Goal: Task Accomplishment & Management: Use online tool/utility

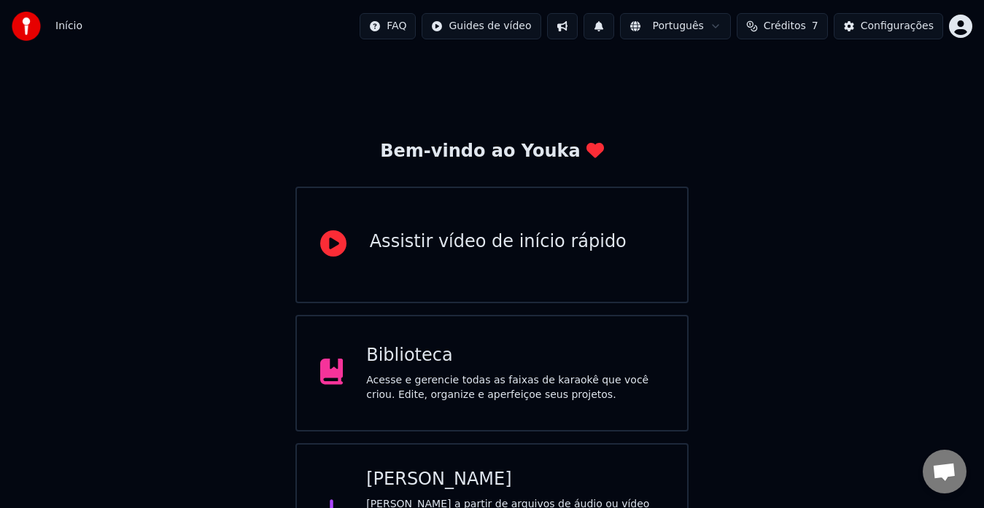
click at [505, 397] on div "Acesse e gerencie todas as faixas de karaokê que você criou. Edite, organize e …" at bounding box center [514, 387] width 297 height 29
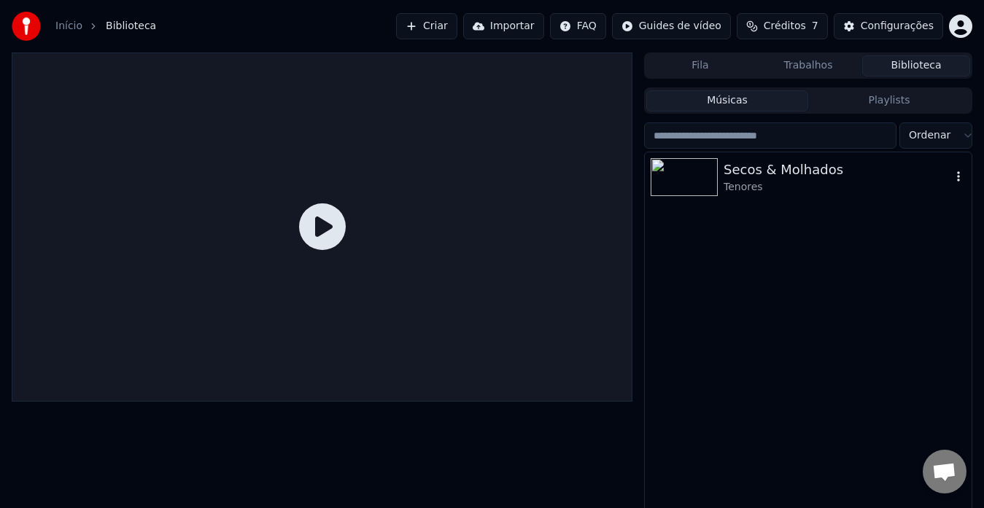
click at [747, 169] on div "Secos & Molhados" at bounding box center [836, 170] width 227 height 20
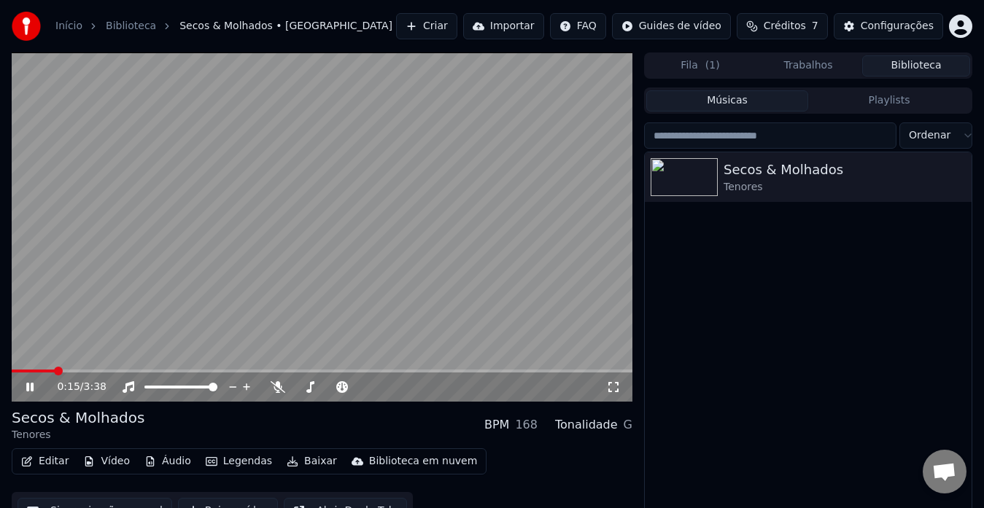
click at [28, 382] on icon at bounding box center [40, 387] width 34 height 12
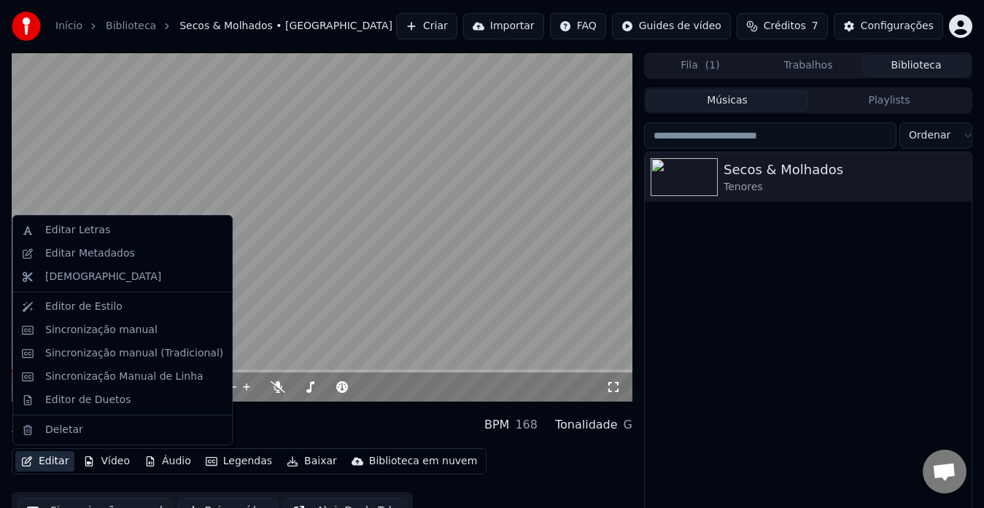
click at [61, 461] on button "Editar" at bounding box center [44, 461] width 59 height 20
click at [86, 305] on div "Editor de Estilo" at bounding box center [83, 307] width 77 height 15
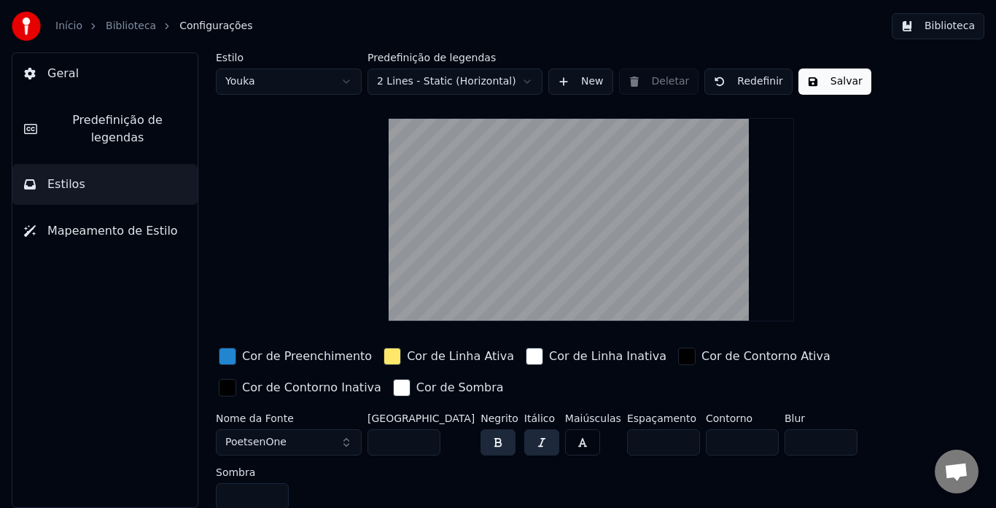
click at [106, 125] on span "Predefinição de legendas" at bounding box center [117, 129] width 137 height 35
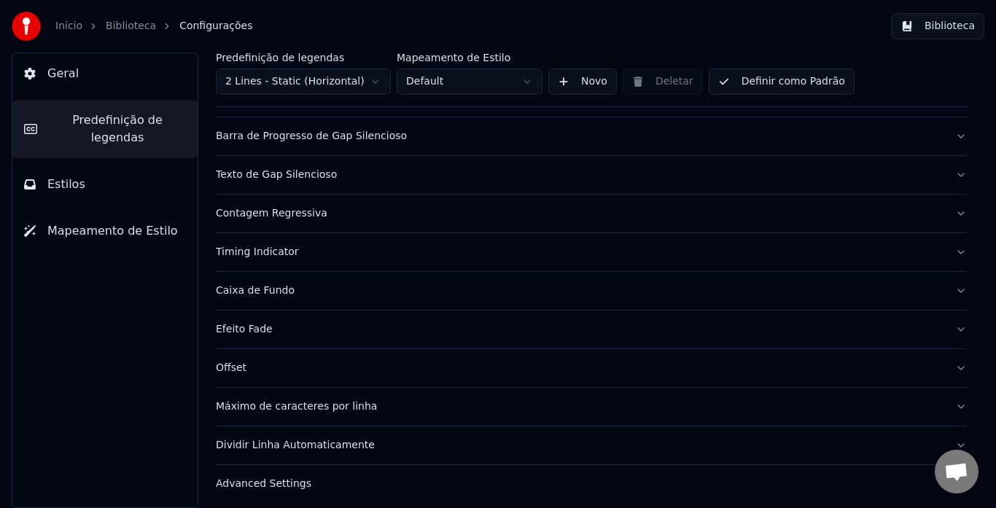
scroll to position [141, 0]
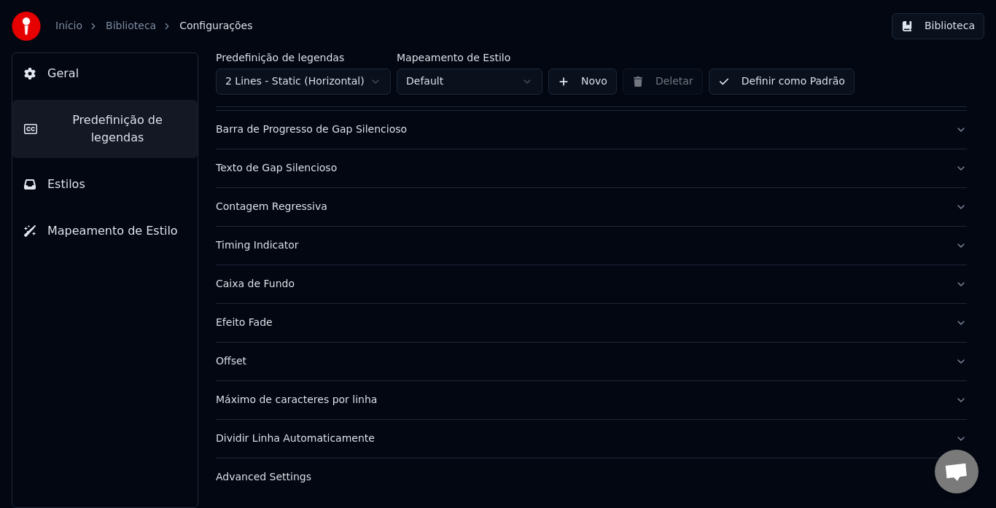
click at [300, 211] on div "Contagem Regressiva" at bounding box center [580, 207] width 728 height 15
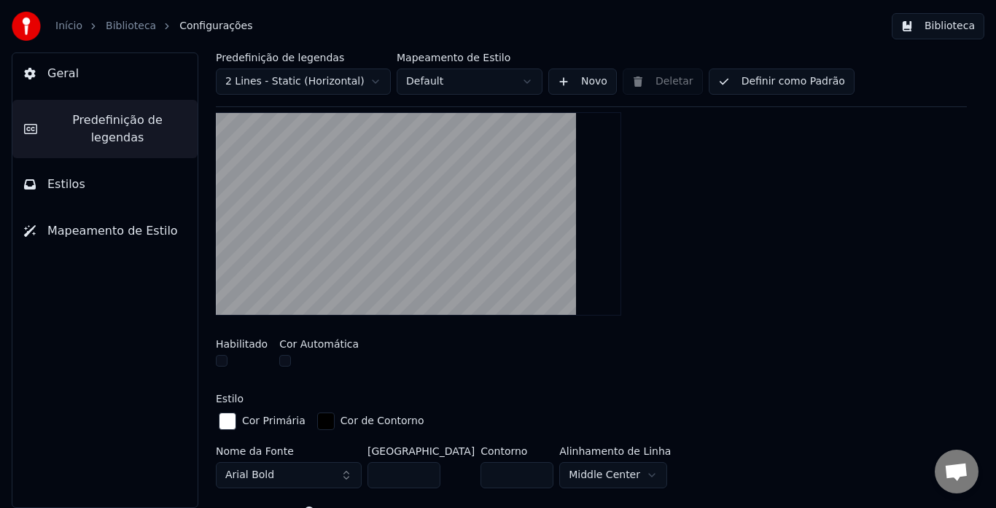
scroll to position [69, 0]
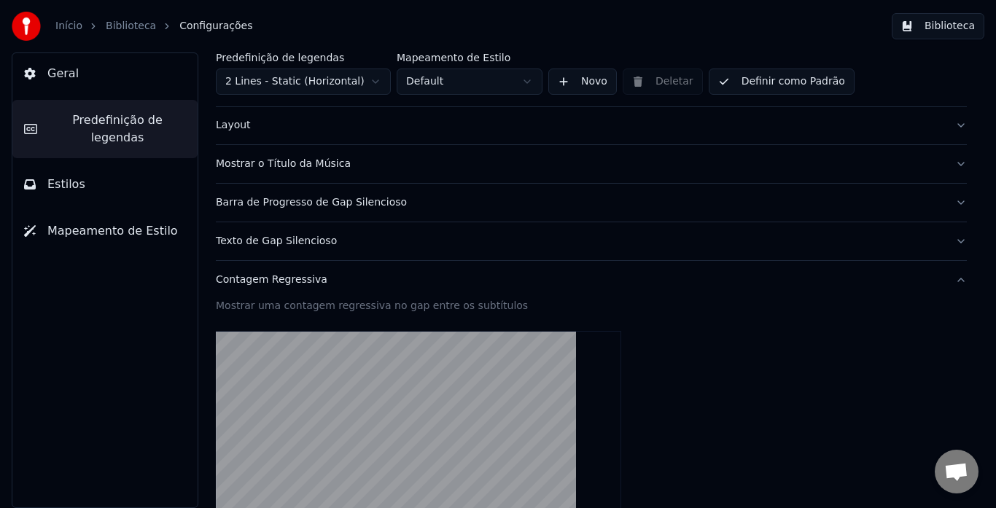
click at [244, 286] on div "Contagem Regressiva" at bounding box center [580, 280] width 728 height 15
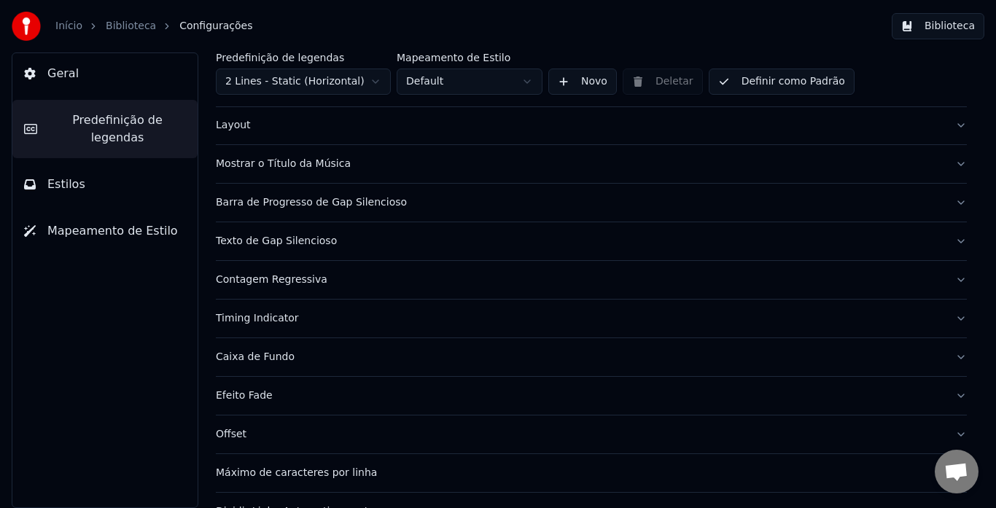
click at [262, 319] on div "Timing Indicator" at bounding box center [580, 318] width 728 height 15
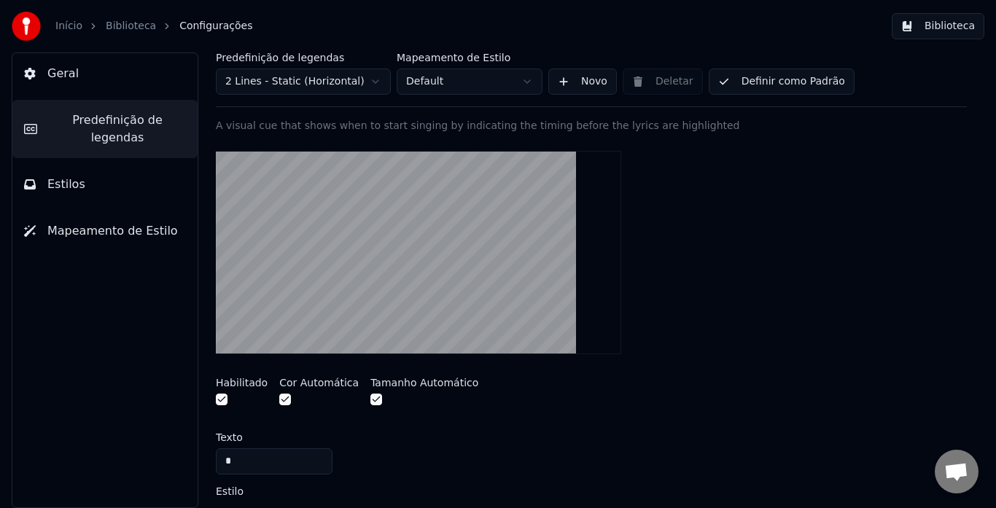
scroll to position [141, 0]
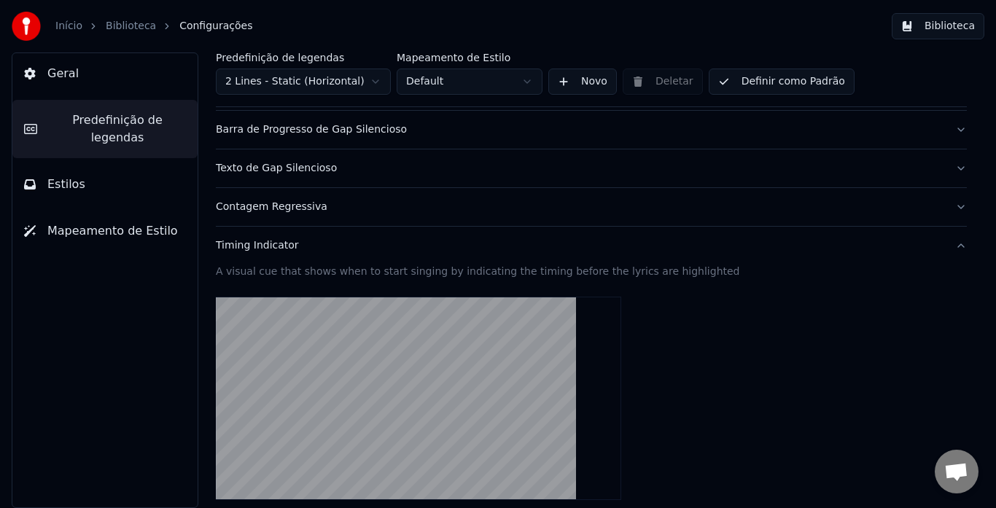
click at [238, 247] on div "Timing Indicator" at bounding box center [580, 245] width 728 height 15
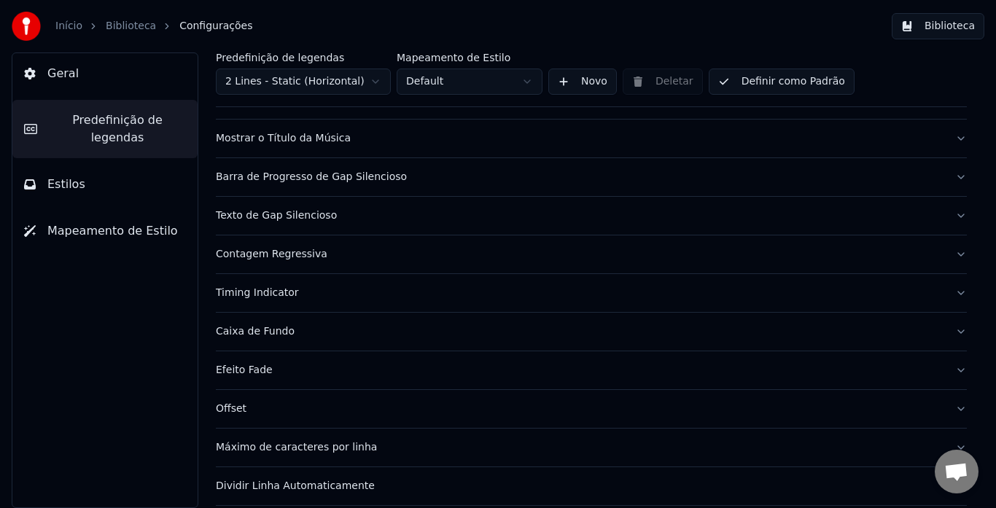
scroll to position [69, 0]
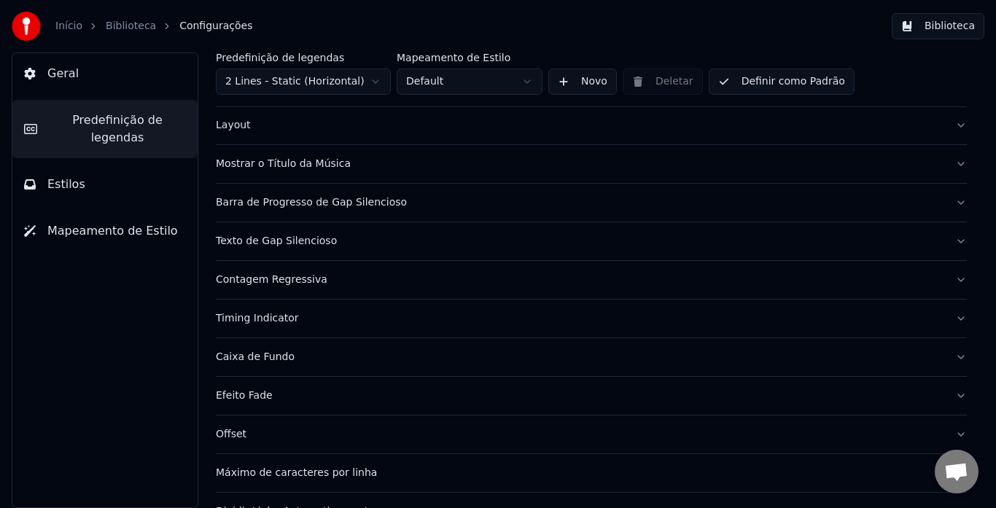
click at [265, 241] on div "Texto de Gap Silencioso" at bounding box center [580, 241] width 728 height 15
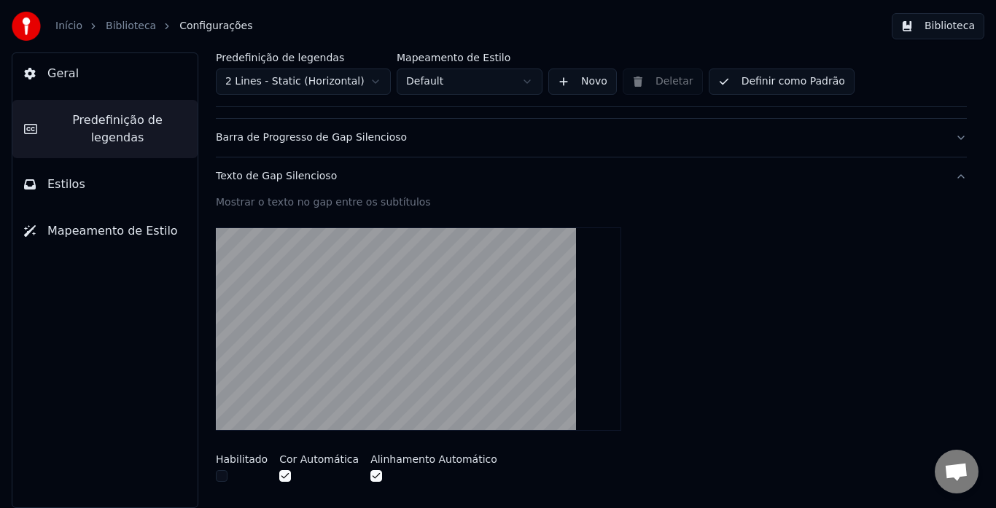
scroll to position [360, 0]
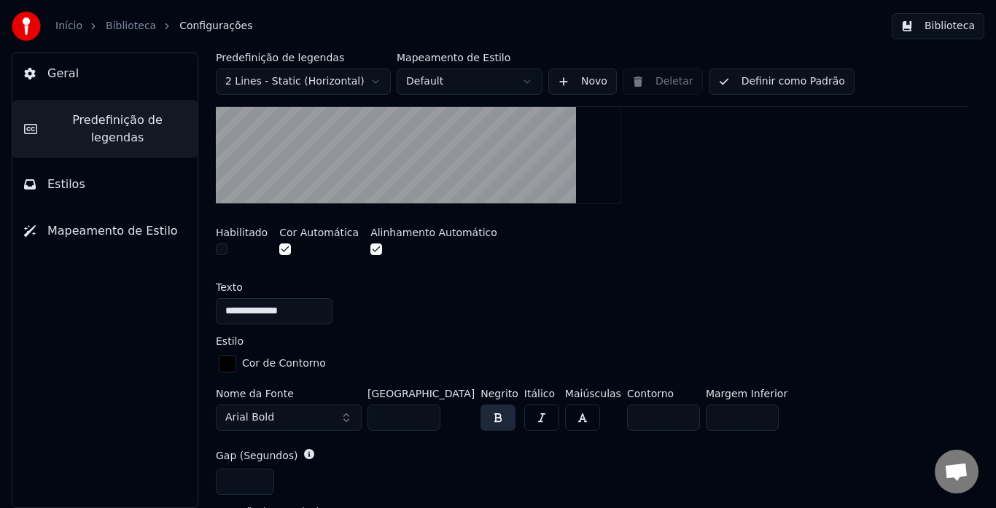
click at [226, 314] on input "**********" at bounding box center [274, 311] width 117 height 26
click at [256, 311] on input "**********" at bounding box center [274, 311] width 117 height 26
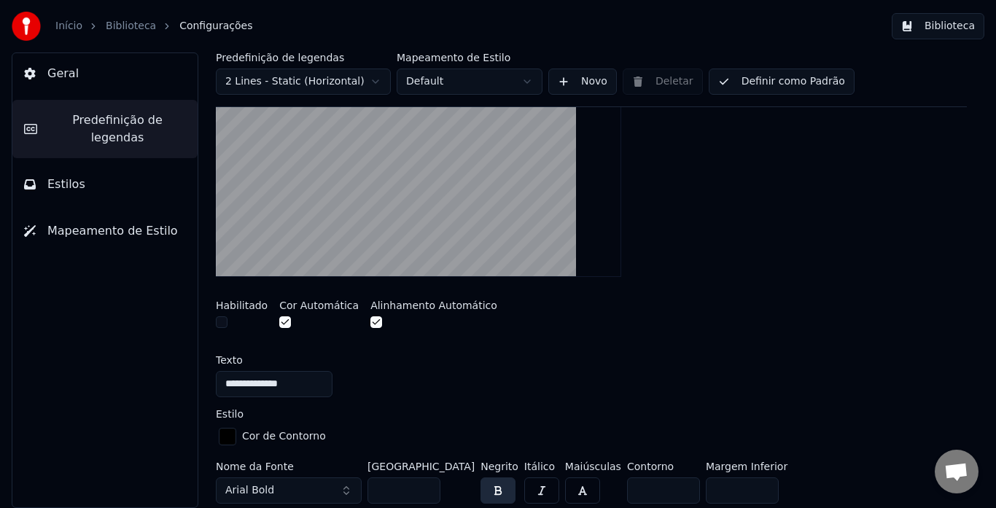
type input "**********"
click at [370, 320] on button "button" at bounding box center [376, 322] width 12 height 12
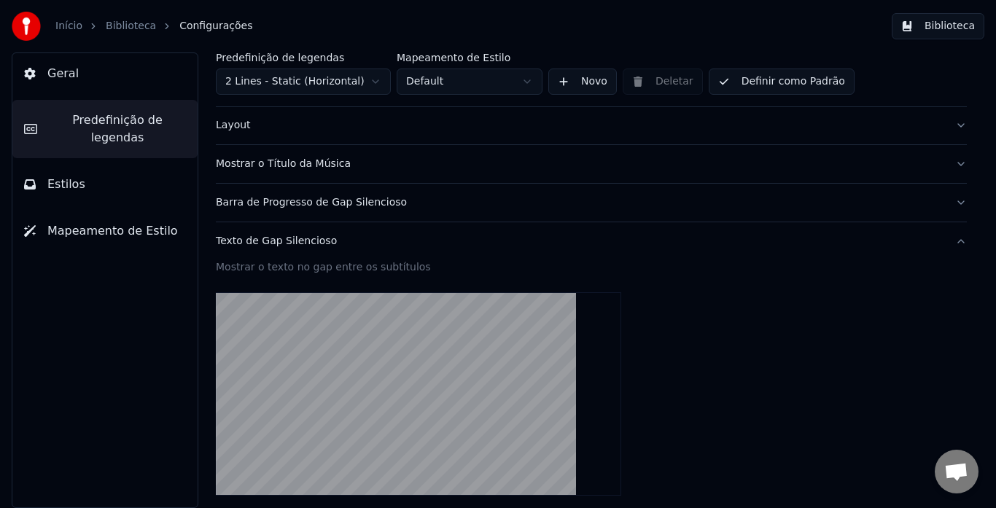
scroll to position [214, 0]
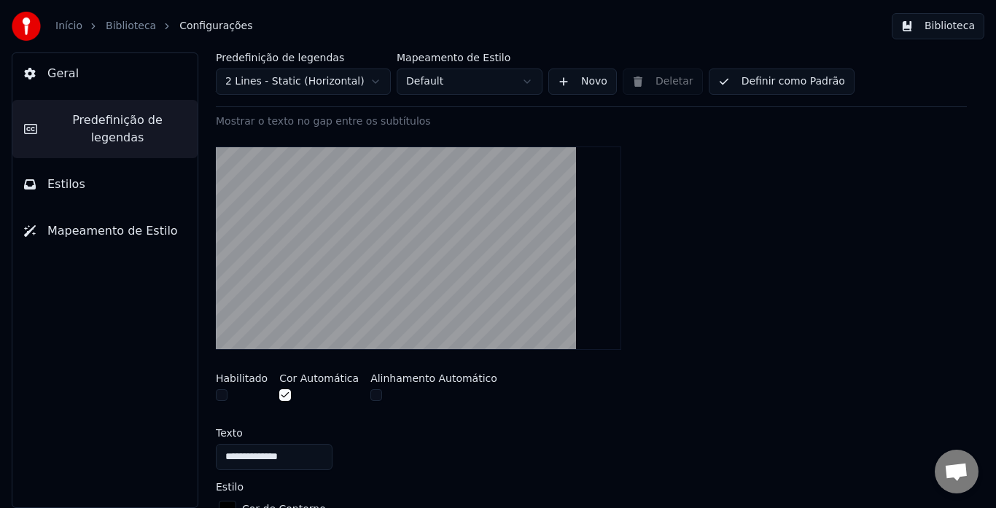
click at [370, 393] on button "button" at bounding box center [376, 395] width 12 height 12
click at [219, 393] on button "button" at bounding box center [222, 395] width 12 height 12
click at [370, 398] on button "button" at bounding box center [376, 395] width 12 height 12
click at [956, 26] on button "Biblioteca" at bounding box center [938, 26] width 93 height 26
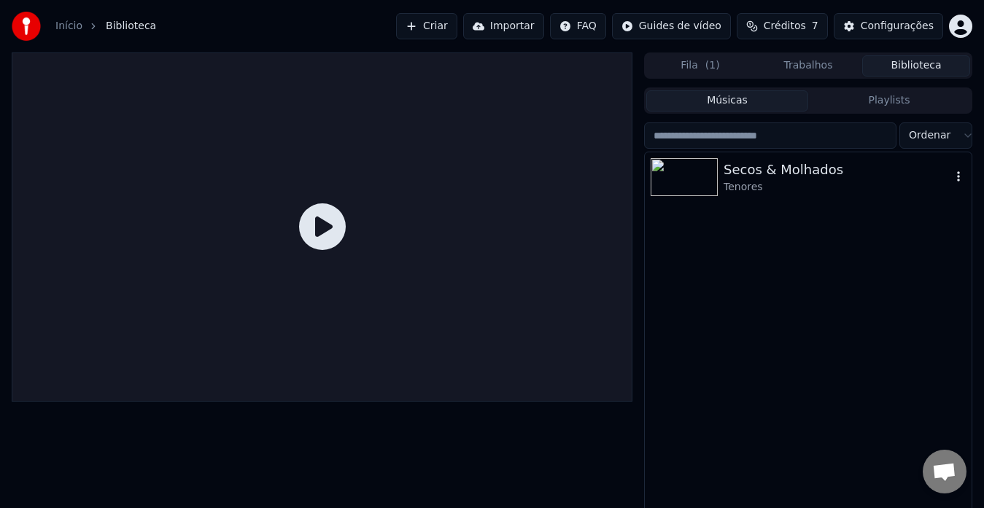
click at [743, 170] on div "Secos & Molhados" at bounding box center [836, 170] width 227 height 20
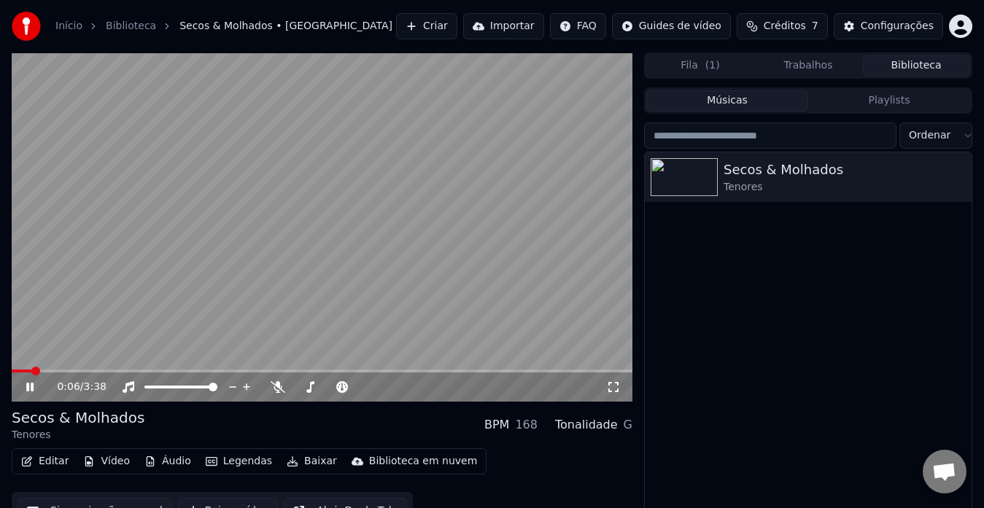
click at [31, 386] on icon at bounding box center [29, 387] width 7 height 9
click at [901, 68] on button "Biblioteca" at bounding box center [916, 65] width 108 height 21
click at [56, 465] on button "Editar" at bounding box center [44, 461] width 59 height 20
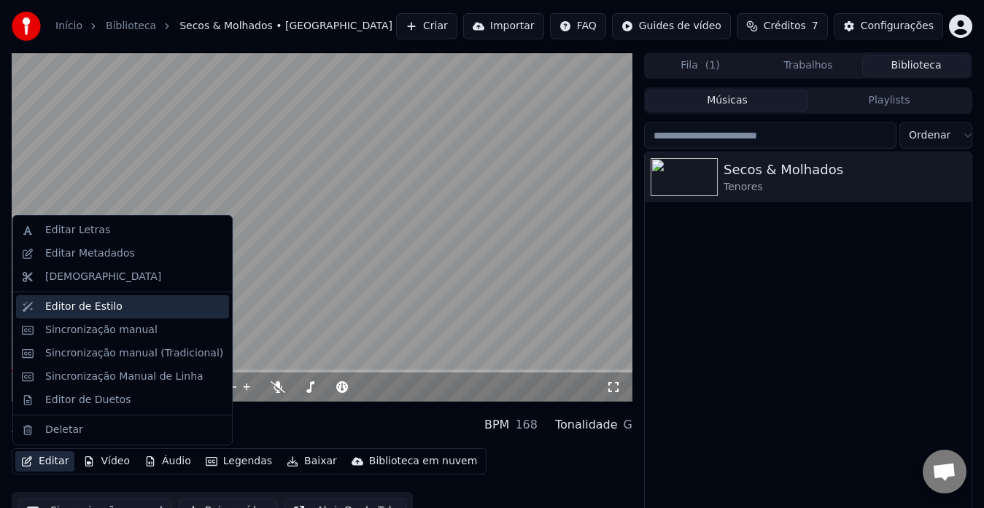
click at [93, 307] on div "Editor de Estilo" at bounding box center [83, 307] width 77 height 15
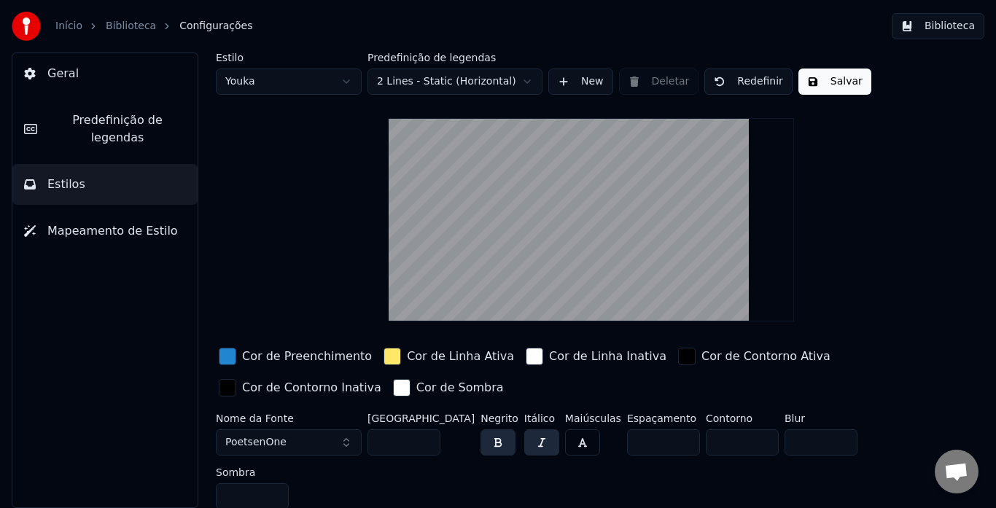
click at [87, 109] on button "Predefinição de legendas" at bounding box center [104, 129] width 185 height 58
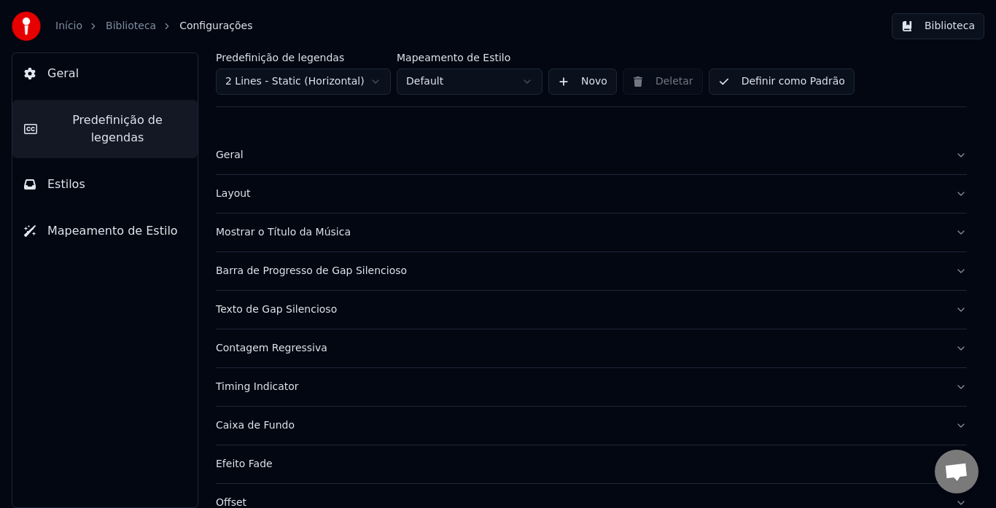
click at [264, 309] on div "Texto de Gap Silencioso" at bounding box center [580, 310] width 728 height 15
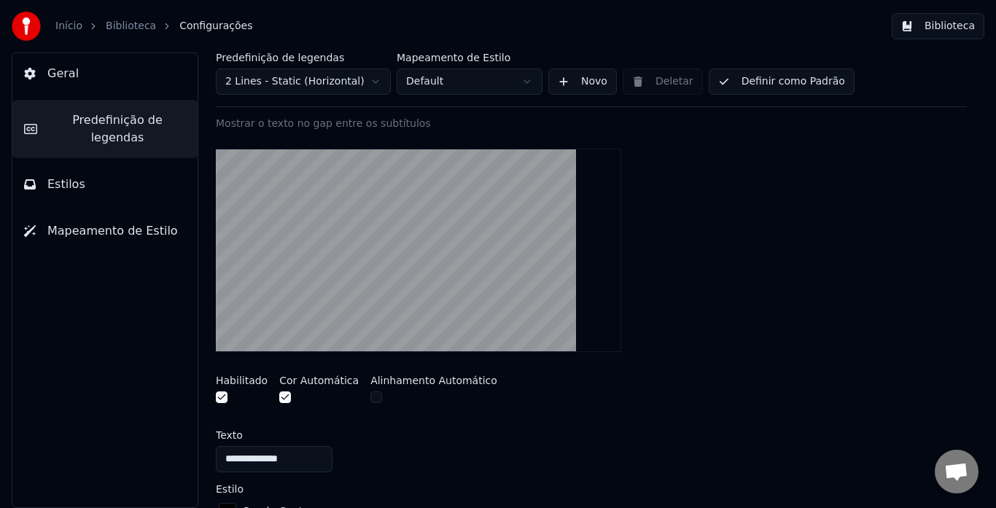
scroll to position [219, 0]
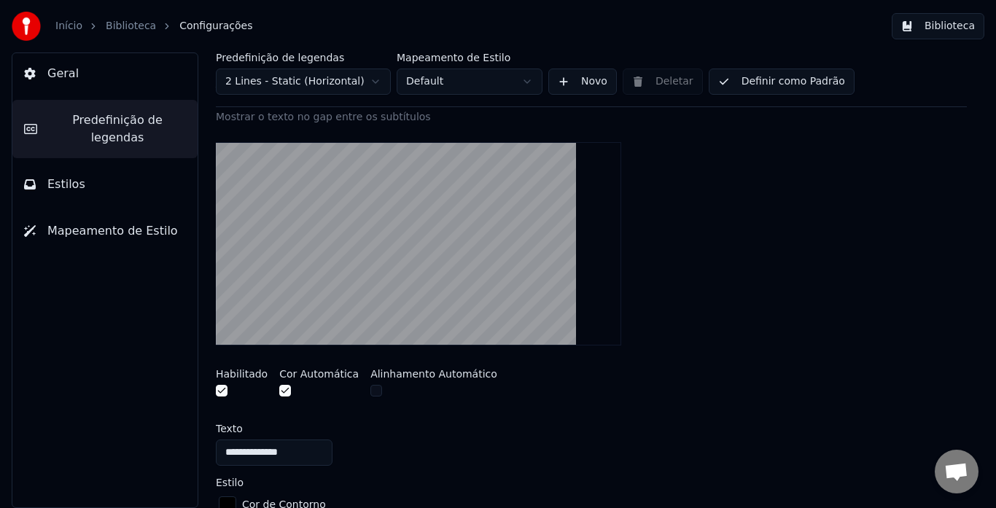
click at [370, 392] on button "button" at bounding box center [376, 391] width 12 height 12
click at [279, 392] on button "button" at bounding box center [285, 391] width 12 height 12
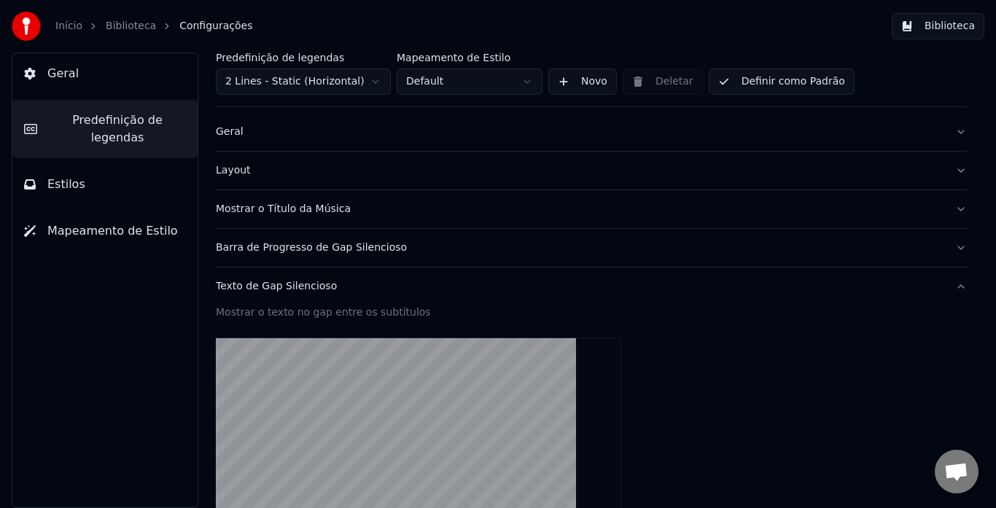
scroll to position [0, 0]
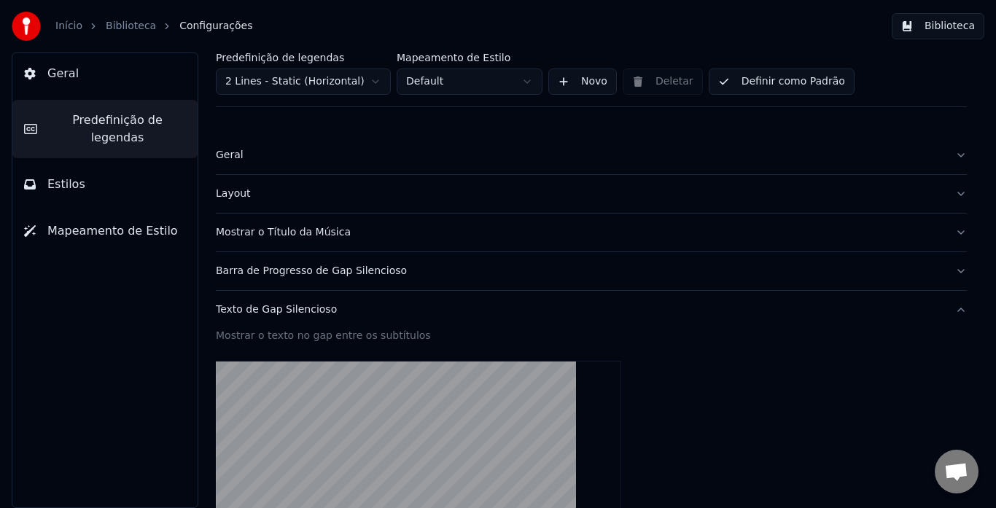
click at [260, 235] on div "Mostrar o Título da Música" at bounding box center [580, 232] width 728 height 15
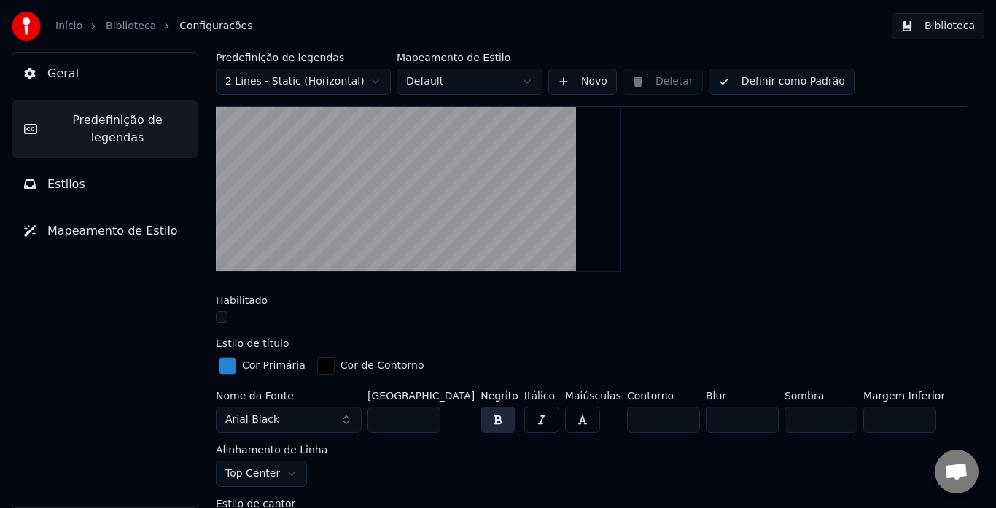
scroll to position [219, 0]
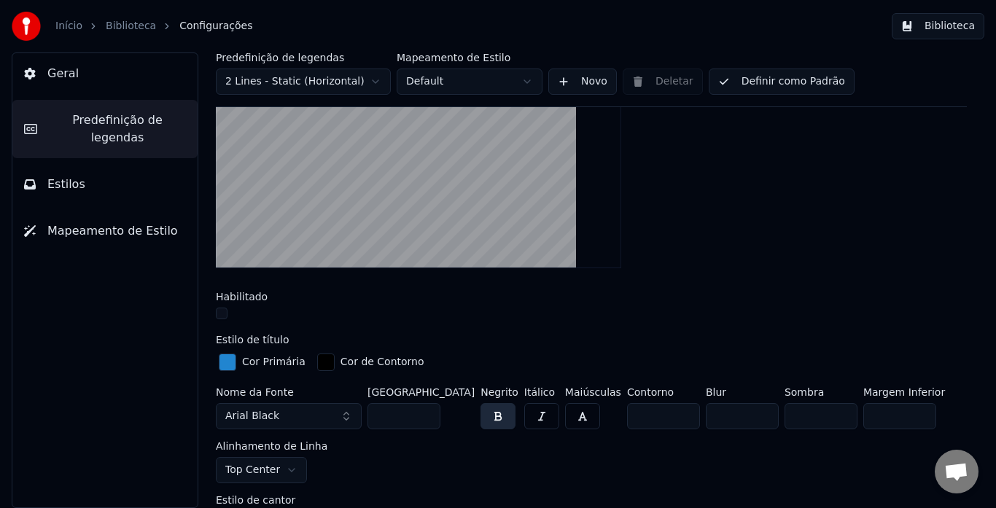
click at [220, 314] on button "button" at bounding box center [222, 314] width 12 height 12
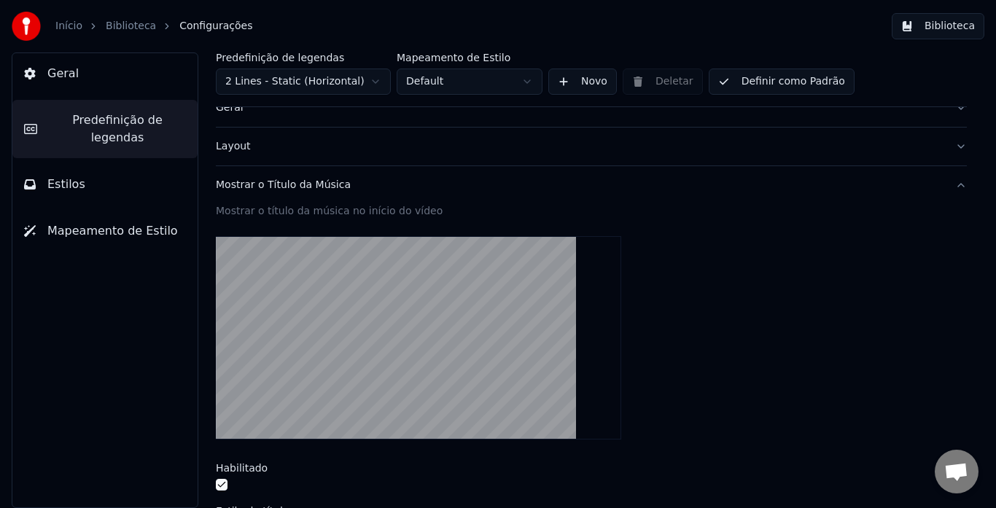
scroll to position [73, 0]
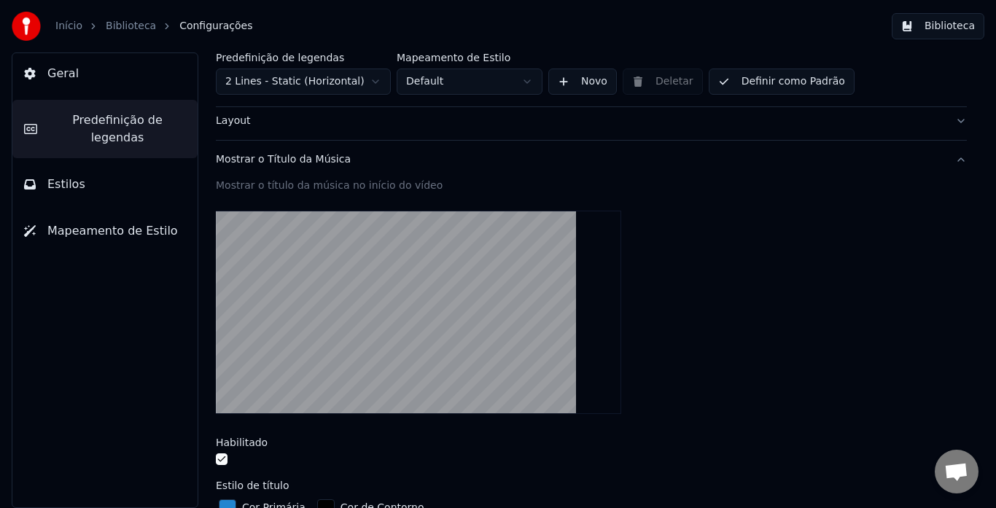
click at [947, 31] on button "Biblioteca" at bounding box center [938, 26] width 93 height 26
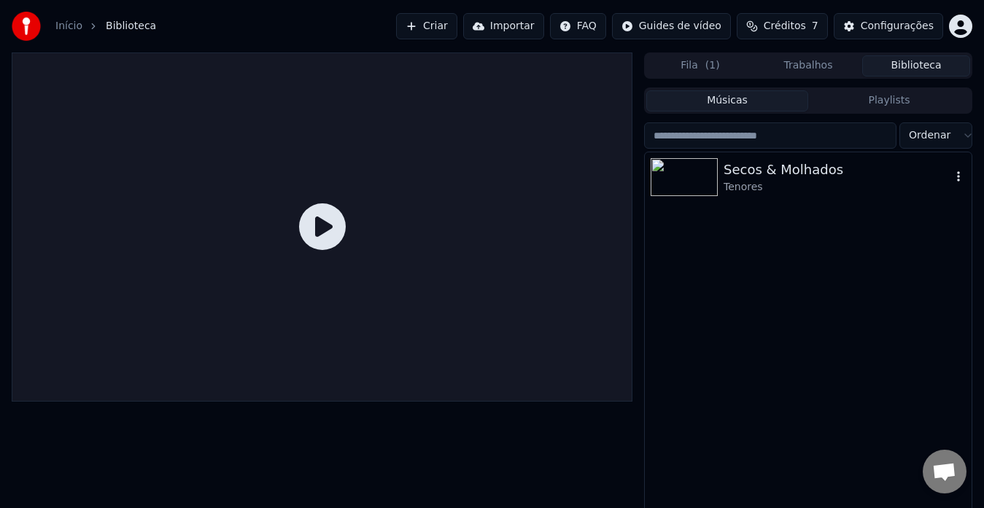
click at [771, 189] on div "Tenores" at bounding box center [836, 187] width 227 height 15
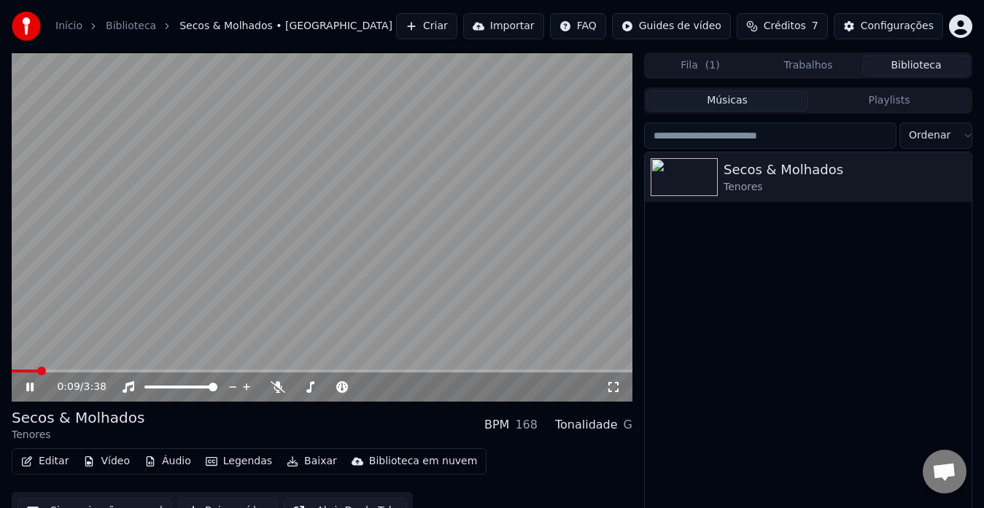
click at [28, 384] on icon at bounding box center [29, 387] width 7 height 9
click at [37, 464] on button "Editar" at bounding box center [44, 461] width 59 height 20
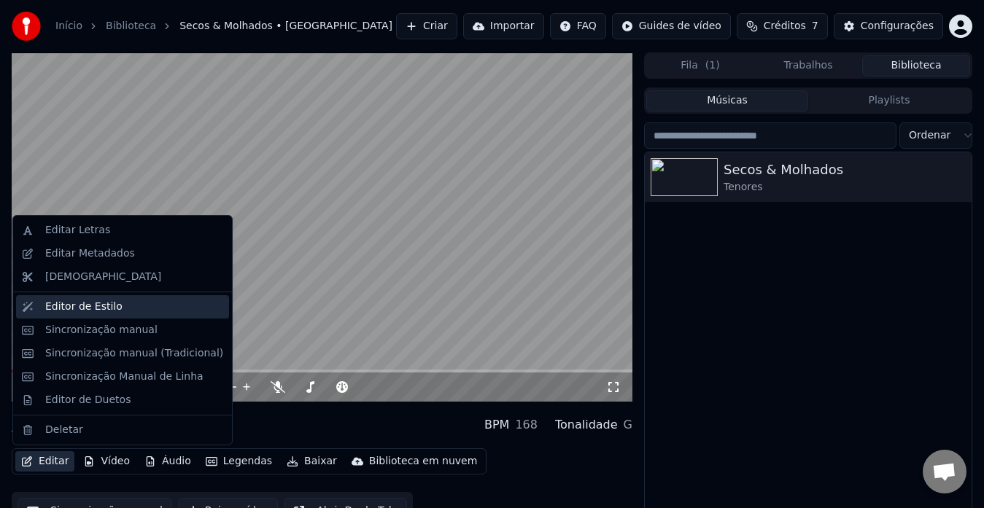
click at [69, 309] on div "Editor de Estilo" at bounding box center [83, 307] width 77 height 15
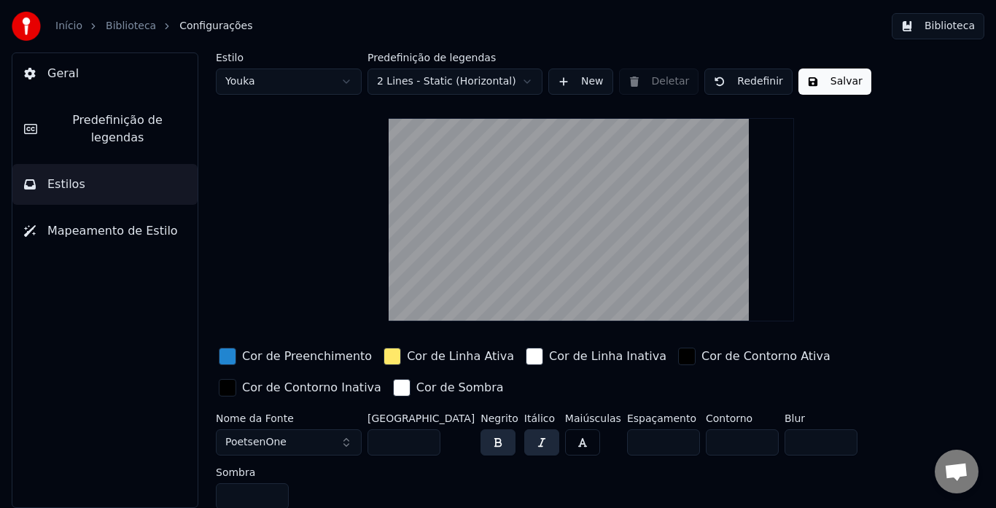
click at [92, 122] on span "Predefinição de legendas" at bounding box center [117, 129] width 137 height 35
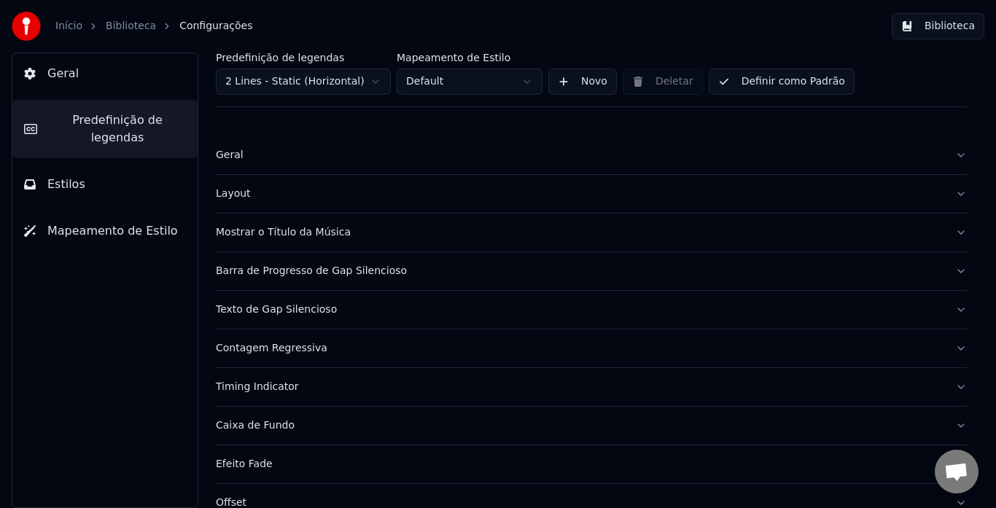
click at [269, 234] on div "Mostrar o Título da Música" at bounding box center [580, 232] width 728 height 15
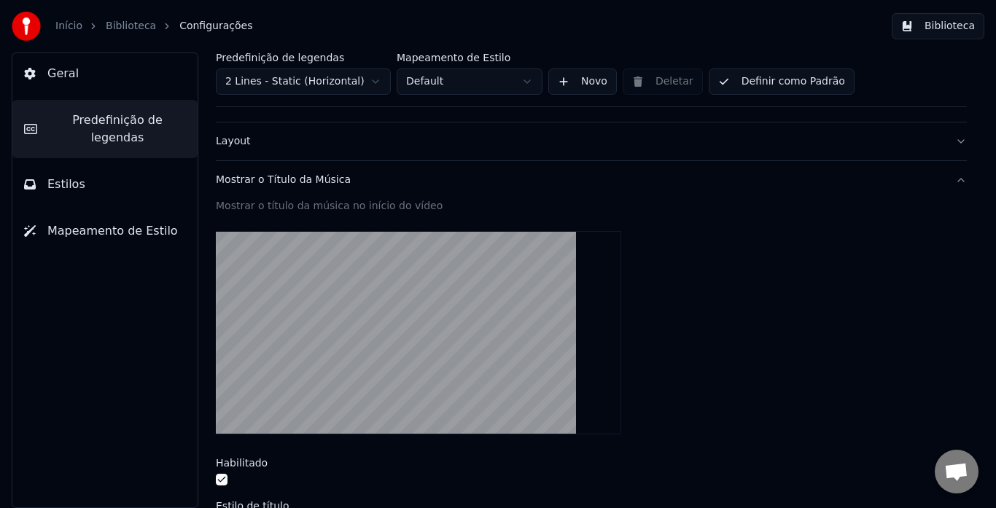
scroll to position [146, 0]
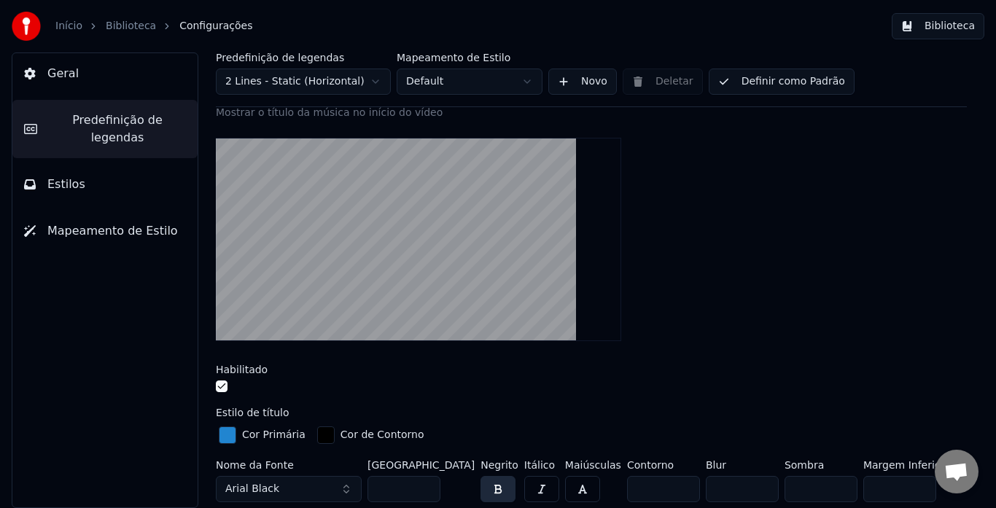
click at [224, 383] on button "button" at bounding box center [222, 387] width 12 height 12
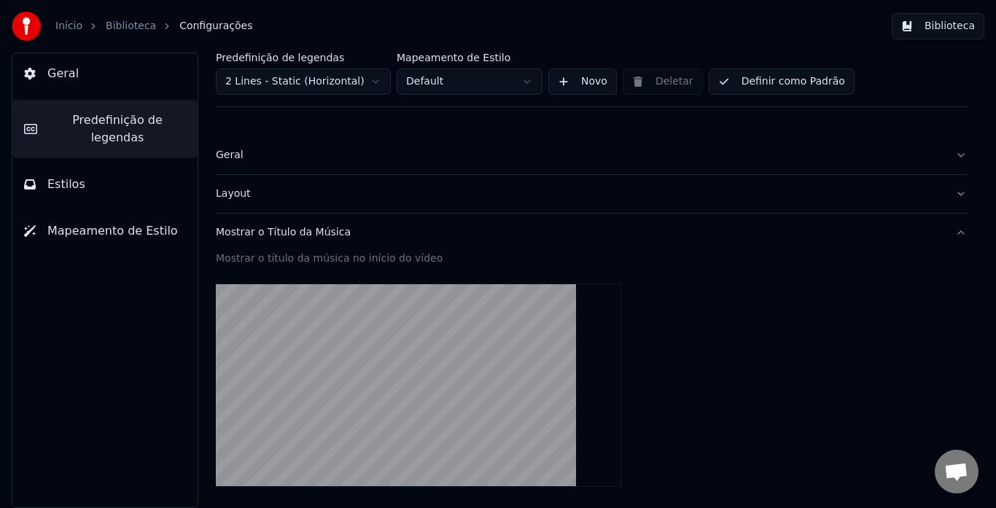
click at [244, 193] on div "Layout" at bounding box center [580, 194] width 728 height 15
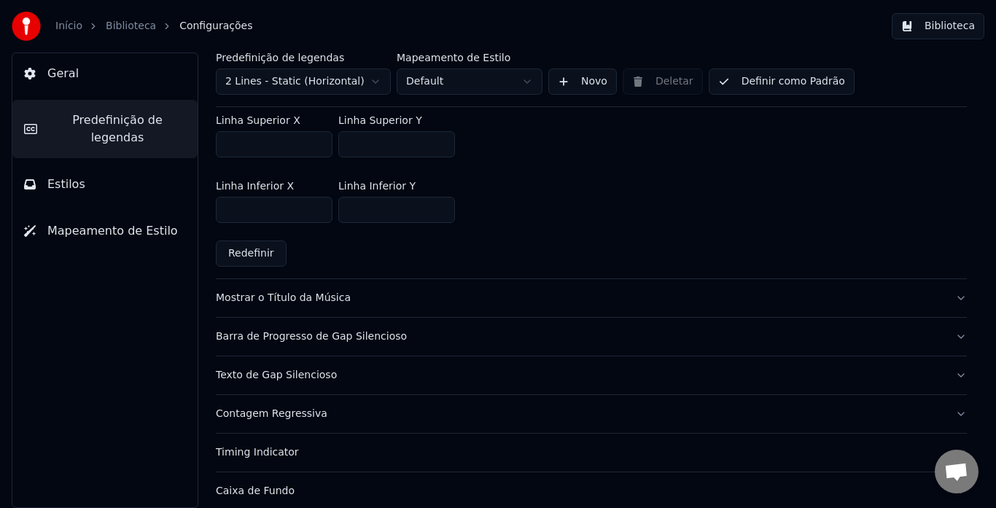
scroll to position [437, 0]
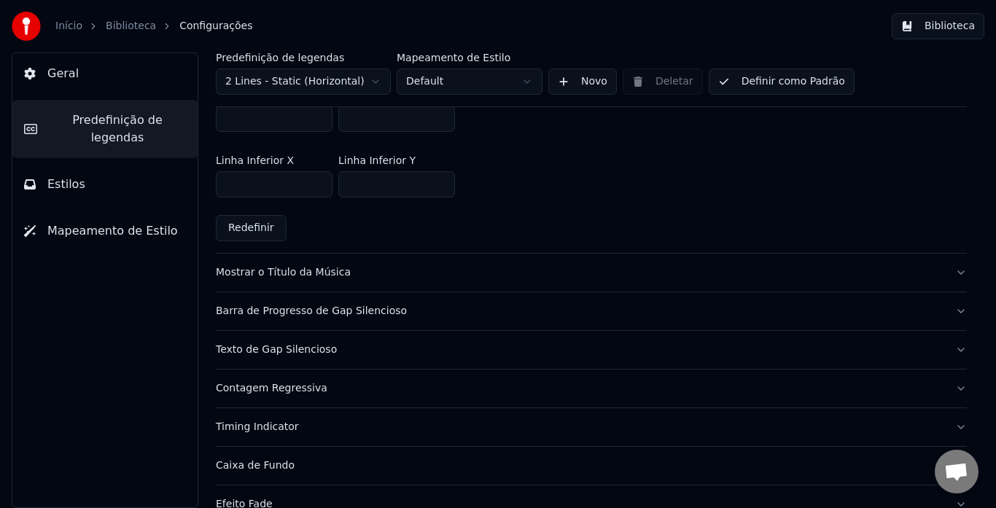
click at [285, 354] on div "Texto de Gap Silencioso" at bounding box center [580, 350] width 728 height 15
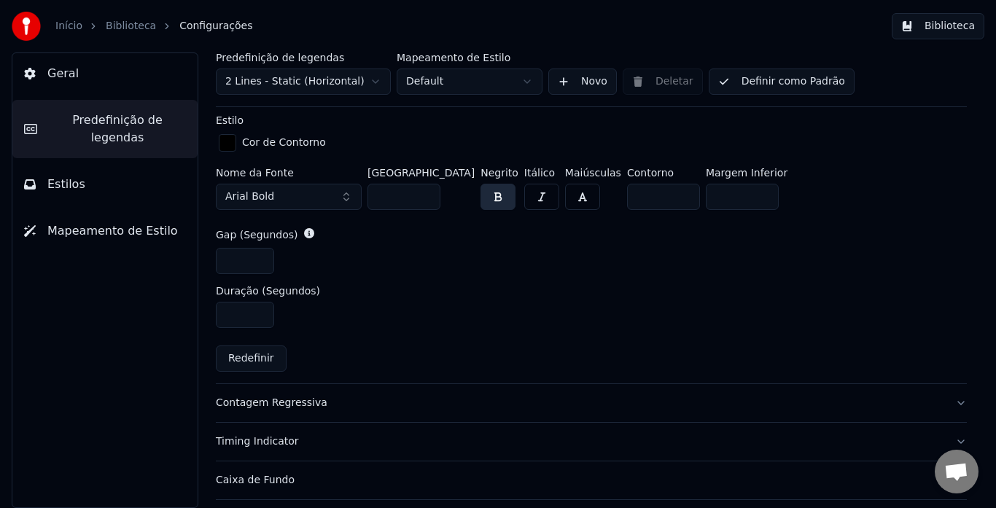
scroll to position [583, 0]
drag, startPoint x: 246, startPoint y: 260, endPoint x: 213, endPoint y: 260, distance: 32.8
click at [213, 260] on div "**********" at bounding box center [591, 280] width 809 height 456
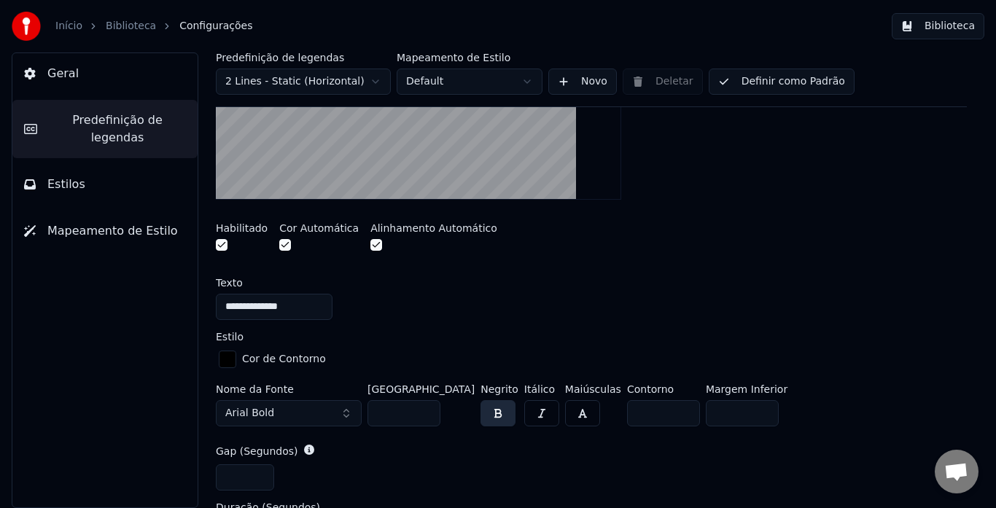
scroll to position [437, 0]
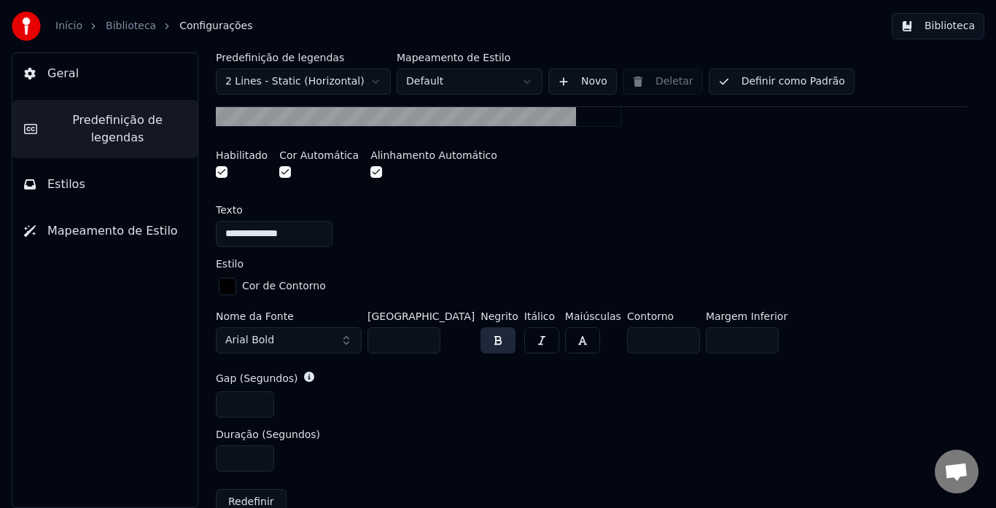
type input "*"
click at [923, 23] on button "Biblioteca" at bounding box center [938, 26] width 93 height 26
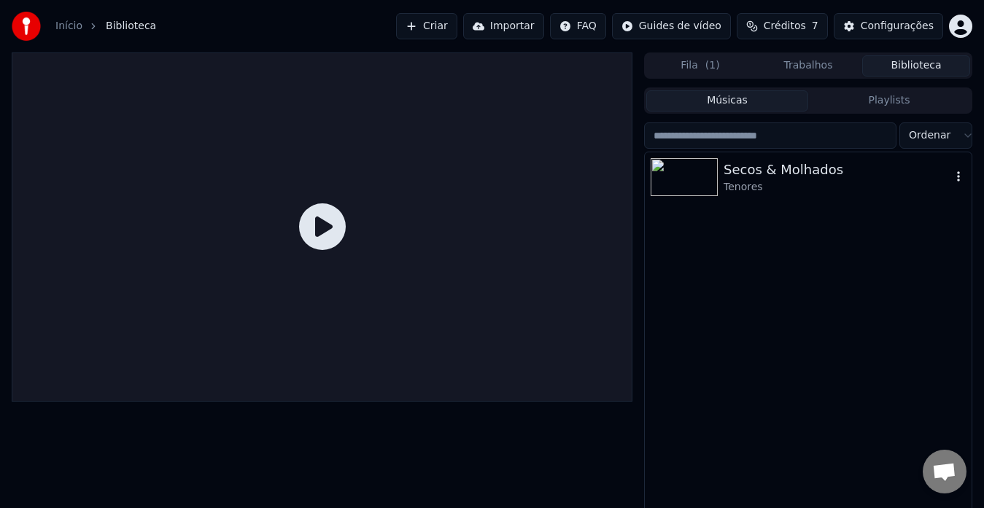
click at [745, 187] on div "Tenores" at bounding box center [836, 187] width 227 height 15
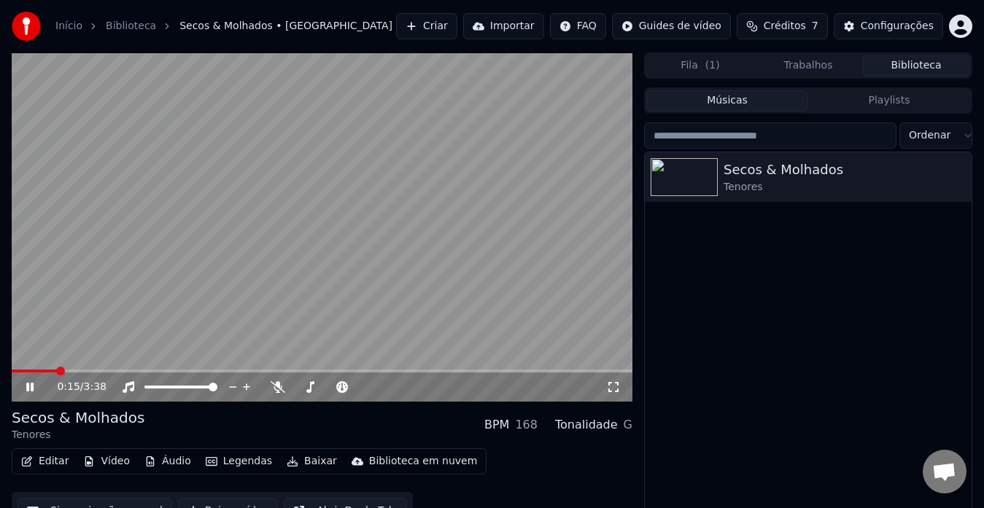
click at [26, 370] on span at bounding box center [34, 371] width 45 height 3
click at [17, 370] on span at bounding box center [29, 371] width 34 height 3
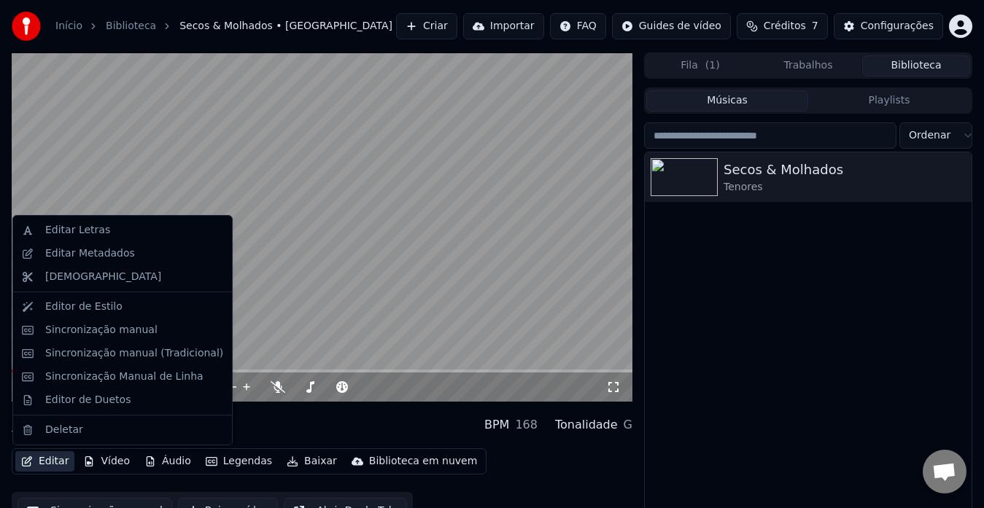
click at [56, 458] on button "Editar" at bounding box center [44, 461] width 59 height 20
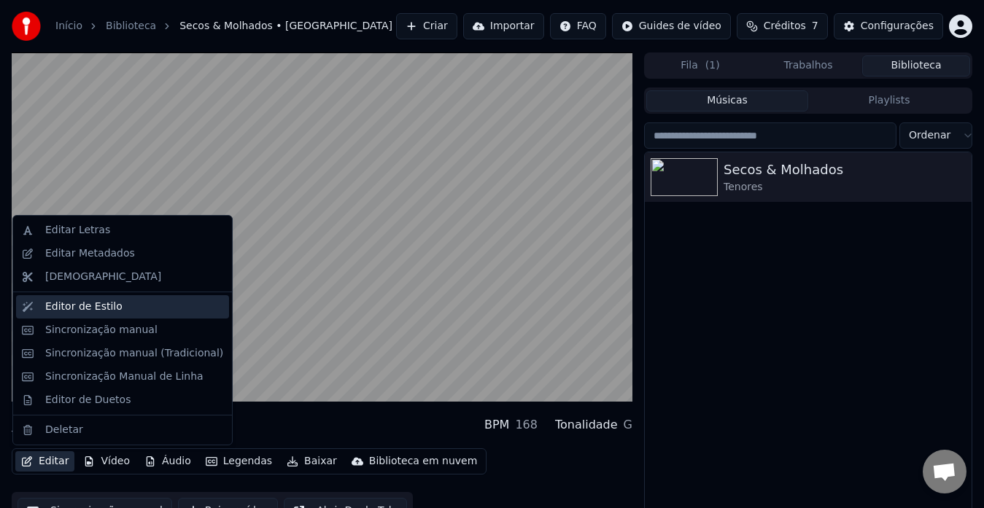
click at [162, 313] on div "Editor de Estilo" at bounding box center [134, 307] width 178 height 15
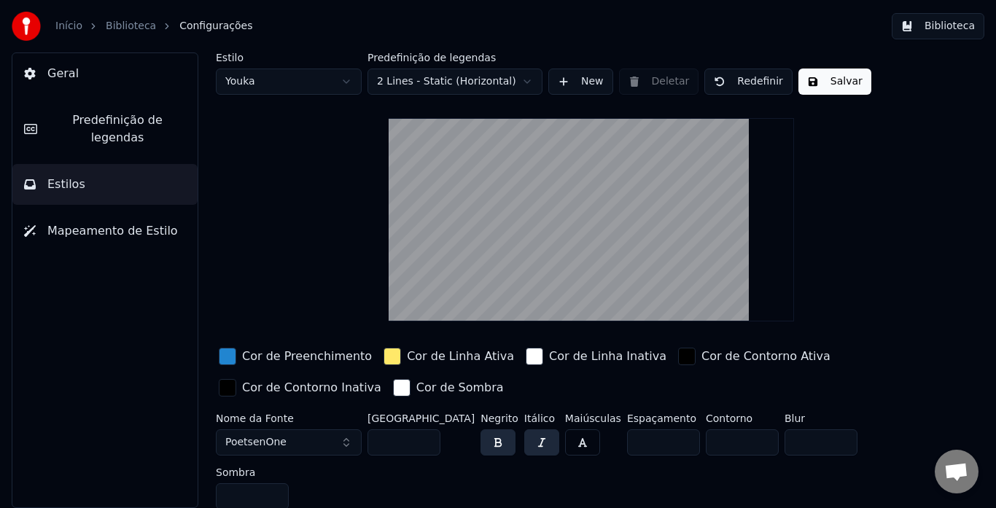
click at [78, 118] on span "Predefinição de legendas" at bounding box center [117, 129] width 137 height 35
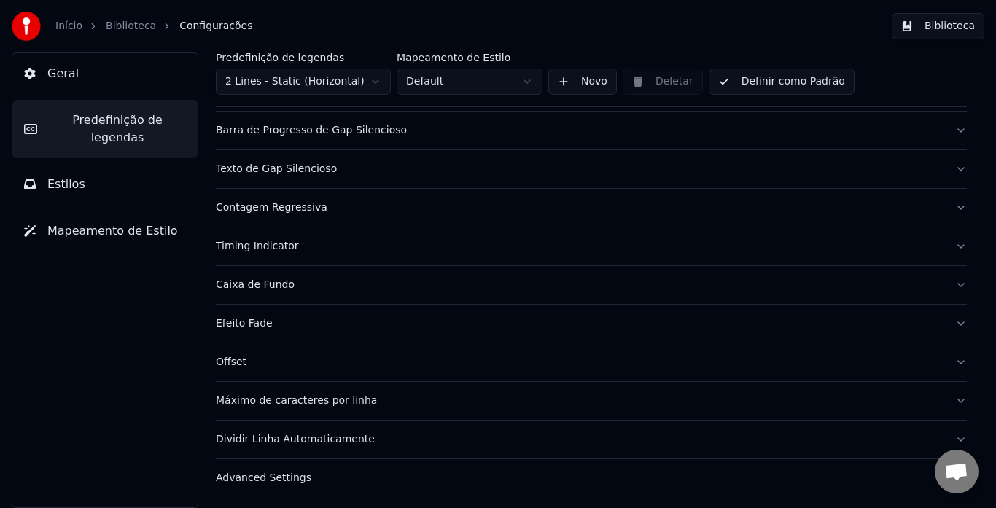
scroll to position [141, 0]
click at [227, 282] on div "Caixa de Fundo" at bounding box center [580, 284] width 728 height 15
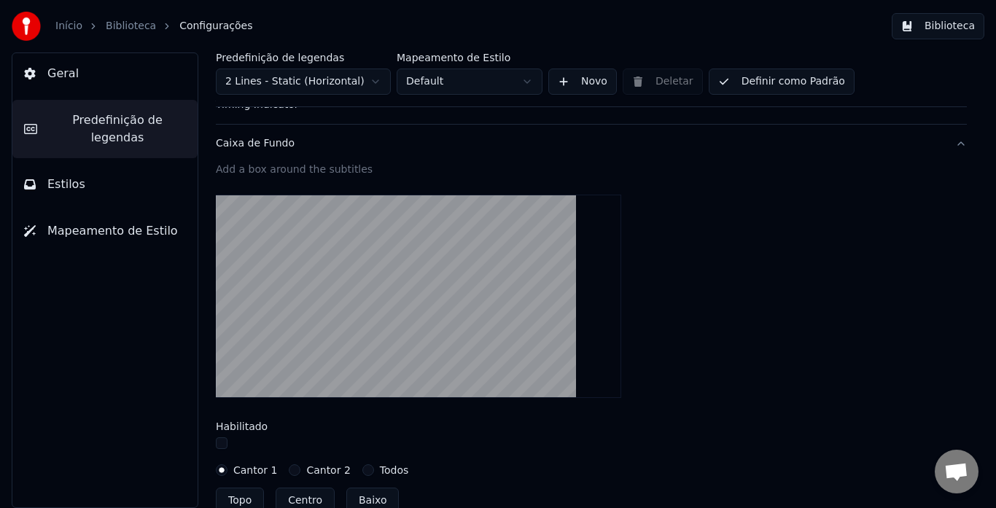
scroll to position [287, 0]
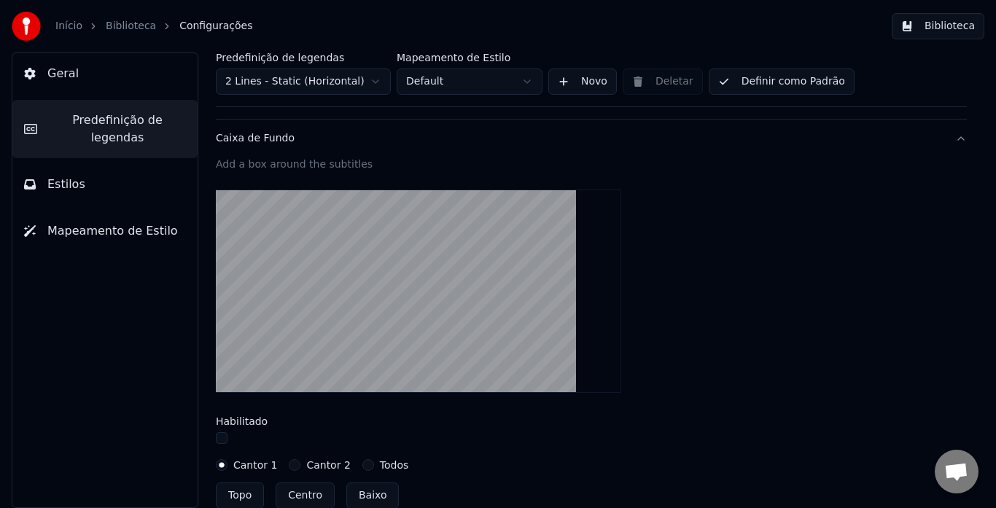
click at [221, 436] on button "button" at bounding box center [222, 438] width 12 height 12
click at [219, 436] on button "button" at bounding box center [222, 438] width 12 height 12
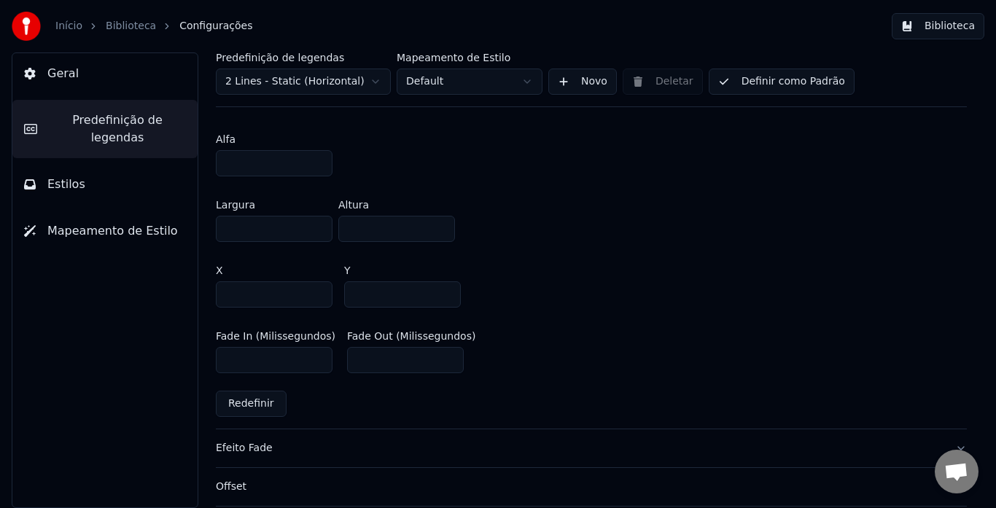
scroll to position [922, 0]
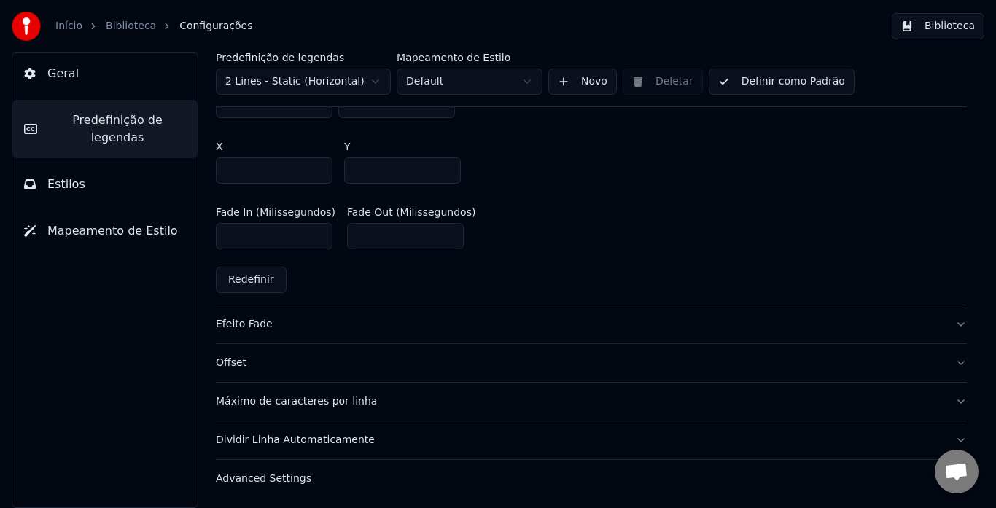
click at [233, 327] on div "Efeito Fade" at bounding box center [580, 324] width 728 height 15
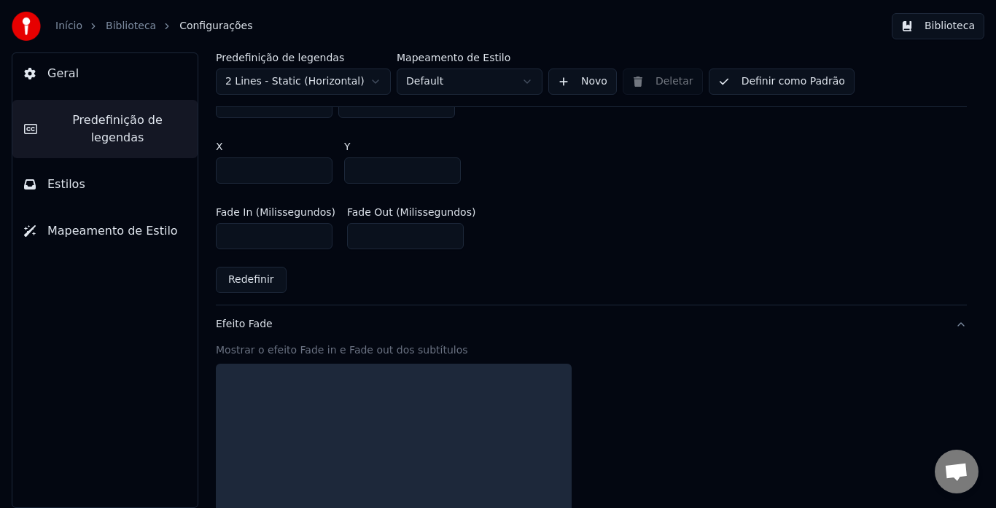
scroll to position [394, 0]
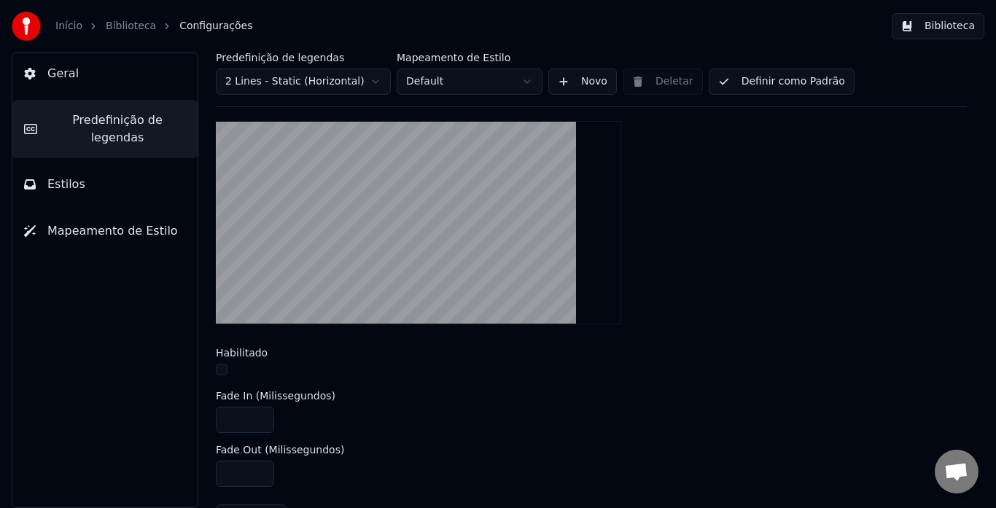
click at [222, 369] on button "button" at bounding box center [222, 370] width 12 height 12
click at [952, 28] on button "Biblioteca" at bounding box center [938, 26] width 93 height 26
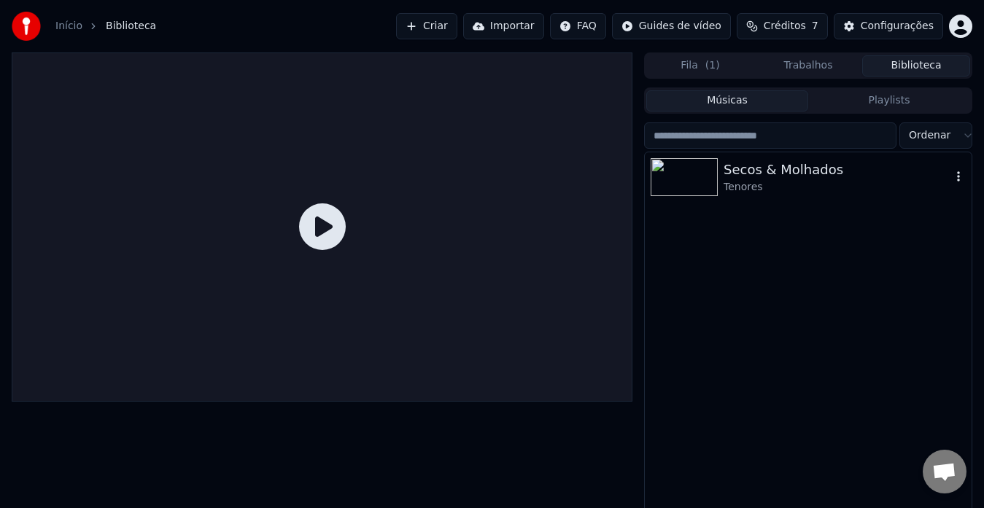
click at [748, 172] on div "Secos & Molhados" at bounding box center [836, 170] width 227 height 20
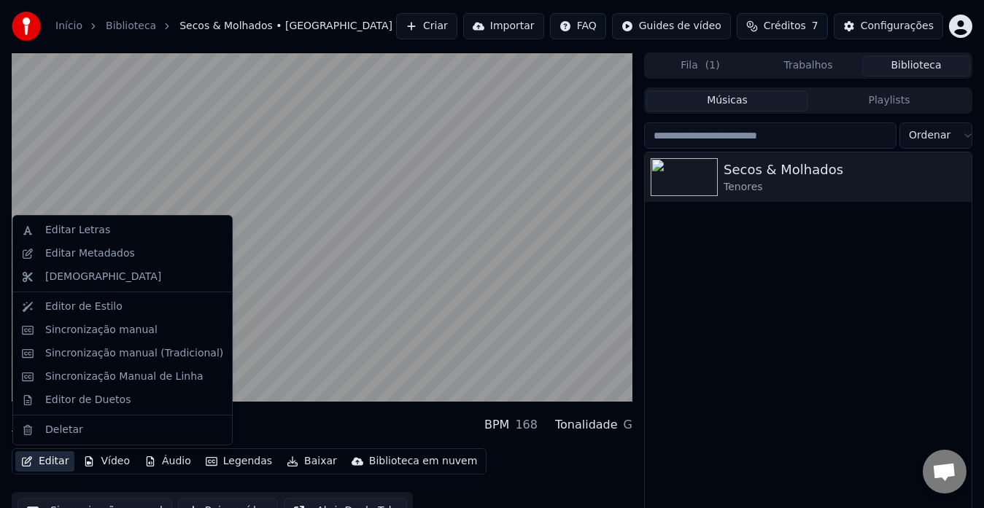
click at [52, 458] on button "Editar" at bounding box center [44, 461] width 59 height 20
click at [84, 308] on div "Editor de Estilo" at bounding box center [83, 307] width 77 height 15
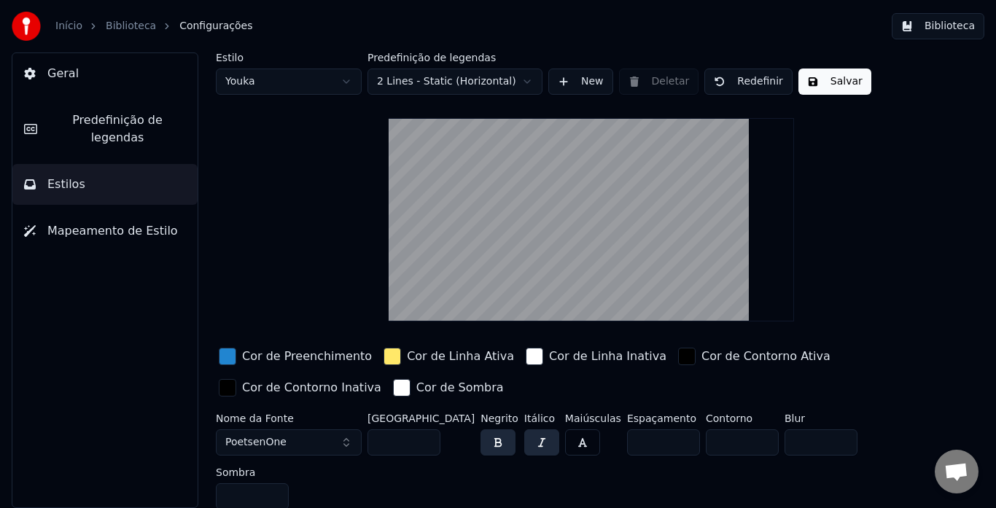
click at [90, 117] on span "Predefinição de legendas" at bounding box center [117, 129] width 137 height 35
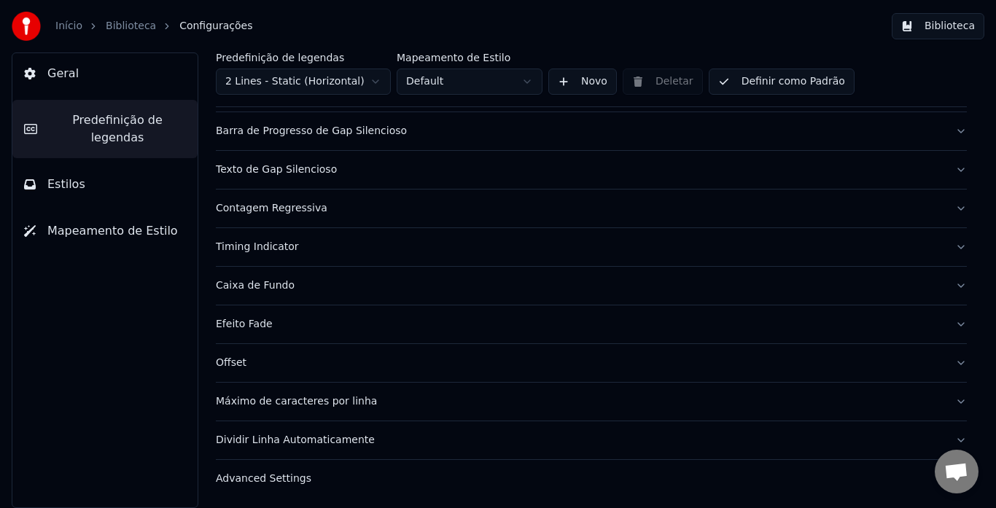
scroll to position [141, 0]
click at [239, 324] on div "Efeito Fade" at bounding box center [580, 323] width 728 height 15
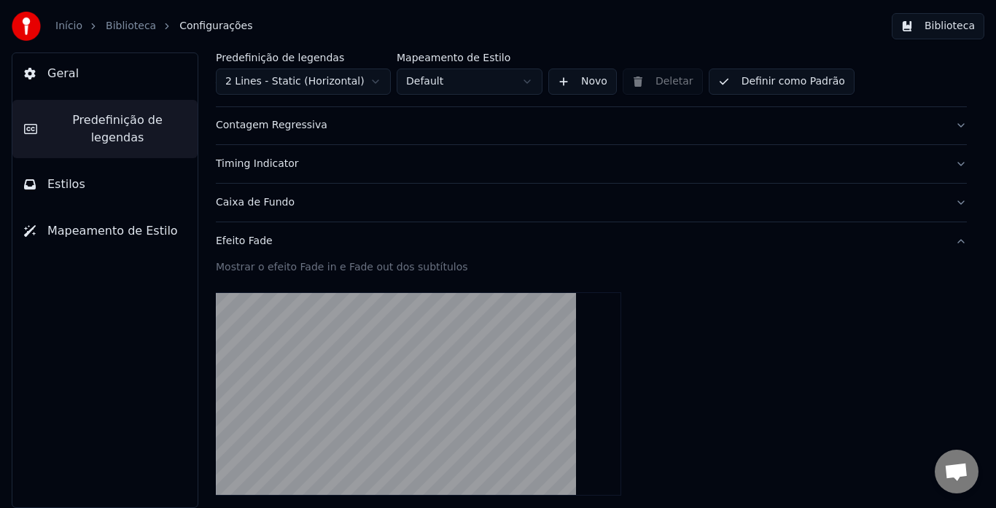
scroll to position [360, 0]
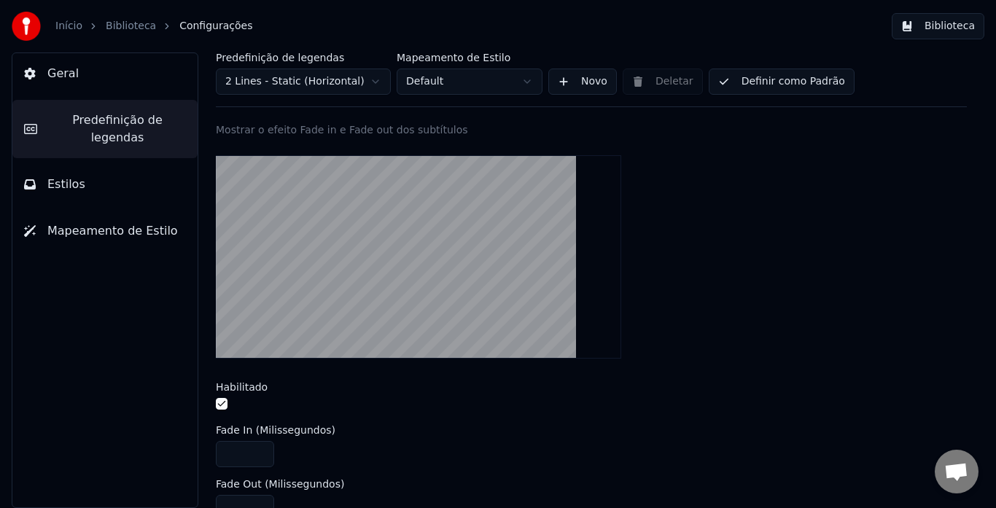
click at [220, 405] on button "button" at bounding box center [222, 404] width 12 height 12
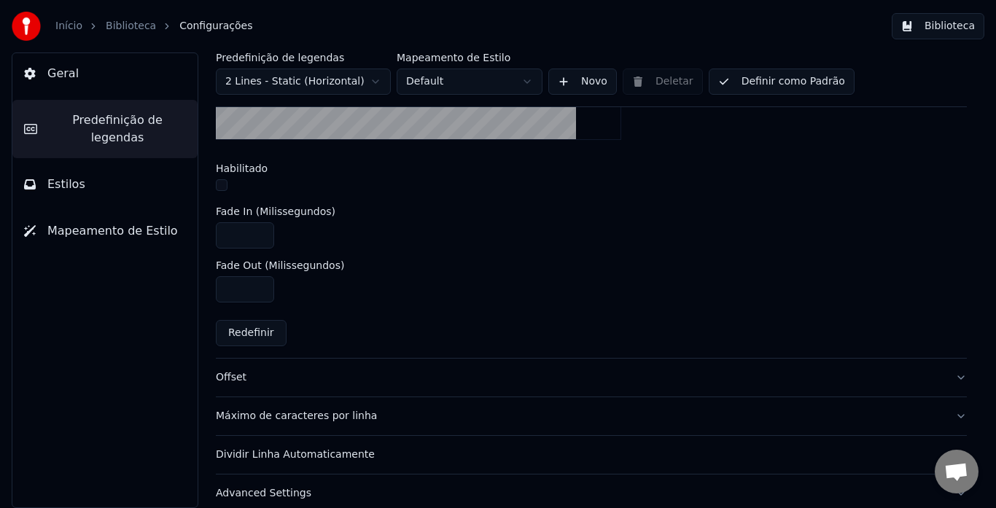
scroll to position [594, 0]
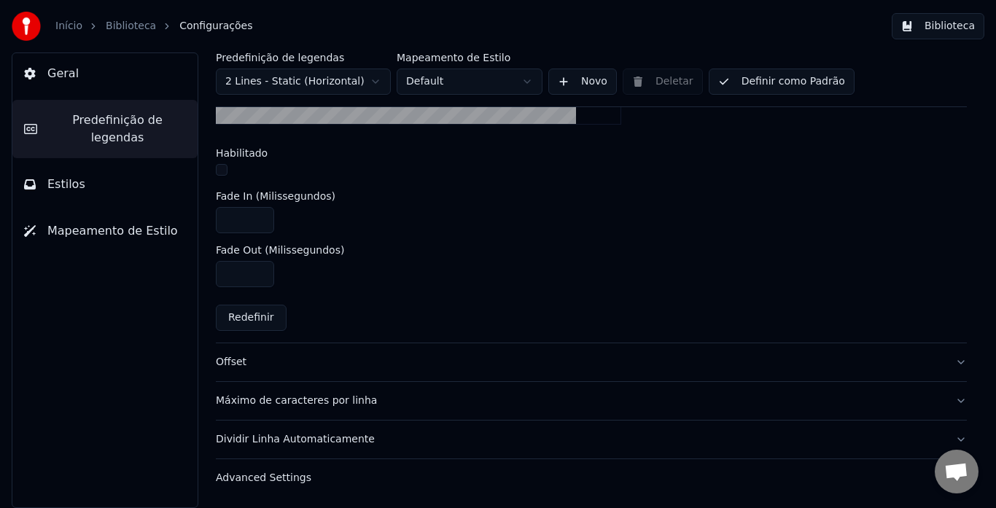
click at [241, 362] on div "Offset" at bounding box center [580, 362] width 728 height 15
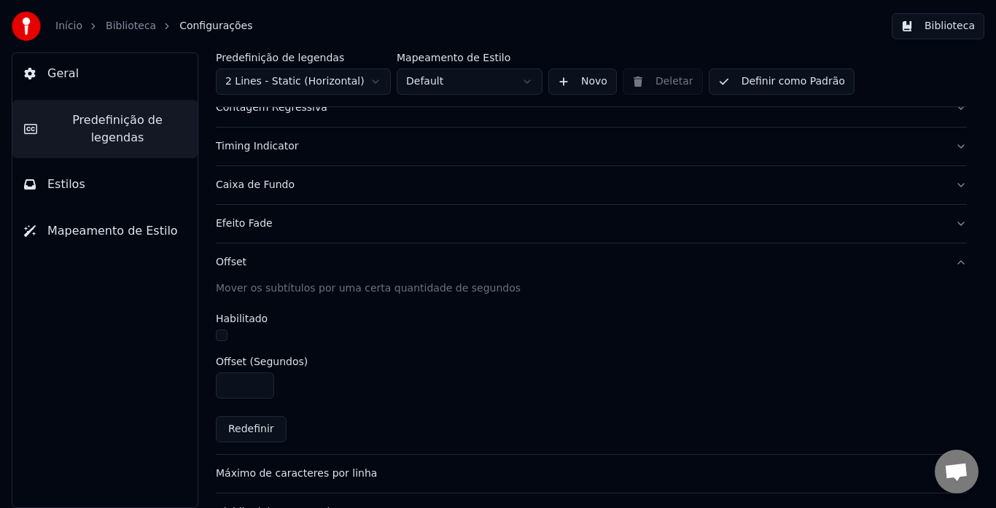
scroll to position [314, 0]
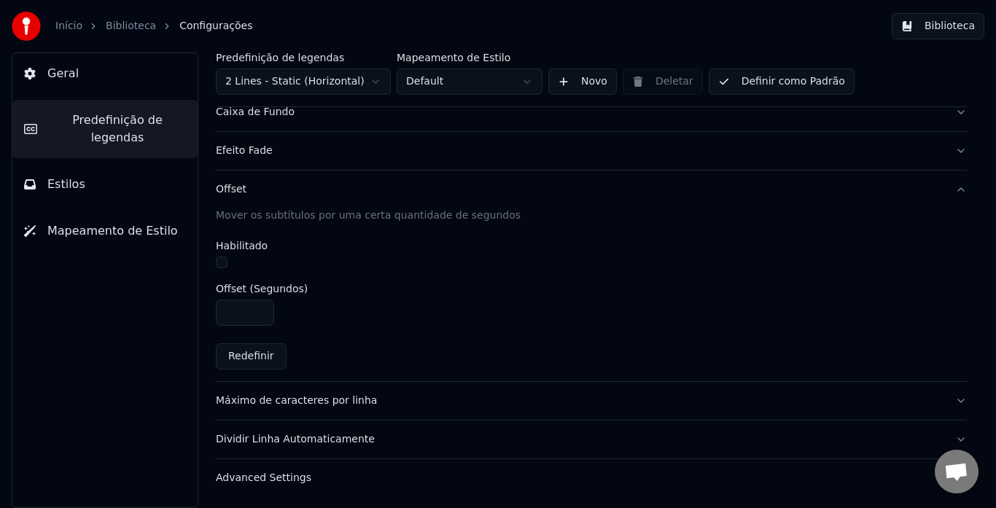
click at [279, 436] on div "Dividir Linha Automaticamente" at bounding box center [580, 439] width 728 height 15
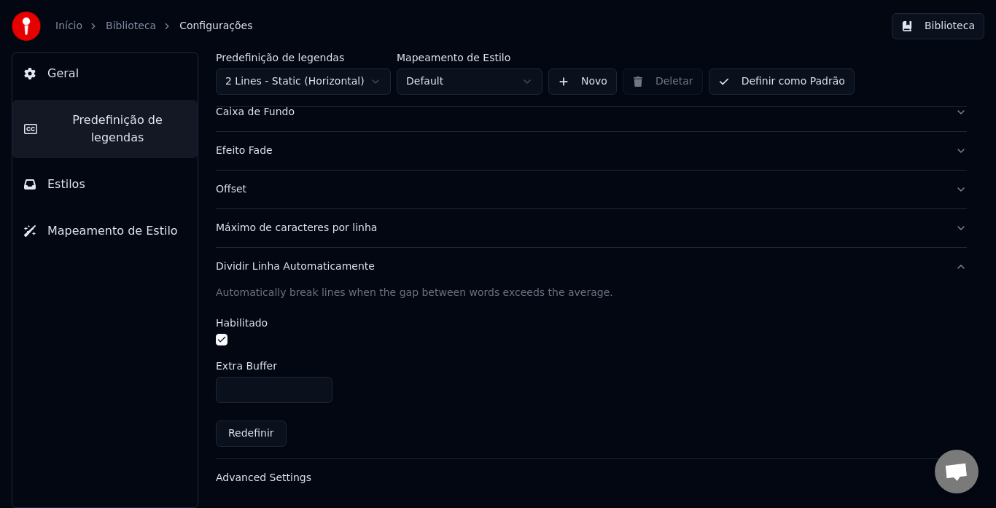
click at [252, 478] on div "Advanced Settings" at bounding box center [580, 478] width 728 height 15
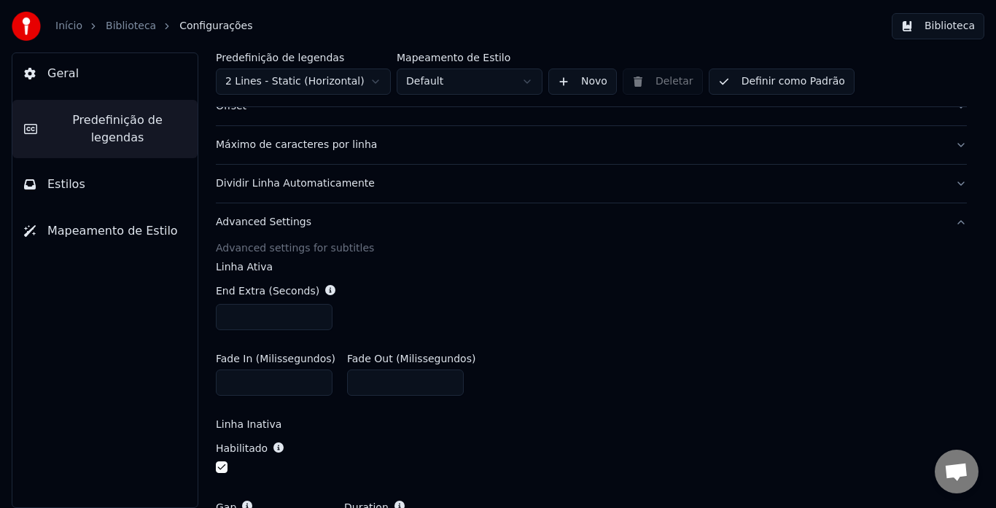
scroll to position [349, 0]
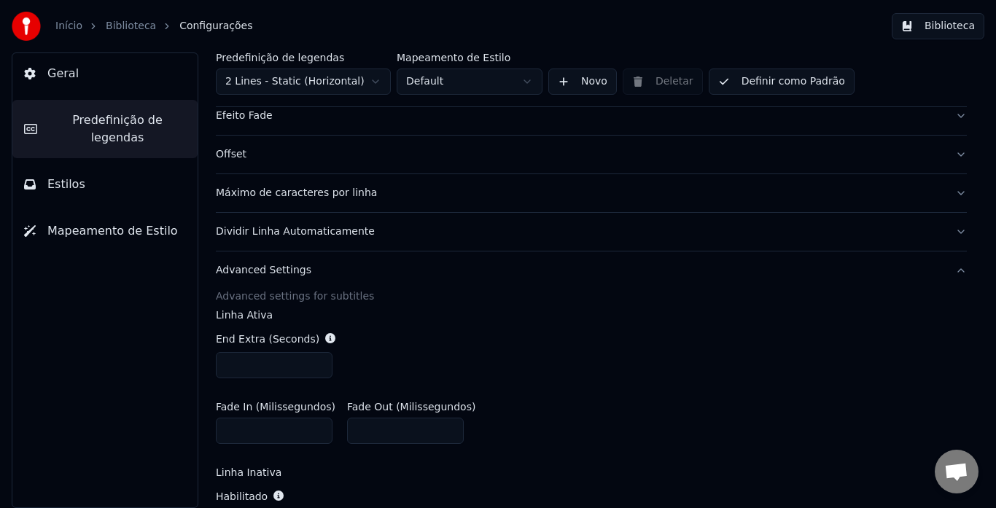
click at [58, 176] on span "Estilos" at bounding box center [66, 184] width 38 height 17
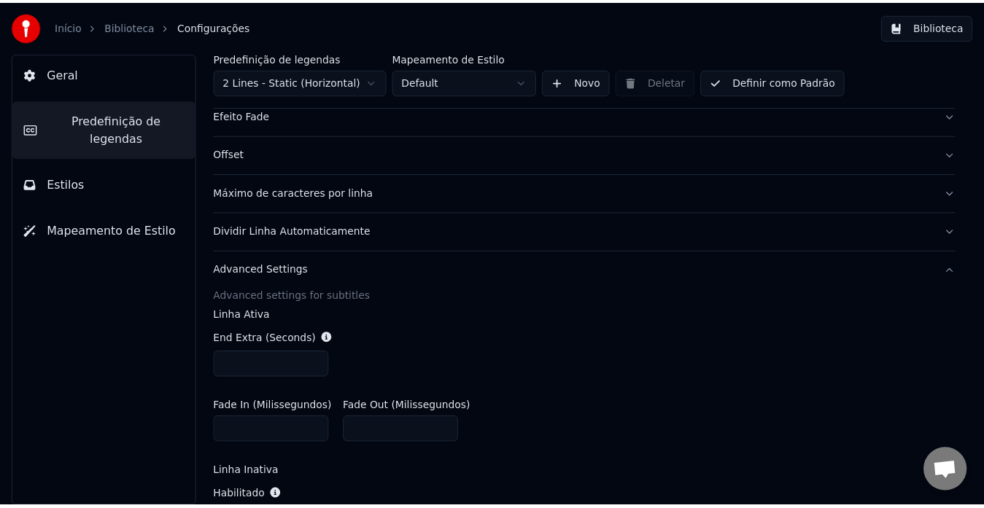
scroll to position [0, 0]
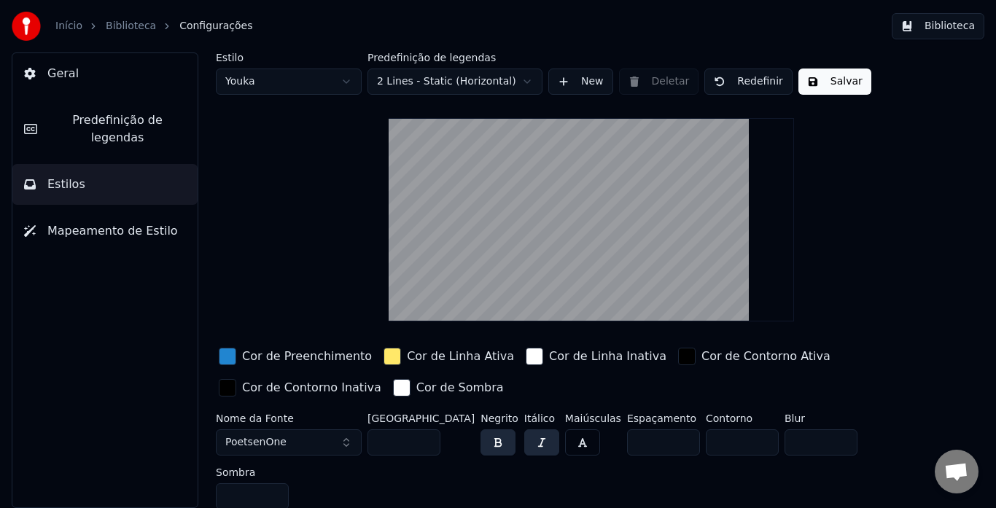
click at [832, 82] on button "Salvar" at bounding box center [834, 82] width 73 height 26
click at [943, 30] on button "Biblioteca" at bounding box center [938, 26] width 93 height 26
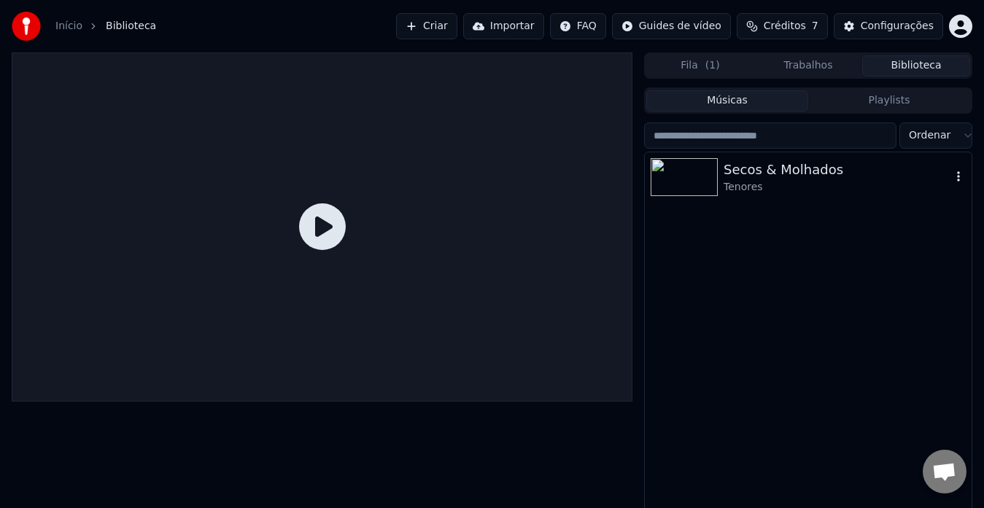
click at [742, 162] on div "Secos & Molhados" at bounding box center [836, 170] width 227 height 20
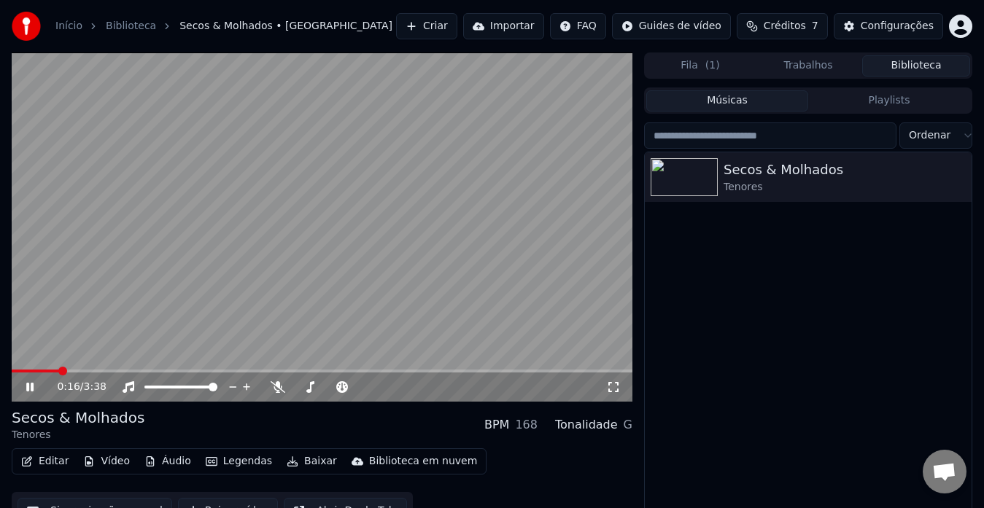
scroll to position [25, 0]
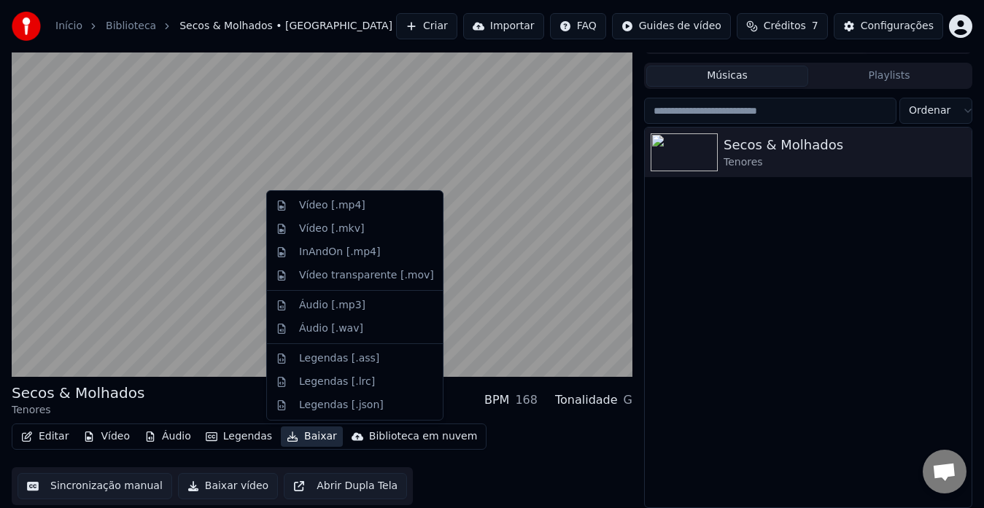
click at [298, 432] on button "Baixar" at bounding box center [312, 437] width 62 height 20
click at [235, 488] on button "Baixar vídeo" at bounding box center [228, 486] width 100 height 26
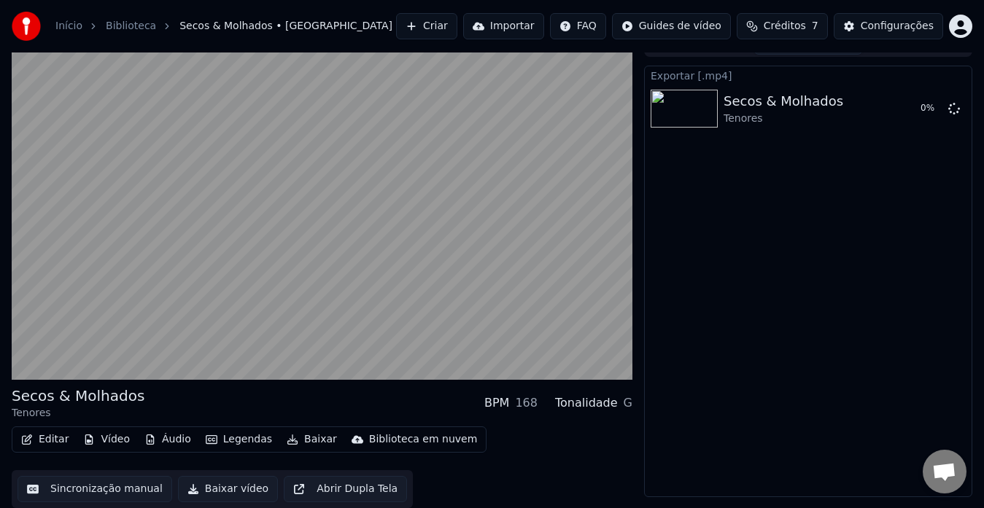
scroll to position [22, 0]
click at [952, 106] on icon at bounding box center [954, 108] width 12 height 12
click at [52, 438] on button "Editar" at bounding box center [44, 439] width 59 height 20
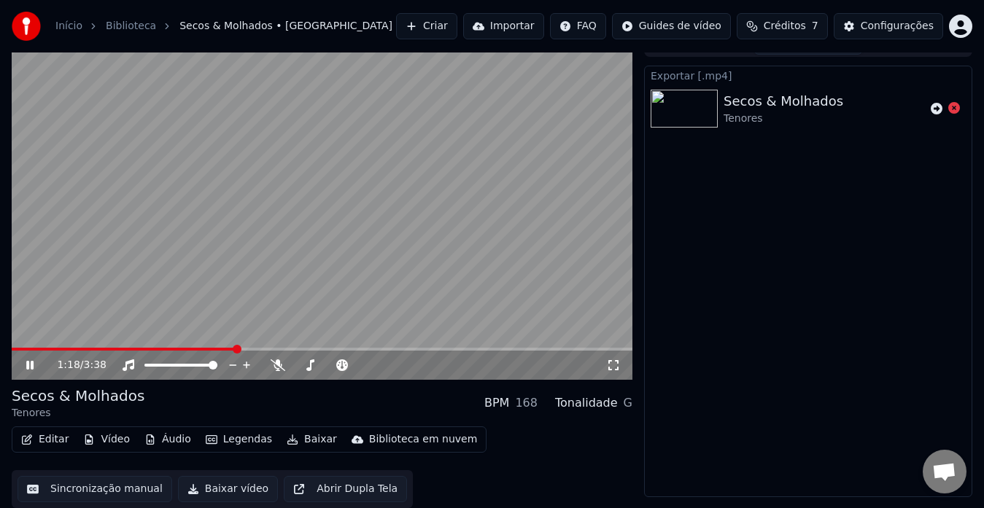
click at [495, 456] on div "Editar Vídeo Áudio Legendas Baixar Biblioteca em nuvem Sincronização manual Bai…" at bounding box center [322, 468] width 620 height 82
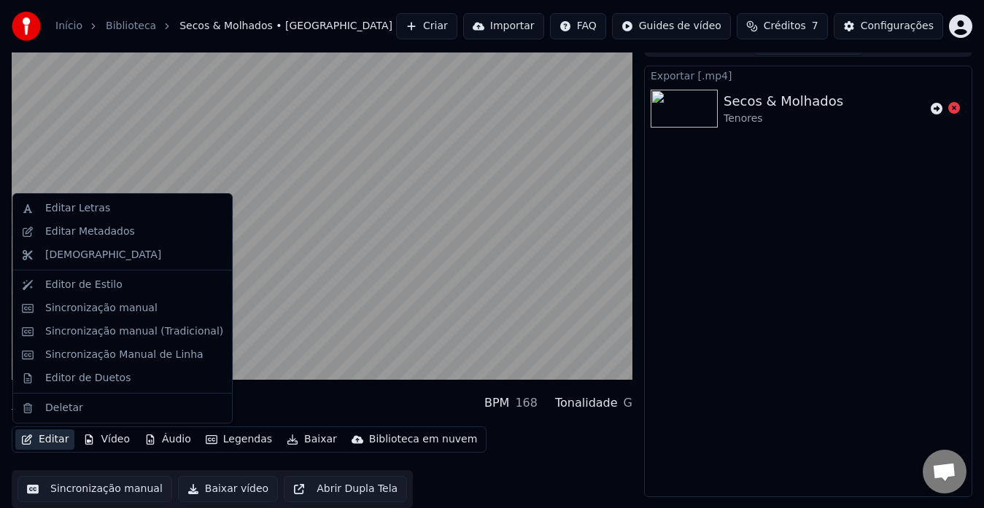
click at [57, 434] on button "Editar" at bounding box center [44, 439] width 59 height 20
click at [61, 286] on div "Editor de Estilo" at bounding box center [83, 285] width 77 height 15
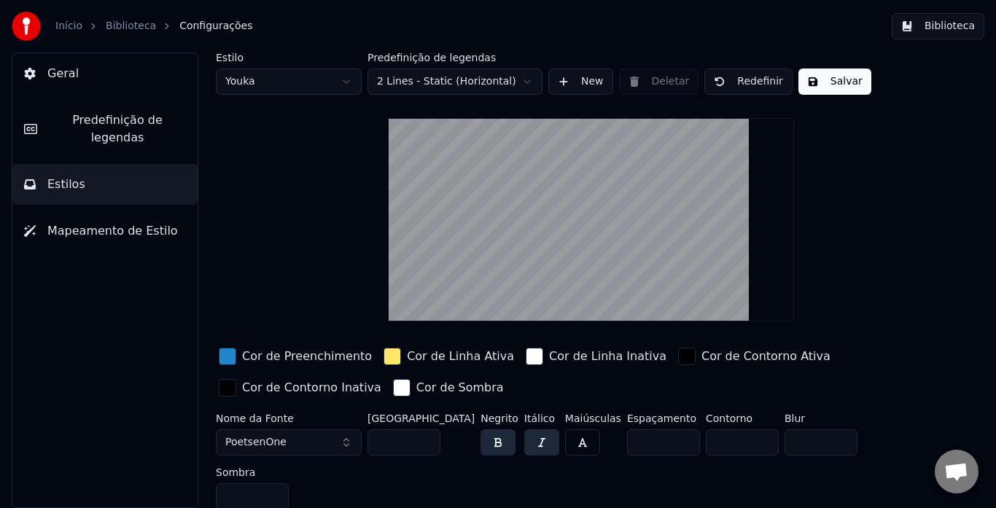
click at [138, 126] on span "Predefinição de legendas" at bounding box center [117, 129] width 137 height 35
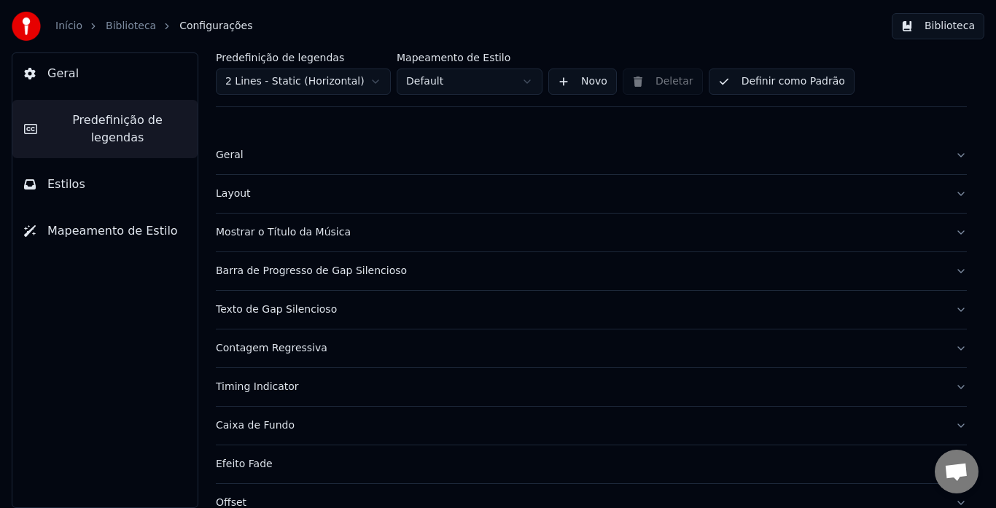
scroll to position [73, 0]
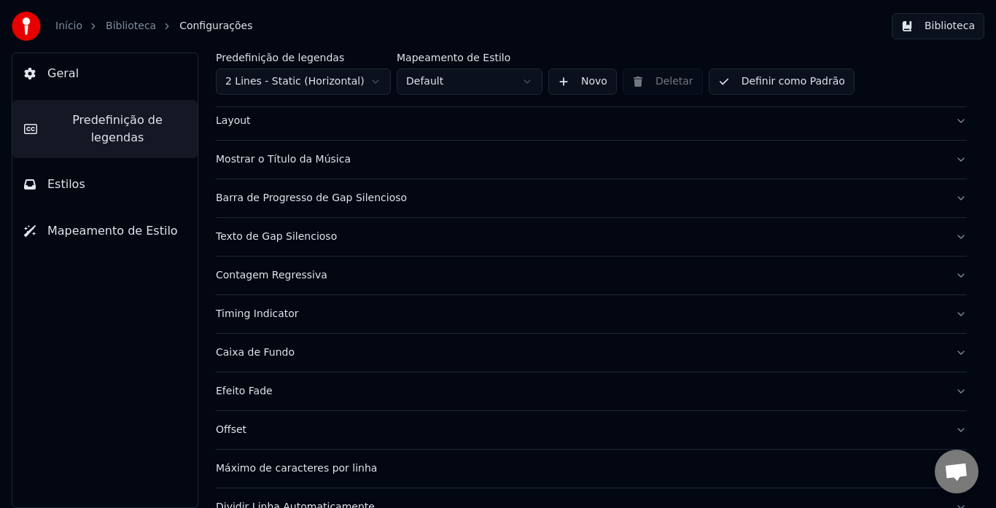
click at [273, 276] on div "Contagem Regressiva" at bounding box center [580, 275] width 728 height 15
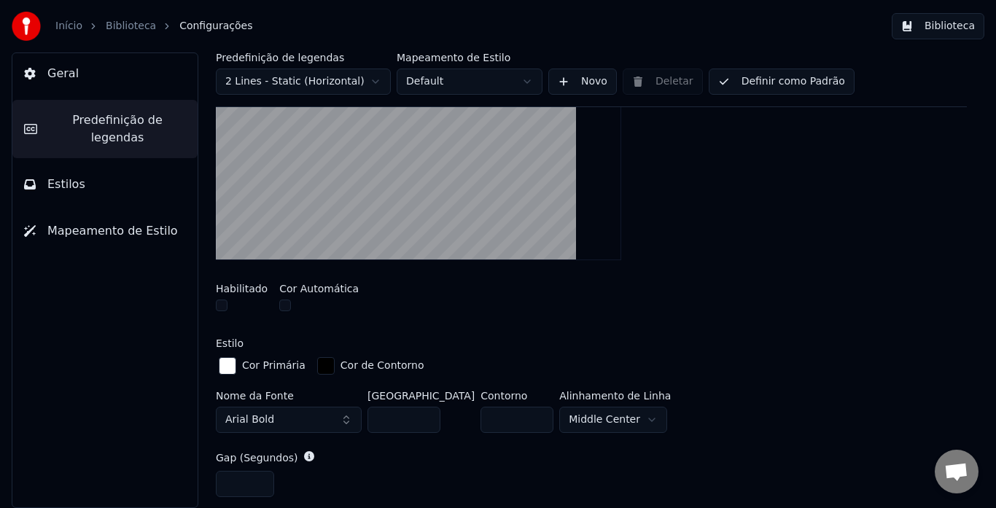
scroll to position [365, 0]
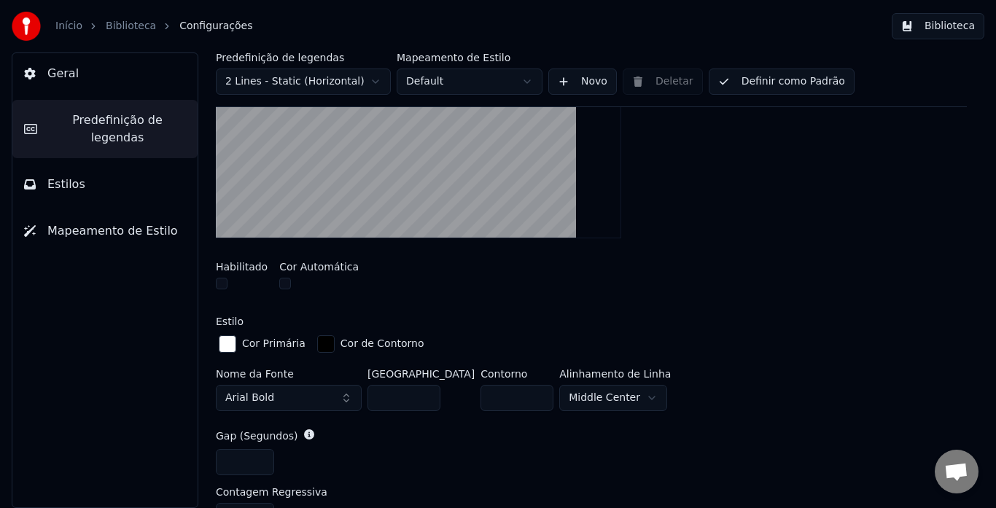
click at [219, 286] on button "button" at bounding box center [222, 284] width 12 height 12
click at [618, 397] on html "Início Biblioteca Configurações Biblioteca Geral Predefinição de legendas Estil…" at bounding box center [498, 254] width 996 height 508
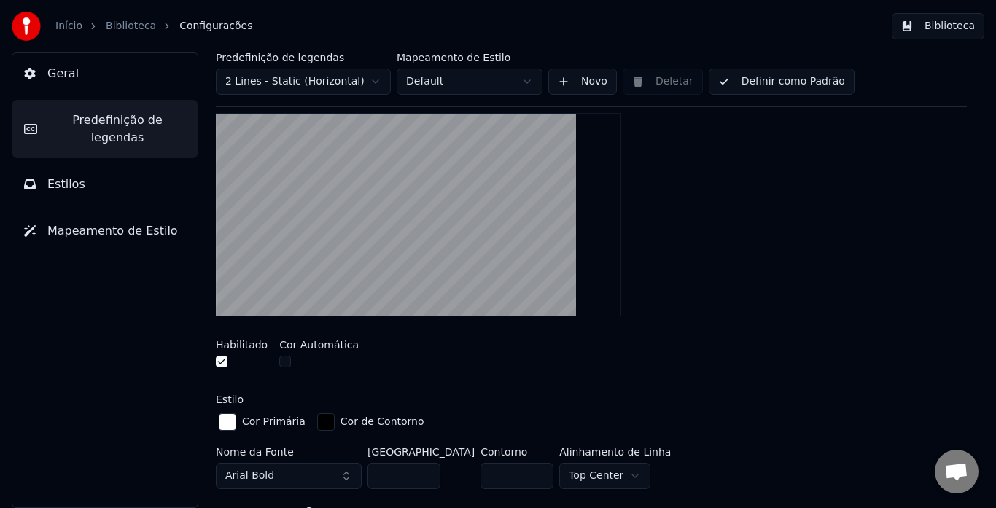
scroll to position [292, 0]
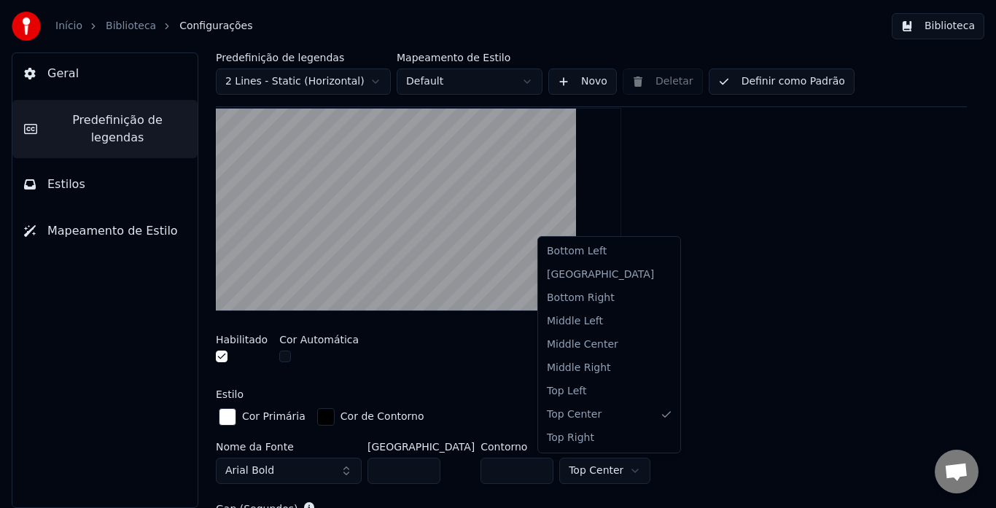
click at [585, 463] on html "Início Biblioteca Configurações Biblioteca Geral Predefinição de legendas Estil…" at bounding box center [498, 254] width 996 height 508
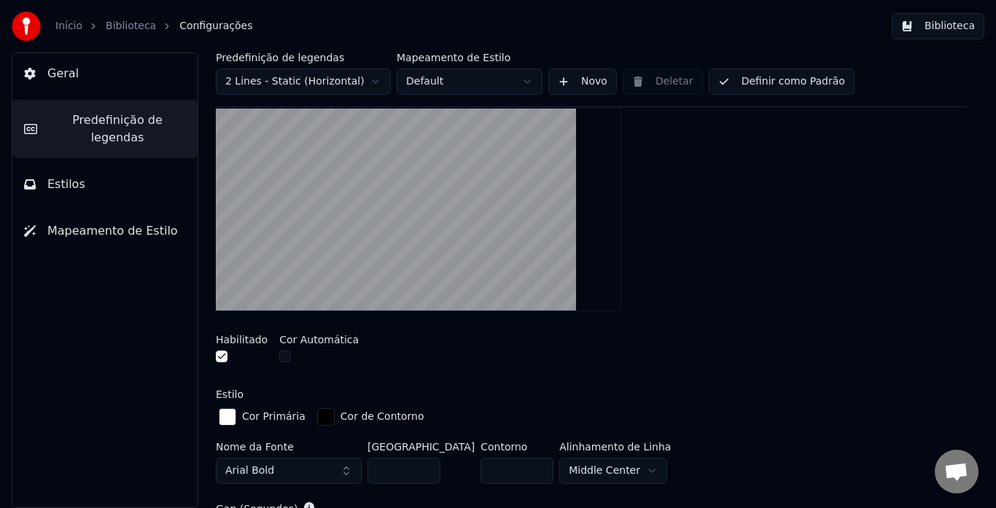
click at [593, 475] on html "Início Biblioteca Configurações Biblioteca Geral Predefinição de legendas Estil…" at bounding box center [498, 254] width 996 height 508
click at [219, 356] on button "button" at bounding box center [222, 357] width 12 height 12
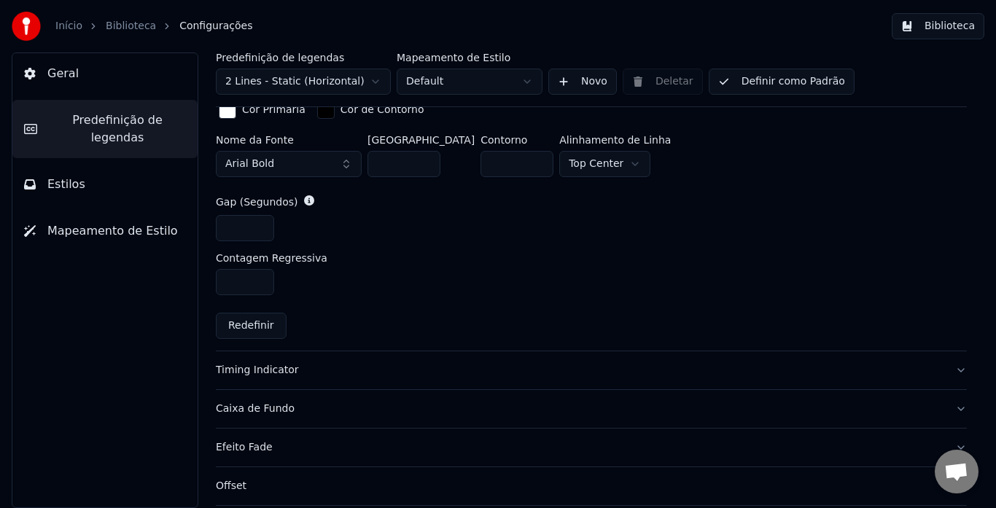
scroll to position [722, 0]
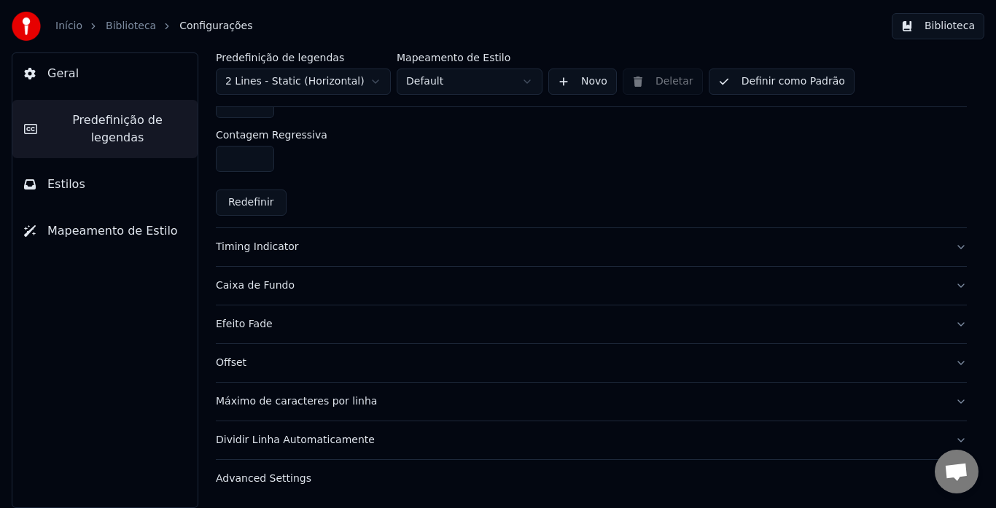
click at [279, 250] on div "Timing Indicator" at bounding box center [580, 247] width 728 height 15
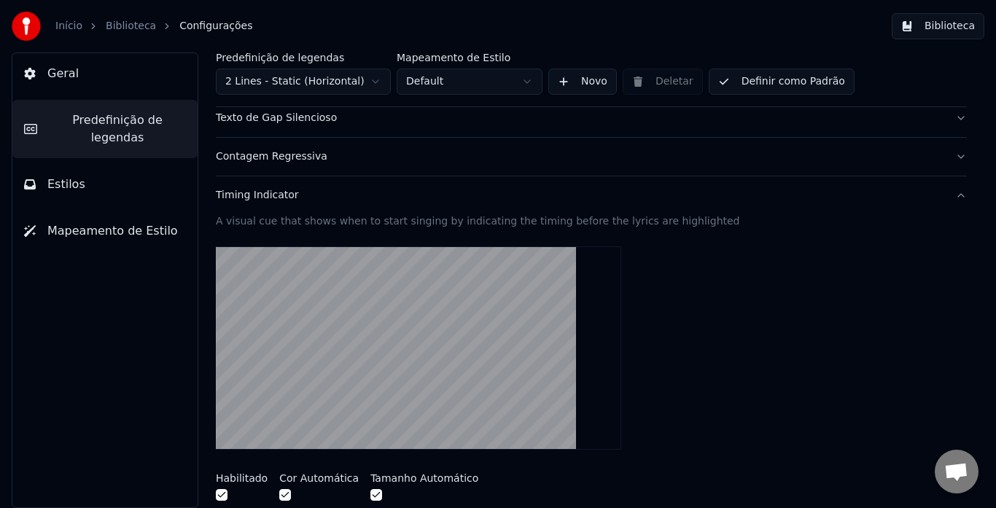
scroll to position [46, 0]
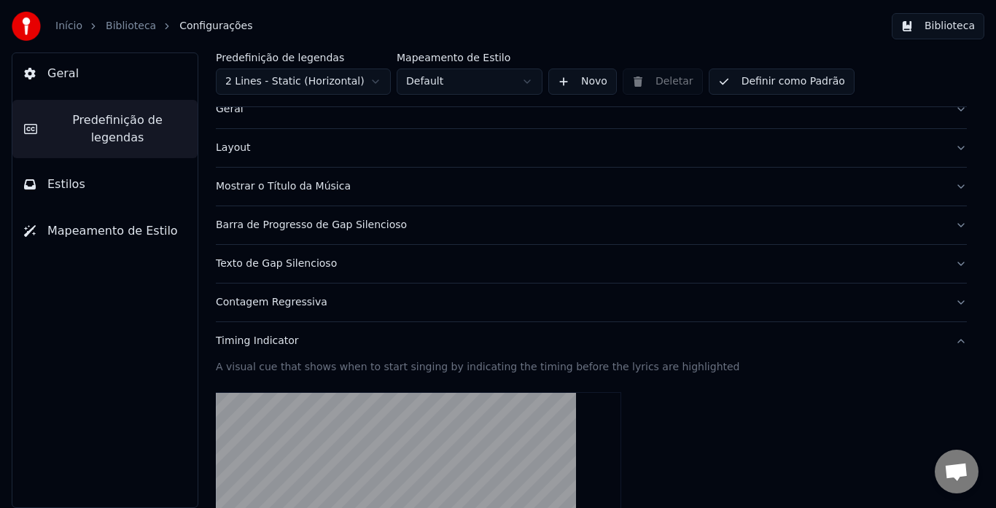
click at [273, 307] on div "Contagem Regressiva" at bounding box center [580, 302] width 728 height 15
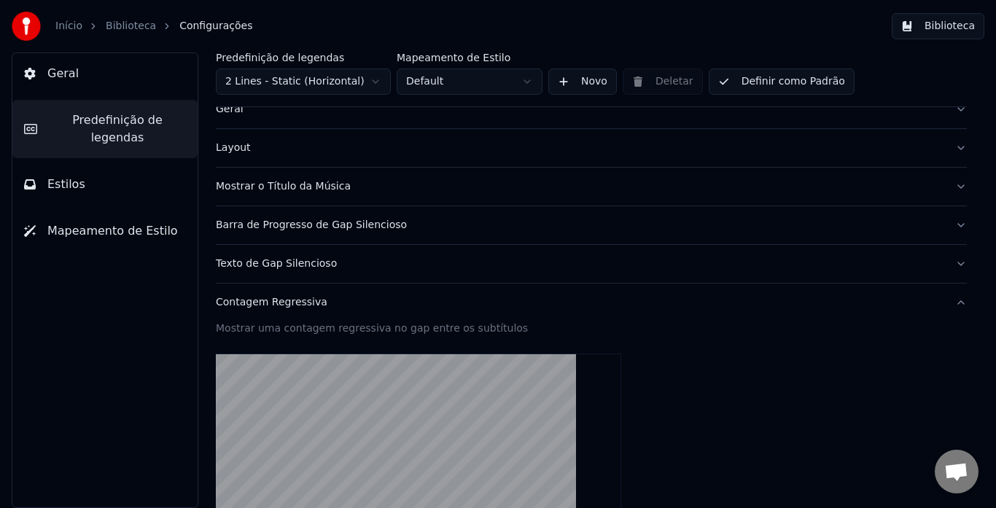
click at [279, 271] on button "Texto de Gap Silencioso" at bounding box center [591, 264] width 751 height 38
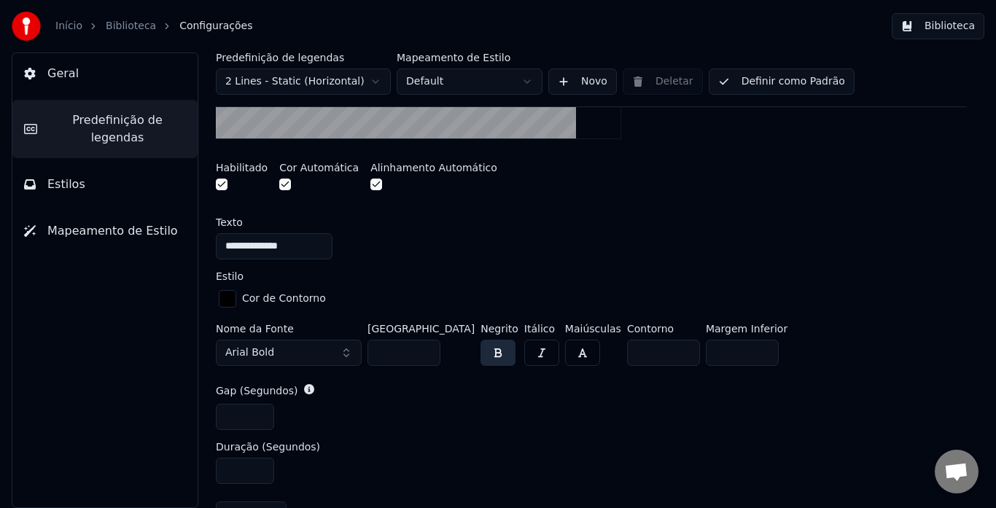
scroll to position [338, 0]
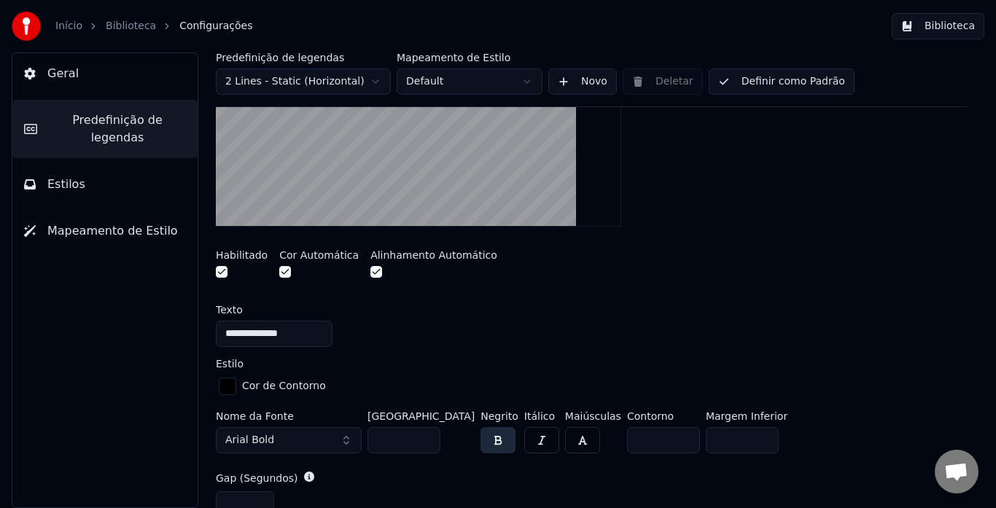
click at [221, 276] on button "button" at bounding box center [222, 272] width 12 height 12
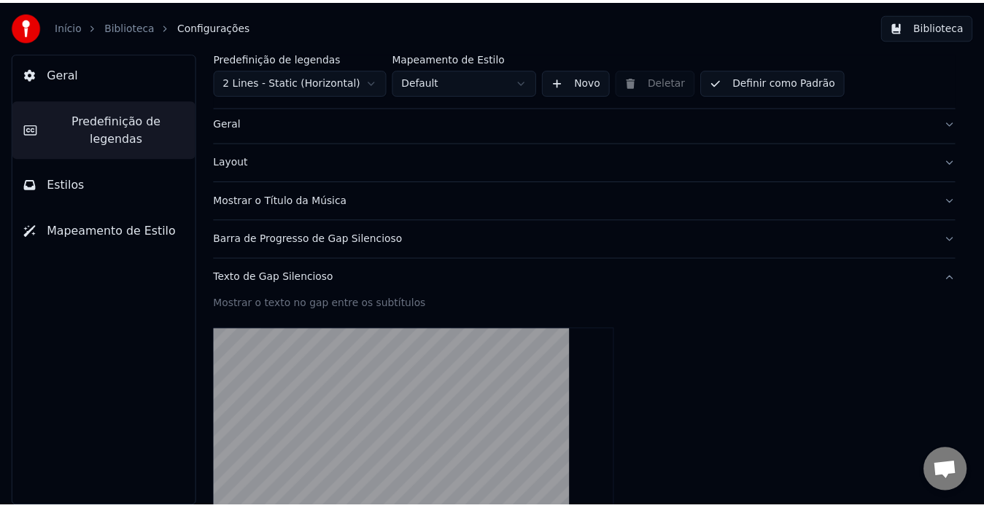
scroll to position [0, 0]
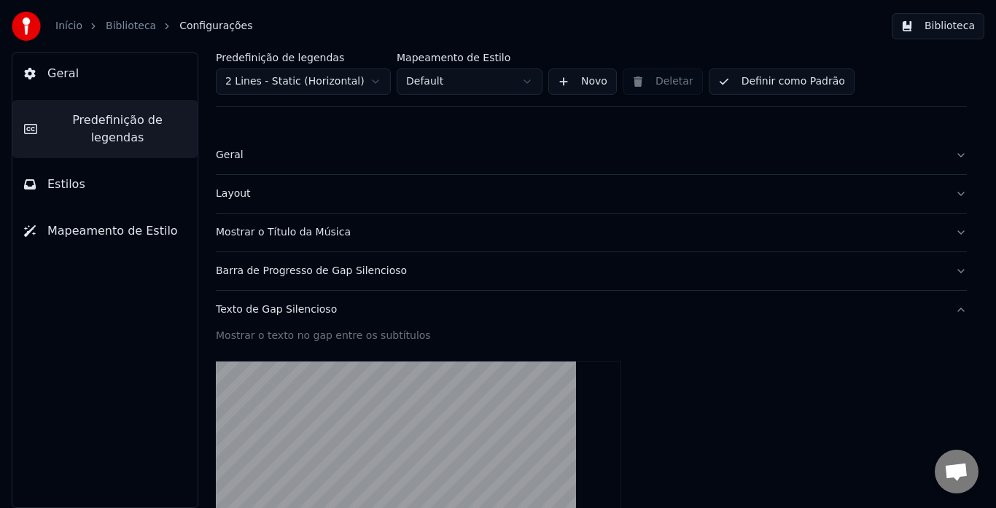
click at [85, 164] on button "Estilos" at bounding box center [104, 184] width 185 height 41
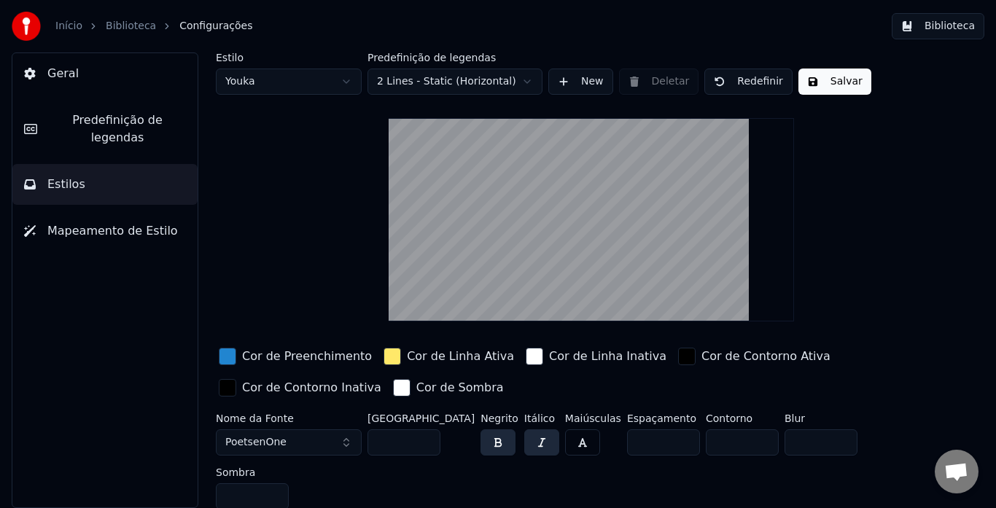
click at [93, 222] on span "Mapeamento de Estilo" at bounding box center [112, 230] width 131 height 17
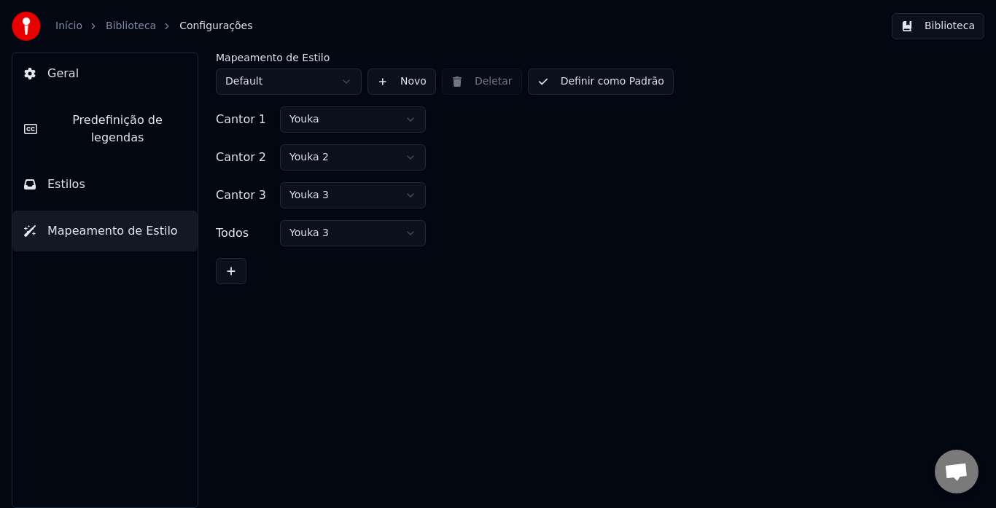
click at [77, 117] on span "Predefinição de legendas" at bounding box center [117, 129] width 137 height 35
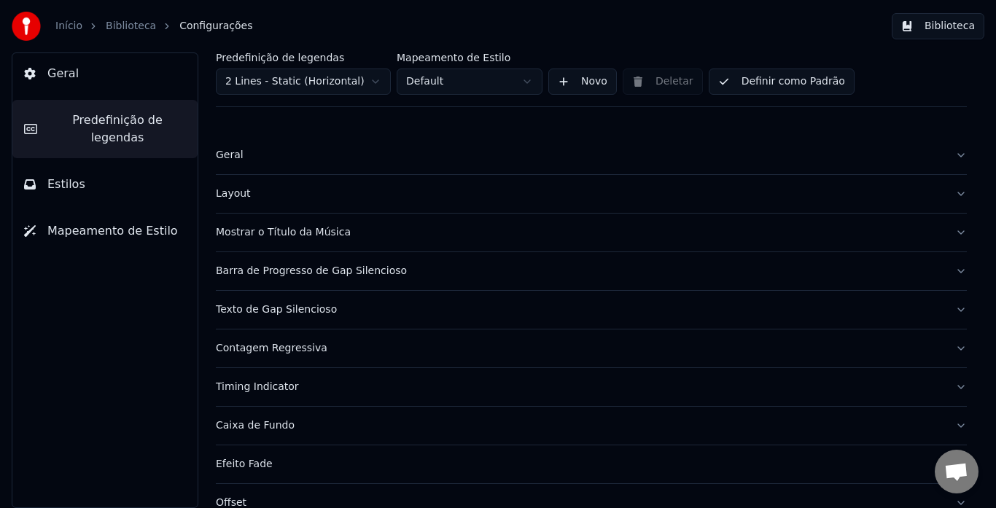
click at [235, 155] on div "Geral" at bounding box center [580, 155] width 728 height 15
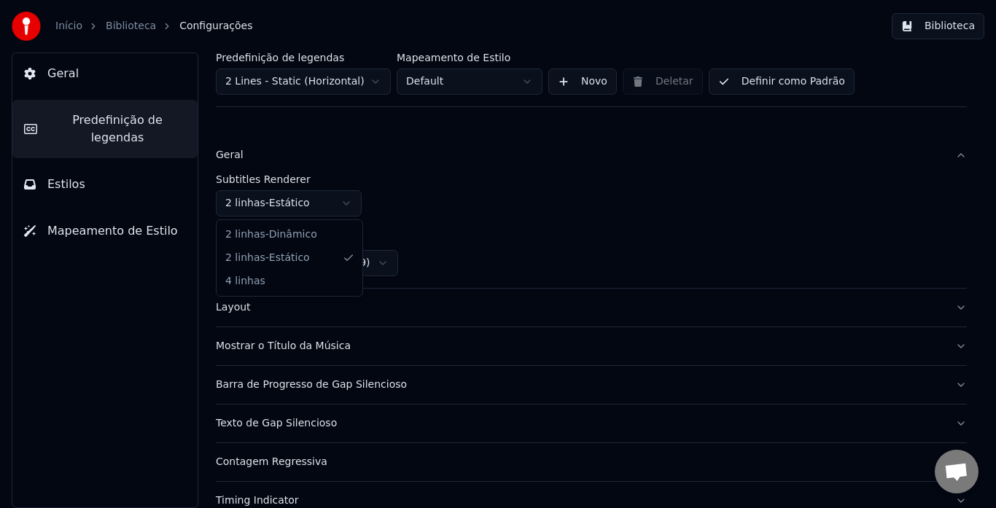
click at [311, 200] on html "Início Biblioteca Configurações Biblioteca Geral Predefinição de legendas Estil…" at bounding box center [498, 254] width 996 height 508
click at [932, 29] on button "Biblioteca" at bounding box center [938, 26] width 93 height 26
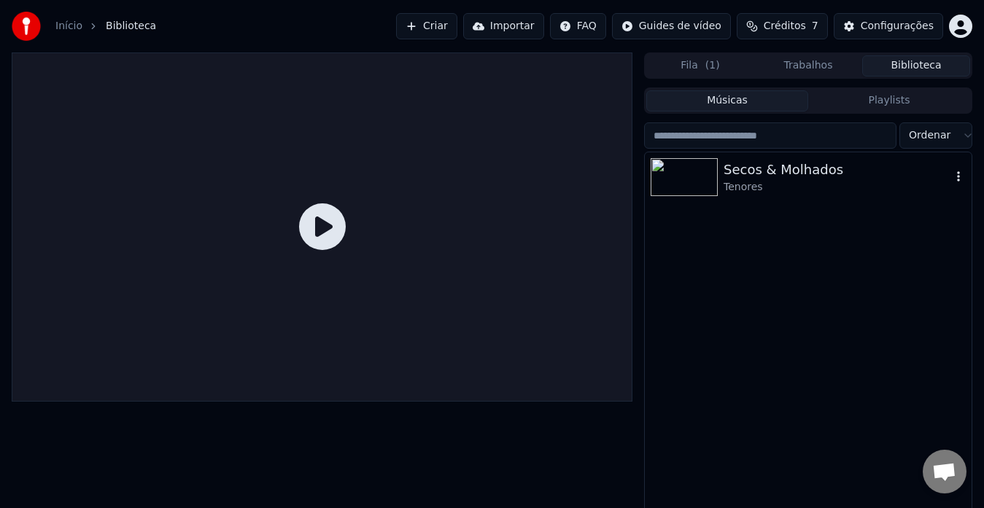
click at [734, 181] on div "Tenores" at bounding box center [836, 187] width 227 height 15
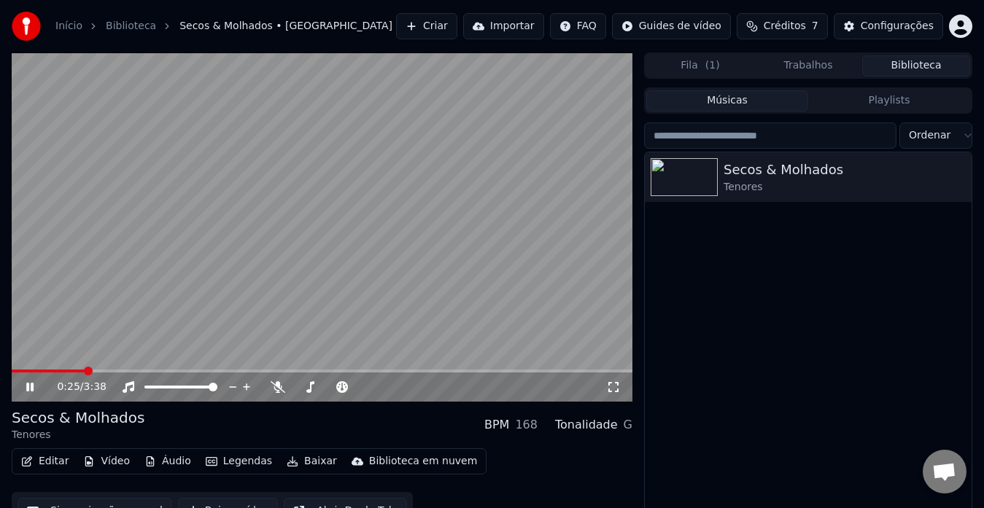
click at [58, 462] on button "Editar" at bounding box center [44, 461] width 59 height 20
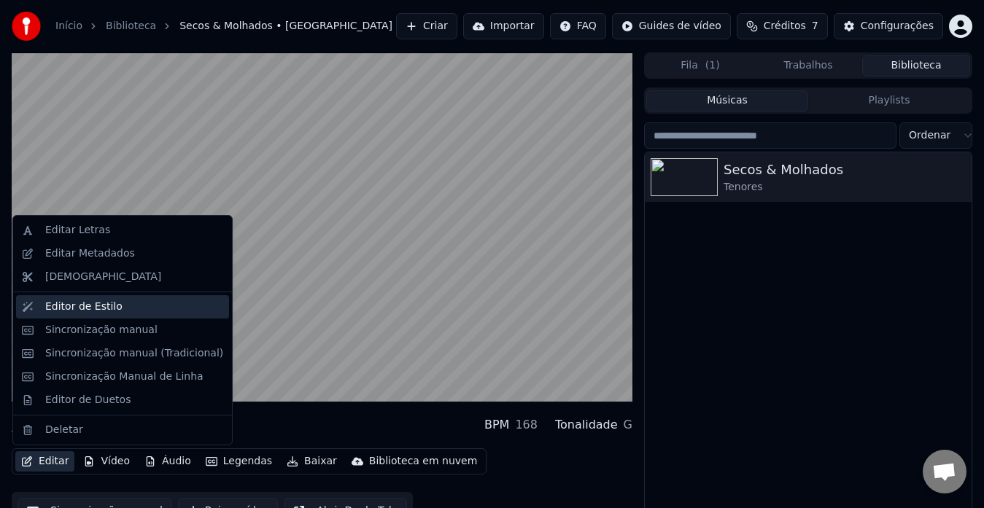
click at [81, 304] on div "Editor de Estilo" at bounding box center [83, 307] width 77 height 15
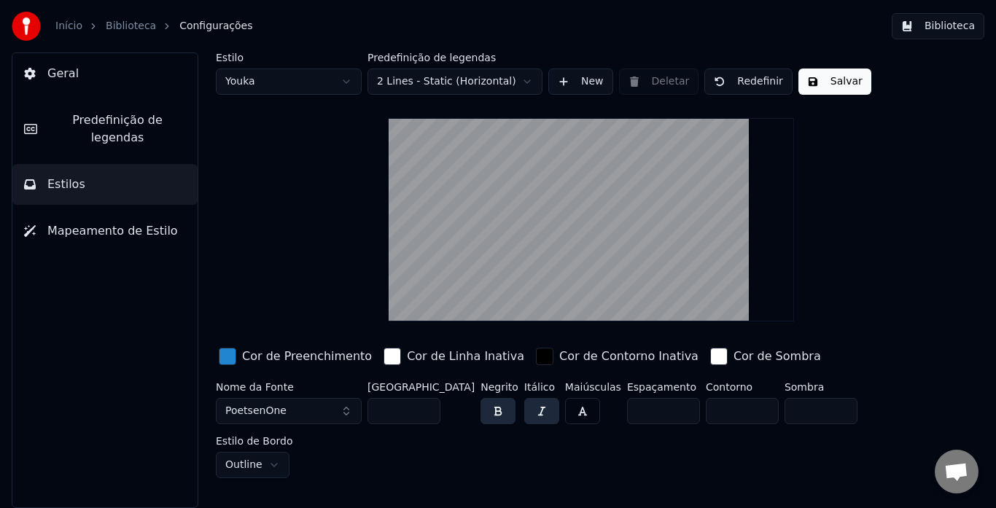
click at [475, 87] on html "Início Biblioteca Configurações Biblioteca Geral Predefinição de legendas Estil…" at bounding box center [498, 254] width 996 height 508
click at [473, 84] on html "Início Biblioteca Configurações Biblioteca Geral Predefinição de legendas Estil…" at bounding box center [498, 254] width 996 height 508
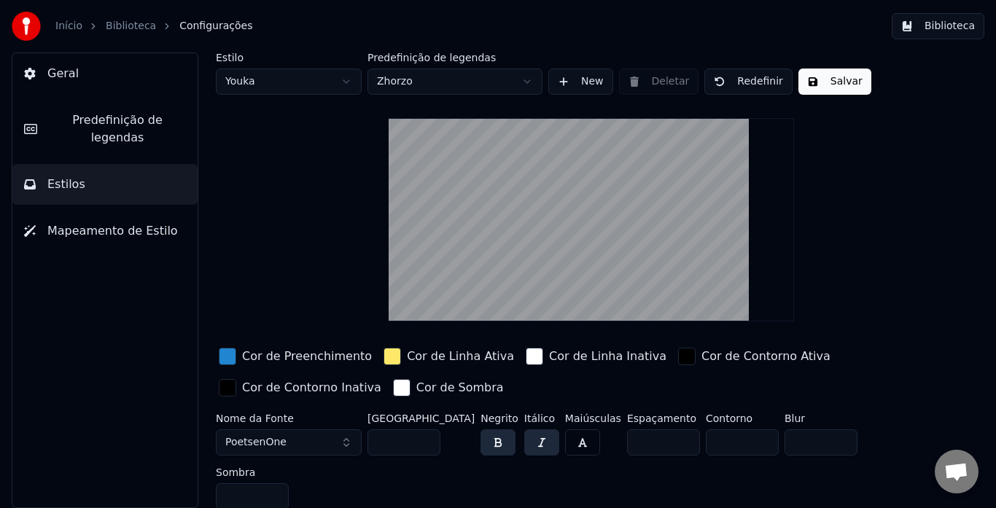
click at [812, 87] on button "Salvar" at bounding box center [834, 82] width 73 height 26
click at [937, 28] on button "Biblioteca" at bounding box center [938, 26] width 93 height 26
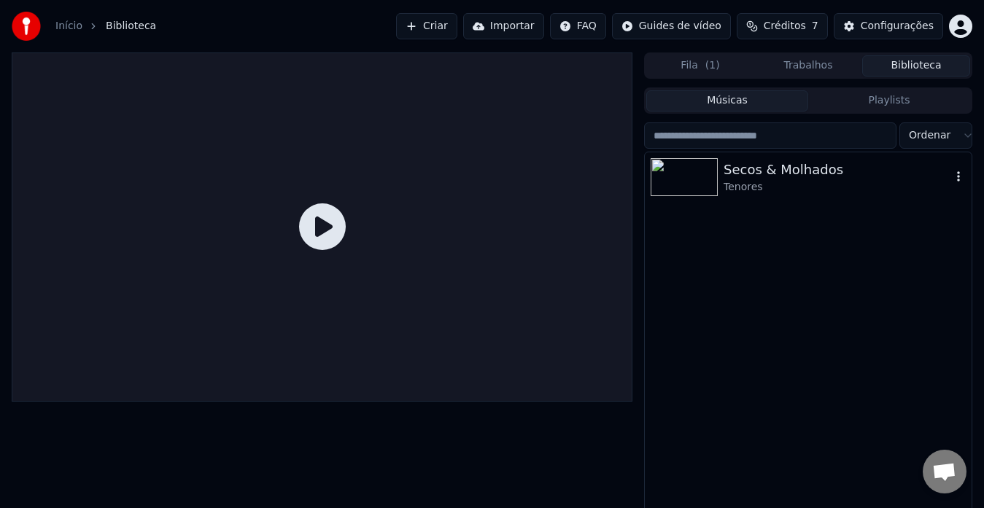
click at [781, 175] on div "Secos & Molhados" at bounding box center [836, 170] width 227 height 20
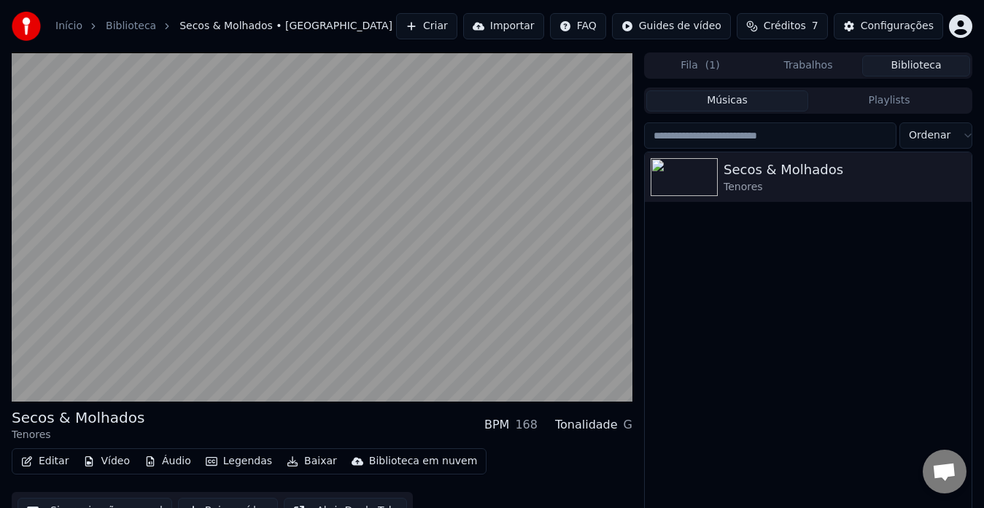
click at [62, 463] on button "Editar" at bounding box center [44, 461] width 59 height 20
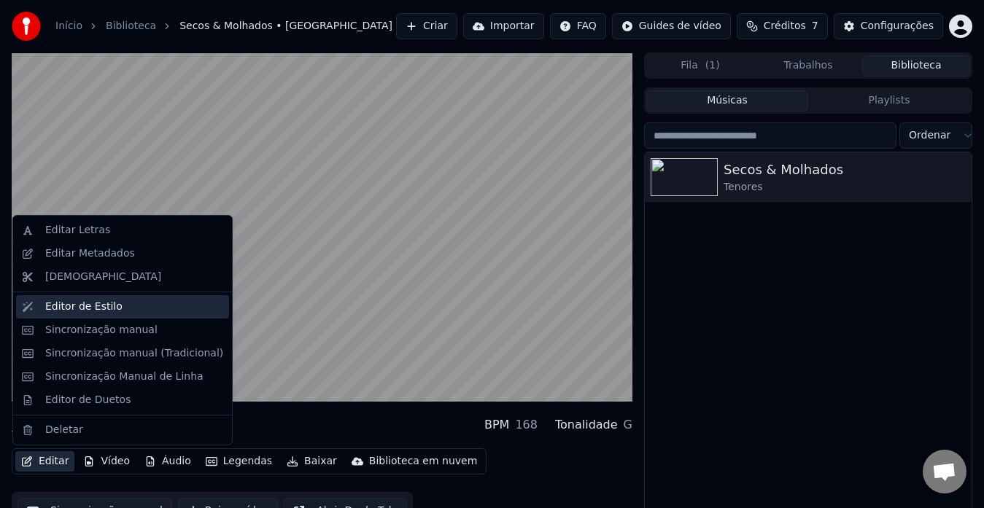
click at [93, 306] on div "Editor de Estilo" at bounding box center [83, 307] width 77 height 15
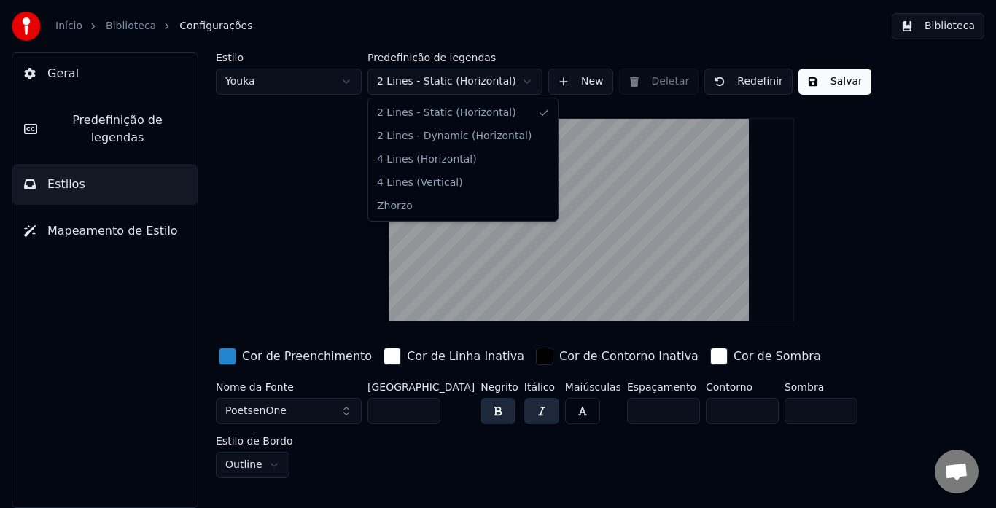
click at [537, 71] on html "Início Biblioteca Configurações Biblioteca Geral Predefinição de legendas Estil…" at bounding box center [498, 254] width 996 height 508
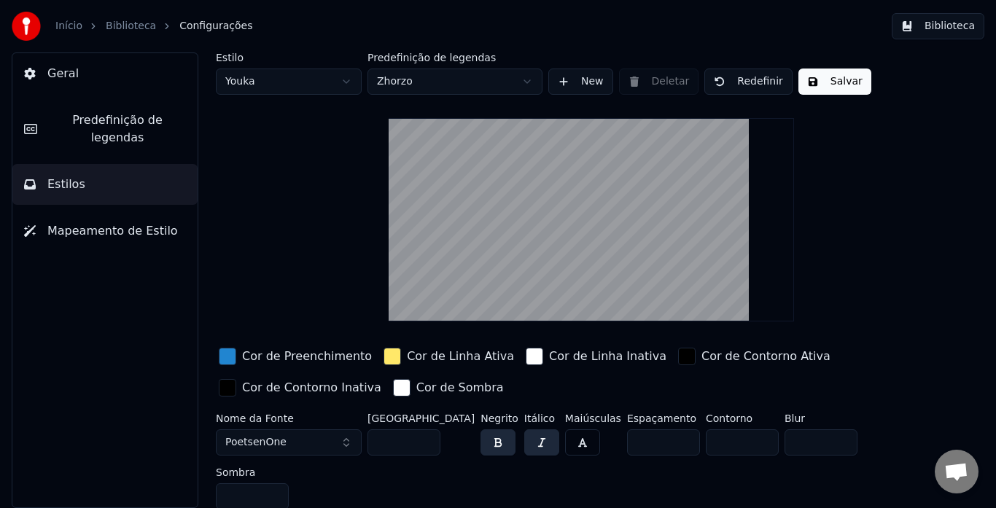
click at [834, 75] on button "Salvar" at bounding box center [834, 82] width 73 height 26
click at [942, 28] on button "Biblioteca" at bounding box center [938, 26] width 93 height 26
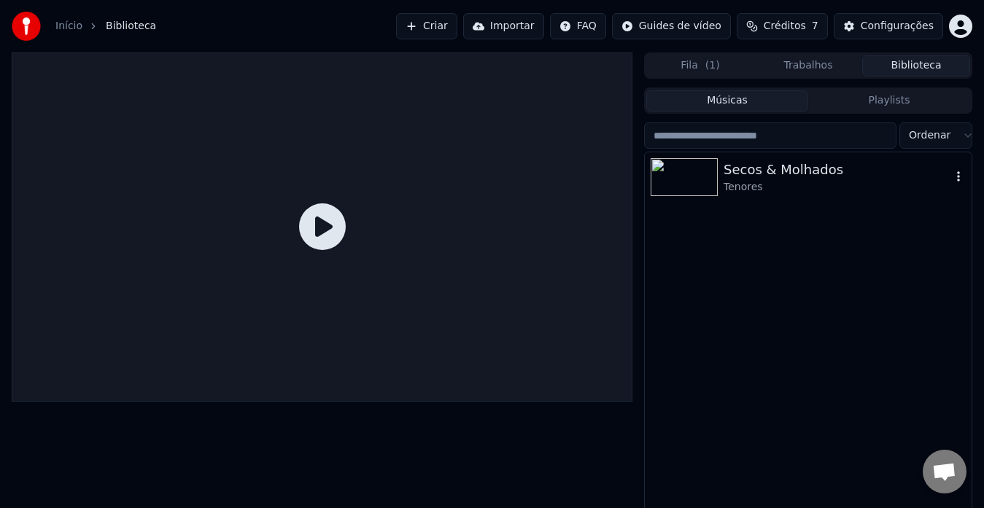
click at [772, 171] on div "Secos & Molhados" at bounding box center [836, 170] width 227 height 20
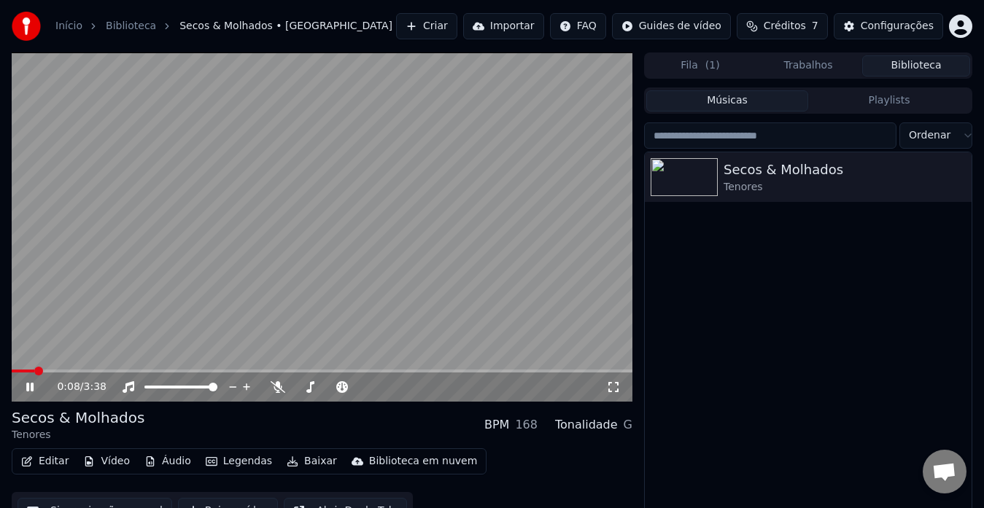
click at [31, 381] on icon at bounding box center [40, 387] width 34 height 12
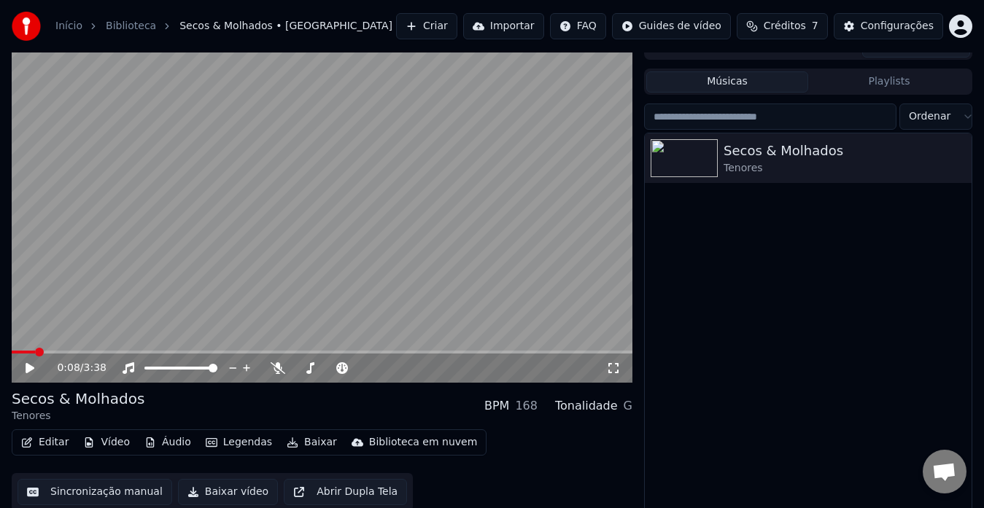
scroll to position [25, 0]
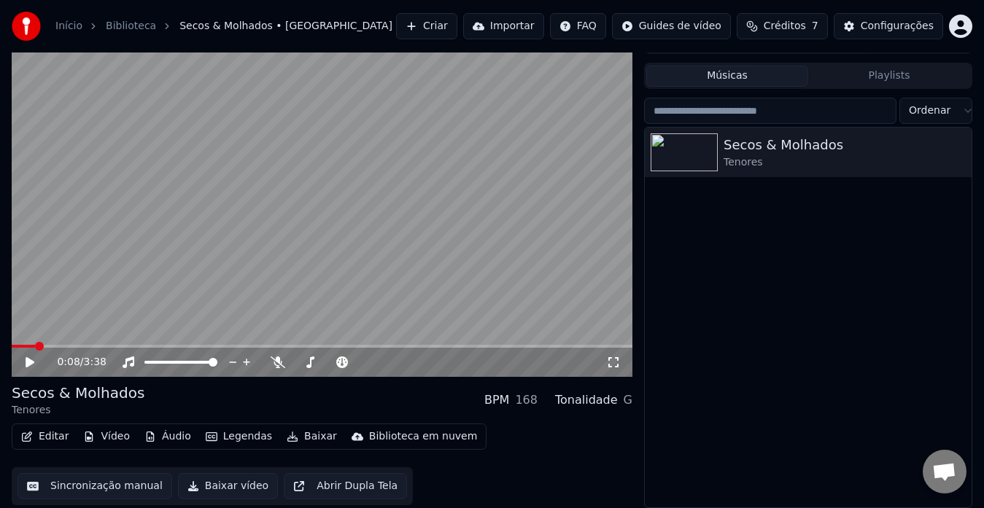
click at [61, 435] on button "Editar" at bounding box center [44, 437] width 59 height 20
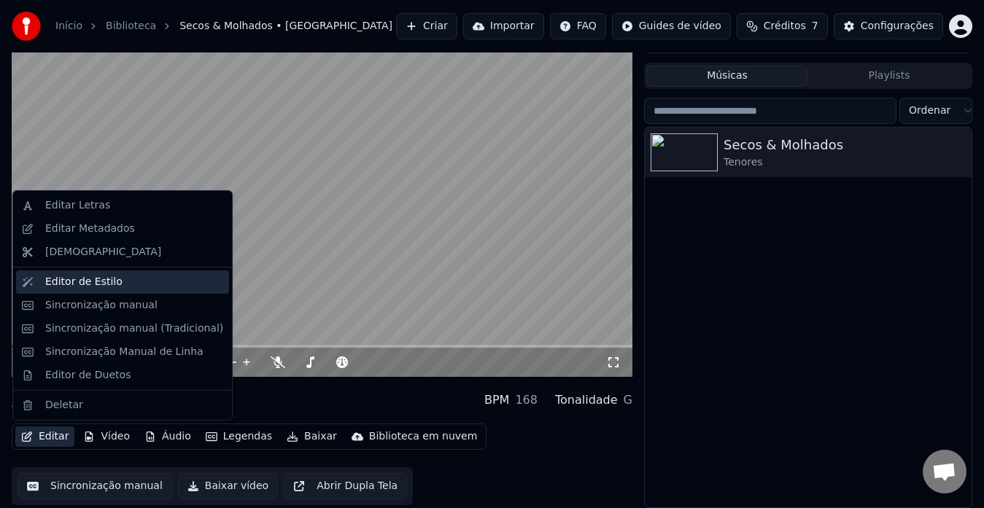
click at [98, 283] on div "Editor de Estilo" at bounding box center [83, 282] width 77 height 15
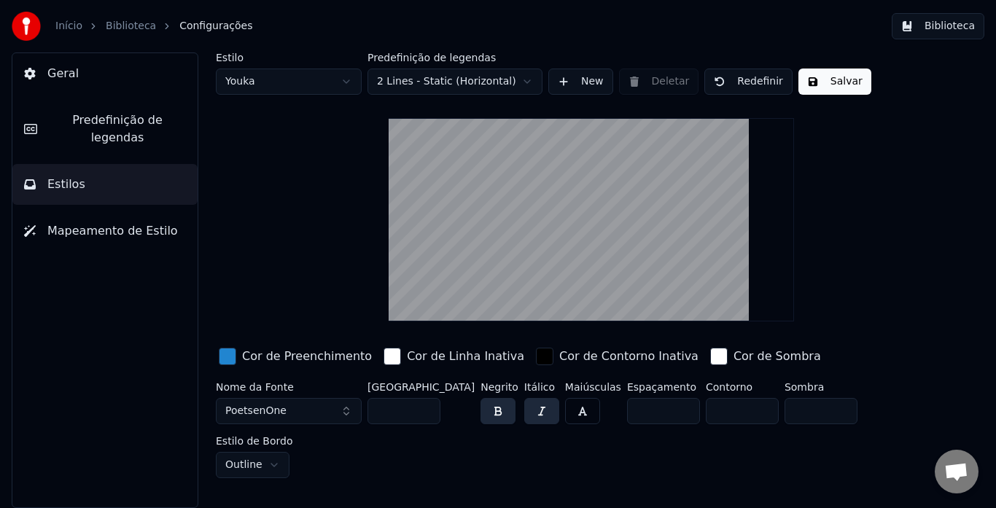
click at [343, 81] on html "Início Biblioteca Configurações Biblioteca Geral Predefinição de legendas Estil…" at bounding box center [498, 254] width 996 height 508
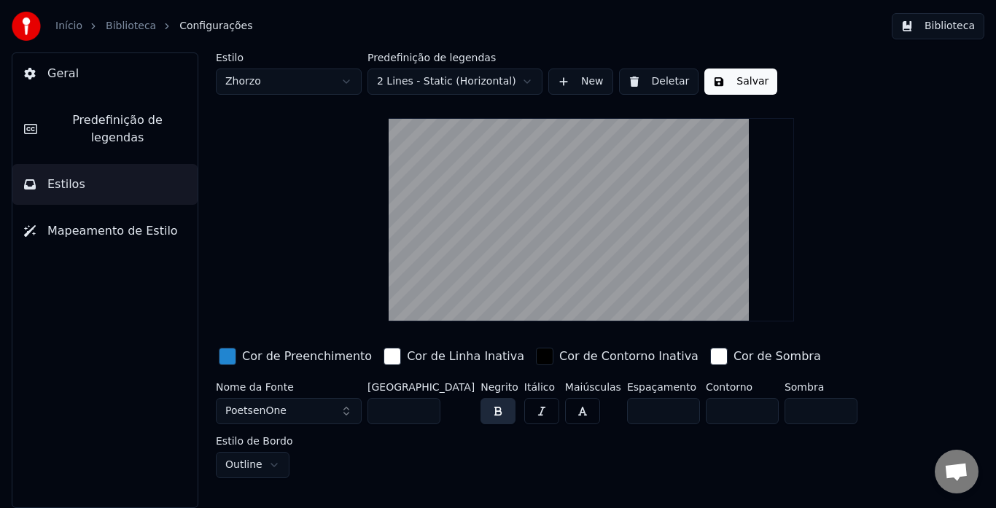
click at [474, 84] on html "Início Biblioteca Configurações Biblioteca Geral Predefinição de legendas Estil…" at bounding box center [498, 254] width 996 height 508
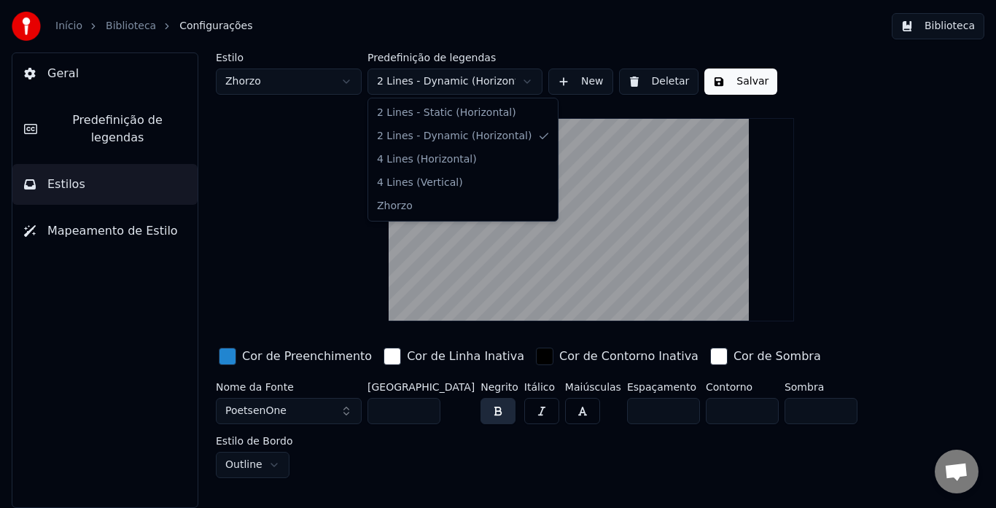
click at [476, 79] on html "Início Biblioteca Configurações Biblioteca Geral Predefinição de legendas Estil…" at bounding box center [498, 254] width 996 height 508
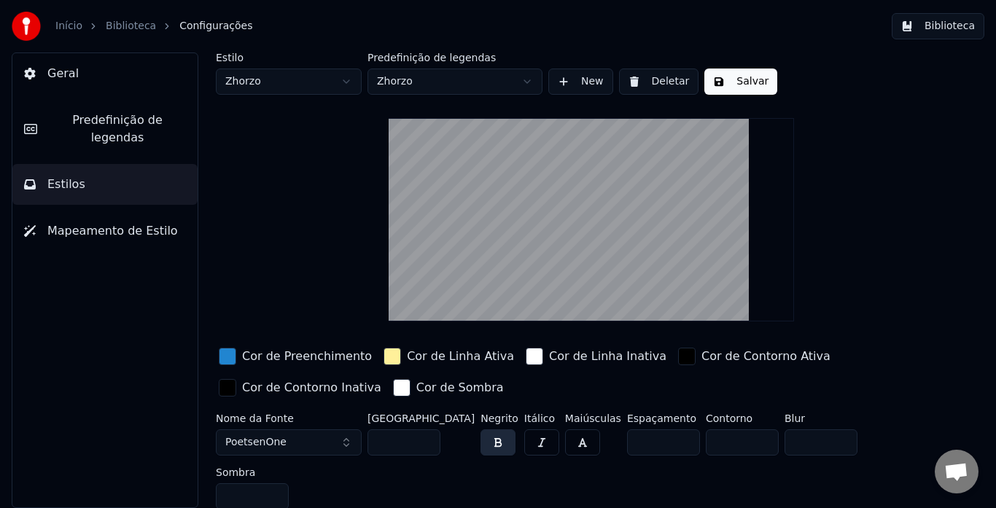
click at [715, 77] on button "Salvar" at bounding box center [740, 82] width 73 height 26
click at [945, 26] on button "Biblioteca" at bounding box center [938, 26] width 93 height 26
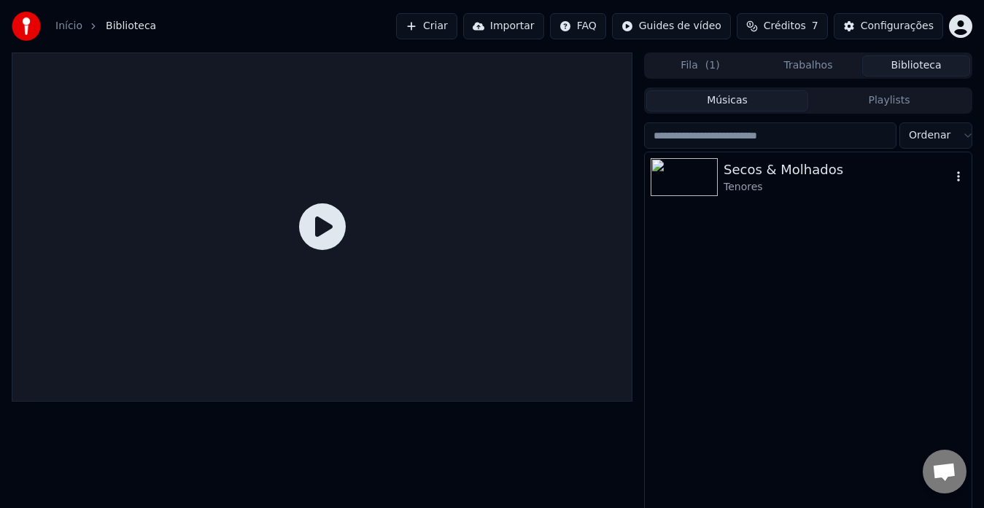
click at [739, 185] on div "Tenores" at bounding box center [836, 187] width 227 height 15
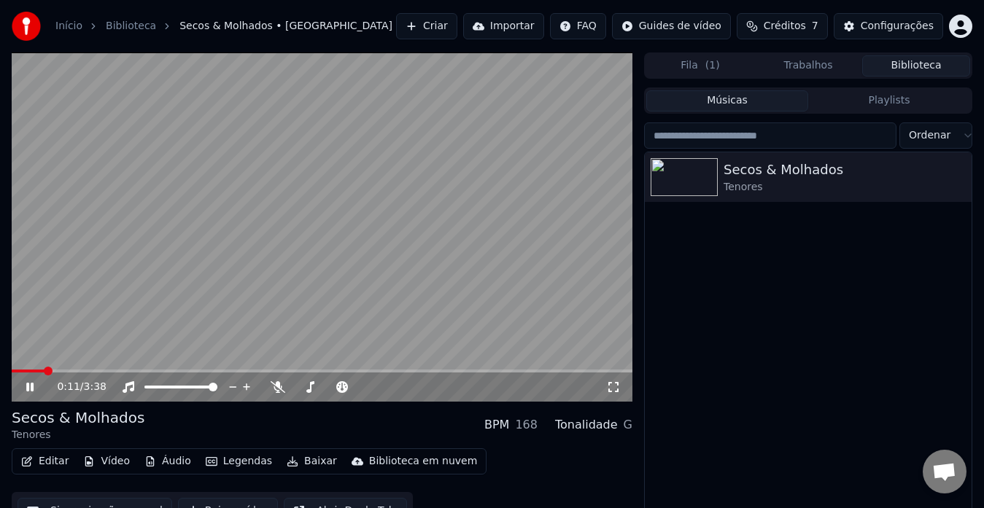
click at [60, 466] on button "Editar" at bounding box center [44, 461] width 59 height 20
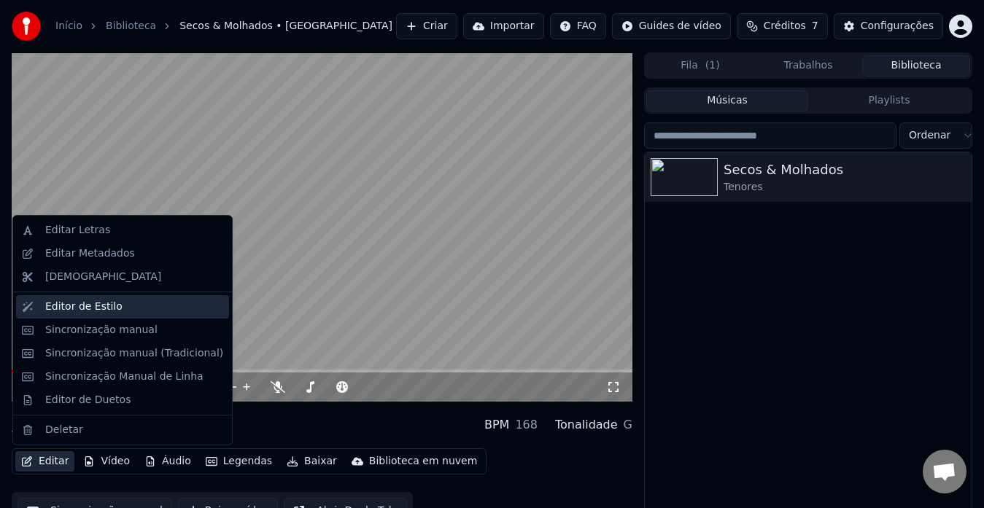
click at [119, 311] on div "Editor de Estilo" at bounding box center [134, 307] width 178 height 15
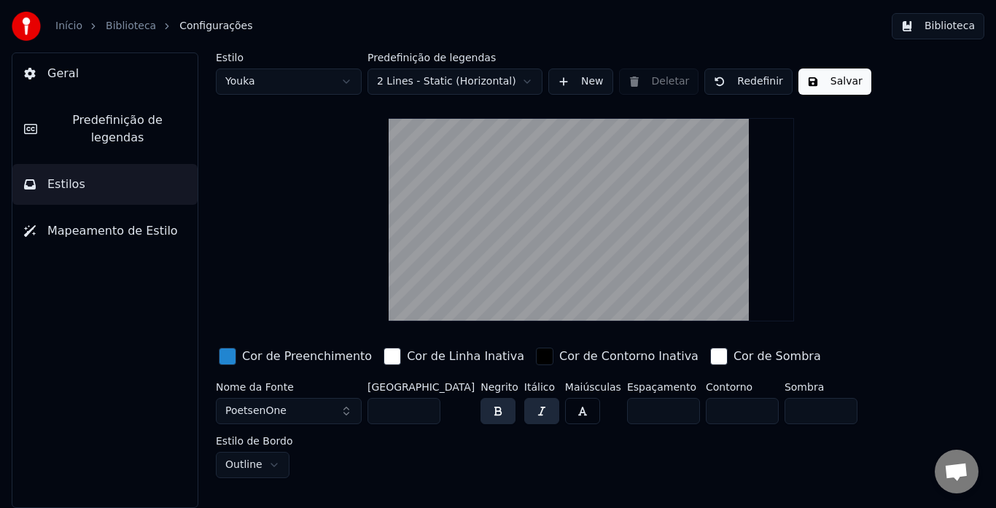
click at [279, 85] on html "Início Biblioteca Configurações Biblioteca Geral Predefinição de legendas Estil…" at bounding box center [498, 254] width 996 height 508
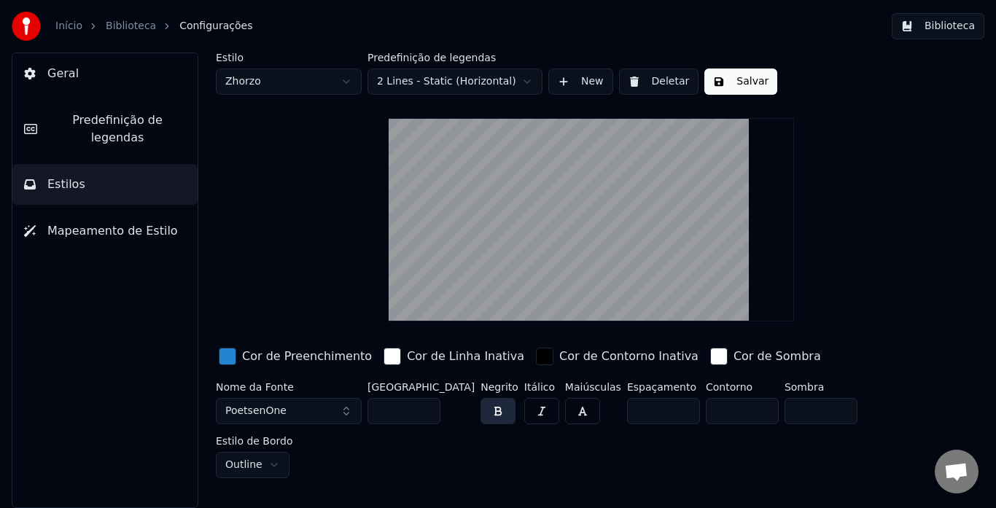
click at [962, 23] on button "Biblioteca" at bounding box center [938, 26] width 93 height 26
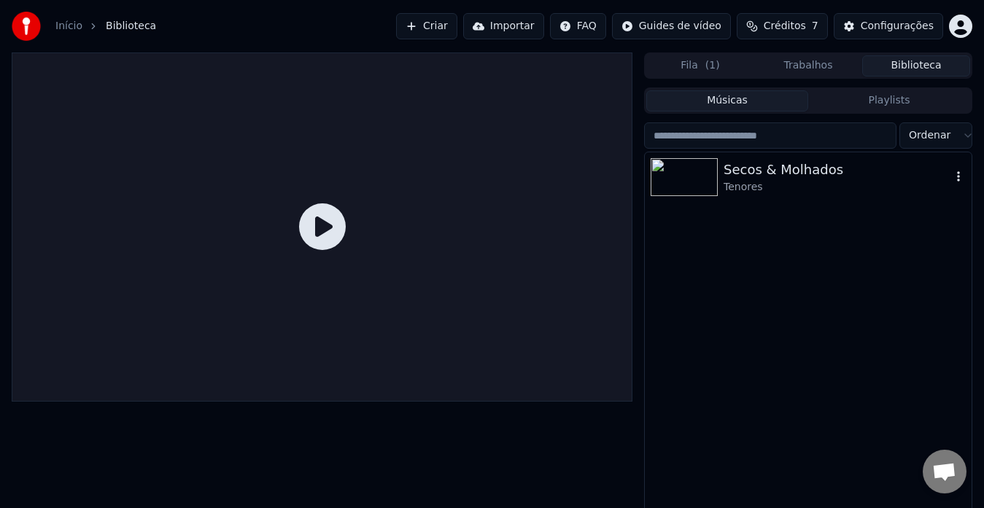
click at [783, 177] on div "Secos & Molhados" at bounding box center [836, 170] width 227 height 20
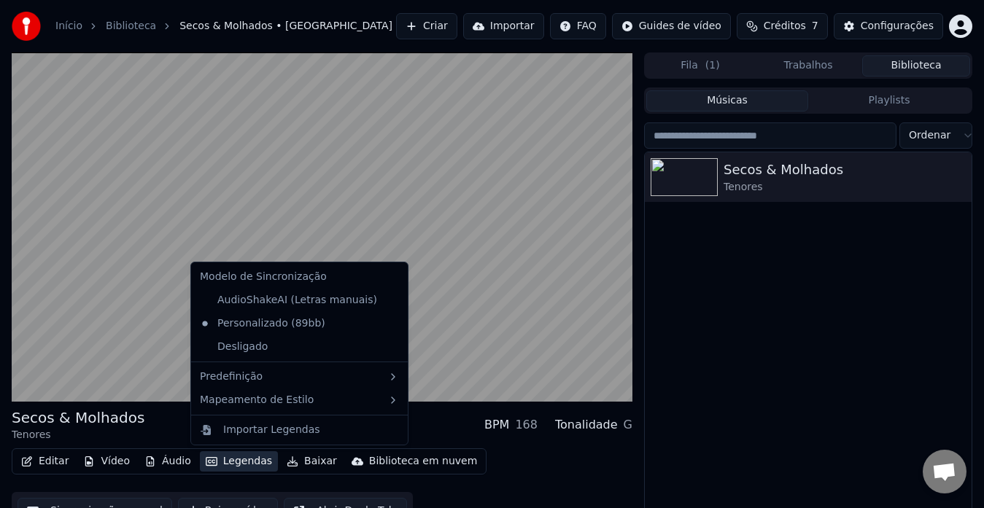
click at [225, 459] on button "Legendas" at bounding box center [239, 461] width 78 height 20
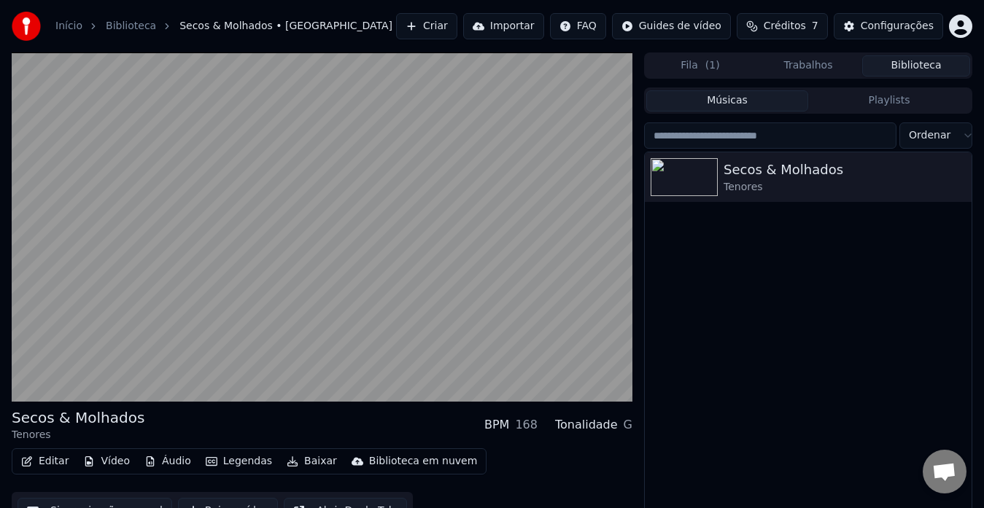
click at [453, 418] on div "Secos & Molhados Tenores BPM 168 Tonalidade G" at bounding box center [322, 425] width 620 height 35
click at [957, 172] on icon "button" at bounding box center [958, 177] width 15 height 12
click at [782, 178] on div "Secos & Molhados" at bounding box center [836, 170] width 227 height 20
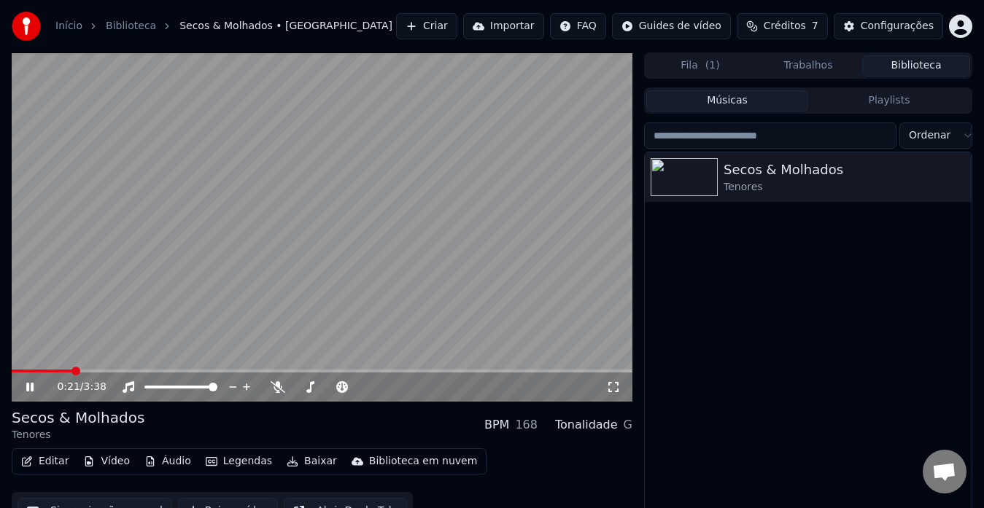
click at [33, 387] on icon at bounding box center [29, 387] width 7 height 9
click at [896, 15] on button "Configurações" at bounding box center [887, 26] width 109 height 26
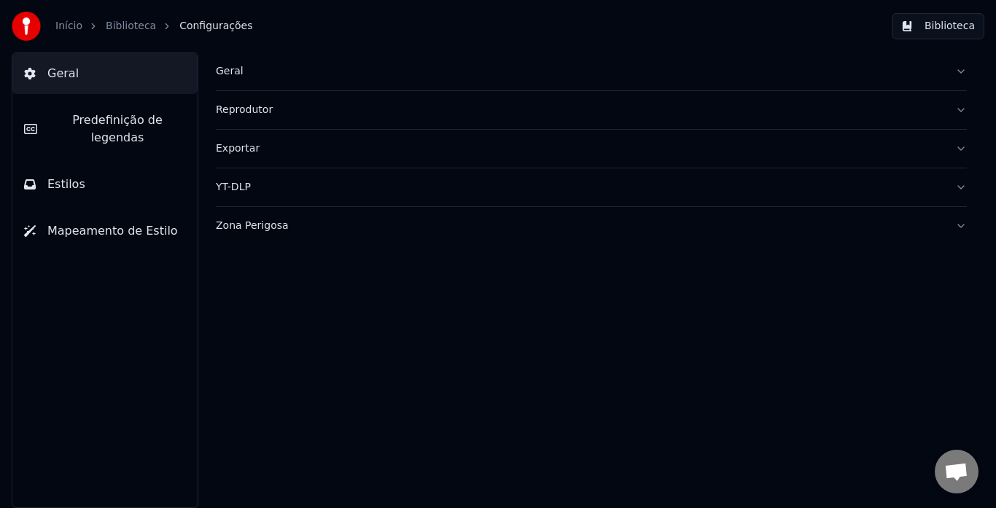
click at [56, 176] on span "Estilos" at bounding box center [66, 184] width 38 height 17
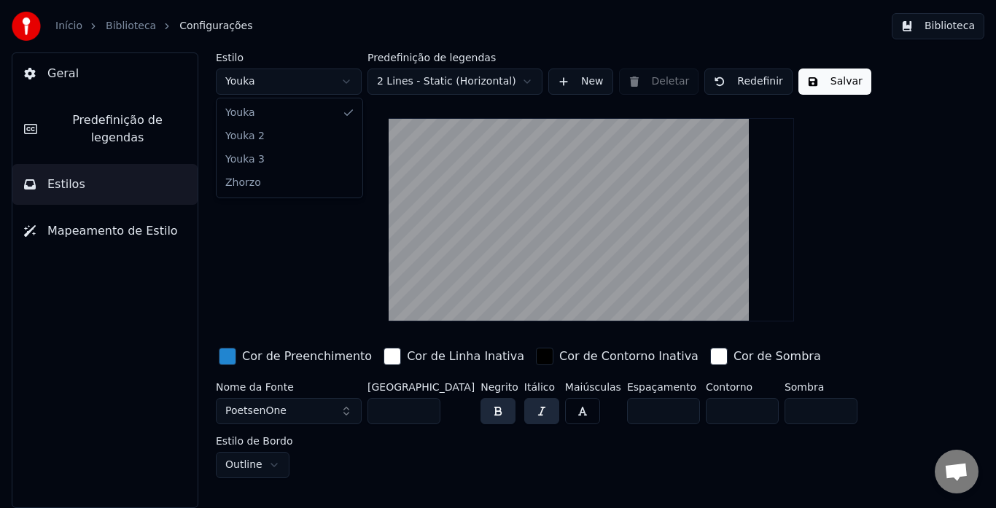
click at [293, 77] on html "Início Biblioteca Configurações Biblioteca Geral Predefinição de legendas Estil…" at bounding box center [498, 254] width 996 height 508
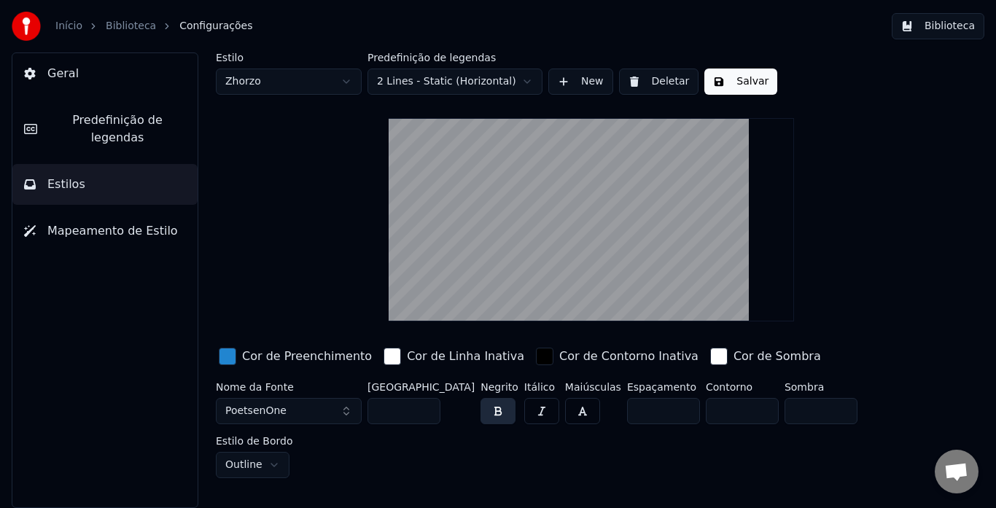
click at [752, 84] on button "Salvar" at bounding box center [740, 82] width 73 height 26
click at [115, 131] on button "Predefinição de legendas" at bounding box center [104, 129] width 185 height 58
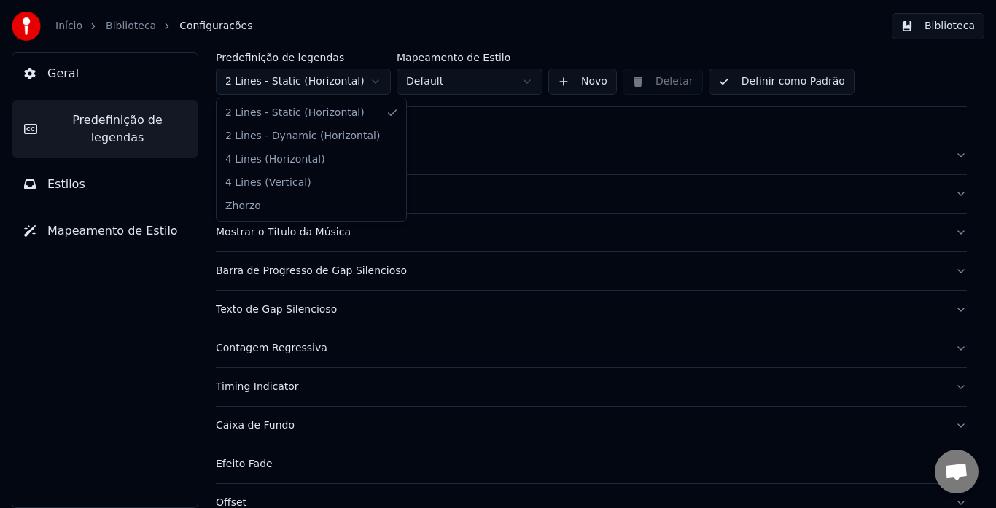
click at [379, 80] on html "Início Biblioteca Configurações Biblioteca Geral Predefinição de legendas Estil…" at bounding box center [498, 254] width 996 height 508
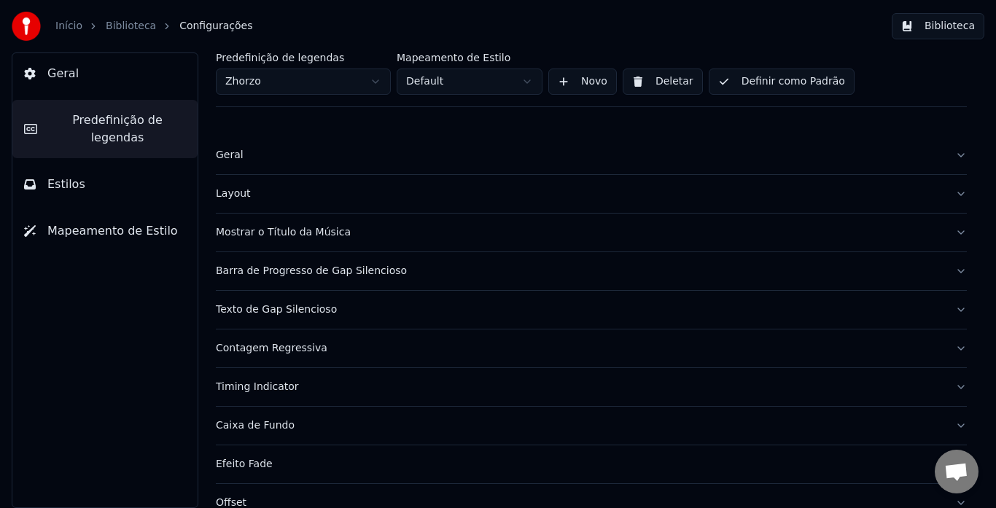
click at [941, 38] on button "Biblioteca" at bounding box center [938, 26] width 93 height 26
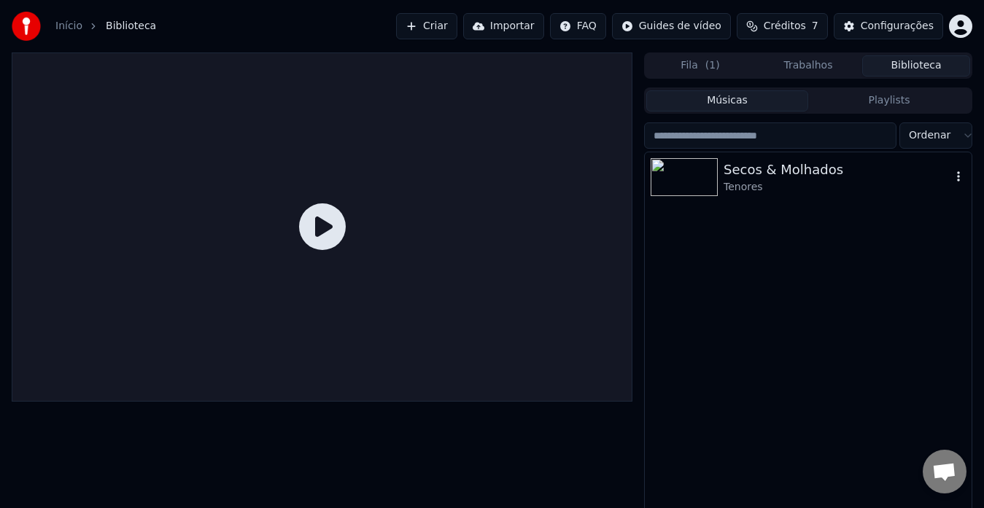
click at [746, 176] on div "Secos & Molhados" at bounding box center [836, 170] width 227 height 20
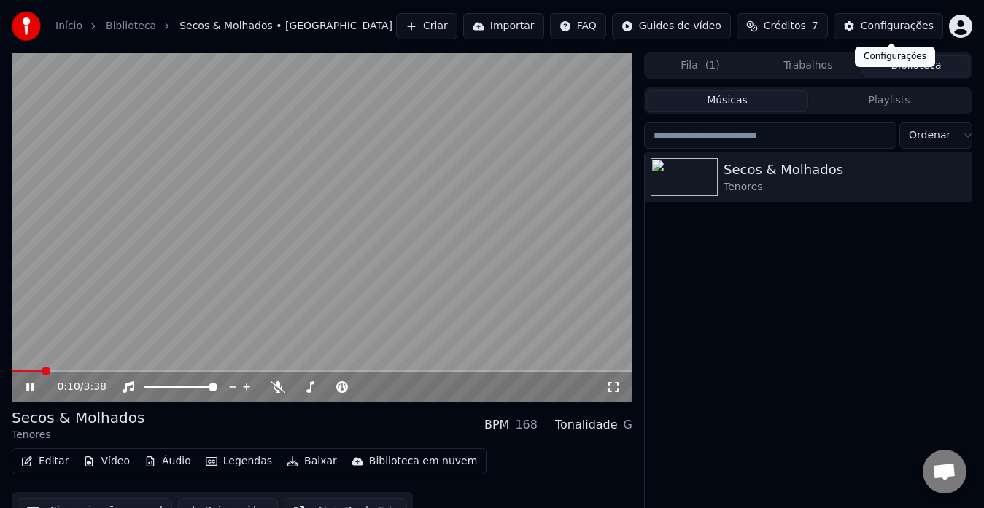
click at [865, 17] on button "Configurações" at bounding box center [887, 26] width 109 height 26
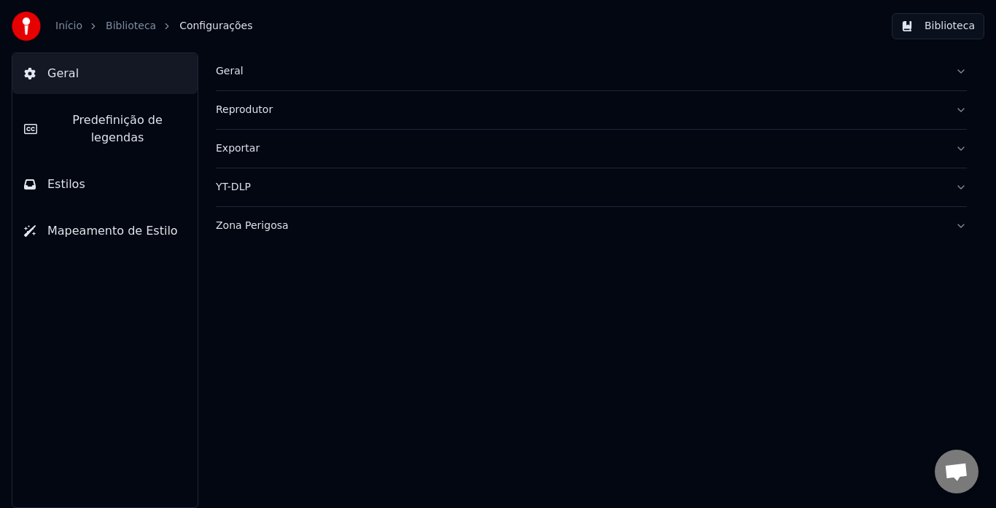
click at [113, 166] on button "Estilos" at bounding box center [104, 184] width 185 height 41
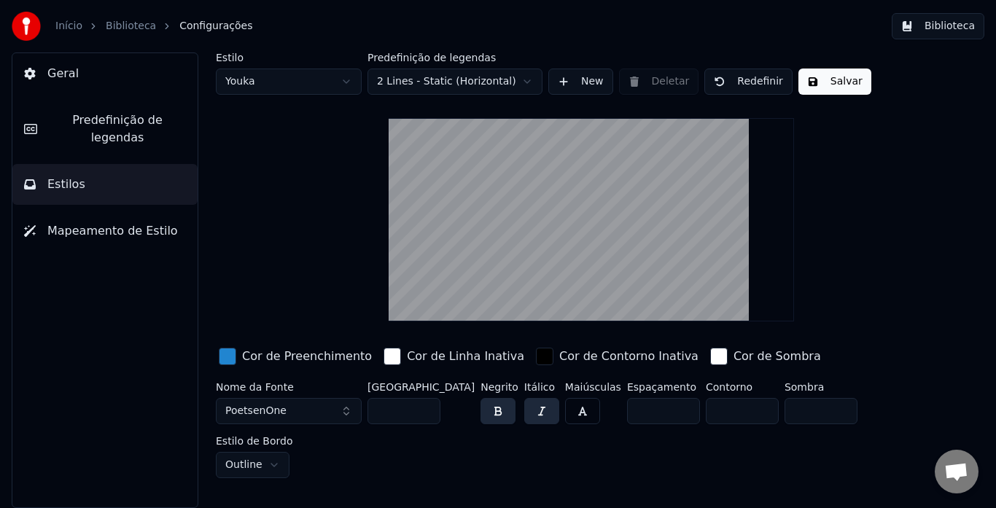
click at [279, 84] on html "Início Biblioteca Configurações Biblioteca Geral Predefinição de legendas Estil…" at bounding box center [498, 254] width 996 height 508
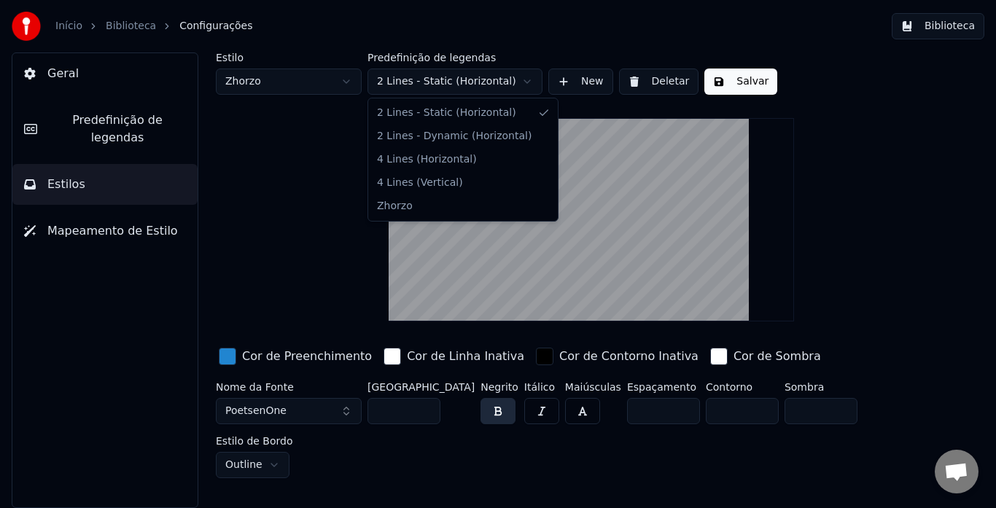
click at [518, 81] on html "Início Biblioteca Configurações Biblioteca Geral Predefinição de legendas Estil…" at bounding box center [498, 254] width 996 height 508
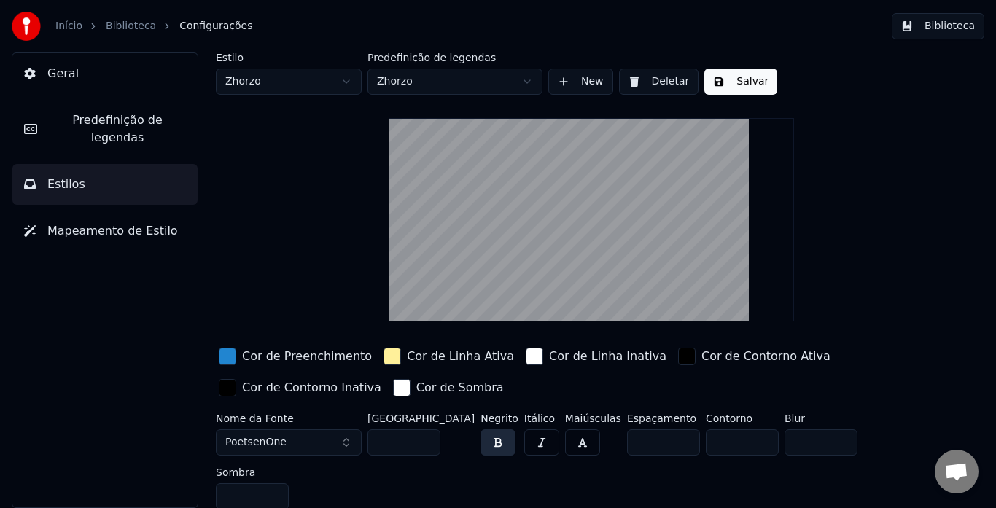
click at [741, 87] on button "Salvar" at bounding box center [740, 82] width 73 height 26
click at [938, 28] on button "Biblioteca" at bounding box center [938, 26] width 93 height 26
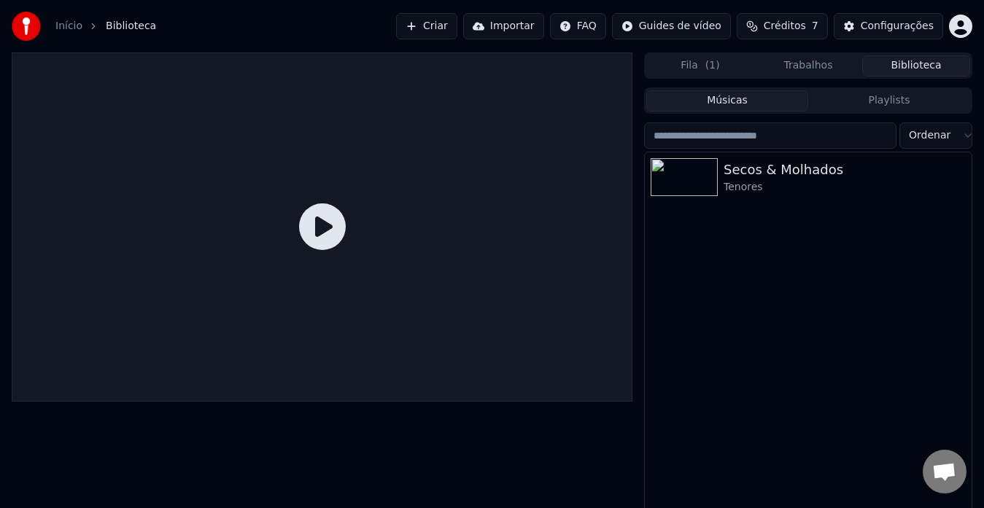
click at [321, 230] on icon at bounding box center [322, 226] width 47 height 47
click at [718, 175] on div at bounding box center [686, 177] width 73 height 38
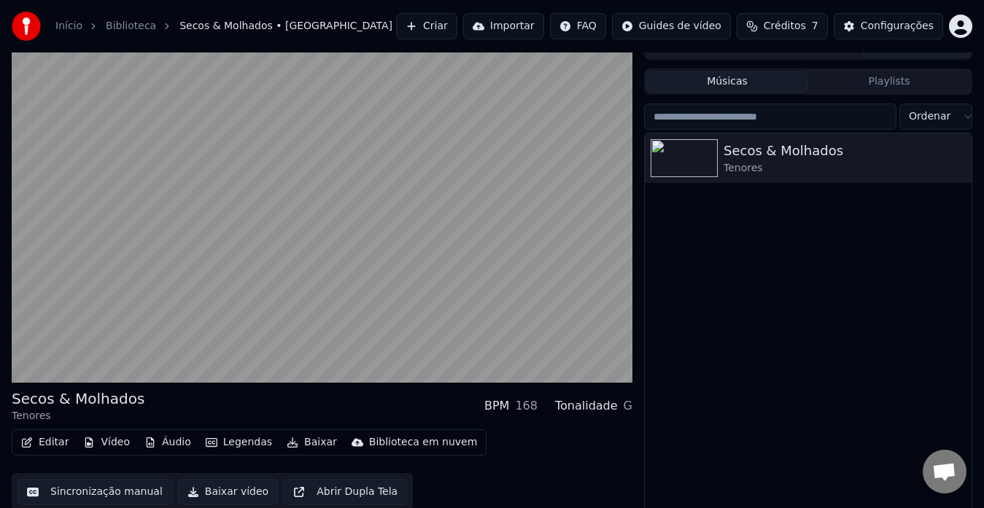
scroll to position [25, 0]
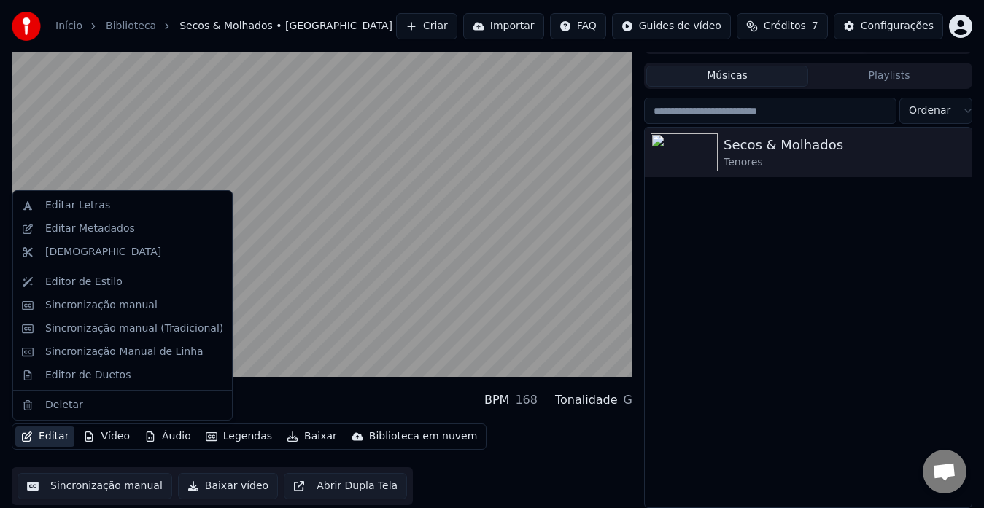
click at [69, 434] on button "Editar" at bounding box center [44, 437] width 59 height 20
click at [101, 281] on div "Editor de Estilo" at bounding box center [83, 282] width 77 height 15
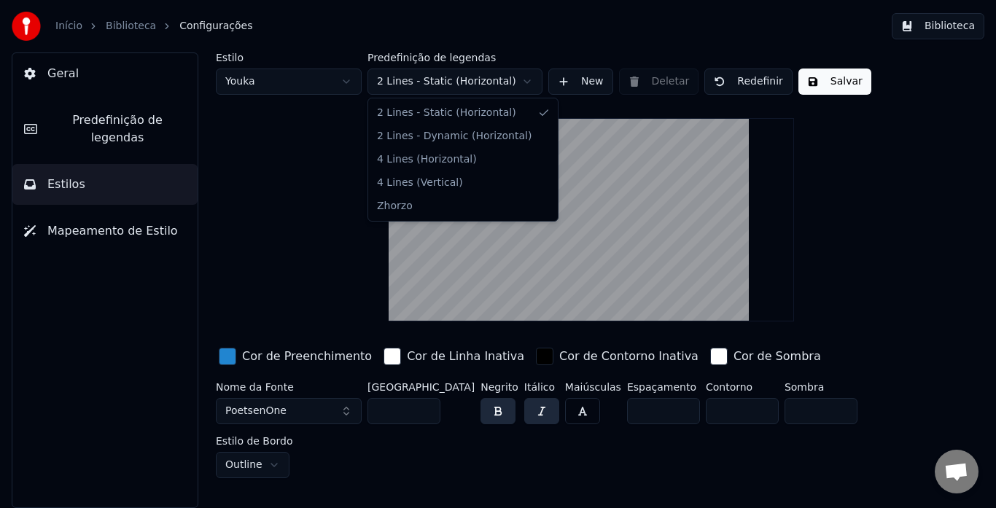
click at [516, 77] on html "Início Biblioteca Configurações Biblioteca Geral Predefinição de legendas Estil…" at bounding box center [498, 254] width 996 height 508
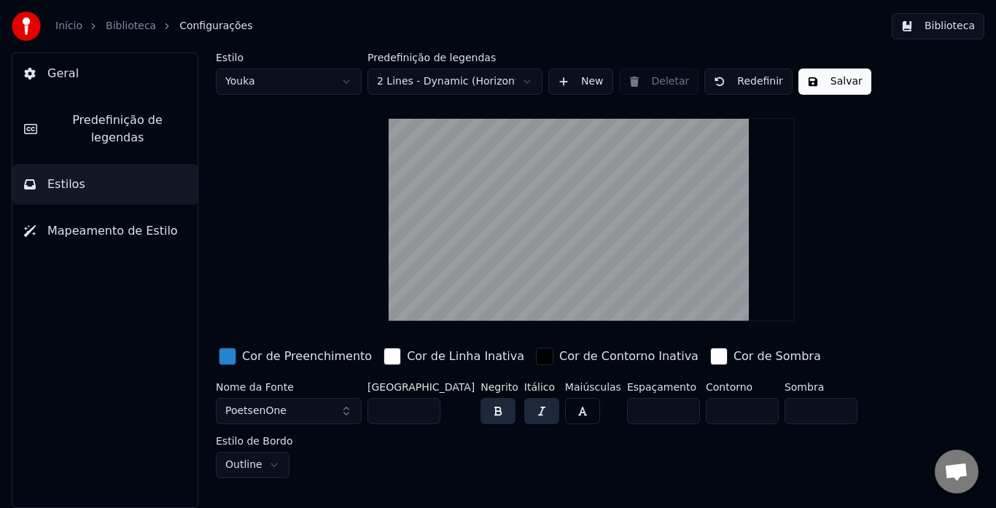
click at [125, 123] on span "Predefinição de legendas" at bounding box center [117, 129] width 137 height 35
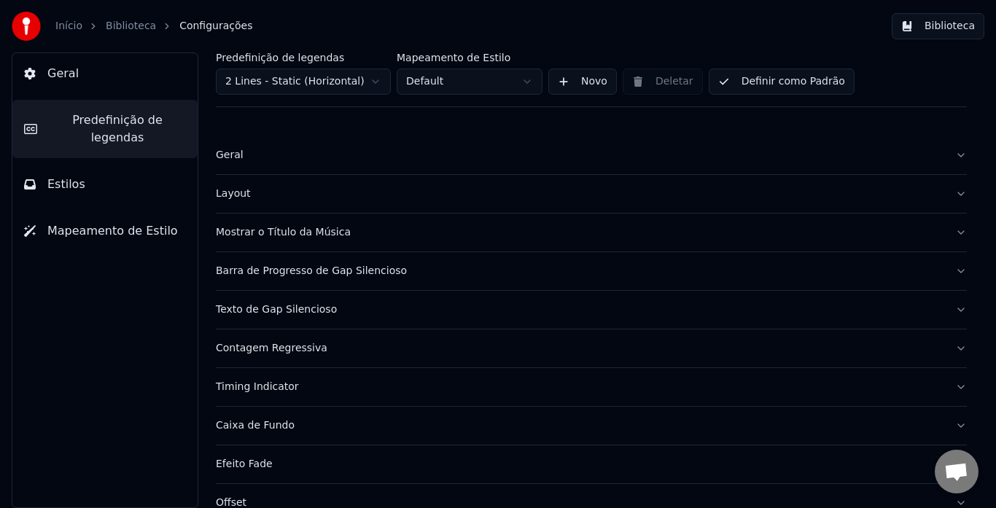
click at [240, 195] on div "Layout" at bounding box center [580, 194] width 728 height 15
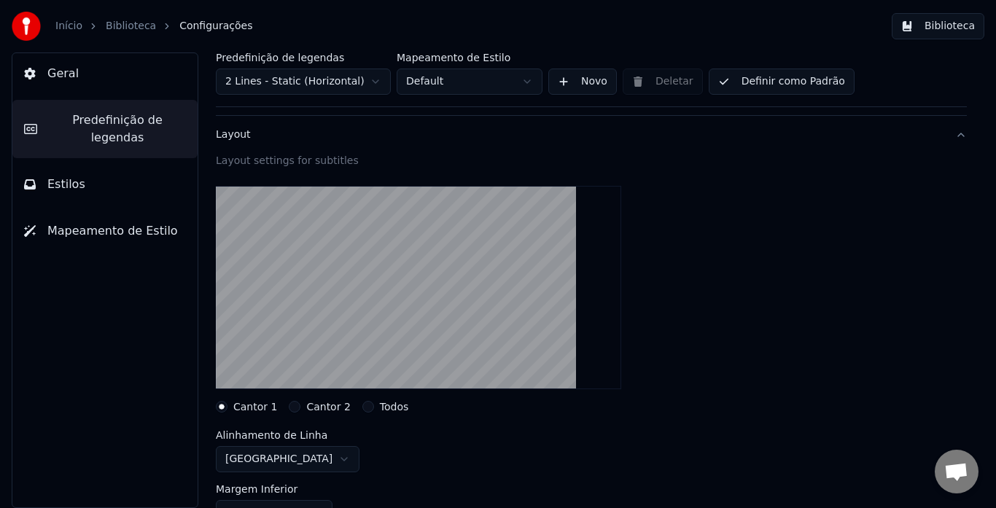
scroll to position [146, 0]
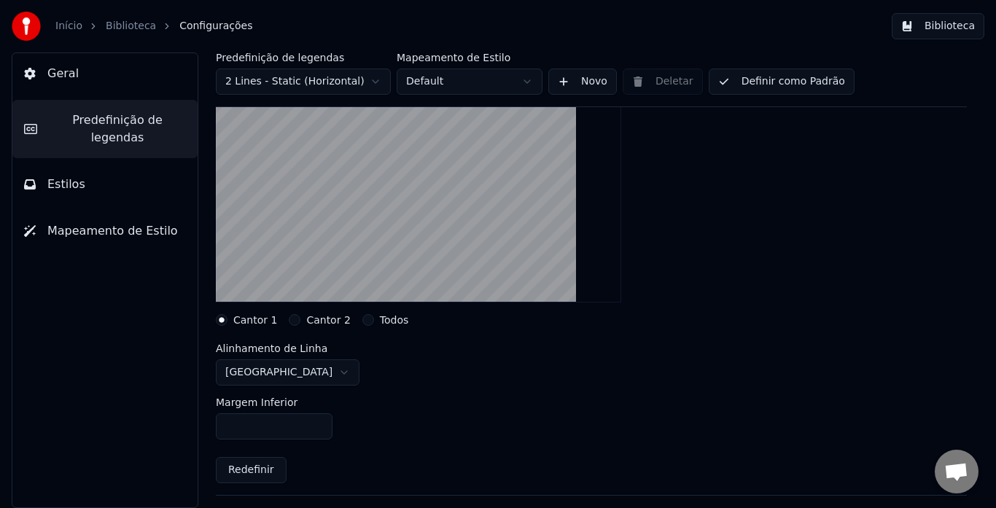
click at [293, 370] on html "Início Biblioteca Configurações Biblioteca Geral Predefinição de legendas Estil…" at bounding box center [498, 254] width 996 height 508
click at [271, 374] on html "Início Biblioteca Configurações Biblioteca Geral Predefinição de legendas Estil…" at bounding box center [498, 254] width 996 height 508
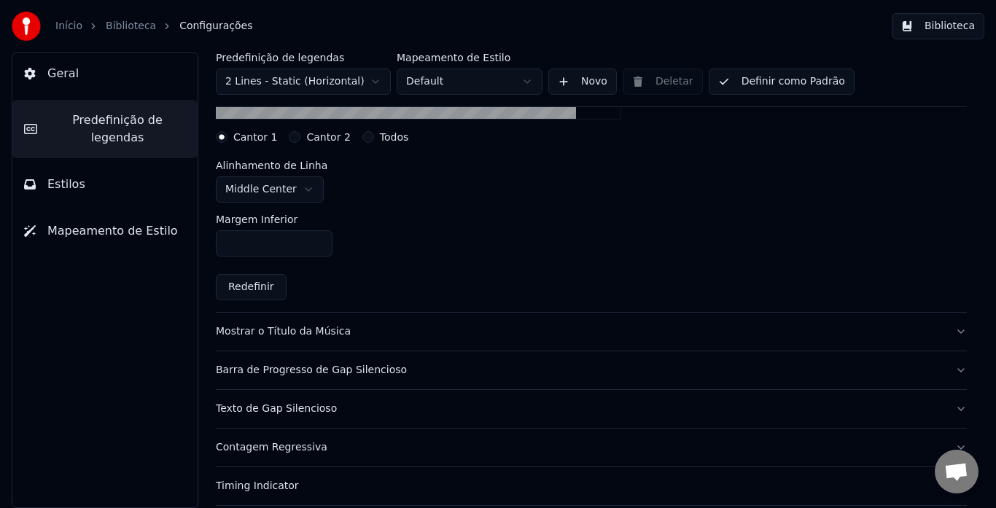
scroll to position [365, 0]
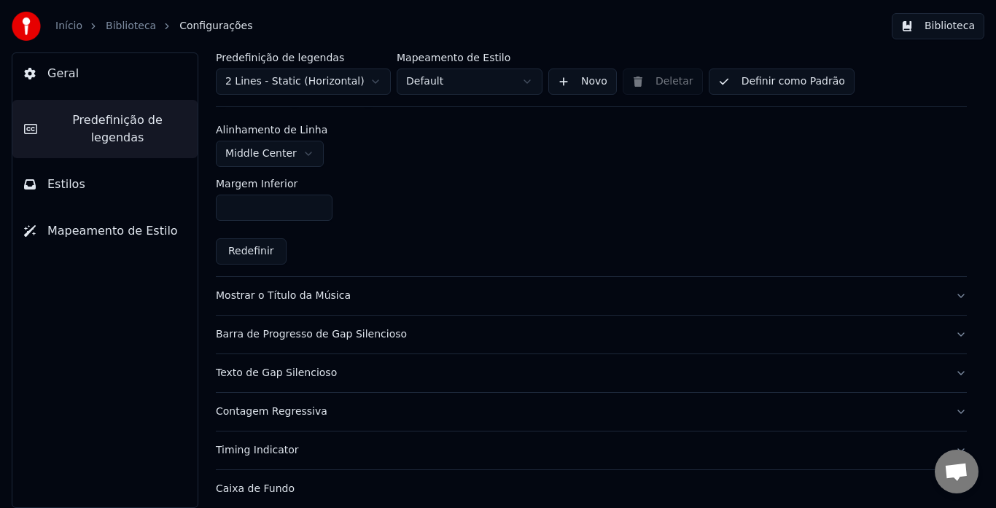
click at [943, 20] on button "Biblioteca" at bounding box center [938, 26] width 93 height 26
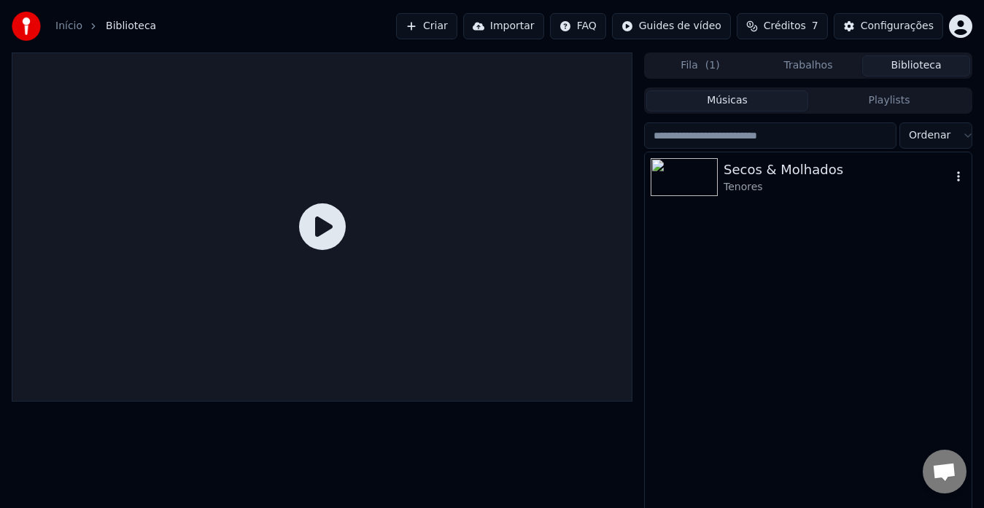
click at [757, 180] on div "Tenores" at bounding box center [836, 187] width 227 height 15
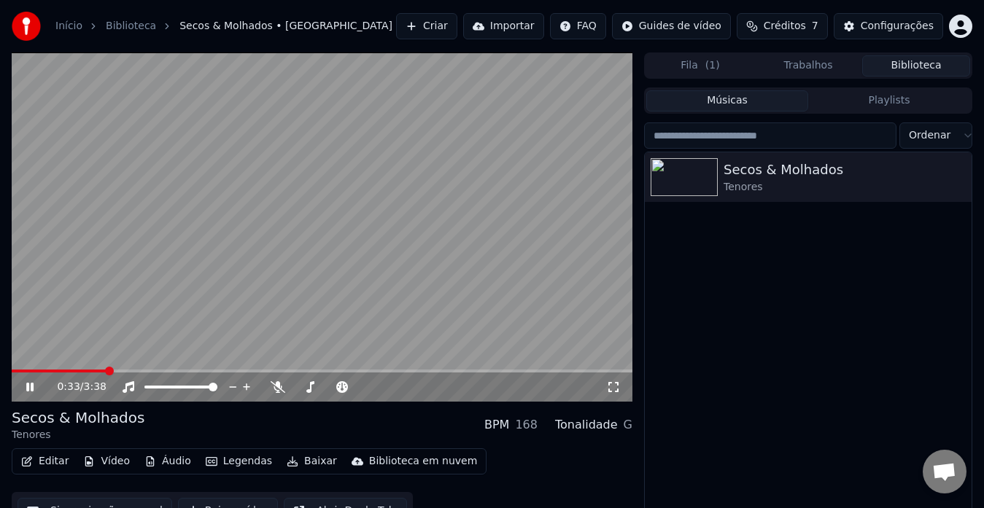
click at [47, 464] on button "Editar" at bounding box center [44, 461] width 59 height 20
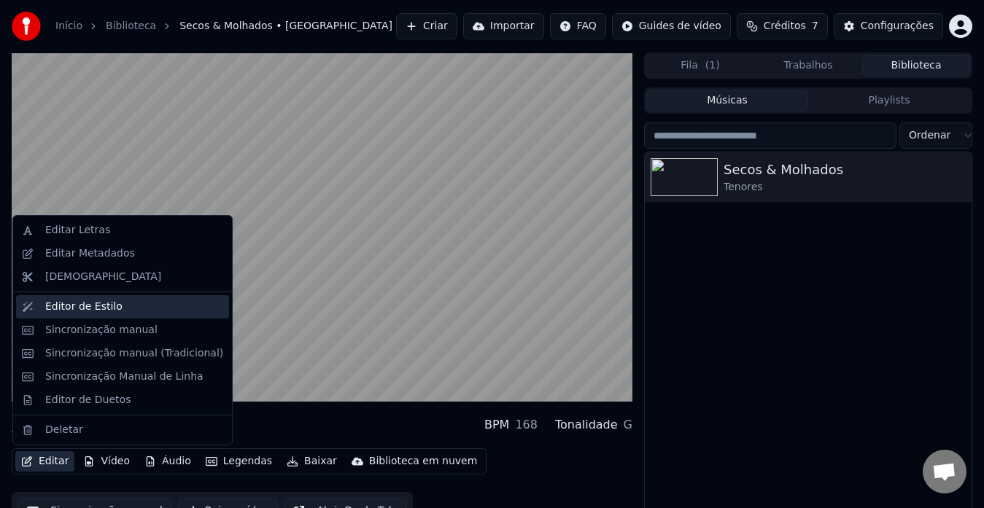
click at [67, 304] on div "Editor de Estilo" at bounding box center [83, 307] width 77 height 15
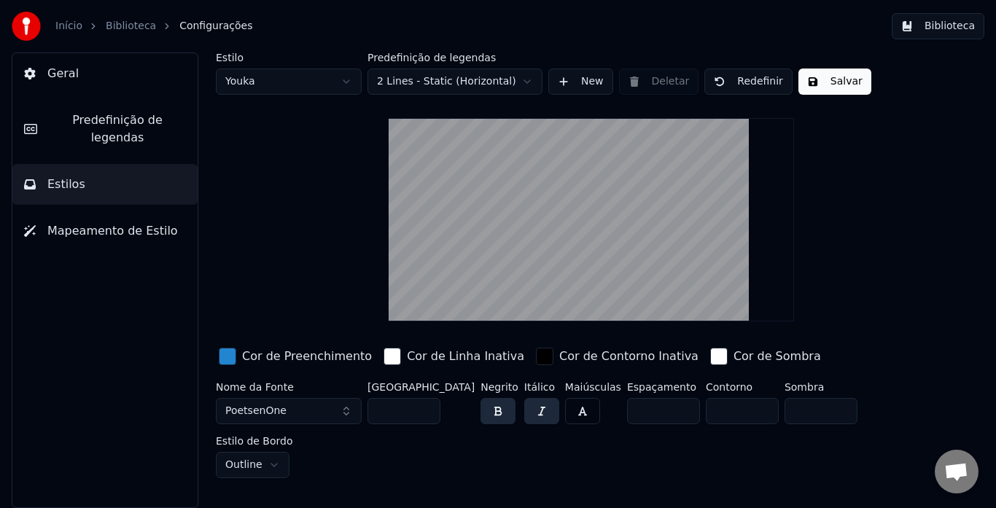
click at [94, 121] on span "Predefinição de legendas" at bounding box center [117, 129] width 137 height 35
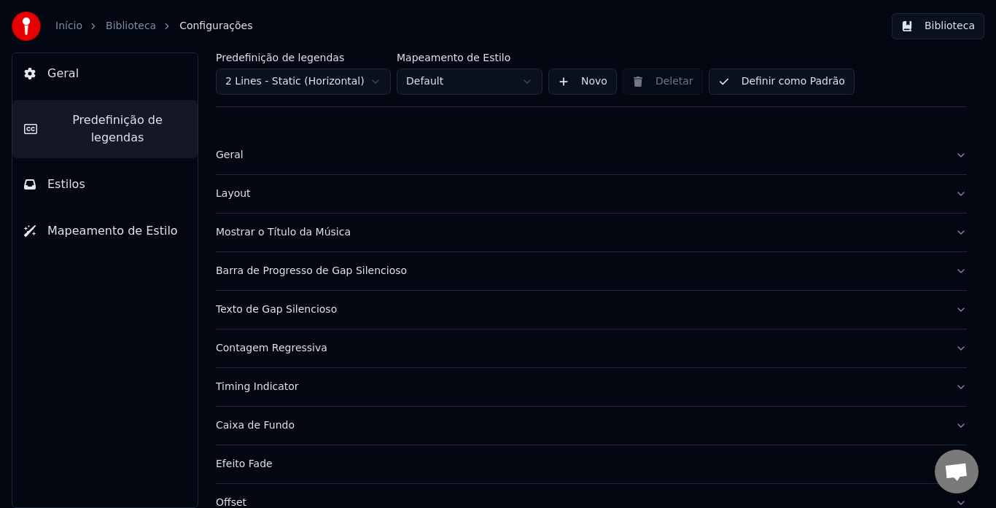
click at [379, 81] on html "Início Biblioteca Configurações Biblioteca Geral Predefinição de legendas Estil…" at bounding box center [498, 254] width 996 height 508
click at [519, 79] on html "Início Biblioteca Configurações Biblioteca Geral Predefinição de legendas Estil…" at bounding box center [498, 254] width 996 height 508
click at [779, 77] on html "Início Biblioteca Configurações Biblioteca Geral Predefinição de legendas Estil…" at bounding box center [498, 254] width 996 height 508
click at [778, 77] on button "Definir como Padrão" at bounding box center [782, 82] width 146 height 26
click at [936, 21] on button "Biblioteca" at bounding box center [938, 26] width 93 height 26
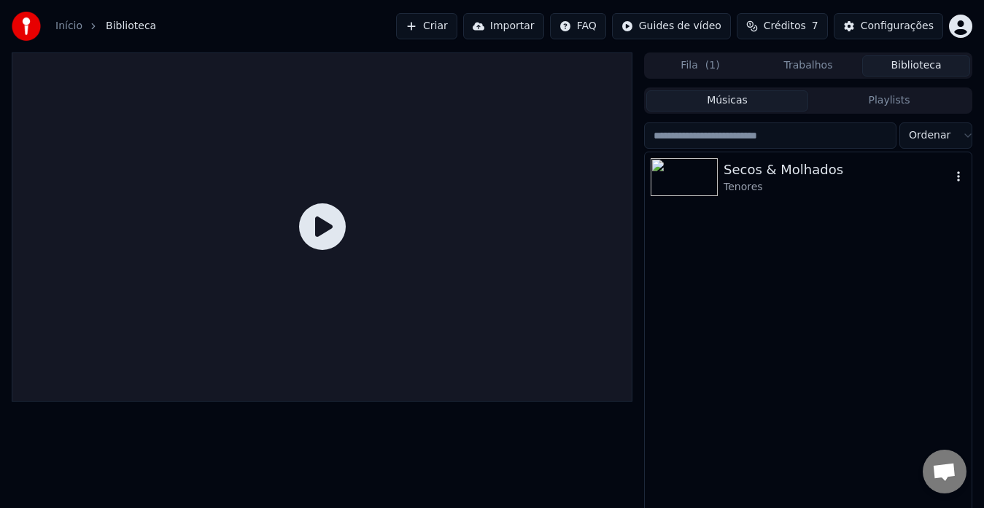
click at [750, 188] on div "Tenores" at bounding box center [836, 187] width 227 height 15
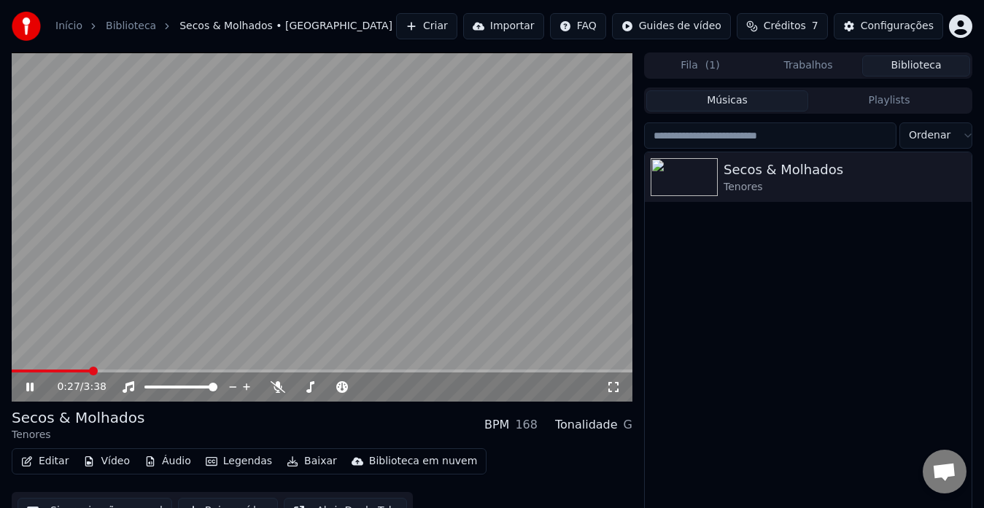
click at [28, 387] on icon at bounding box center [29, 387] width 7 height 9
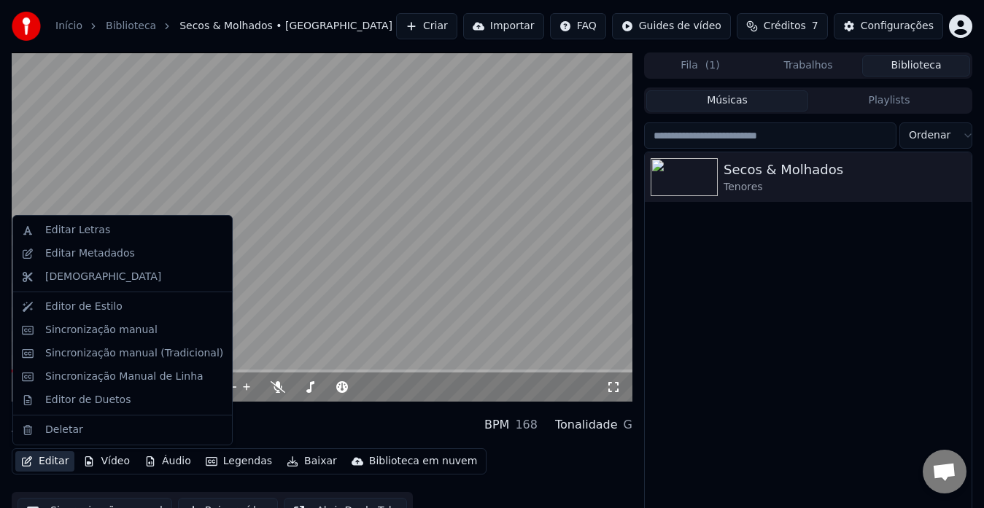
click at [45, 458] on button "Editar" at bounding box center [44, 461] width 59 height 20
click at [337, 435] on div "Secos & Molhados Tenores BPM 168 Tonalidade G" at bounding box center [322, 425] width 620 height 35
click at [48, 459] on button "Editar" at bounding box center [44, 461] width 59 height 20
click at [112, 304] on div "Editor de Estilo" at bounding box center [83, 307] width 77 height 15
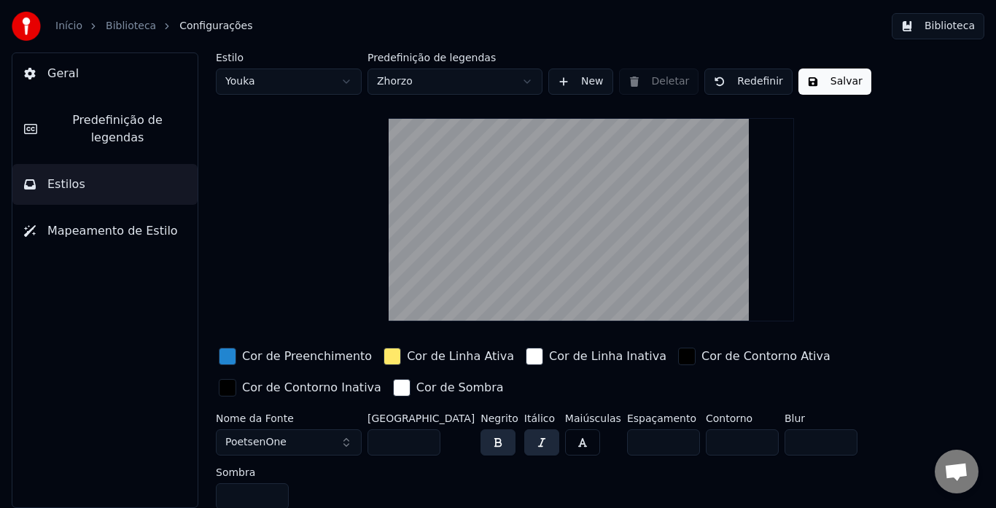
click at [100, 114] on span "Predefinição de legendas" at bounding box center [117, 129] width 137 height 35
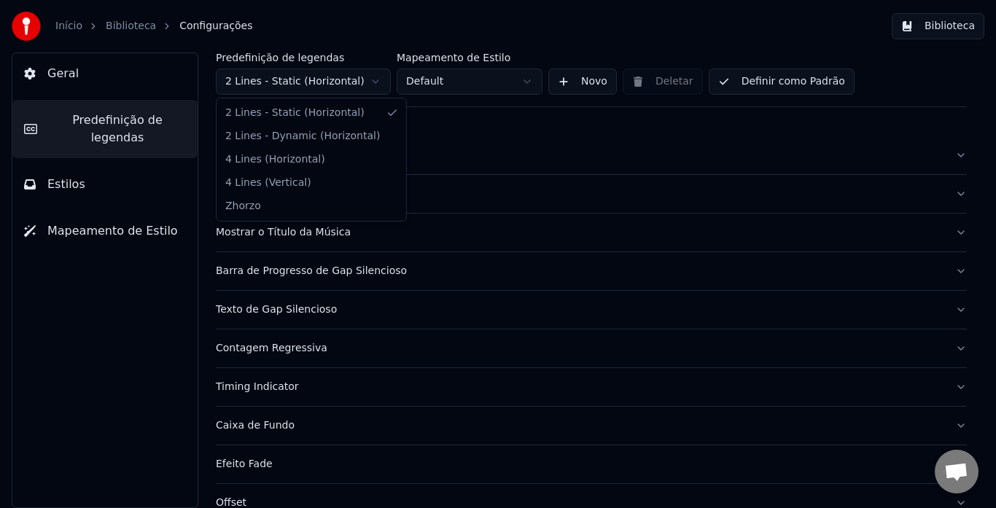
click at [386, 82] on html "Início Biblioteca Configurações Biblioteca Geral Predefinição de legendas Estil…" at bounding box center [498, 254] width 996 height 508
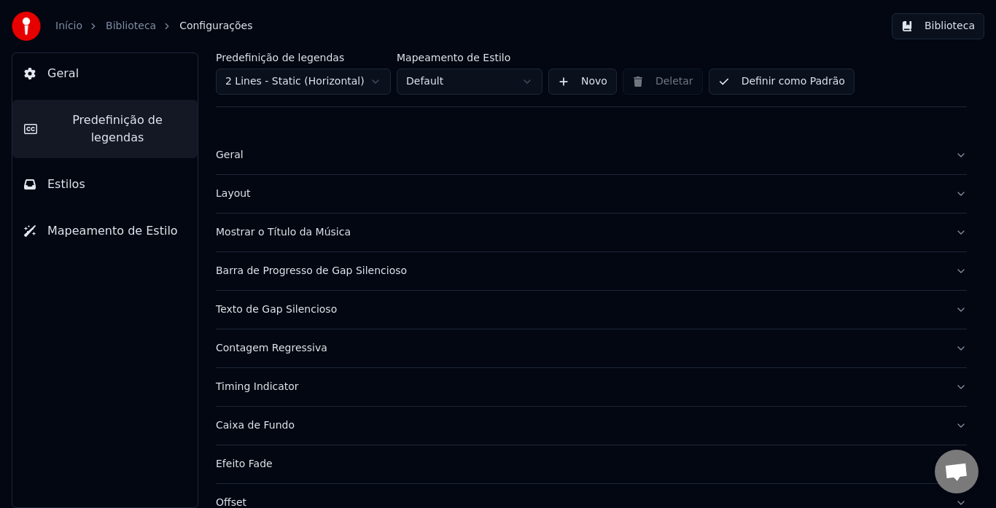
click at [59, 323] on html "Início Biblioteca Configurações Biblioteca Geral Predefinição de legendas Estil…" at bounding box center [498, 254] width 996 height 508
click at [275, 87] on html "Início Biblioteca Configurações Biblioteca Geral Predefinição de legendas Estil…" at bounding box center [498, 254] width 996 height 508
click at [475, 85] on html "Início Biblioteca Configurações Biblioteca Geral Predefinição de legendas Estil…" at bounding box center [498, 254] width 996 height 508
click at [259, 273] on div "Barra de Progresso de Gap Silencioso" at bounding box center [580, 271] width 728 height 15
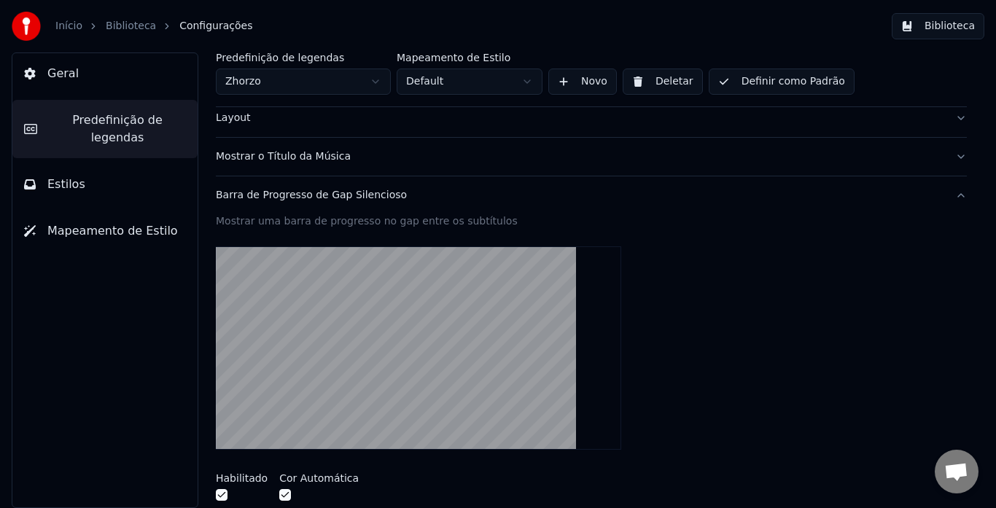
scroll to position [73, 0]
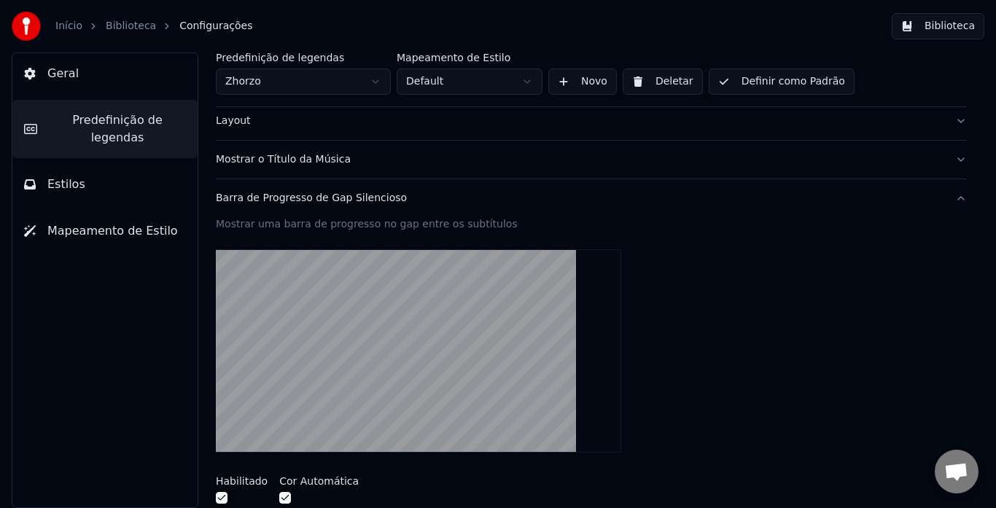
click at [281, 171] on button "Mostrar o Título da Música" at bounding box center [591, 160] width 751 height 38
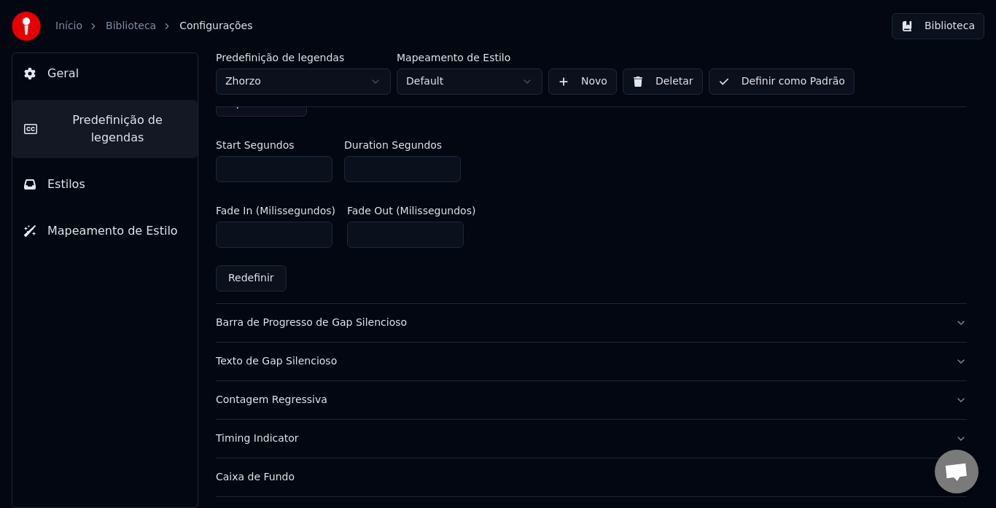
scroll to position [875, 0]
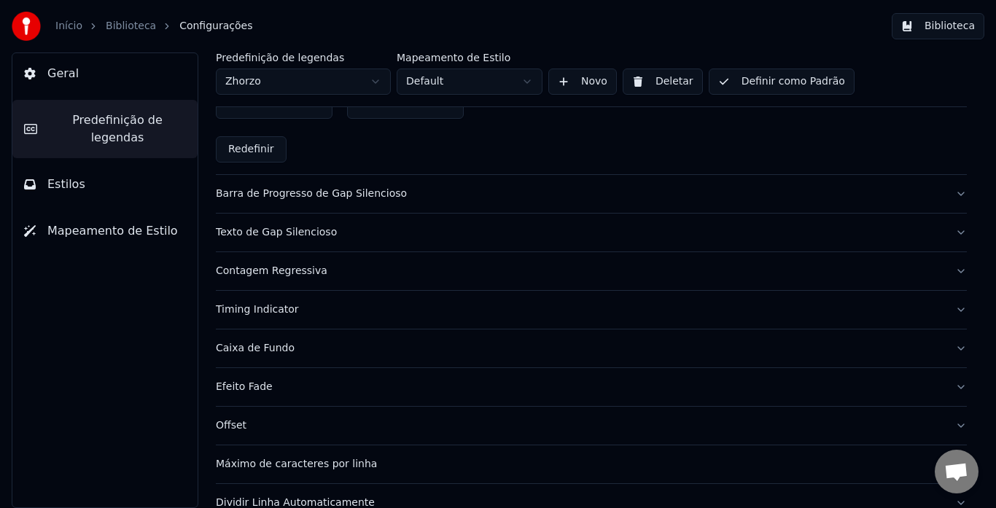
click at [263, 238] on button "Texto de Gap Silencioso" at bounding box center [591, 233] width 751 height 38
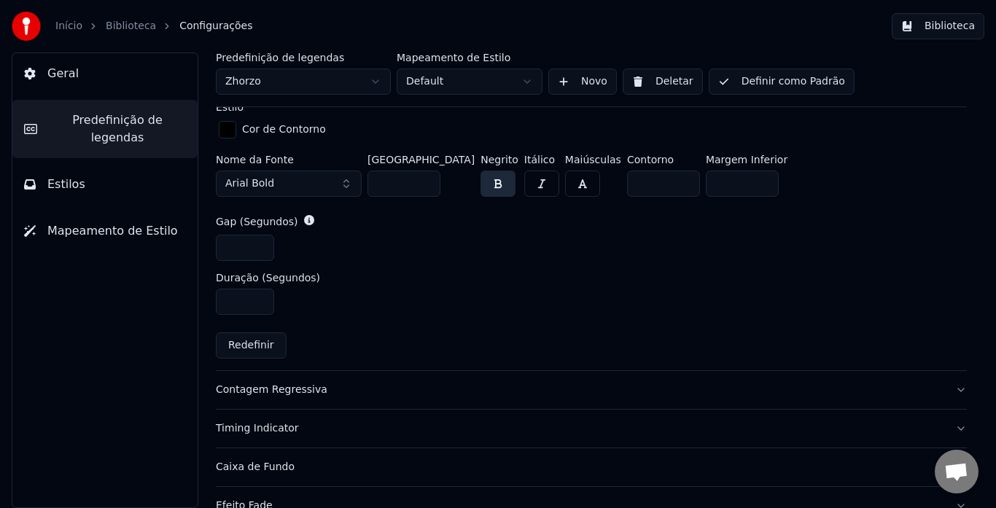
scroll to position [680, 0]
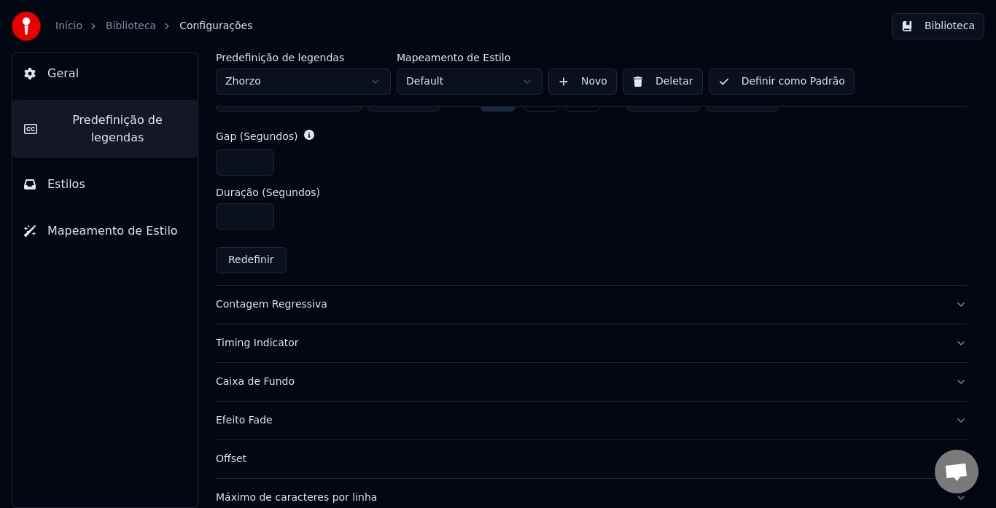
click at [268, 308] on div "Contagem Regressiva" at bounding box center [580, 304] width 728 height 15
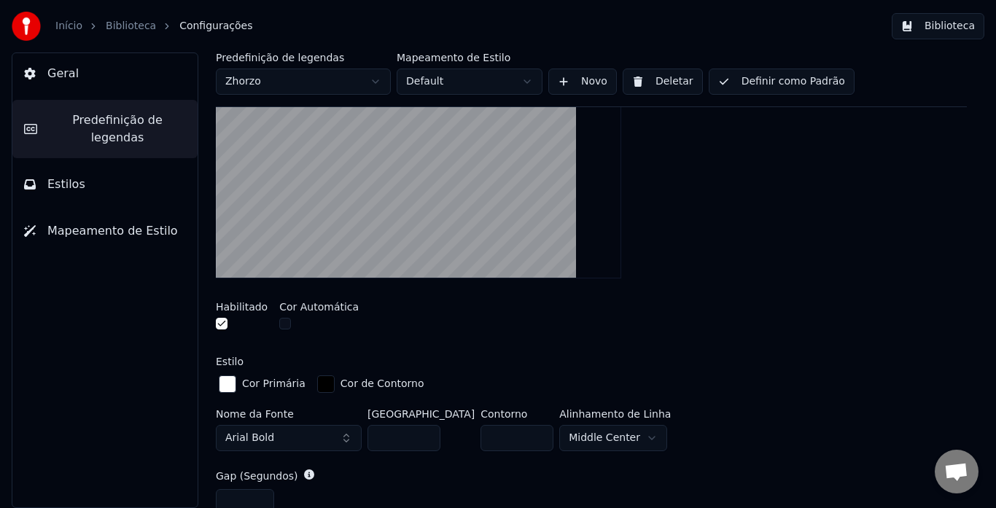
scroll to position [315, 0]
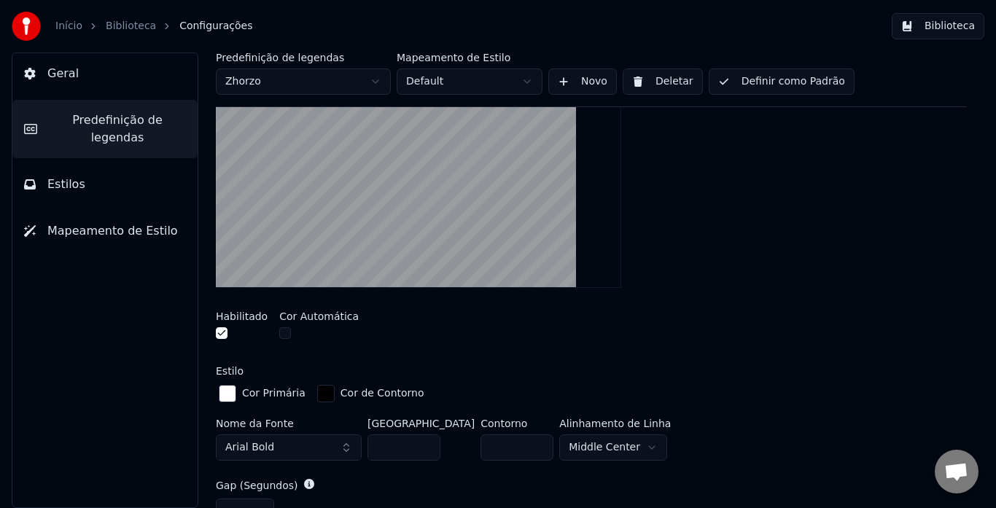
click at [223, 336] on button "button" at bounding box center [222, 333] width 12 height 12
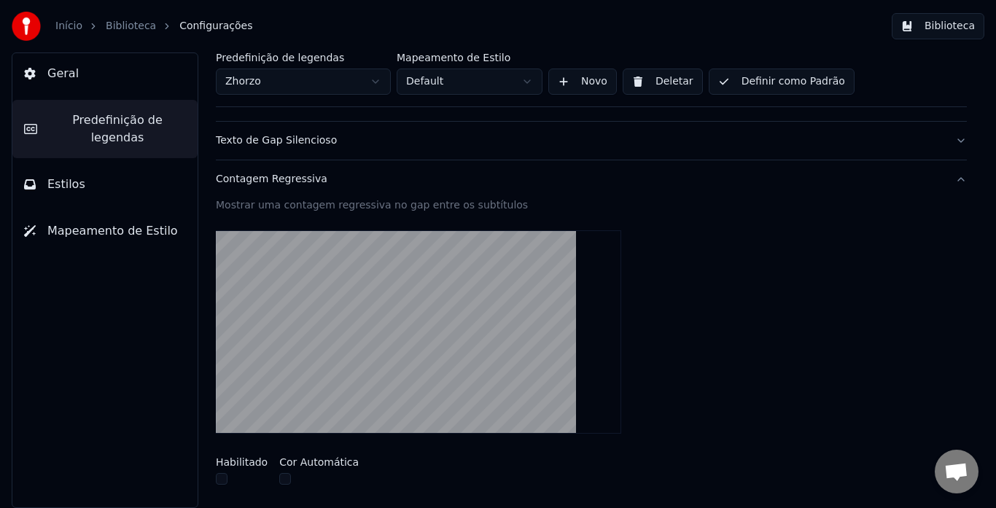
scroll to position [96, 0]
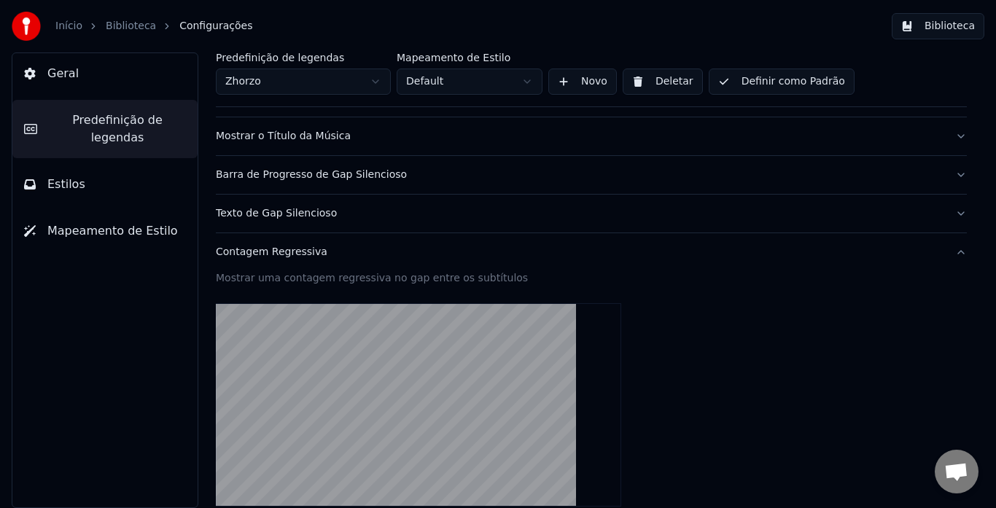
click at [256, 218] on div "Texto de Gap Silencioso" at bounding box center [580, 213] width 728 height 15
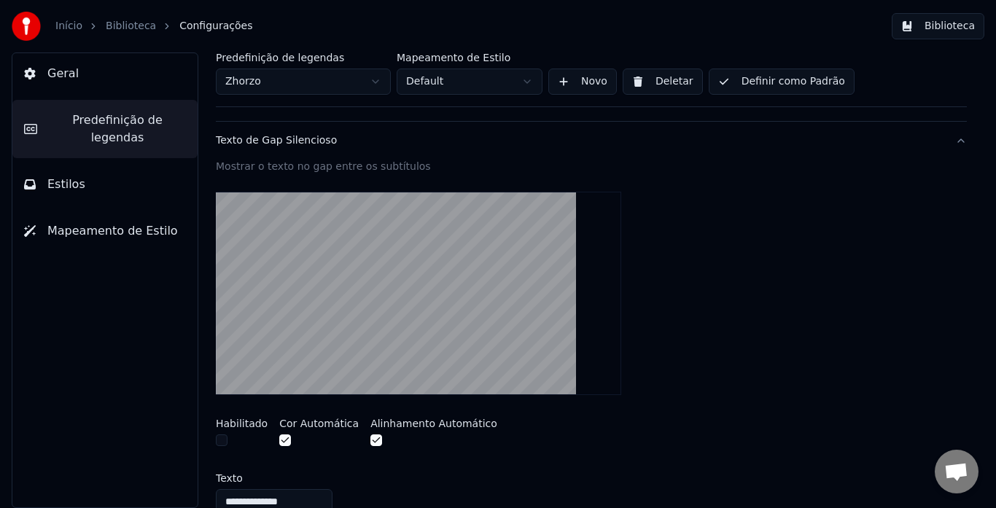
scroll to position [242, 0]
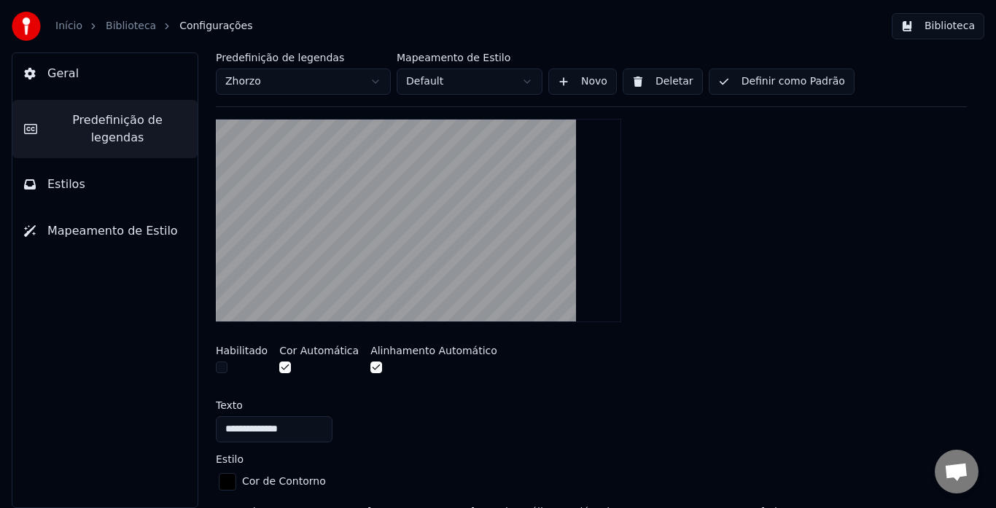
click at [225, 370] on button "button" at bounding box center [222, 368] width 12 height 12
click at [927, 28] on button "Biblioteca" at bounding box center [938, 26] width 93 height 26
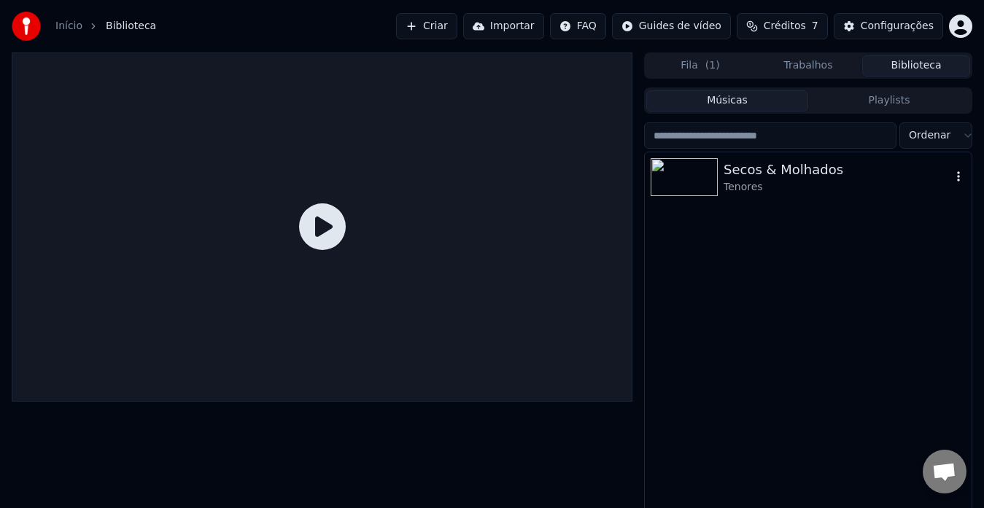
click at [774, 184] on div "Tenores" at bounding box center [836, 187] width 227 height 15
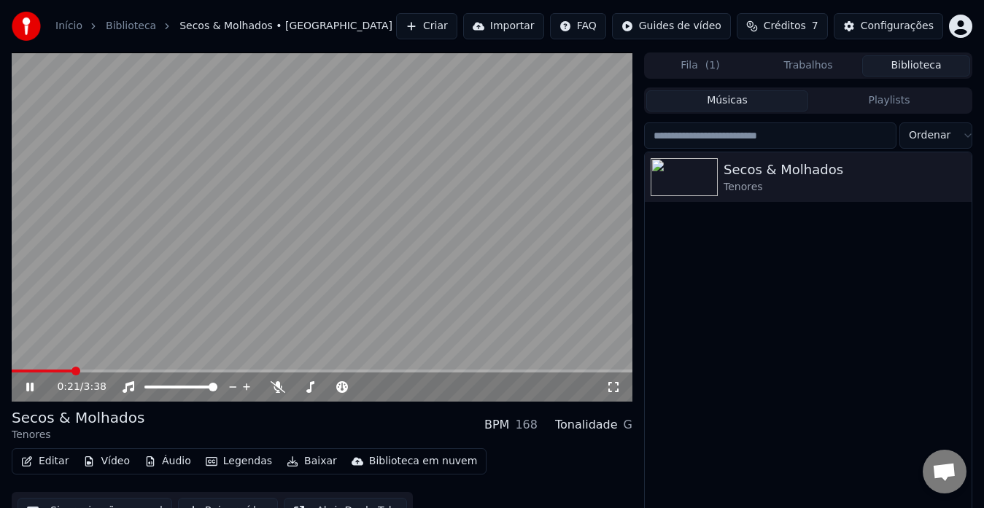
click at [53, 460] on button "Editar" at bounding box center [44, 461] width 59 height 20
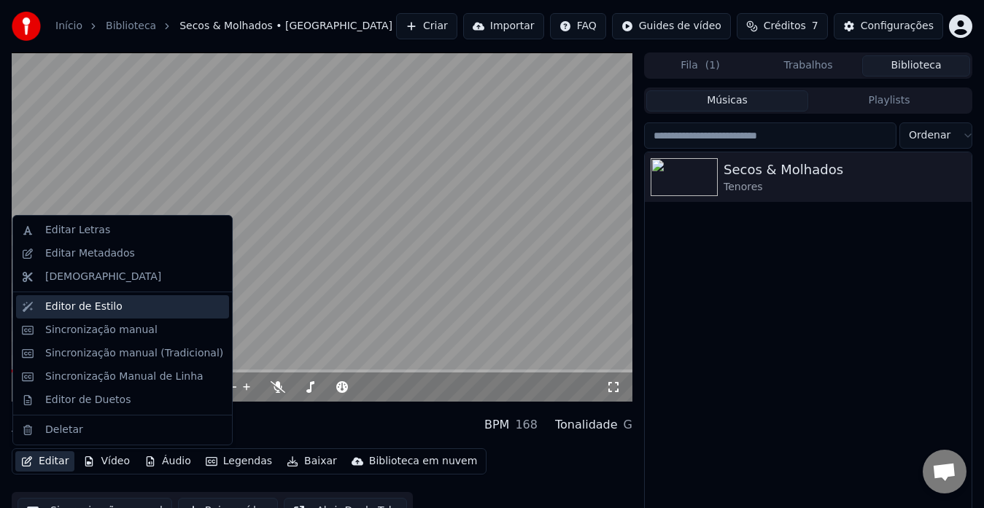
click at [97, 301] on div "Editor de Estilo" at bounding box center [83, 307] width 77 height 15
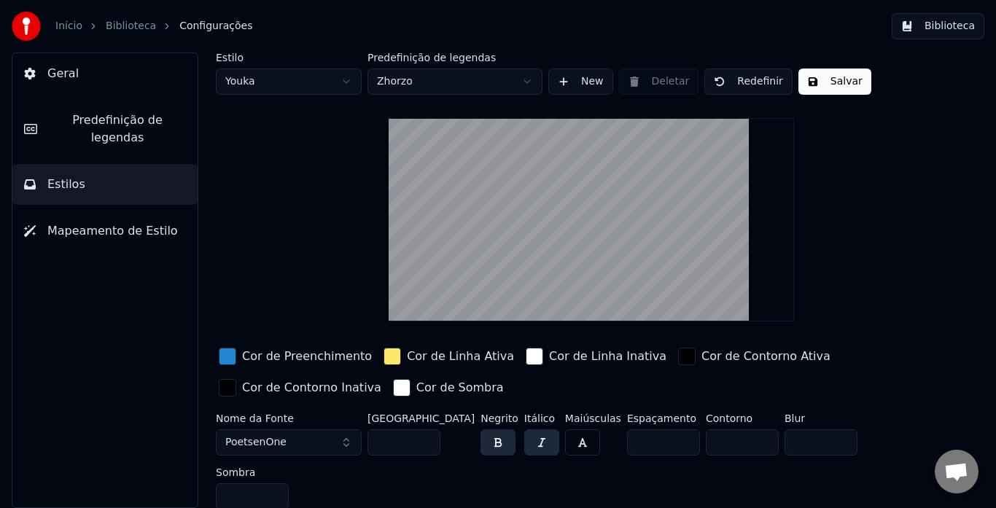
click at [129, 125] on span "Predefinição de legendas" at bounding box center [117, 129] width 137 height 35
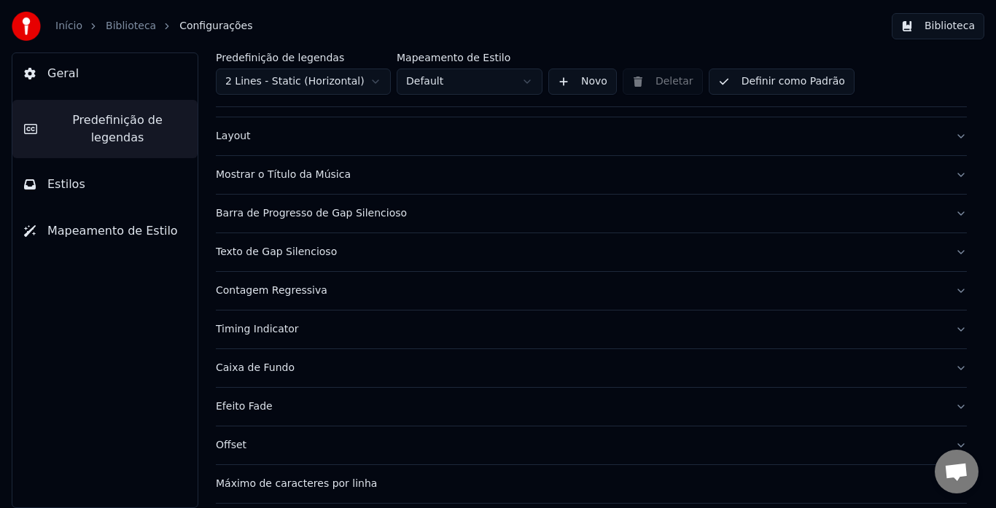
scroll to position [103, 0]
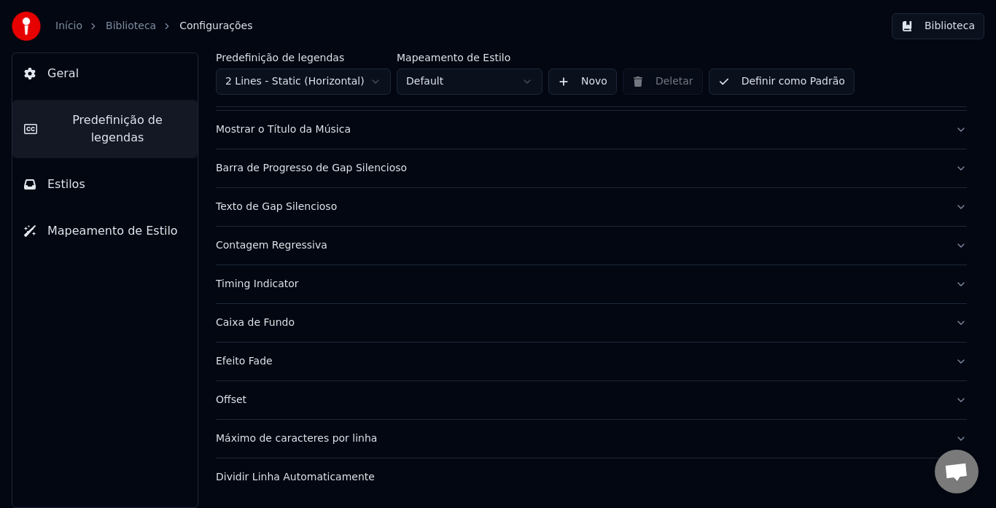
click at [301, 434] on div "Máximo de caracteres por linha" at bounding box center [580, 439] width 728 height 15
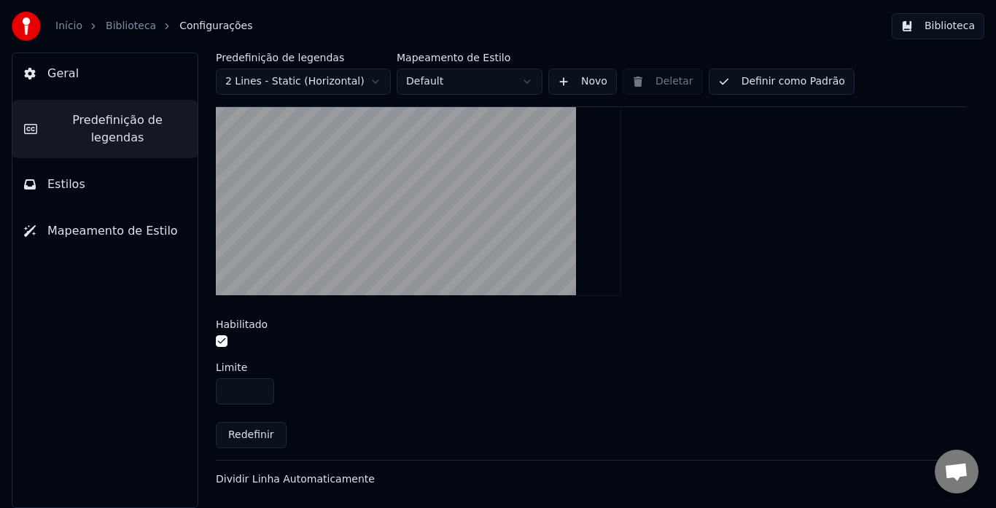
scroll to position [502, 0]
click at [346, 480] on div "Dividir Linha Automaticamente" at bounding box center [580, 478] width 728 height 15
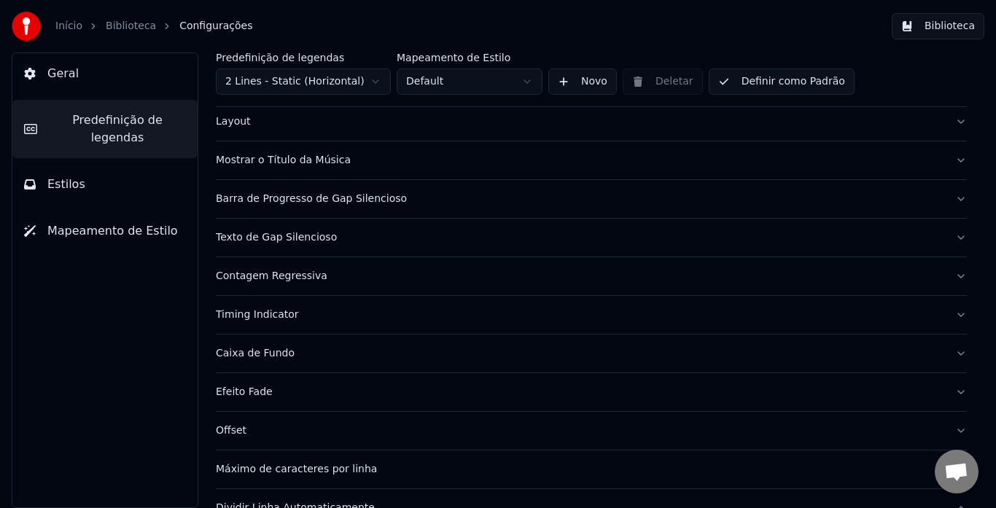
scroll to position [56, 0]
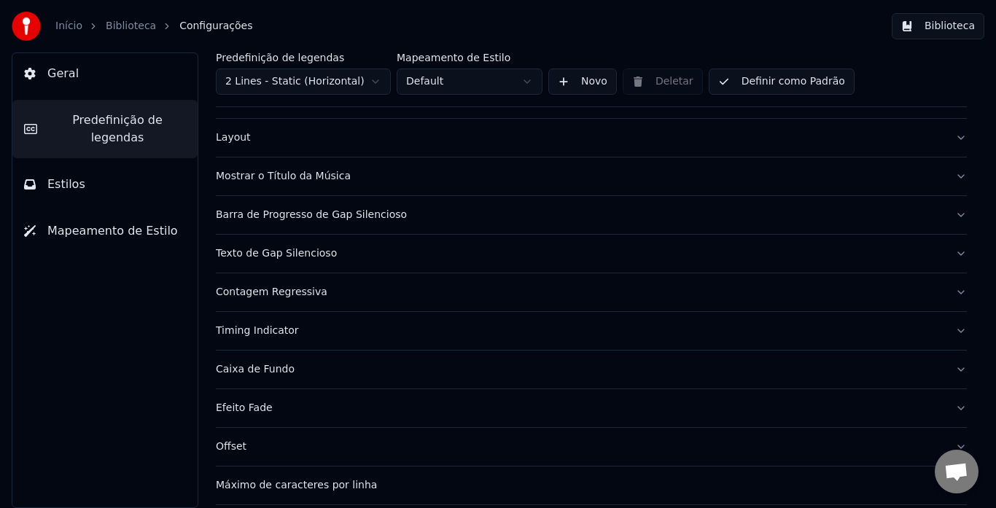
click at [96, 168] on button "Estilos" at bounding box center [104, 184] width 185 height 41
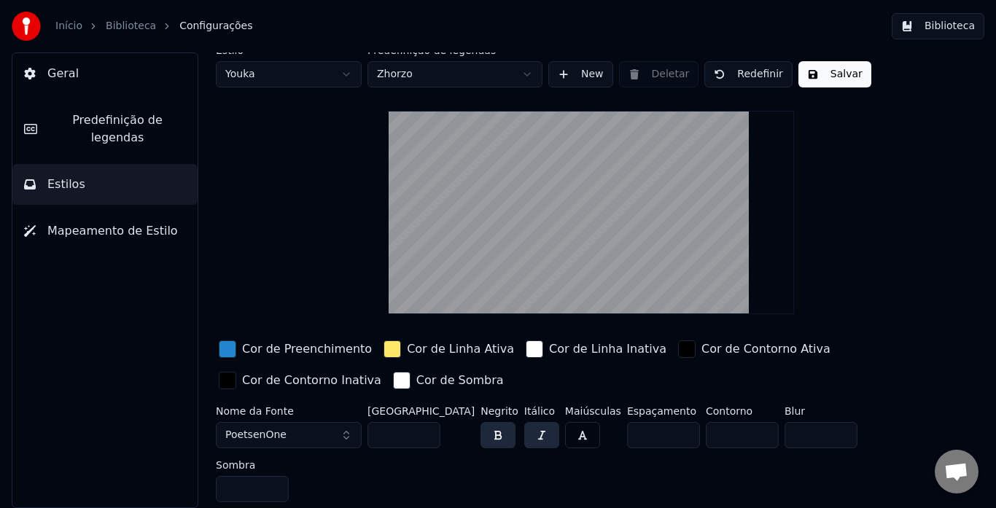
scroll to position [0, 0]
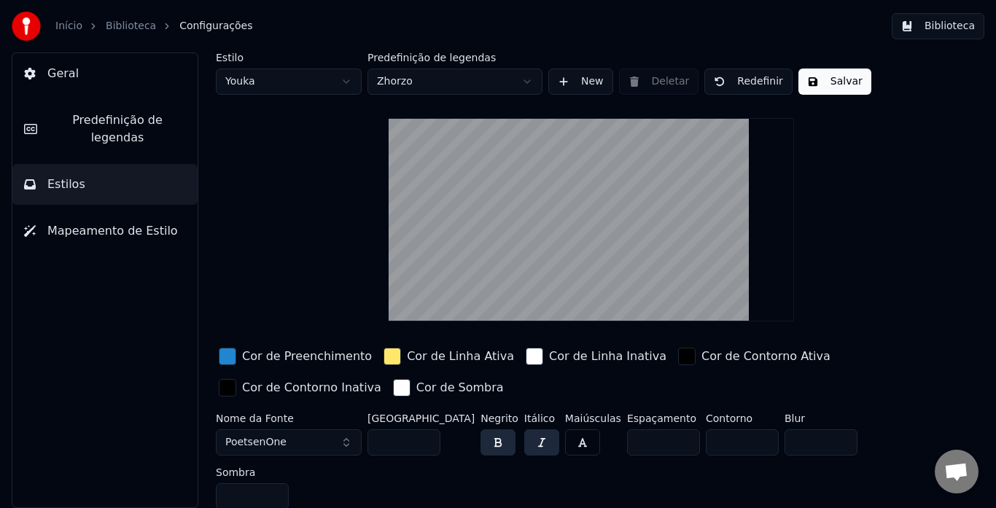
click at [98, 124] on span "Predefinição de legendas" at bounding box center [117, 129] width 137 height 35
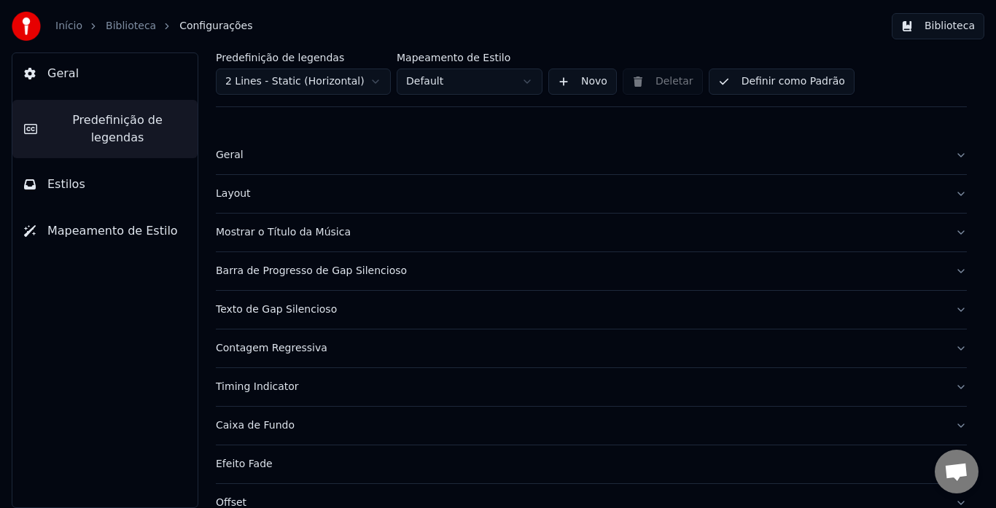
click at [328, 82] on html "Início Biblioteca Configurações Biblioteca Geral Predefinição de legendas Estil…" at bounding box center [498, 254] width 996 height 508
click at [55, 176] on span "Estilos" at bounding box center [66, 184] width 38 height 17
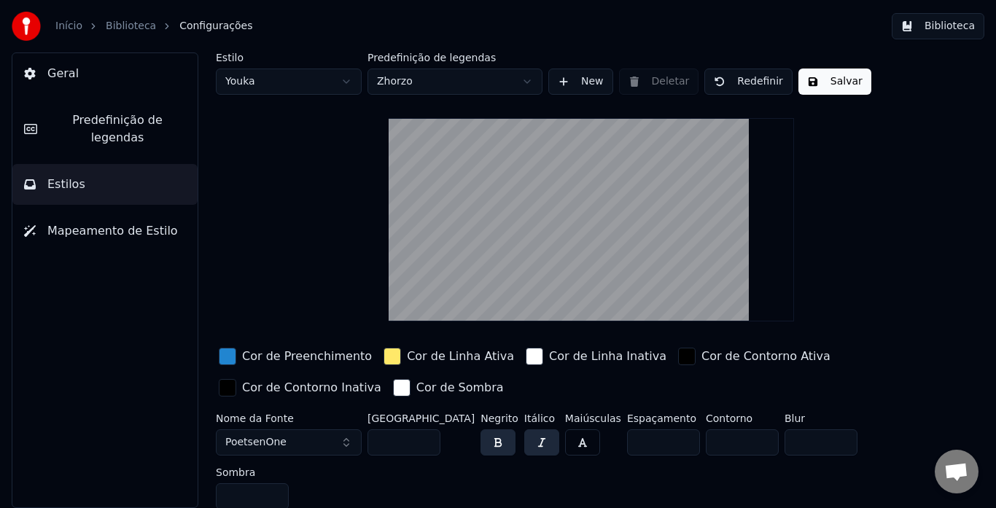
click at [302, 86] on html "Início Biblioteca Configurações Biblioteca Geral Predefinição de legendas Estil…" at bounding box center [498, 254] width 996 height 508
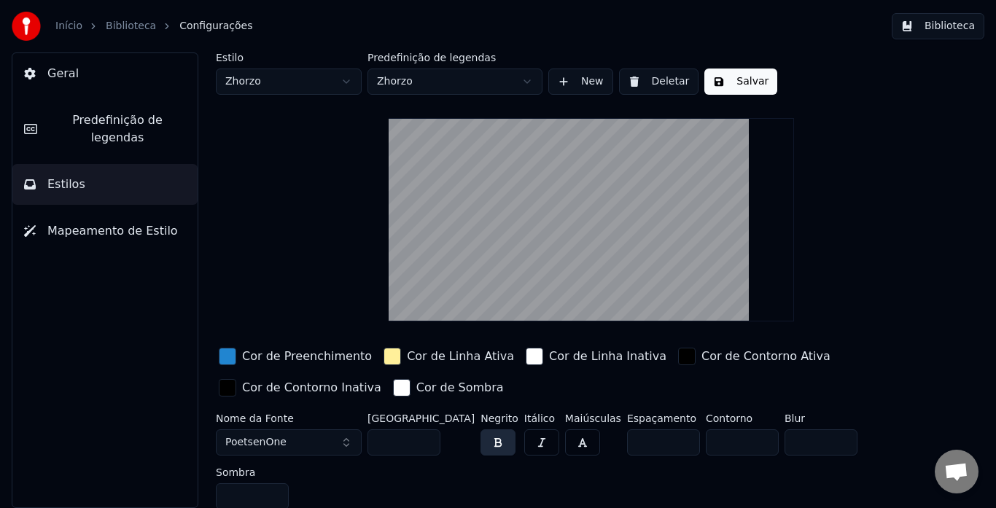
click at [423, 79] on html "Início Biblioteca Configurações Biblioteca Geral Predefinição de legendas Estil…" at bounding box center [498, 254] width 996 height 508
click at [283, 203] on html "Início Biblioteca Configurações Biblioteca Geral Predefinição de legendas Estil…" at bounding box center [498, 254] width 996 height 508
click at [941, 36] on button "Biblioteca" at bounding box center [938, 26] width 93 height 26
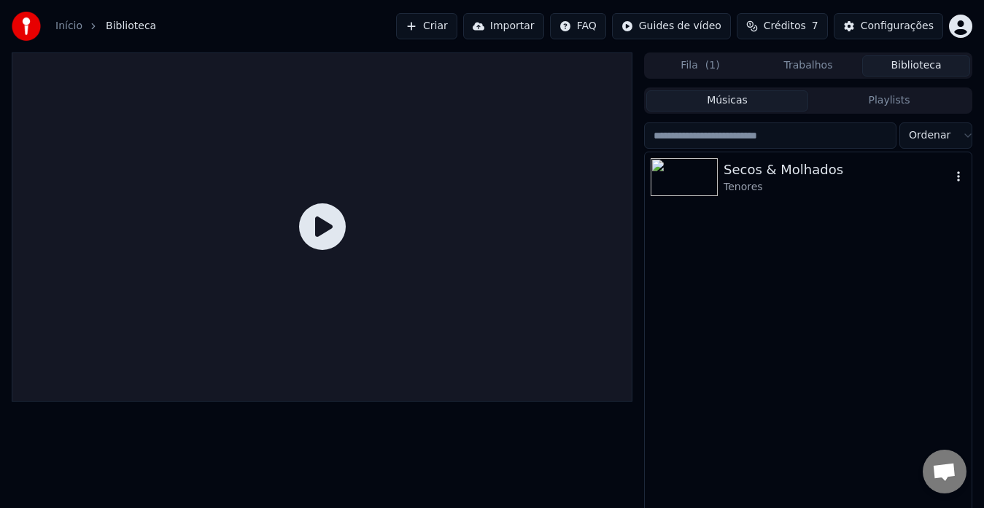
click at [748, 180] on div "Tenores" at bounding box center [836, 187] width 227 height 15
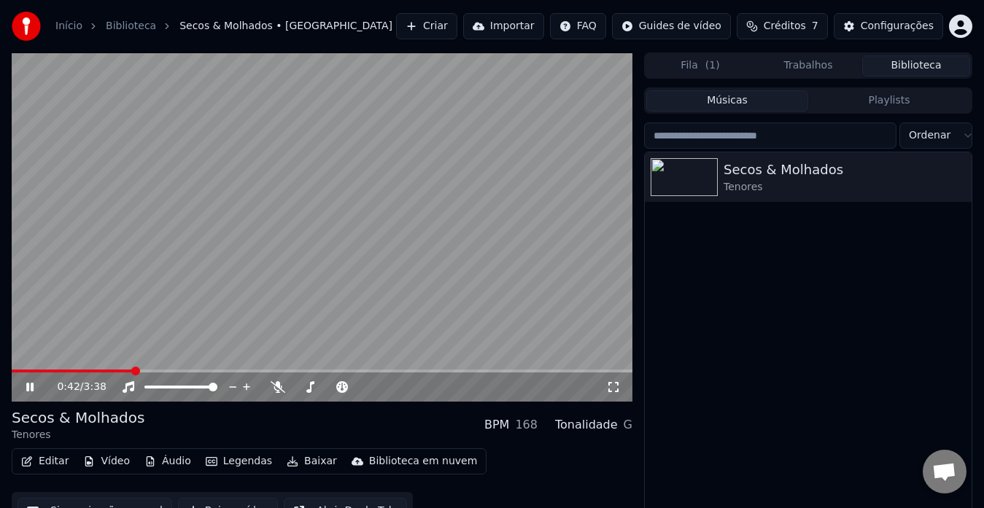
click at [28, 388] on icon at bounding box center [29, 387] width 7 height 9
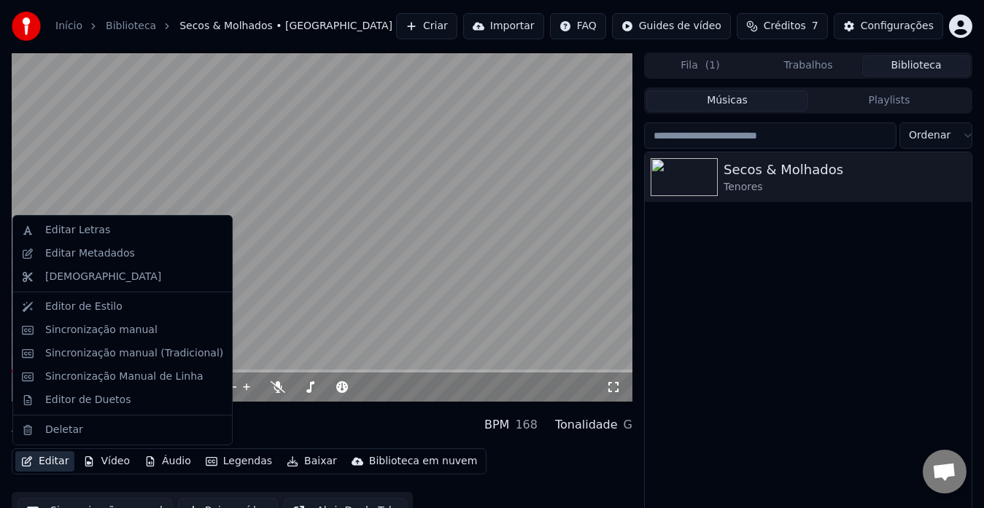
click at [59, 459] on button "Editar" at bounding box center [44, 461] width 59 height 20
click at [70, 314] on div "Editor de Estilo" at bounding box center [122, 306] width 213 height 23
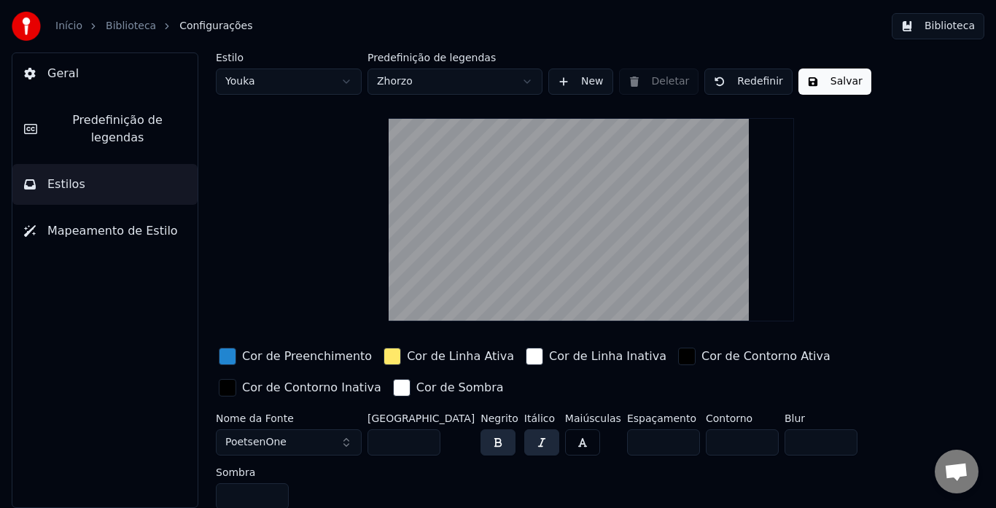
click at [87, 125] on span "Predefinição de legendas" at bounding box center [117, 129] width 137 height 35
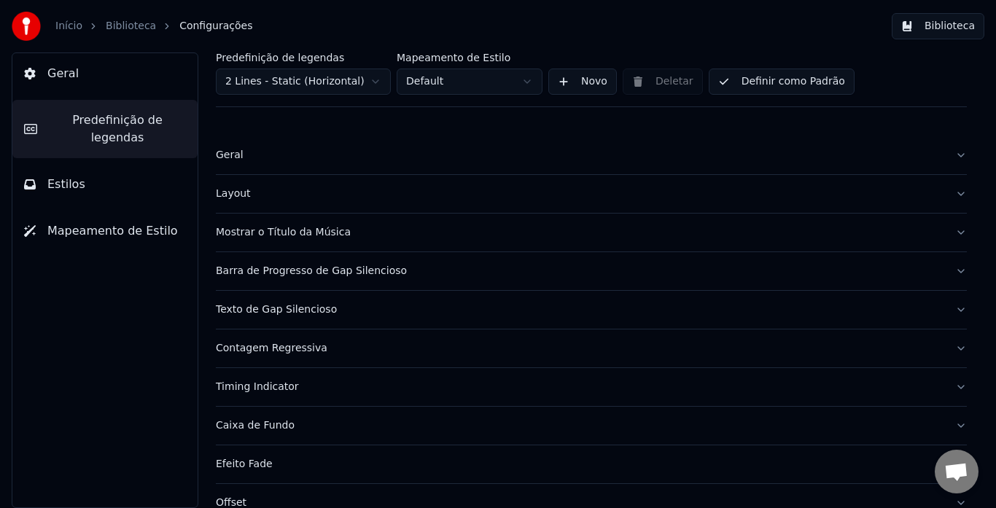
scroll to position [103, 0]
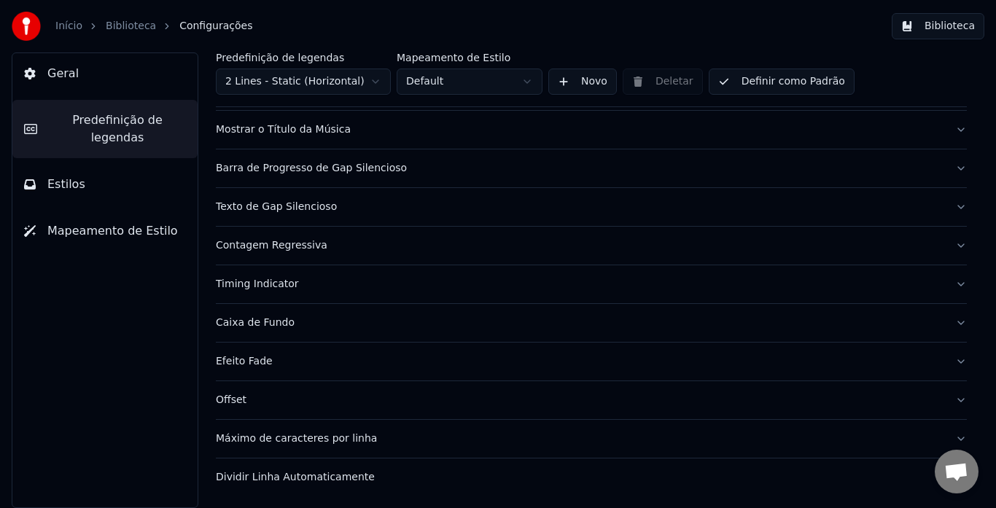
click at [258, 439] on div "Máximo de caracteres por linha" at bounding box center [580, 439] width 728 height 15
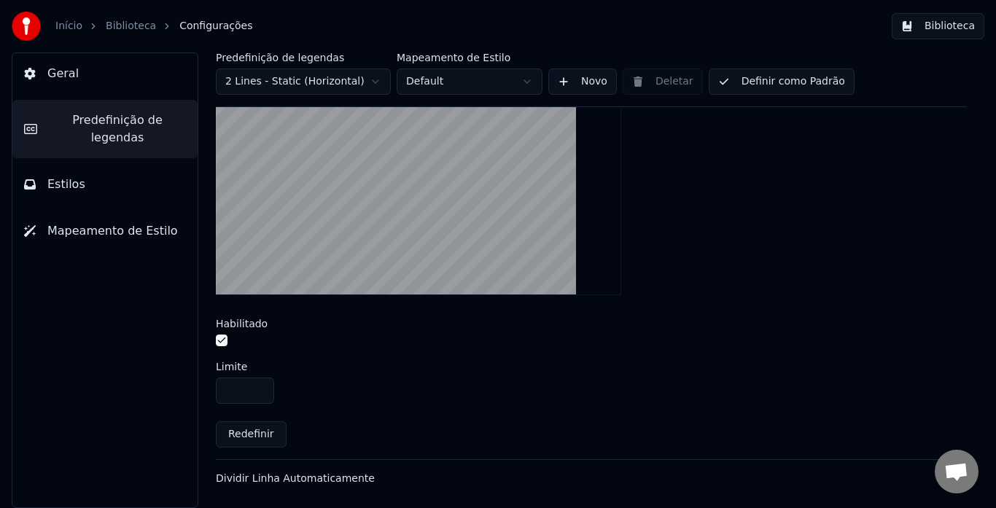
scroll to position [502, 0]
drag, startPoint x: 241, startPoint y: 392, endPoint x: 178, endPoint y: 394, distance: 63.5
click at [178, 394] on div "Geral Predefinição de legendas Estilos Mapeamento de Estilo Predefinição de leg…" at bounding box center [498, 280] width 996 height 456
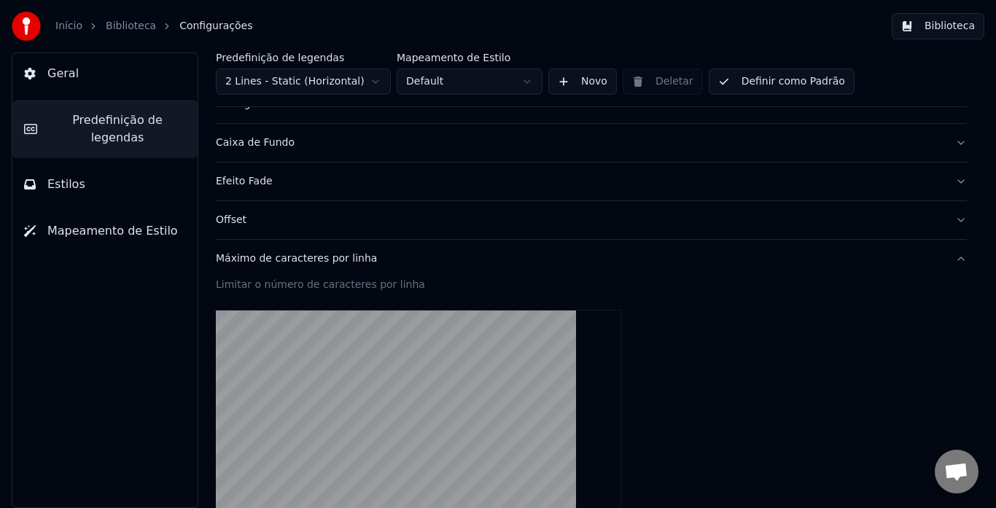
type input "**"
click at [925, 23] on button "Biblioteca" at bounding box center [938, 26] width 93 height 26
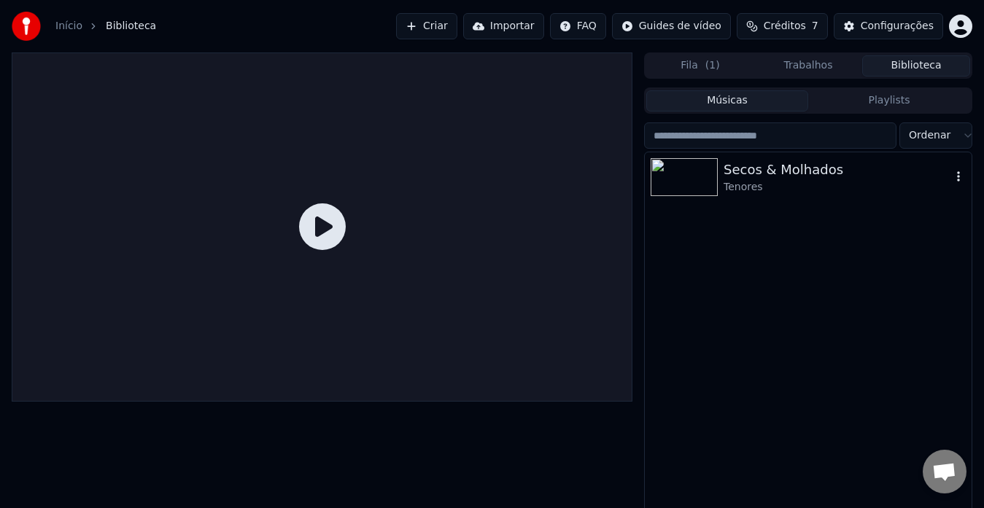
click at [803, 166] on div "Secos & Molhados" at bounding box center [836, 170] width 227 height 20
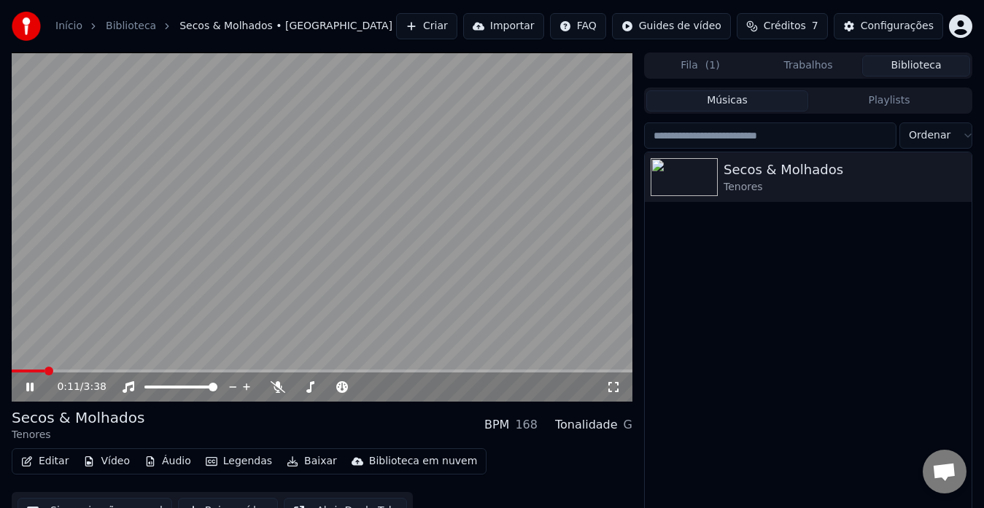
click at [34, 384] on icon at bounding box center [40, 387] width 34 height 12
click at [104, 440] on div "Tenores" at bounding box center [78, 435] width 133 height 15
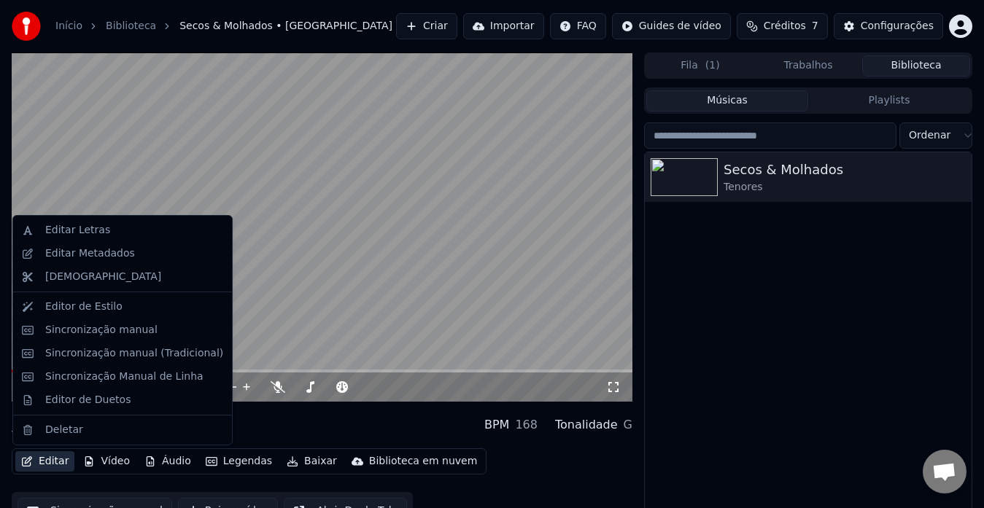
click at [48, 460] on button "Editar" at bounding box center [44, 461] width 59 height 20
click at [79, 257] on div "Editar Metadados" at bounding box center [90, 253] width 90 height 15
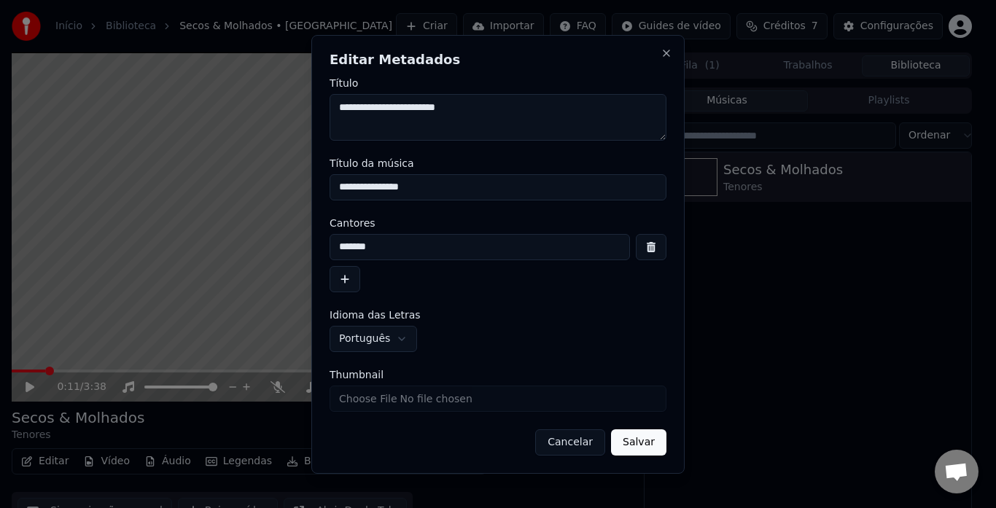
click at [578, 444] on button "Cancelar" at bounding box center [570, 442] width 70 height 26
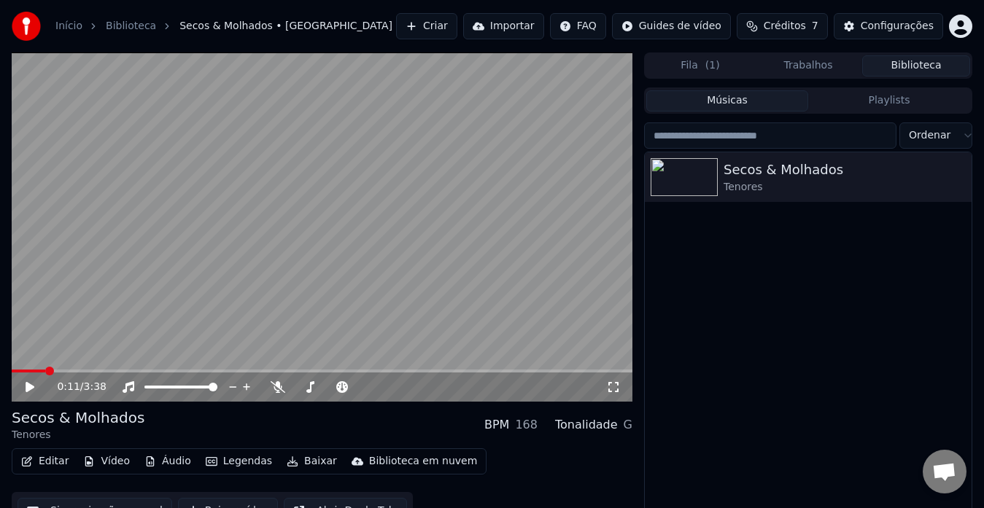
click at [48, 461] on button "Editar" at bounding box center [44, 461] width 59 height 20
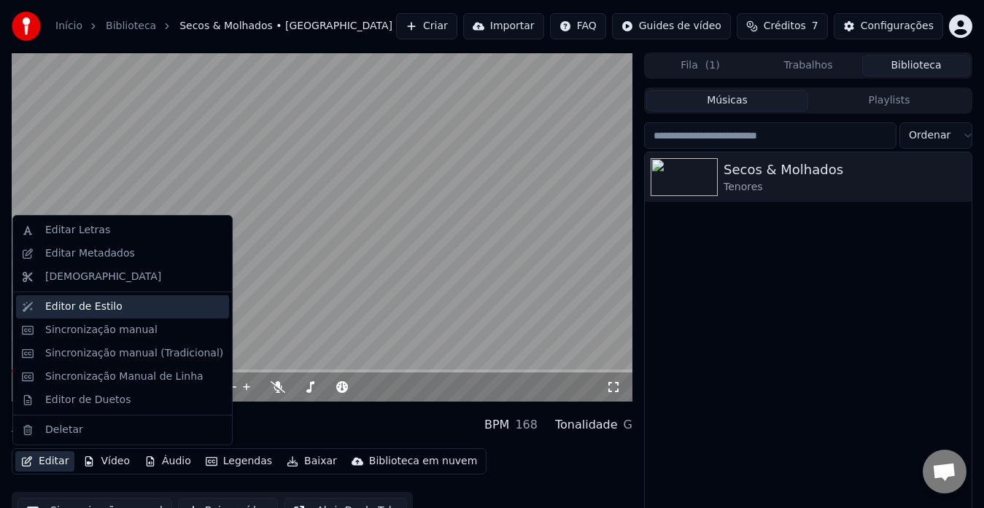
click at [97, 311] on div "Editor de Estilo" at bounding box center [83, 307] width 77 height 15
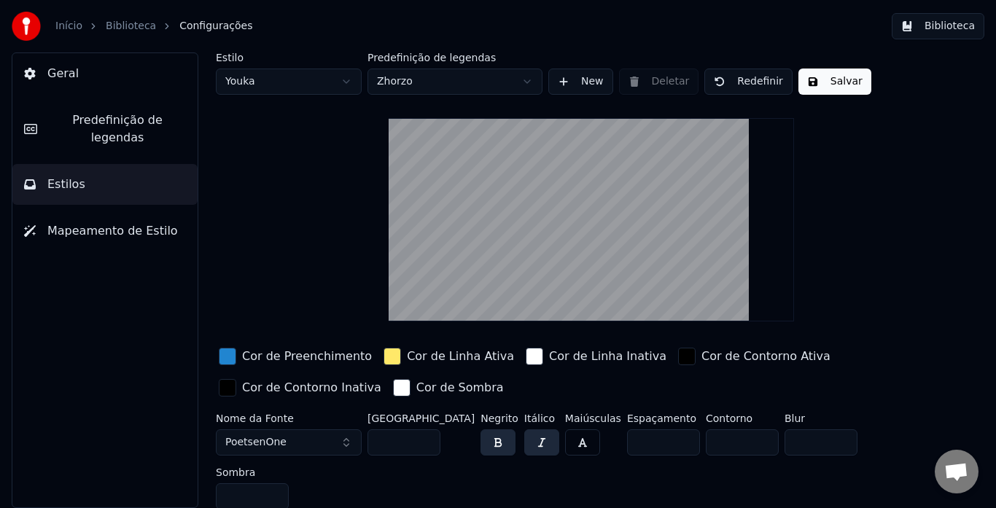
click at [113, 222] on span "Mapeamento de Estilo" at bounding box center [112, 230] width 131 height 17
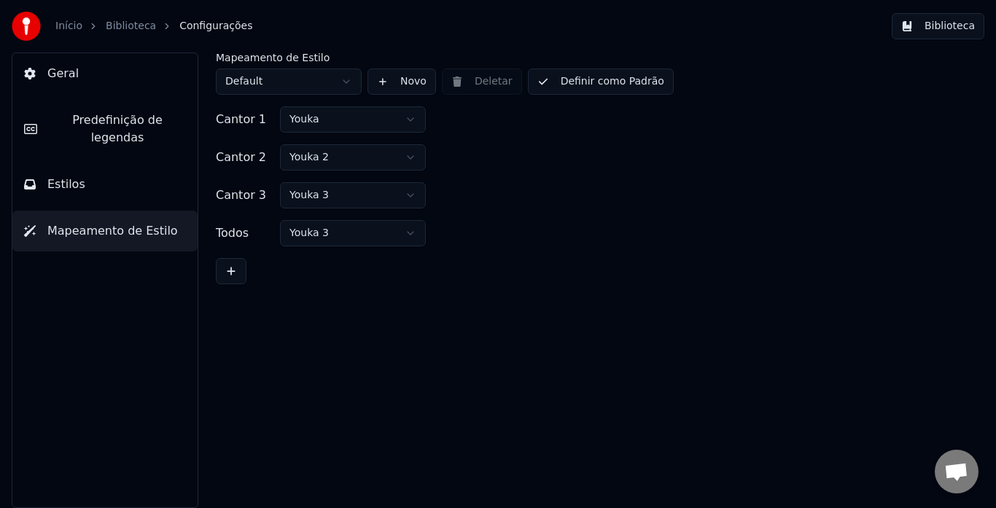
click at [75, 81] on button "Geral" at bounding box center [104, 73] width 185 height 41
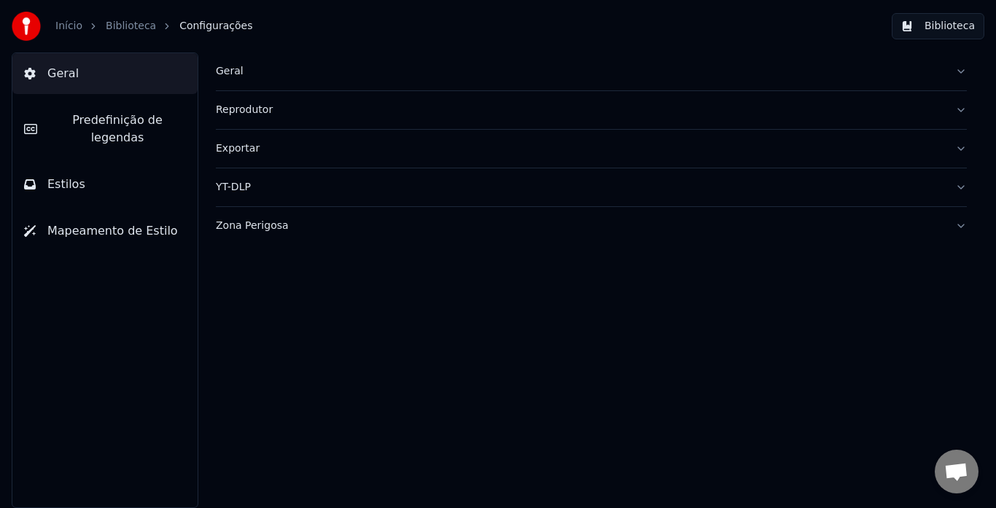
click at [246, 113] on div "Reprodutor" at bounding box center [580, 110] width 728 height 15
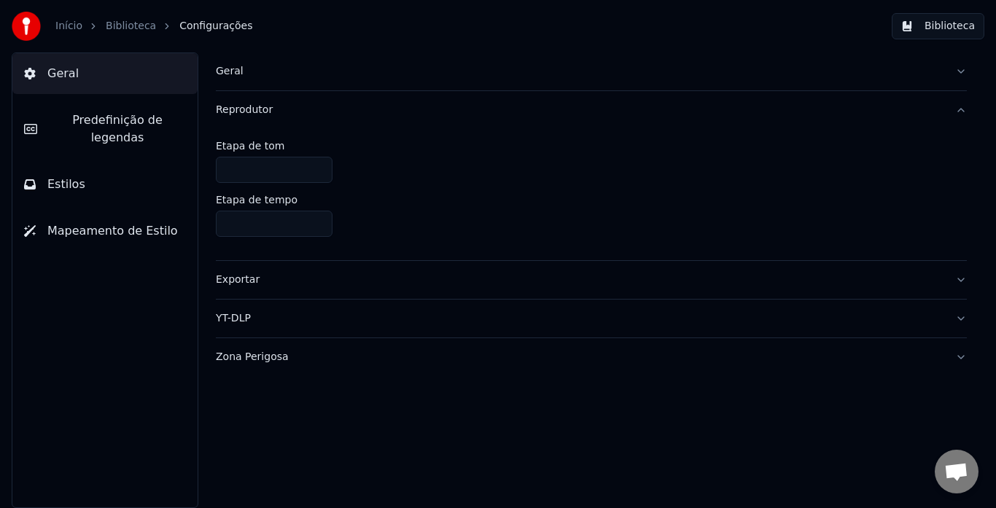
click at [244, 355] on div "Zona Perigosa" at bounding box center [580, 357] width 728 height 15
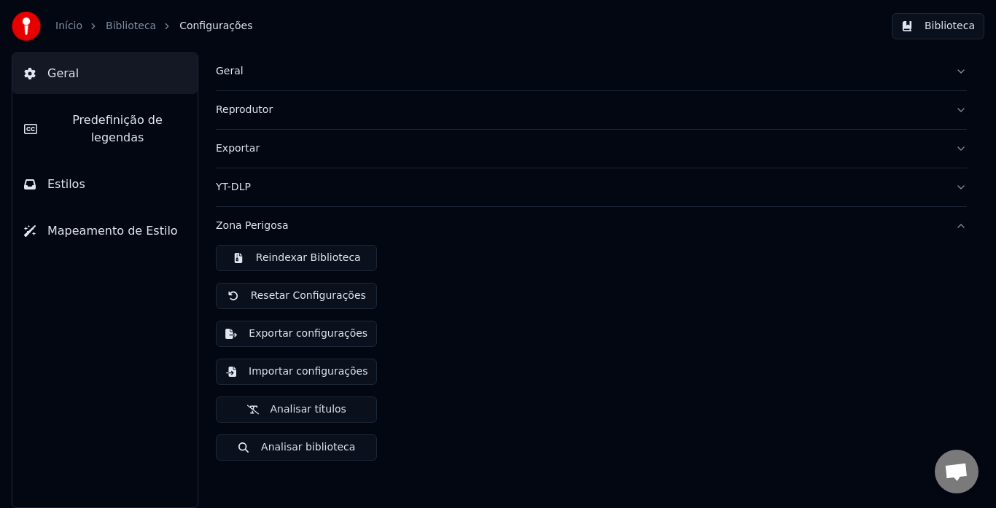
click at [244, 194] on div "YT-DLP" at bounding box center [580, 187] width 728 height 15
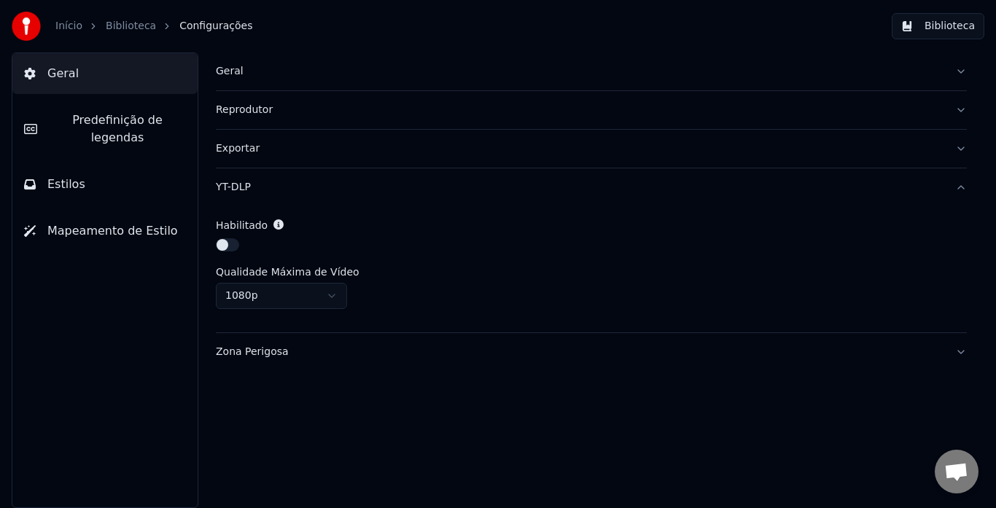
click at [61, 176] on button "Estilos" at bounding box center [104, 184] width 185 height 41
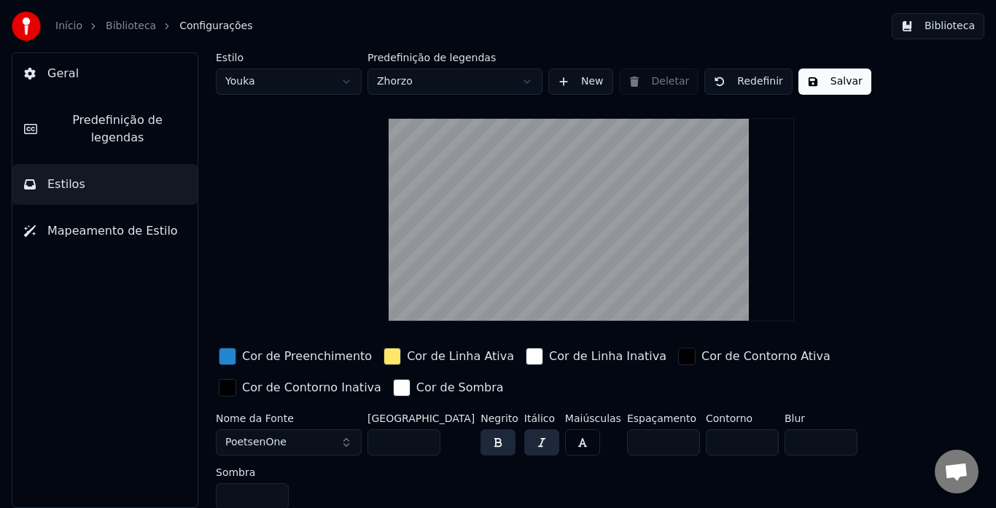
click at [110, 123] on span "Predefinição de legendas" at bounding box center [117, 129] width 137 height 35
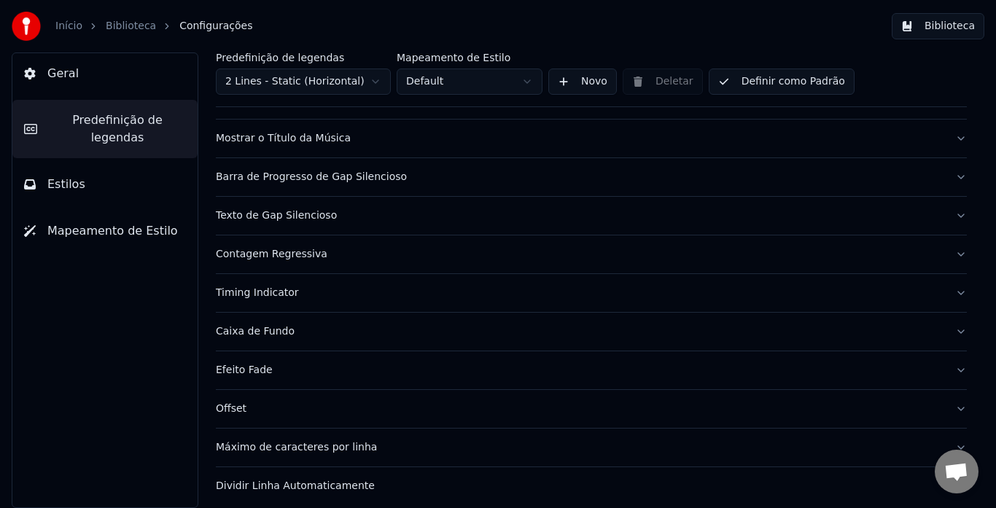
scroll to position [103, 0]
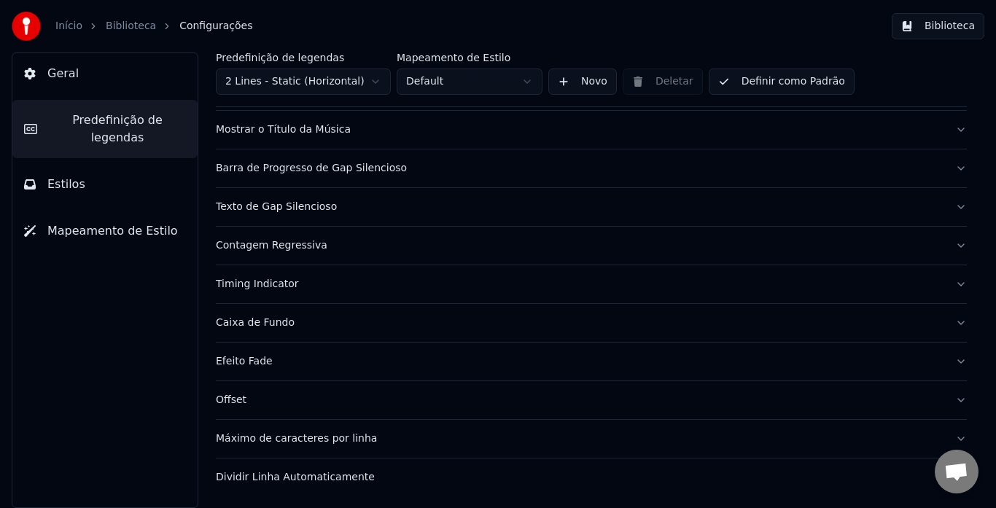
click at [276, 480] on div "Dividir Linha Automaticamente" at bounding box center [580, 477] width 728 height 15
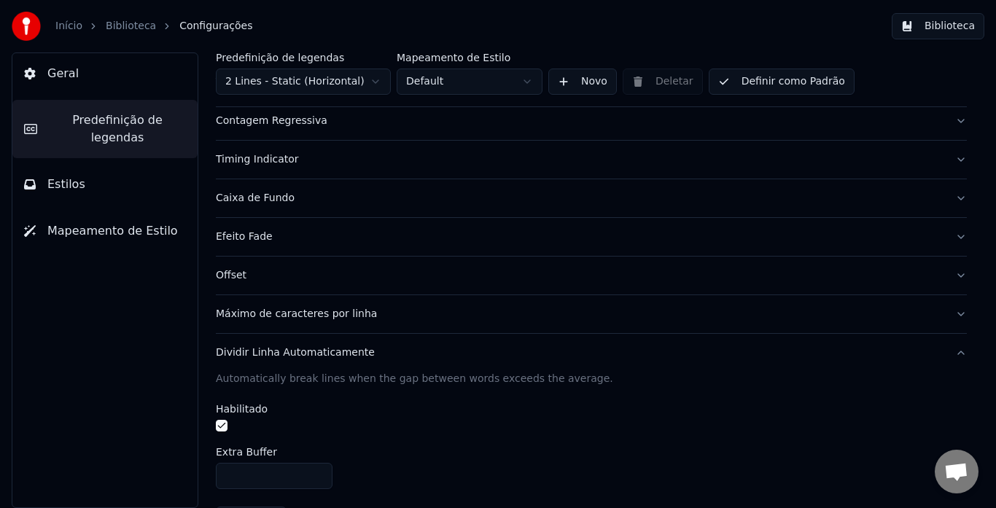
scroll to position [202, 0]
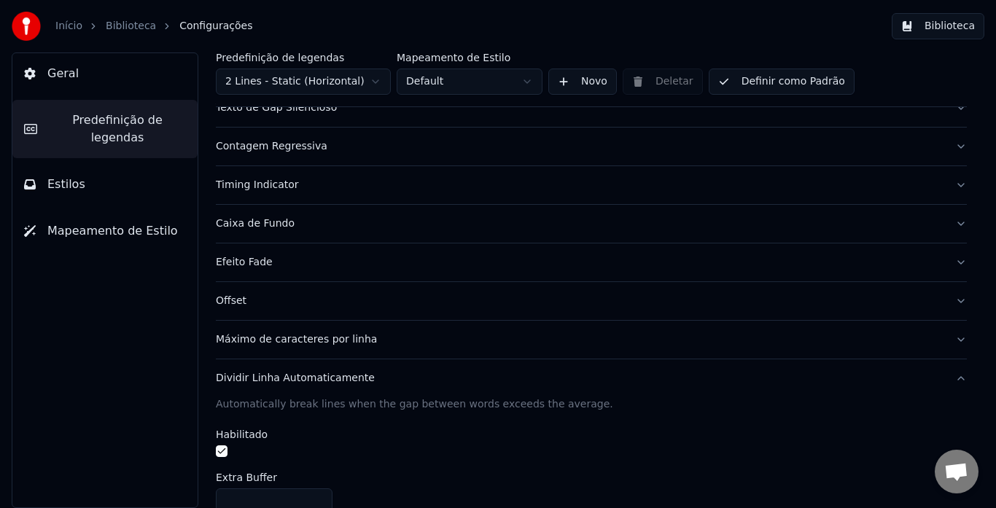
click at [297, 339] on div "Máximo de caracteres por linha" at bounding box center [580, 339] width 728 height 15
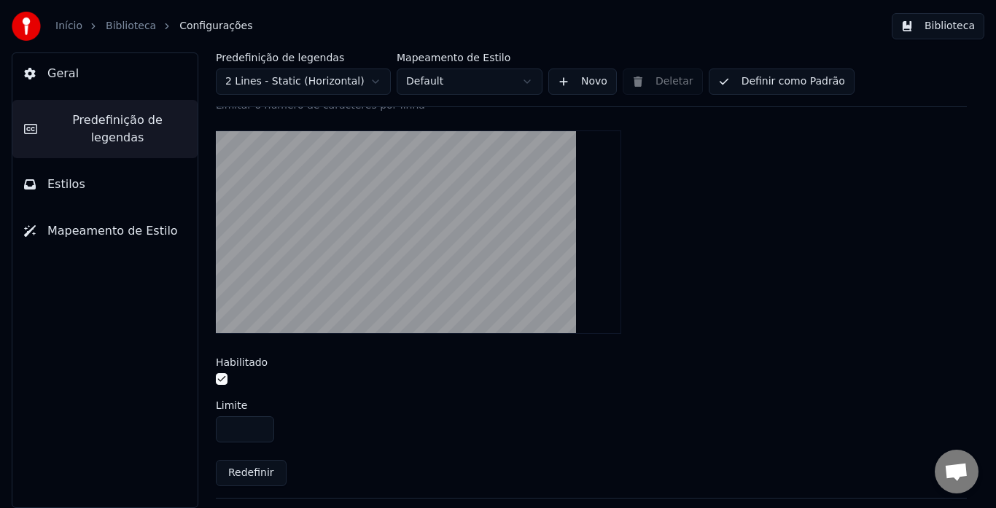
scroll to position [502, 0]
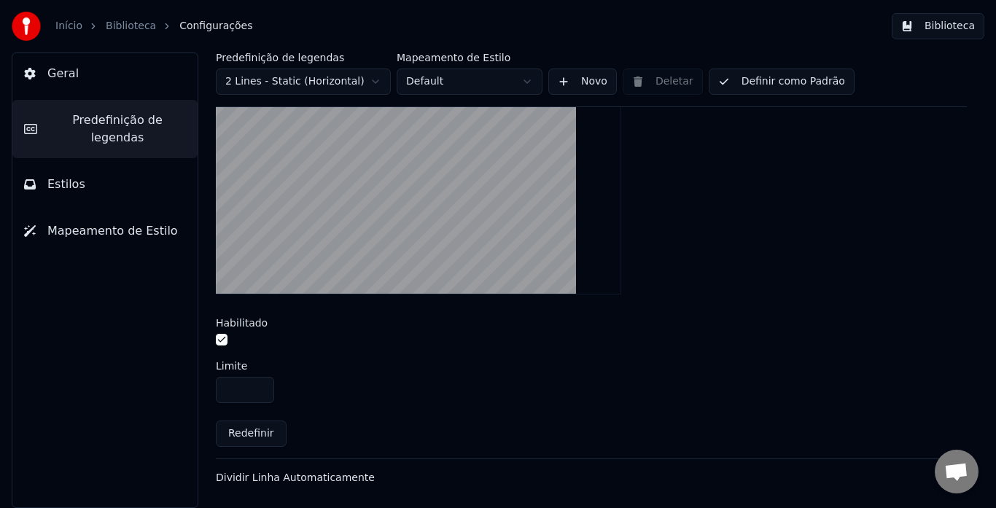
click at [219, 339] on button "button" at bounding box center [222, 340] width 12 height 12
click at [219, 343] on button "button" at bounding box center [222, 340] width 12 height 12
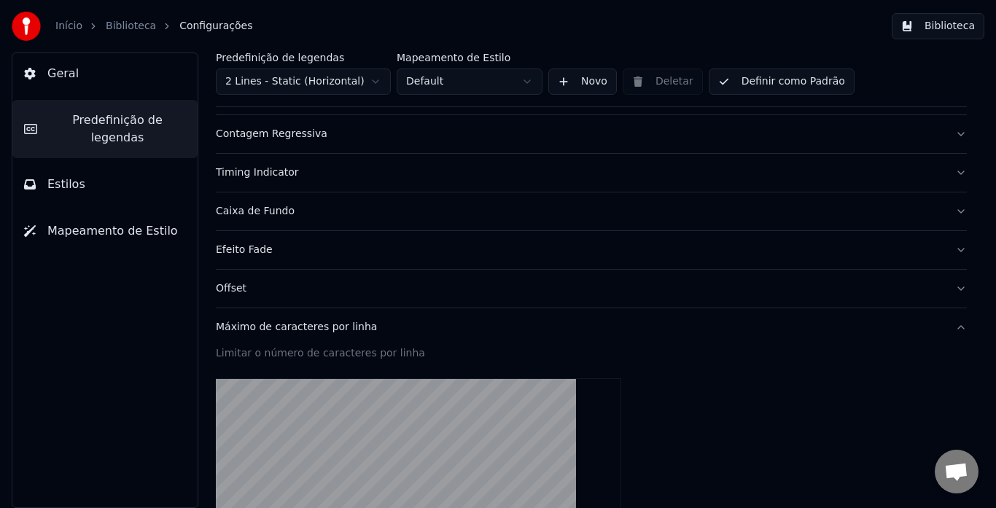
scroll to position [210, 0]
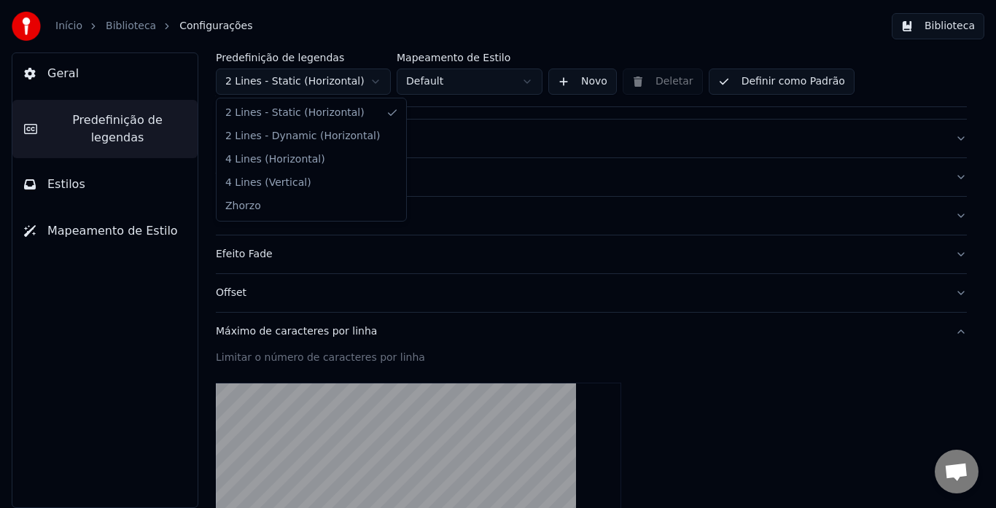
click at [366, 77] on html "Início Biblioteca Configurações Biblioteca Geral Predefinição de legendas Estil…" at bounding box center [498, 254] width 996 height 508
type input "**"
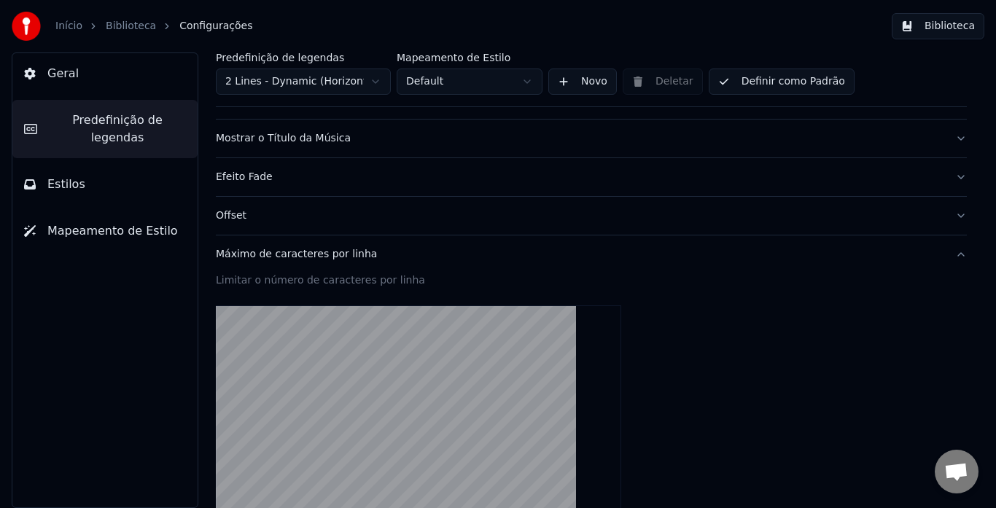
scroll to position [171, 0]
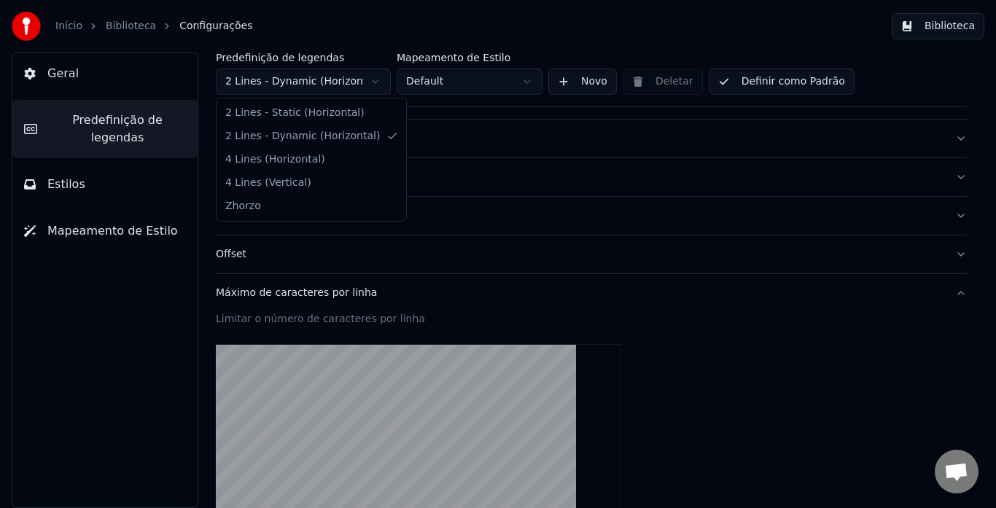
click at [346, 79] on html "Início Biblioteca Configurações Biblioteca Geral Predefinição de legendas Estil…" at bounding box center [498, 254] width 996 height 508
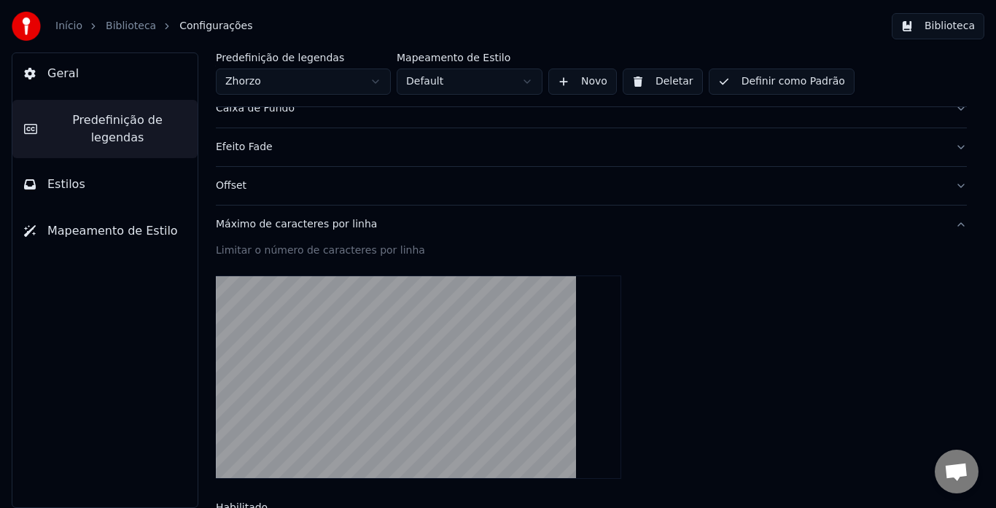
scroll to position [292, 0]
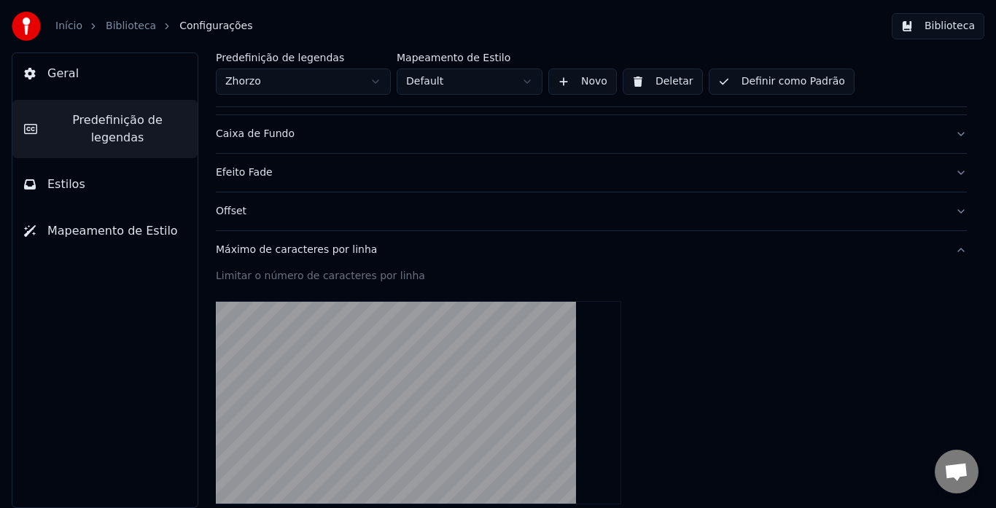
click at [135, 211] on button "Mapeamento de Estilo" at bounding box center [104, 231] width 185 height 41
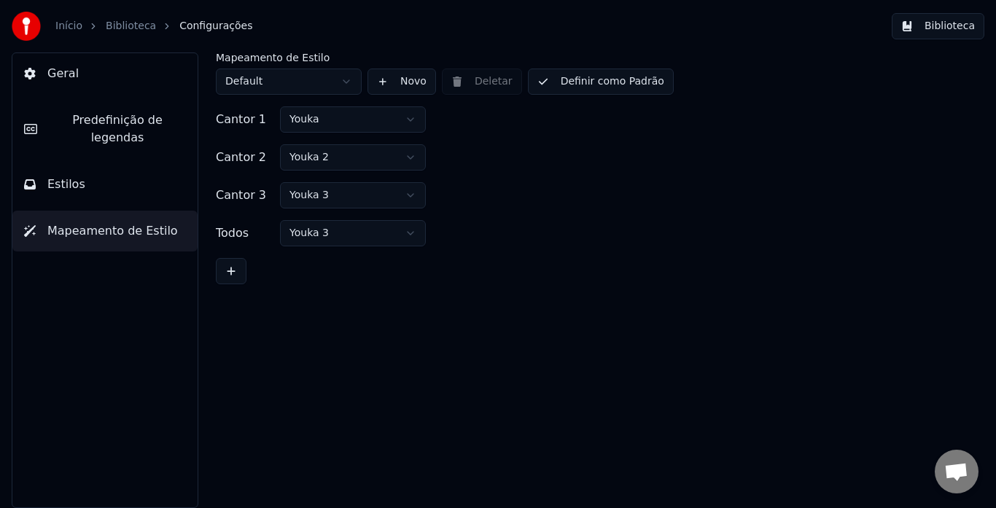
click at [328, 86] on html "Início Biblioteca Configurações Biblioteca Geral Predefinição de legendas Estil…" at bounding box center [498, 254] width 996 height 508
click at [335, 125] on html "Início Biblioteca Configurações Biblioteca Geral Predefinição de legendas Estil…" at bounding box center [498, 254] width 996 height 508
click at [935, 20] on button "Biblioteca" at bounding box center [938, 26] width 93 height 26
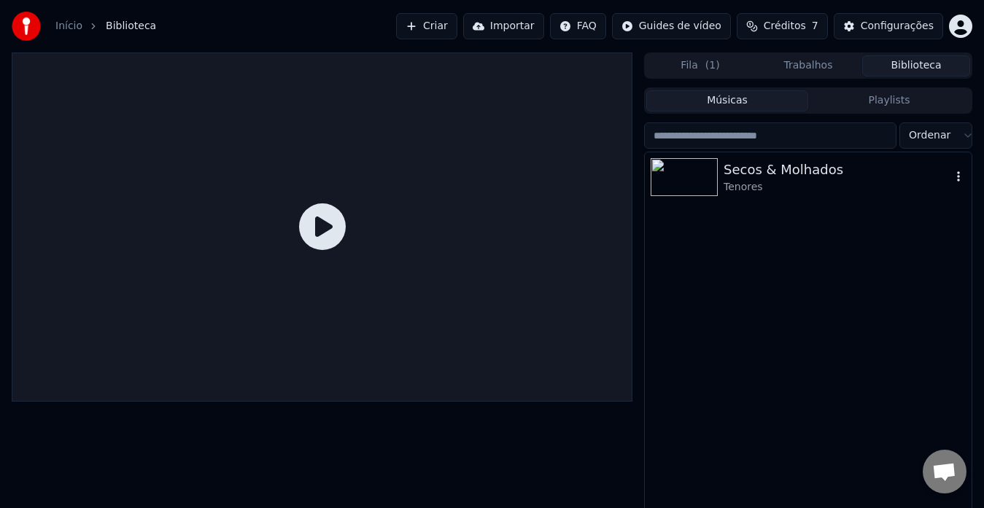
click at [767, 180] on div "Tenores" at bounding box center [836, 187] width 227 height 15
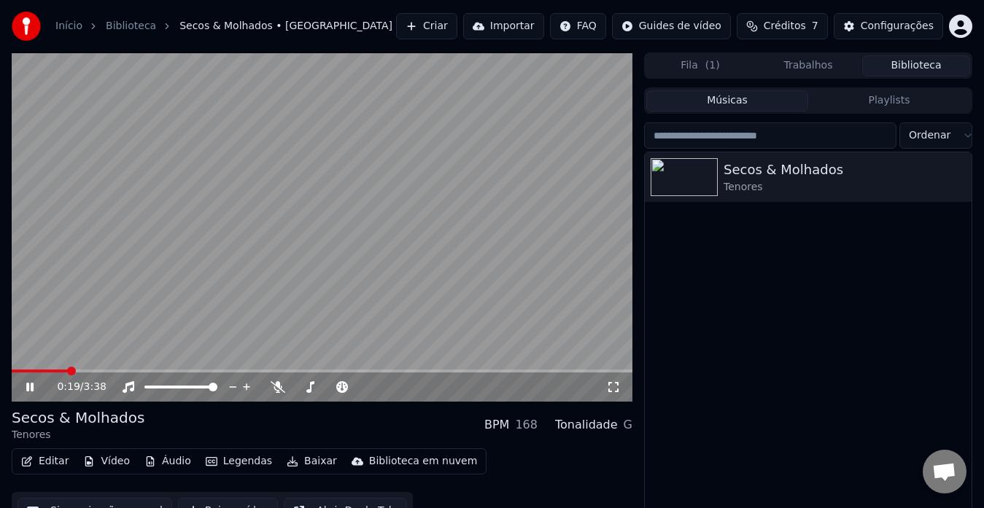
click at [33, 384] on icon at bounding box center [29, 387] width 7 height 9
click at [55, 462] on button "Editar" at bounding box center [44, 461] width 59 height 20
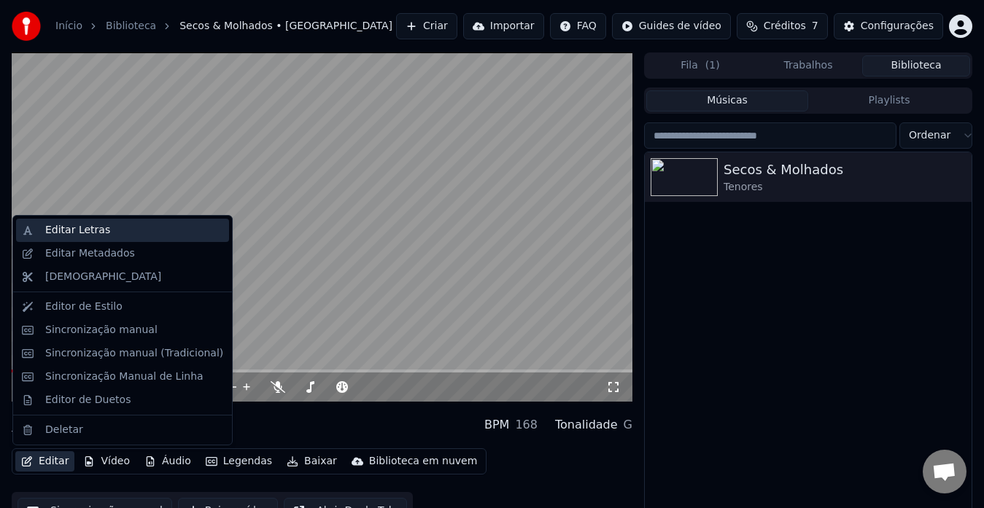
click at [71, 239] on div "Editar Letras" at bounding box center [122, 230] width 213 height 23
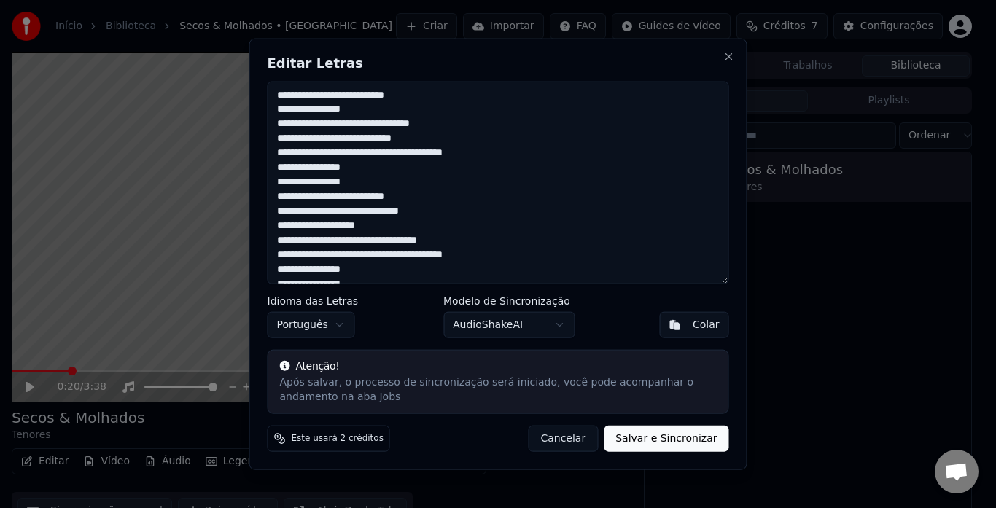
click at [350, 99] on textarea at bounding box center [499, 182] width 462 height 203
click at [561, 440] on button "Cancelar" at bounding box center [563, 439] width 70 height 26
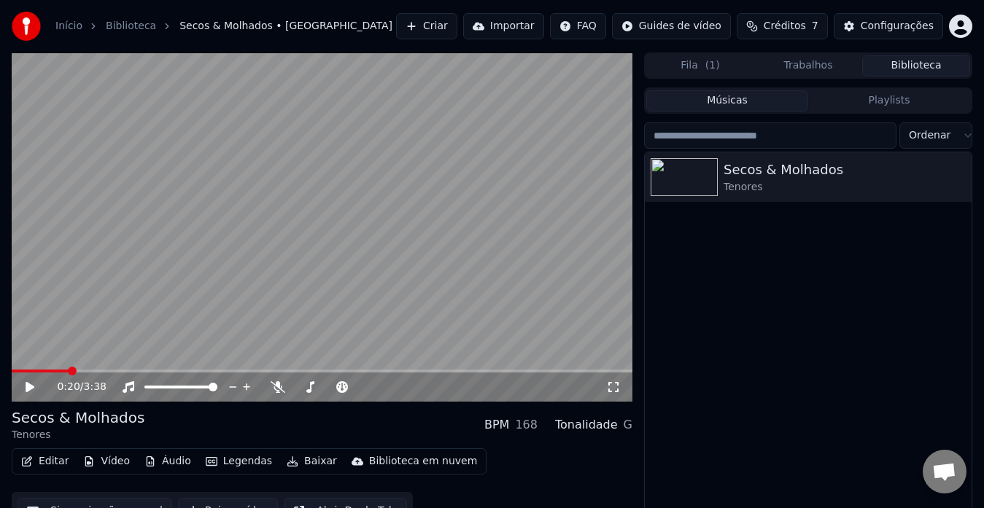
click at [28, 384] on icon at bounding box center [30, 387] width 9 height 10
click at [31, 370] on span at bounding box center [146, 371] width 268 height 3
click at [12, 370] on span at bounding box center [12, 371] width 0 height 3
click at [39, 460] on button "Editar" at bounding box center [44, 461] width 59 height 20
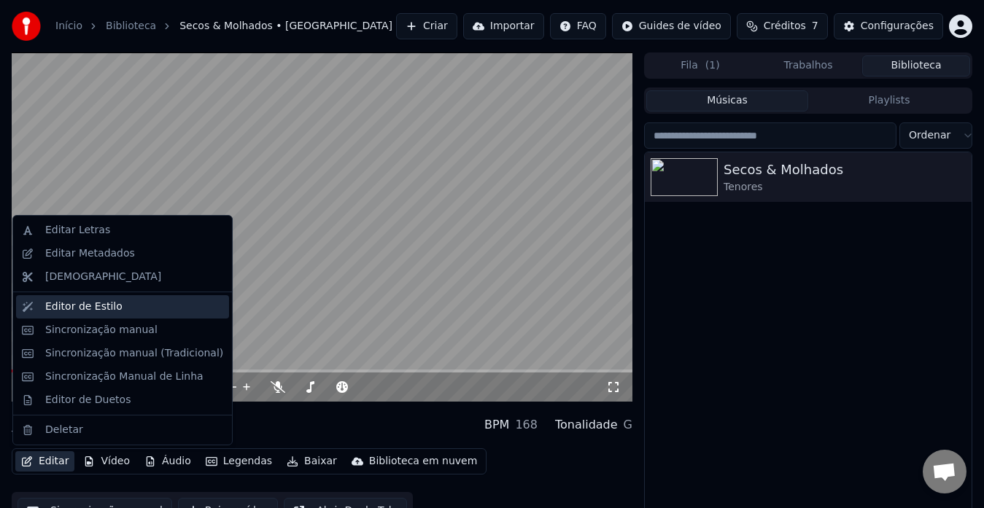
click at [79, 307] on div "Editor de Estilo" at bounding box center [83, 307] width 77 height 15
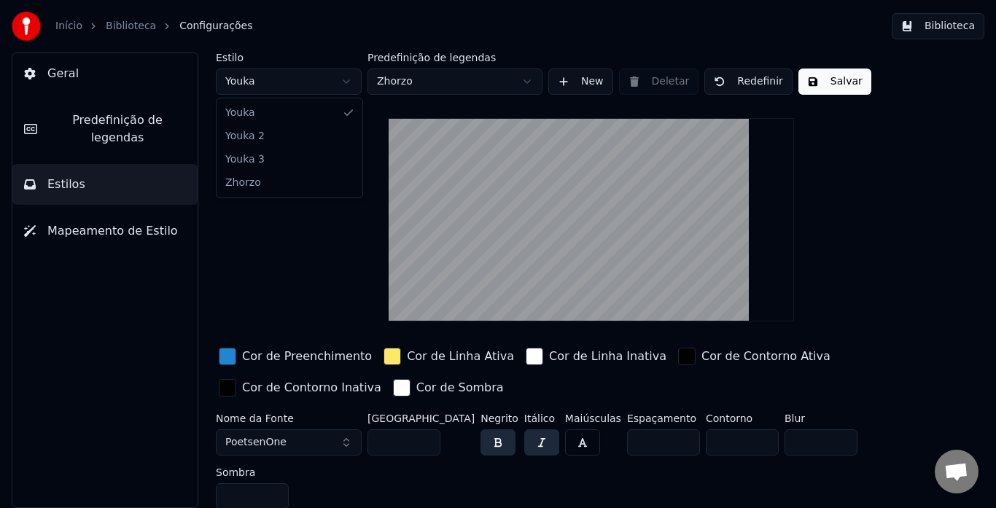
click at [345, 79] on html "Início Biblioteca Configurações Biblioteca Geral Predefinição de legendas Estil…" at bounding box center [498, 254] width 996 height 508
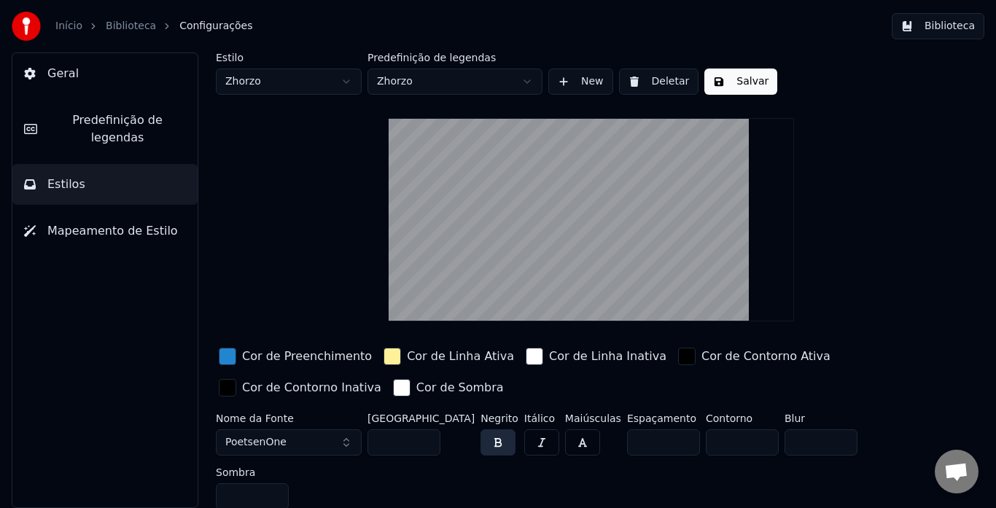
click at [739, 81] on button "Salvar" at bounding box center [740, 82] width 73 height 26
click at [931, 19] on button "Biblioteca" at bounding box center [938, 26] width 93 height 26
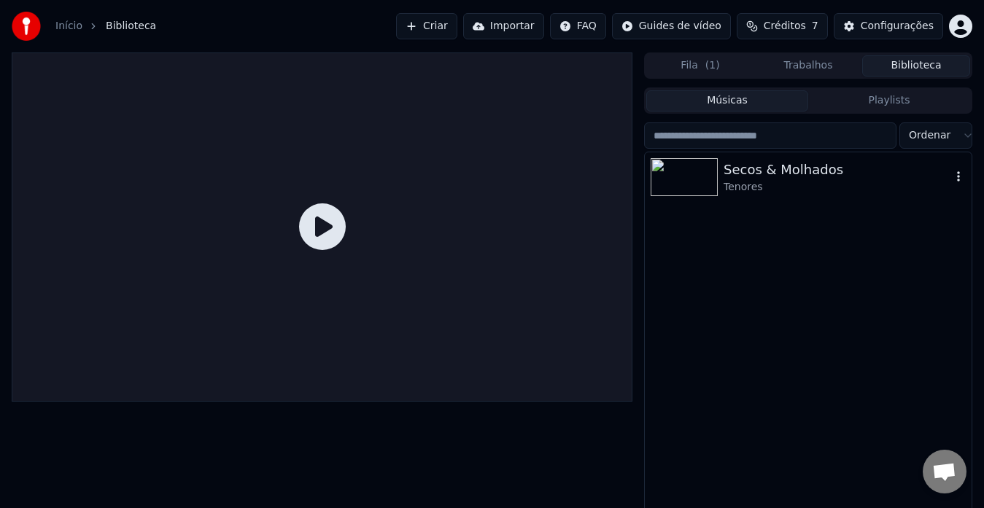
click at [784, 168] on div "Secos & Molhados" at bounding box center [836, 170] width 227 height 20
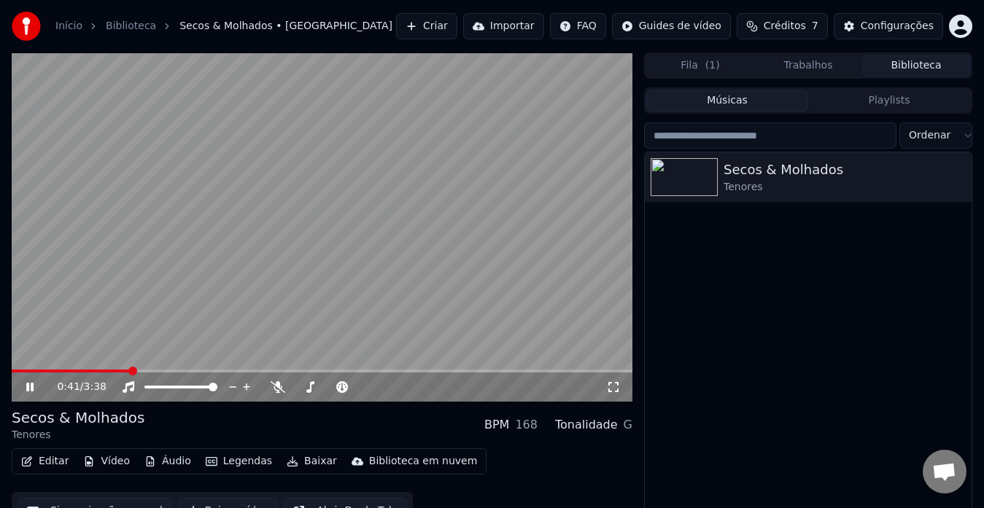
click at [58, 459] on button "Editar" at bounding box center [44, 461] width 59 height 20
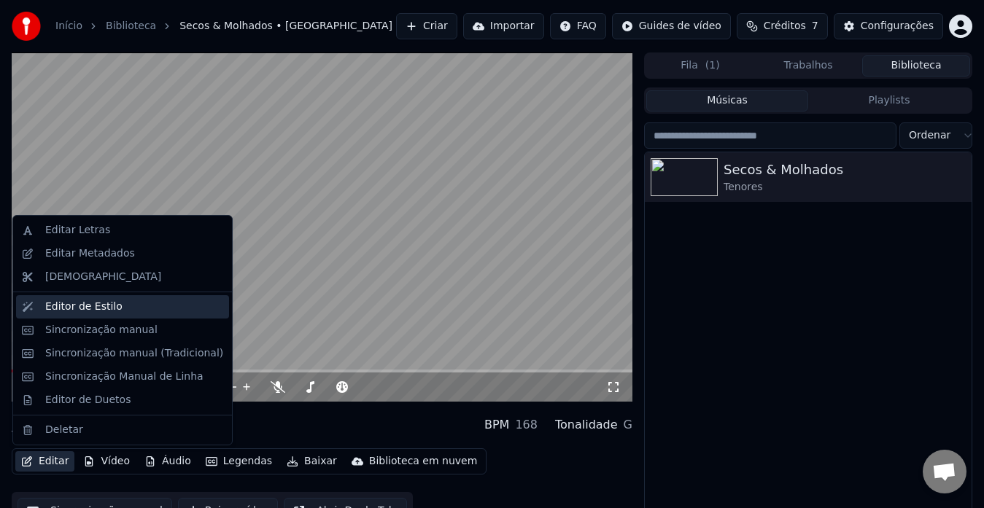
click at [66, 301] on div "Editor de Estilo" at bounding box center [83, 307] width 77 height 15
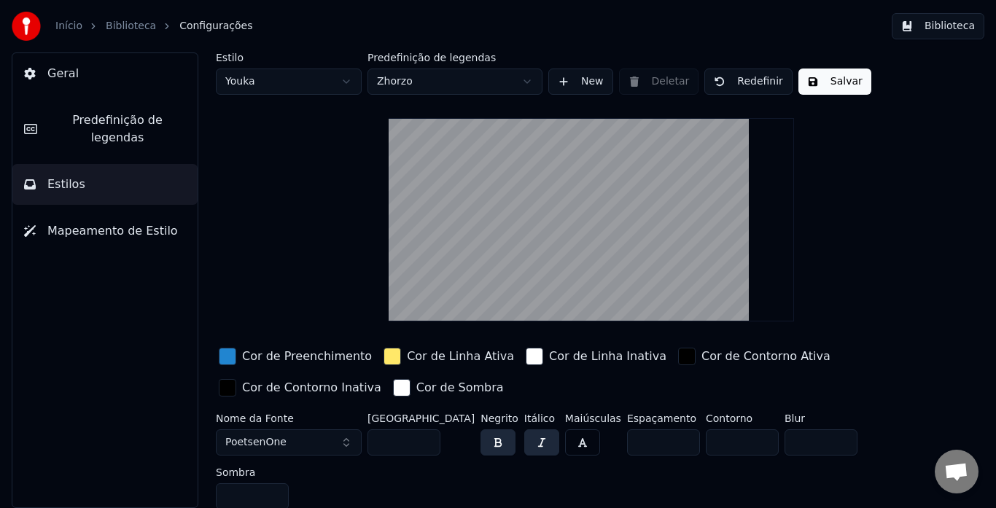
click at [106, 117] on span "Predefinição de legendas" at bounding box center [117, 129] width 137 height 35
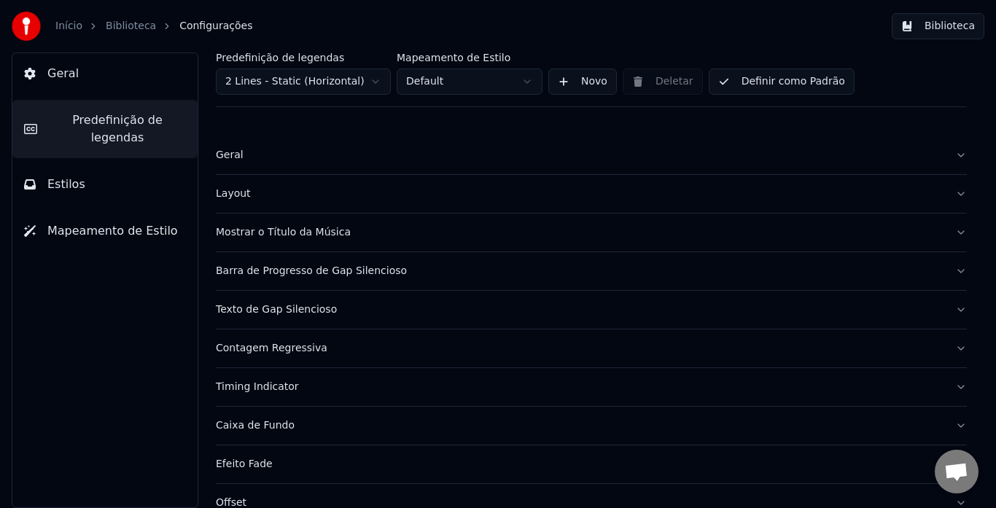
click at [254, 309] on div "Texto de Gap Silencioso" at bounding box center [580, 310] width 728 height 15
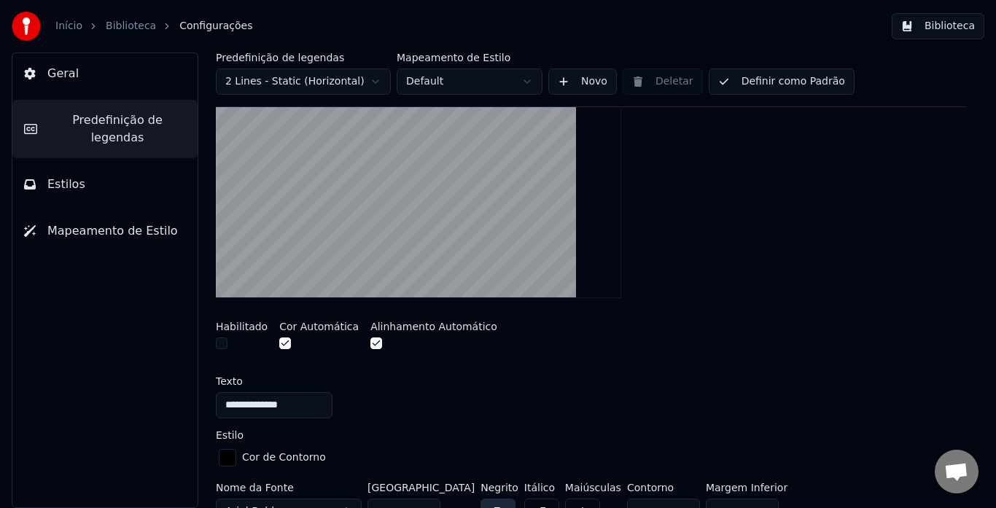
scroll to position [292, 0]
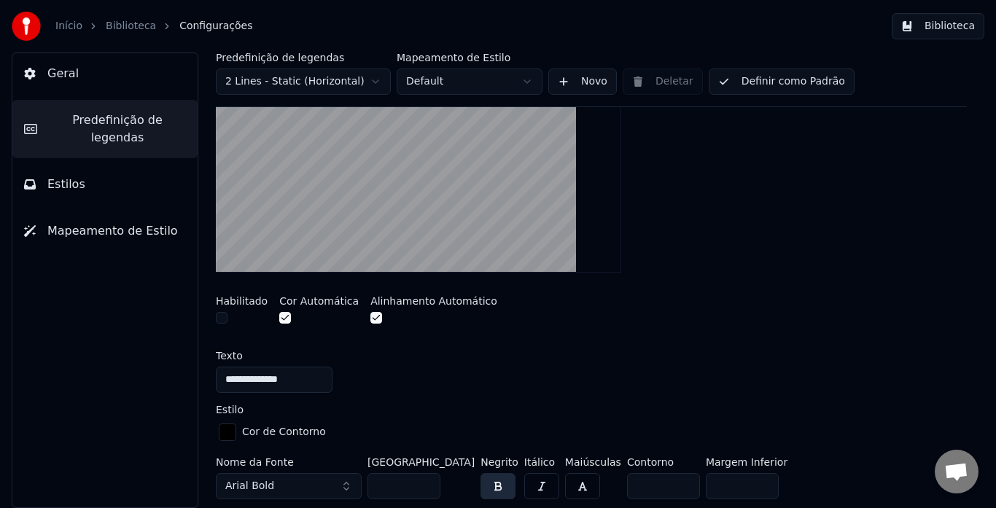
click at [84, 166] on button "Estilos" at bounding box center [104, 184] width 185 height 41
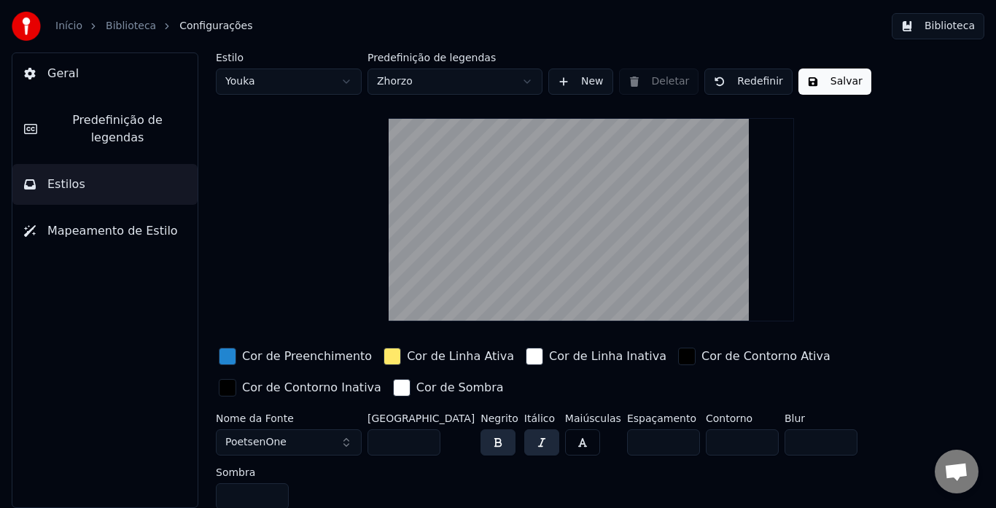
click at [78, 222] on span "Mapeamento de Estilo" at bounding box center [112, 230] width 131 height 17
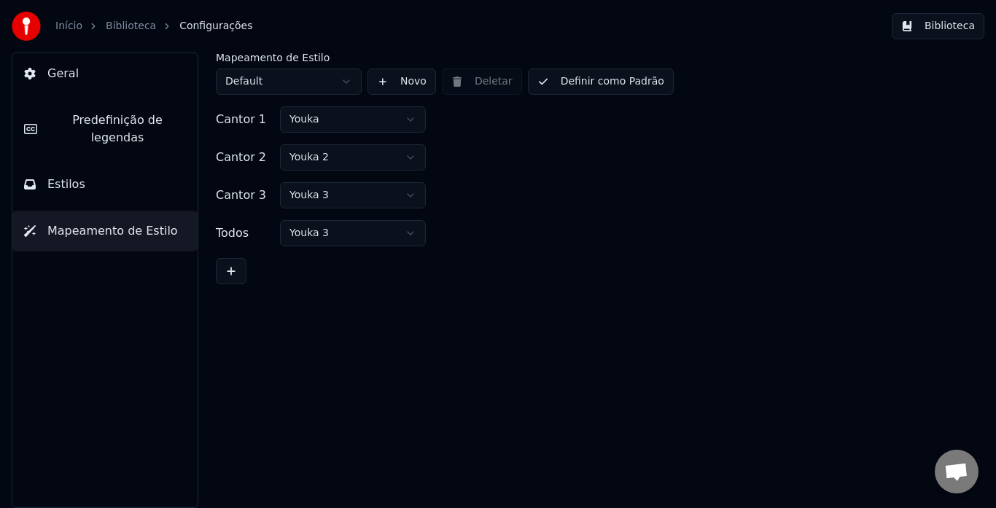
click at [85, 117] on span "Predefinição de legendas" at bounding box center [117, 129] width 137 height 35
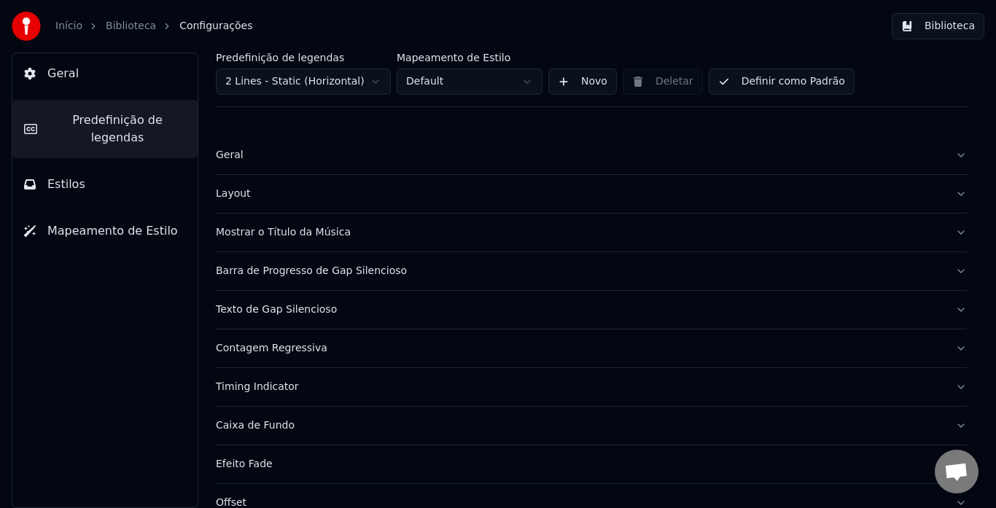
click at [73, 63] on button "Geral" at bounding box center [104, 73] width 185 height 41
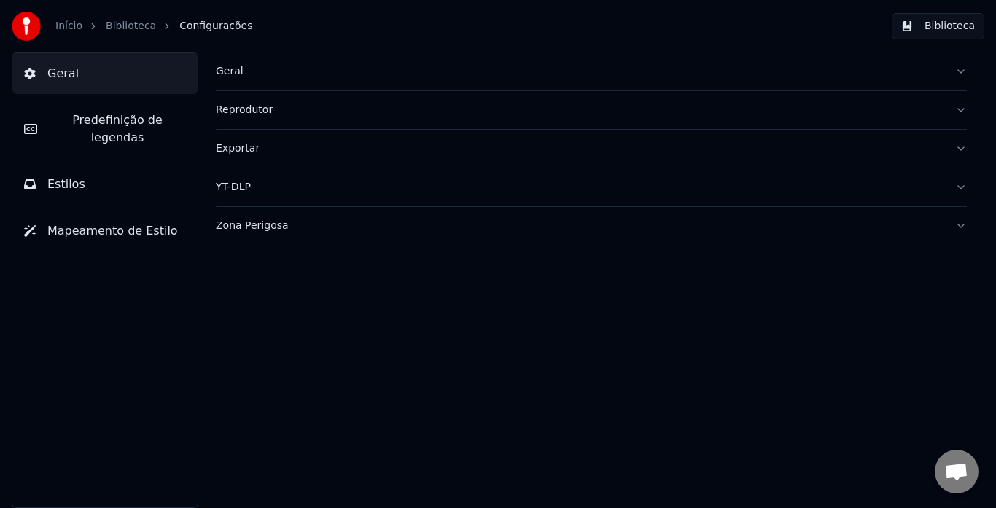
click at [946, 21] on button "Biblioteca" at bounding box center [938, 26] width 93 height 26
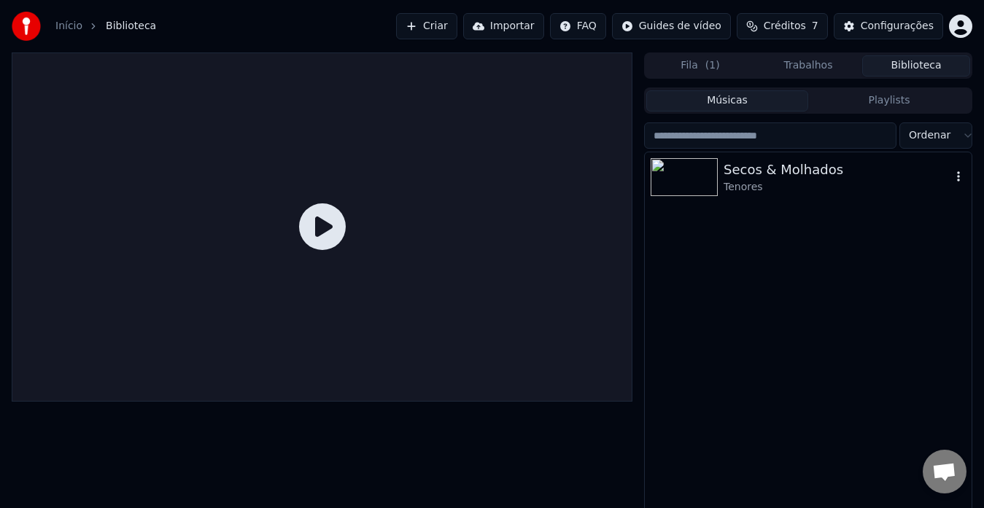
click at [732, 173] on div "Secos & Molhados" at bounding box center [836, 170] width 227 height 20
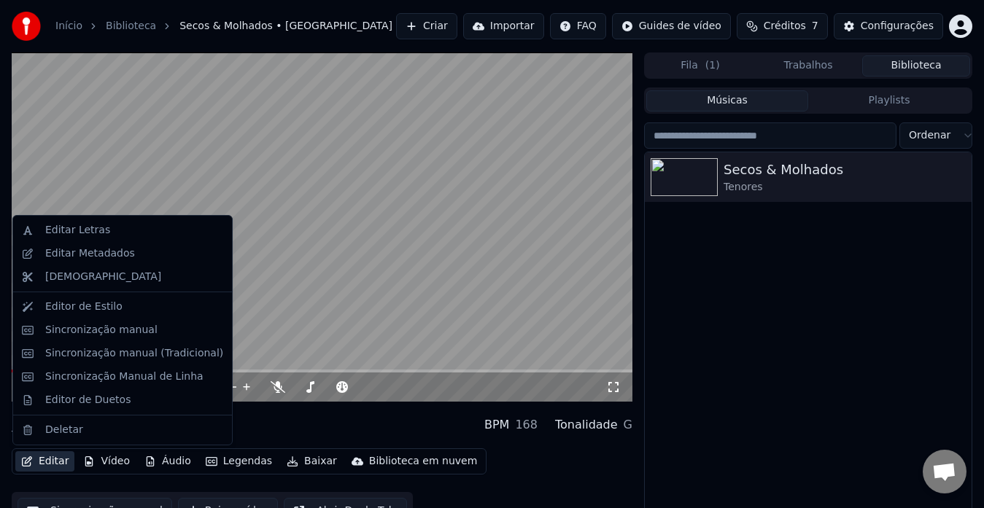
click at [45, 459] on button "Editar" at bounding box center [44, 461] width 59 height 20
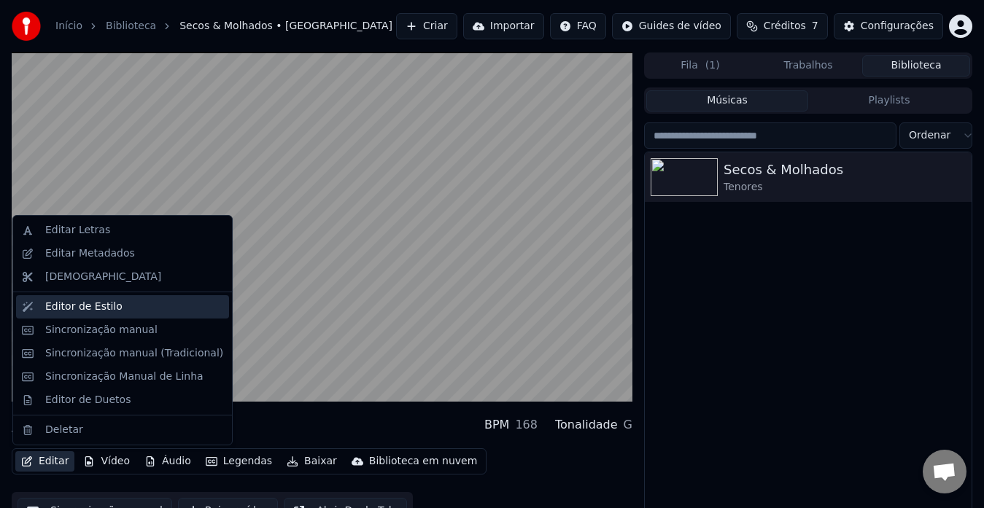
click at [79, 308] on div "Editor de Estilo" at bounding box center [83, 307] width 77 height 15
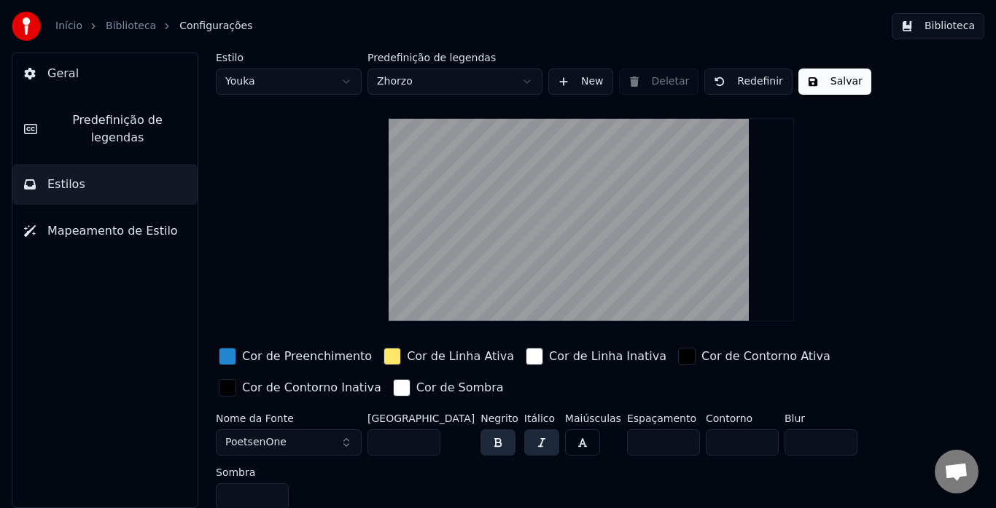
click at [306, 78] on html "Início Biblioteca Configurações Biblioteca Geral Predefinição de legendas Estil…" at bounding box center [498, 254] width 996 height 508
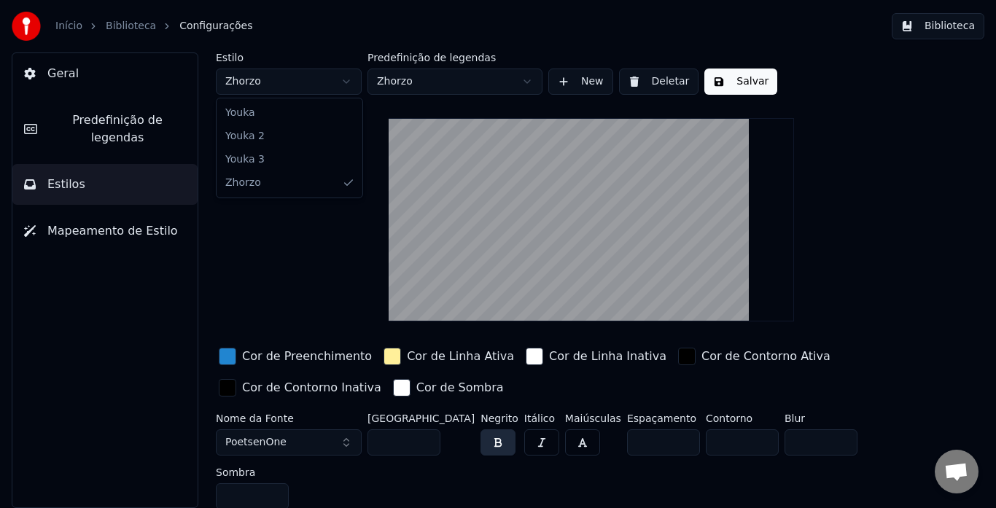
click at [271, 77] on html "Início Biblioteca Configurações Biblioteca Geral Predefinição de legendas Estil…" at bounding box center [498, 254] width 996 height 508
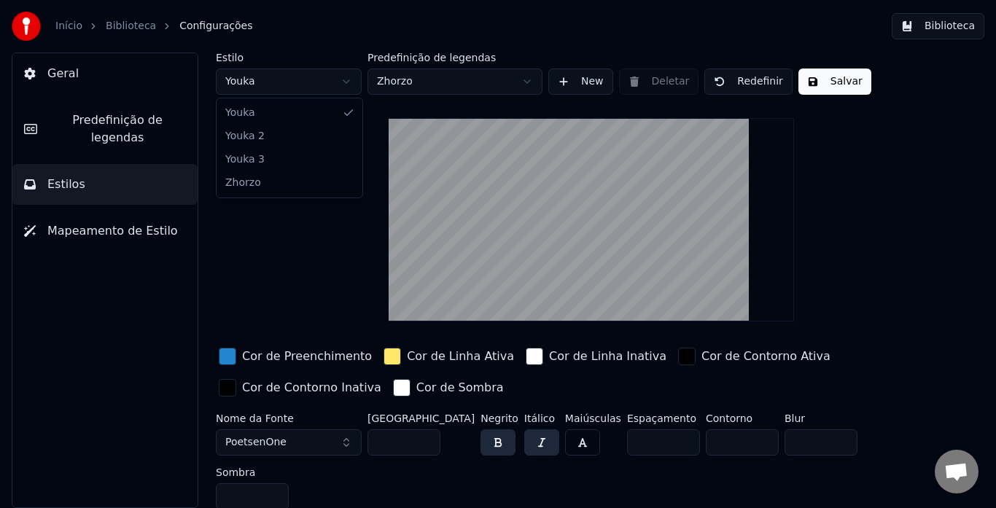
click at [267, 84] on html "Início Biblioteca Configurações Biblioteca Geral Predefinição de legendas Estil…" at bounding box center [498, 254] width 996 height 508
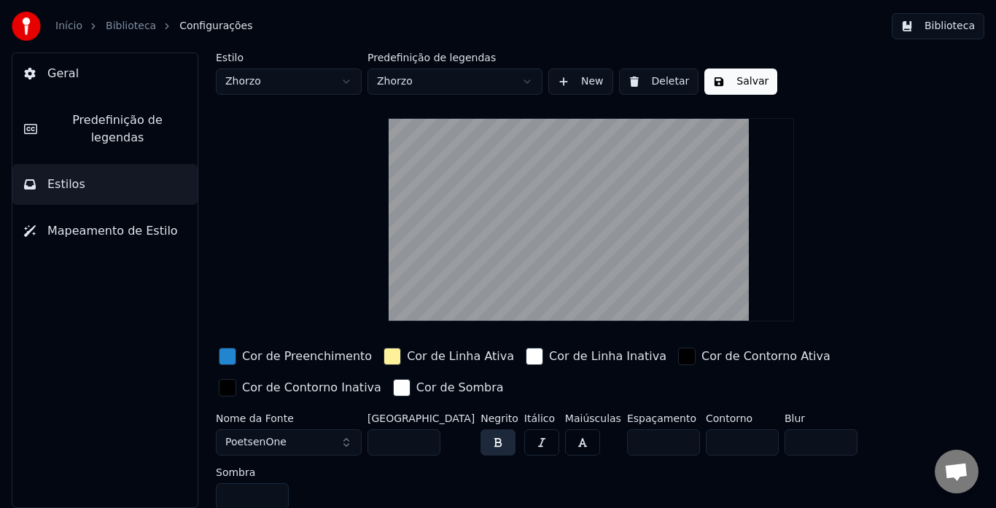
click at [524, 440] on button "button" at bounding box center [541, 442] width 35 height 26
click at [276, 87] on html "Início Biblioteca Configurações Biblioteca Geral Predefinição de legendas Estil…" at bounding box center [498, 254] width 996 height 508
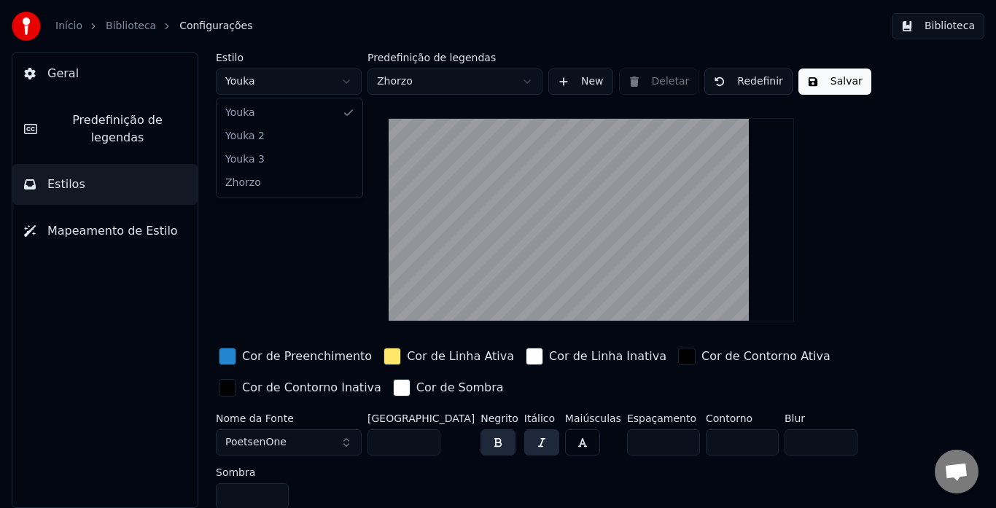
click at [265, 77] on html "Início Biblioteca Configurações Biblioteca Geral Predefinição de legendas Estil…" at bounding box center [498, 254] width 996 height 508
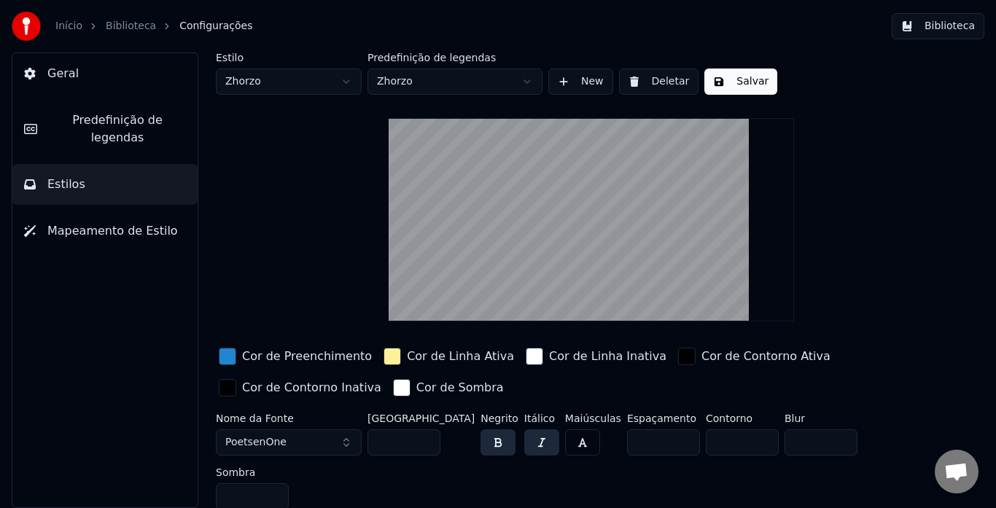
click at [384, 357] on div "button" at bounding box center [392, 356] width 17 height 17
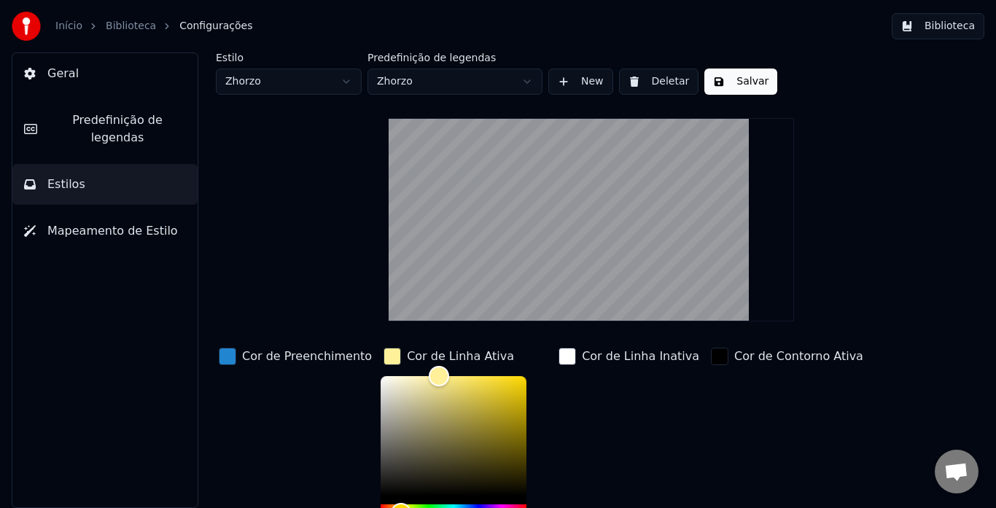
click at [237, 79] on html "Início Biblioteca Configurações Biblioteca Geral Predefinição de legendas Estil…" at bounding box center [498, 254] width 996 height 508
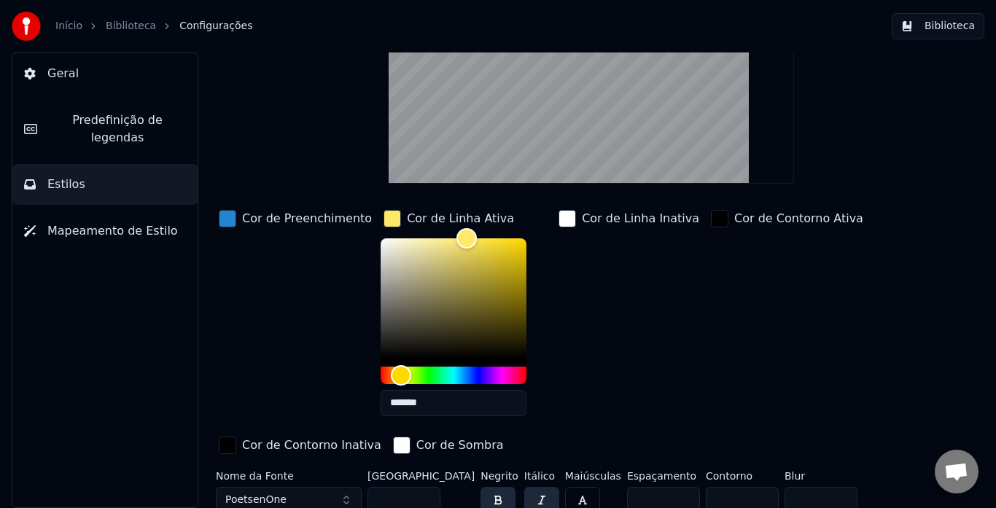
scroll to position [147, 0]
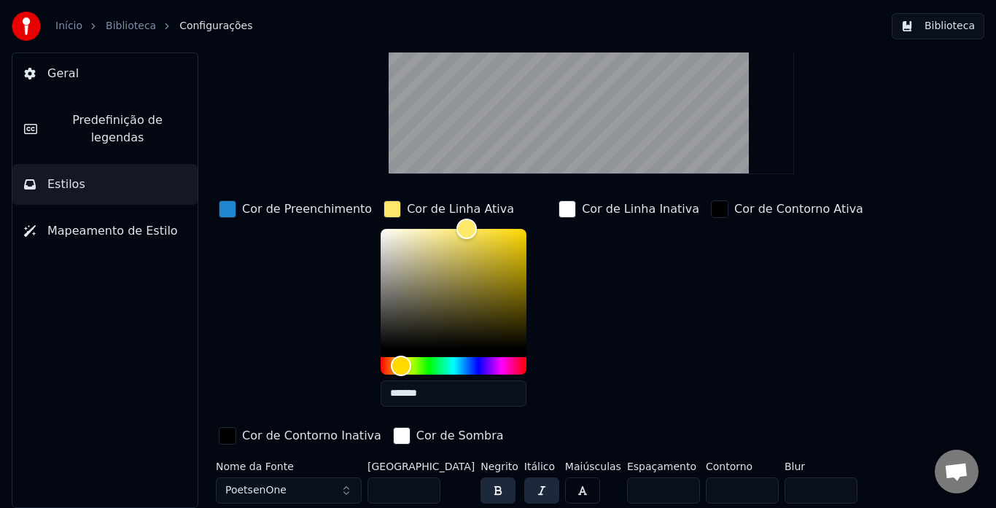
drag, startPoint x: 421, startPoint y: 394, endPoint x: 364, endPoint y: 384, distance: 57.9
click at [364, 384] on div "Cor de Preenchimento Cor de Linha Ativa ******* Cor de Linha Inativa Cor de Con…" at bounding box center [564, 324] width 697 height 252
click at [416, 397] on input "*******" at bounding box center [454, 394] width 146 height 26
drag, startPoint x: 423, startPoint y: 390, endPoint x: 319, endPoint y: 391, distance: 103.5
click at [322, 391] on div "Cor de Preenchimento Cor de Linha Ativa ******* Cor de Linha Inativa Cor de Con…" at bounding box center [564, 324] width 697 height 252
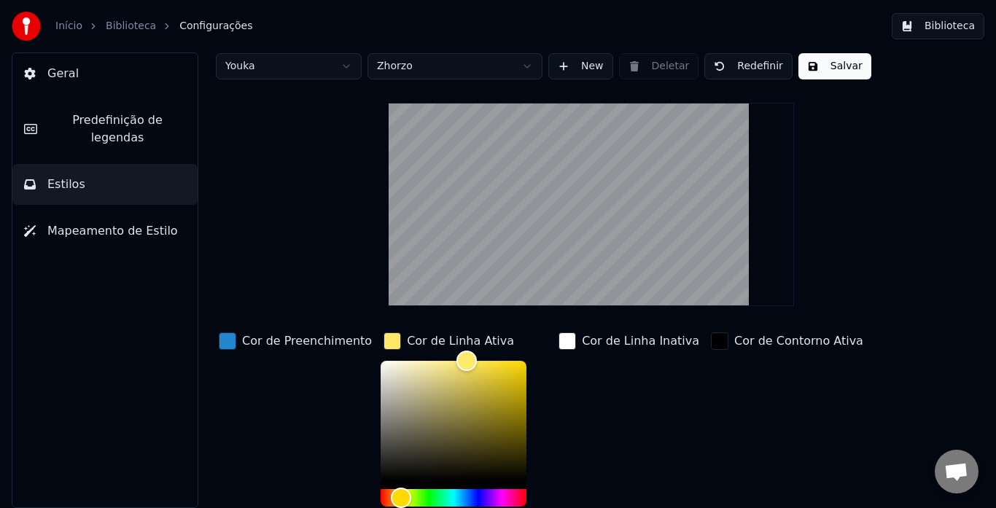
scroll to position [0, 0]
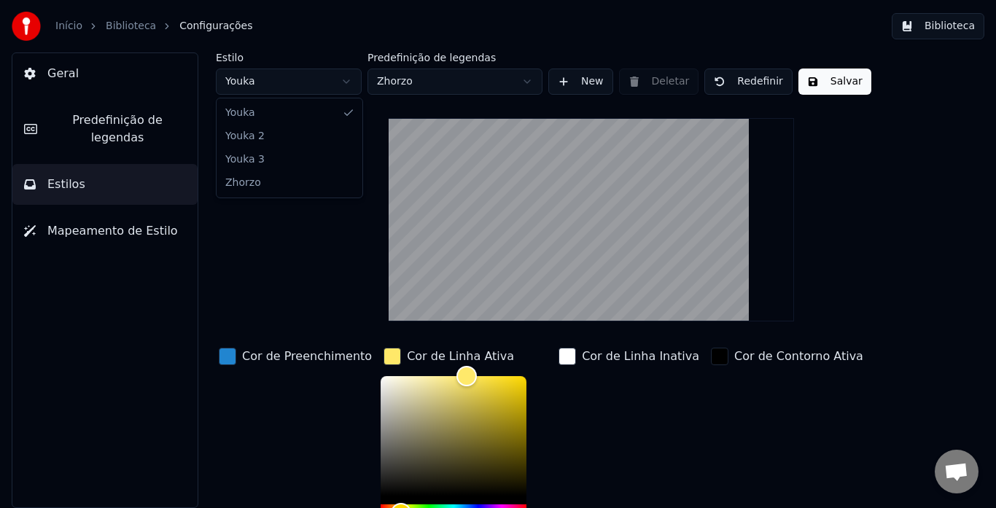
click at [251, 75] on html "Início Biblioteca Configurações Biblioteca Geral Predefinição de legendas Estil…" at bounding box center [498, 254] width 996 height 508
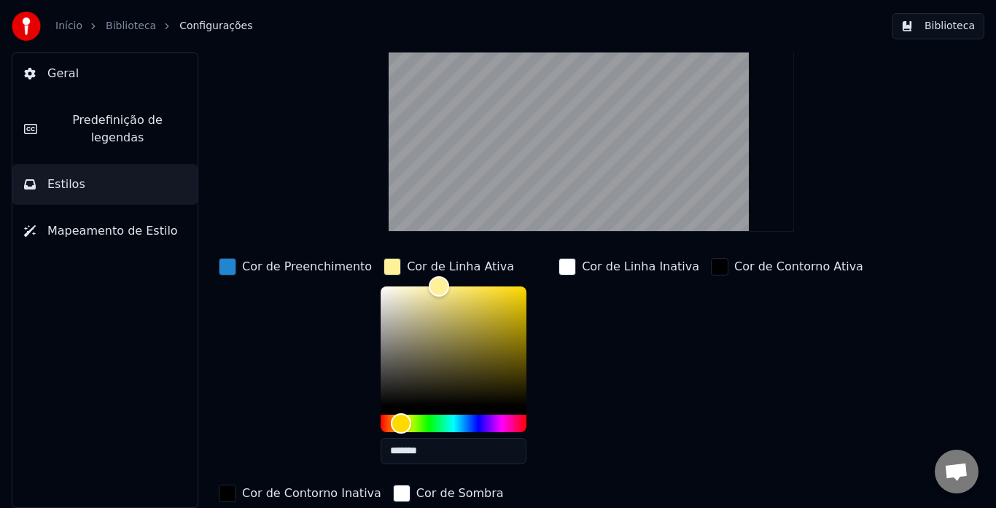
scroll to position [147, 0]
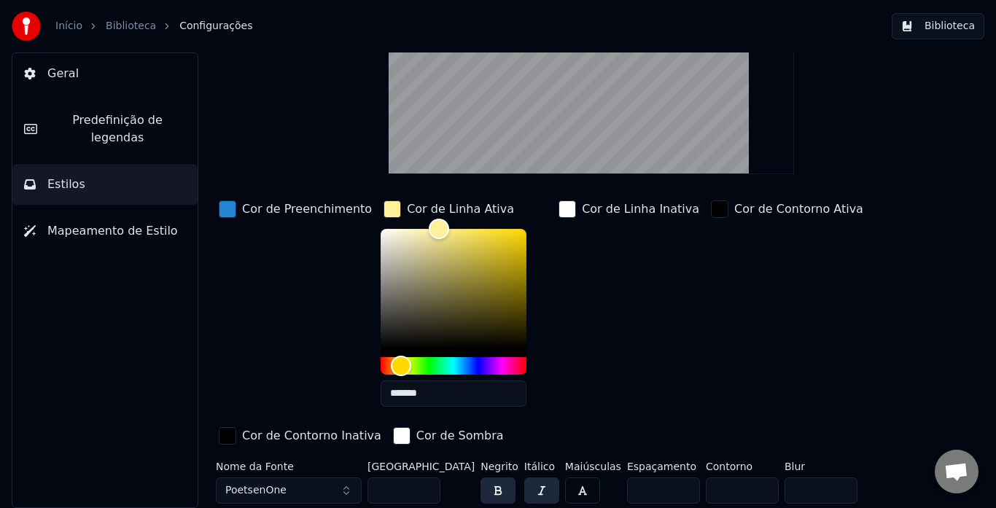
drag, startPoint x: 411, startPoint y: 394, endPoint x: 273, endPoint y: 384, distance: 138.2
click at [281, 379] on div "Cor de Preenchimento Cor de Linha Ativa ******* Cor de Linha Inativa Cor de Con…" at bounding box center [564, 324] width 697 height 252
paste input "text"
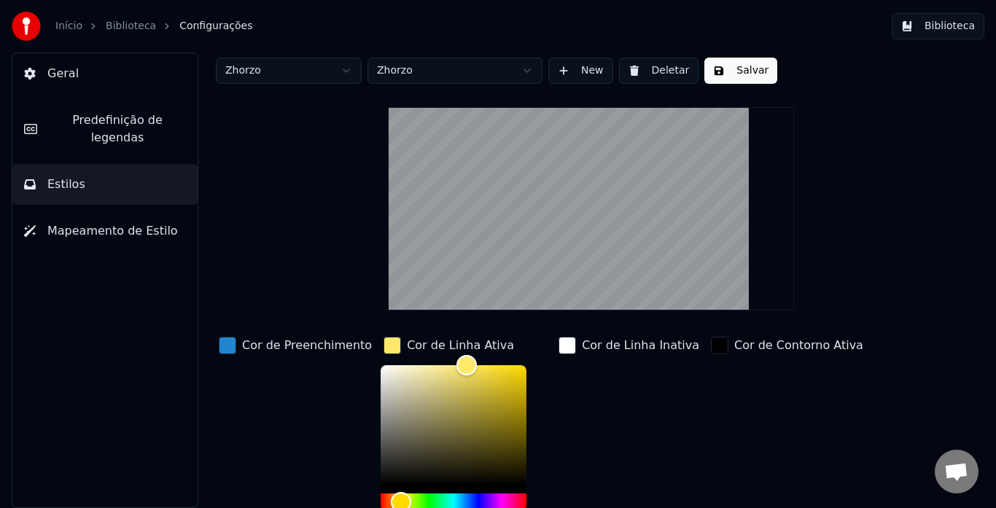
scroll to position [0, 0]
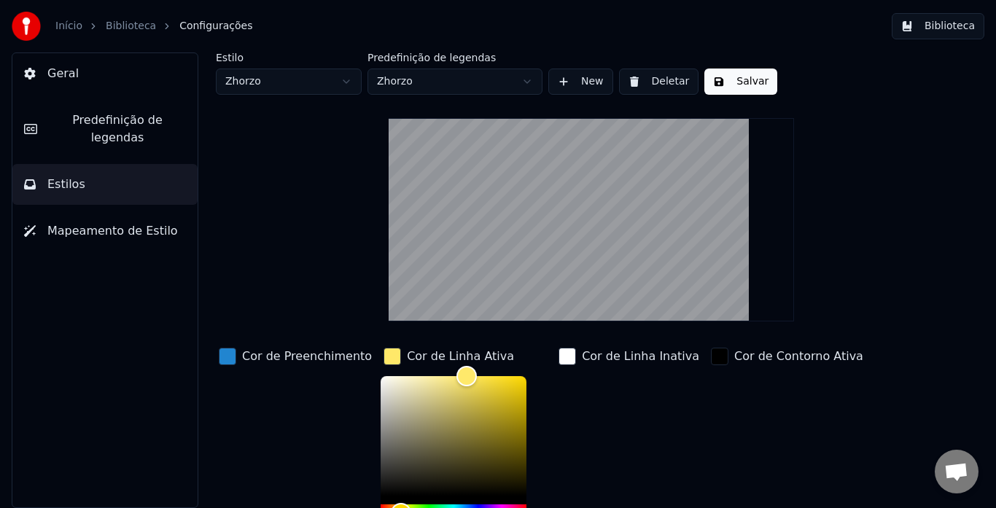
type input "*******"
click at [736, 80] on button "Salvar" at bounding box center [740, 82] width 73 height 26
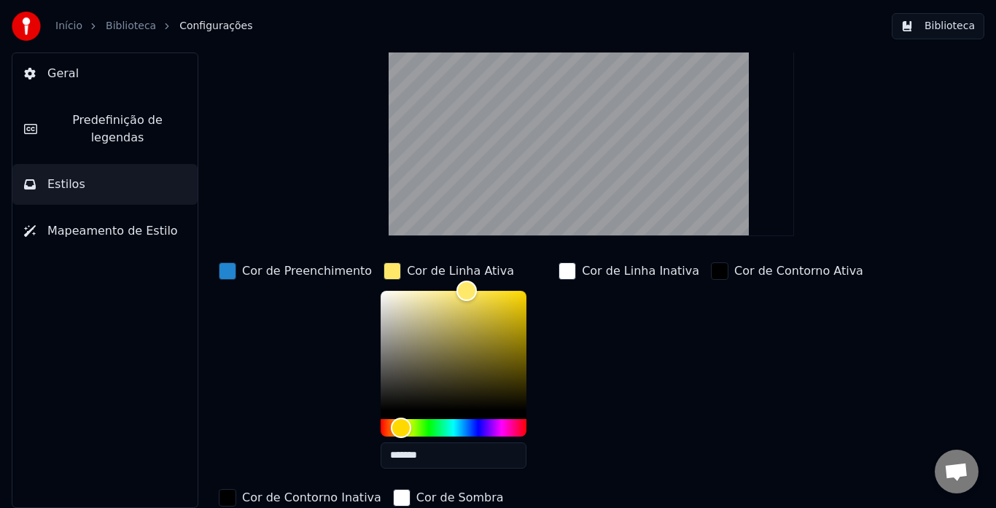
scroll to position [1, 0]
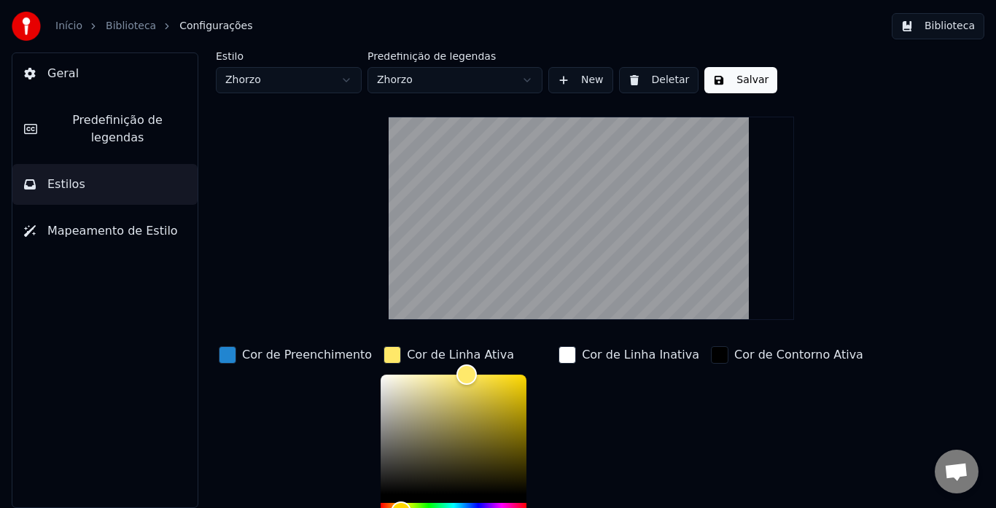
click at [945, 23] on button "Biblioteca" at bounding box center [938, 26] width 93 height 26
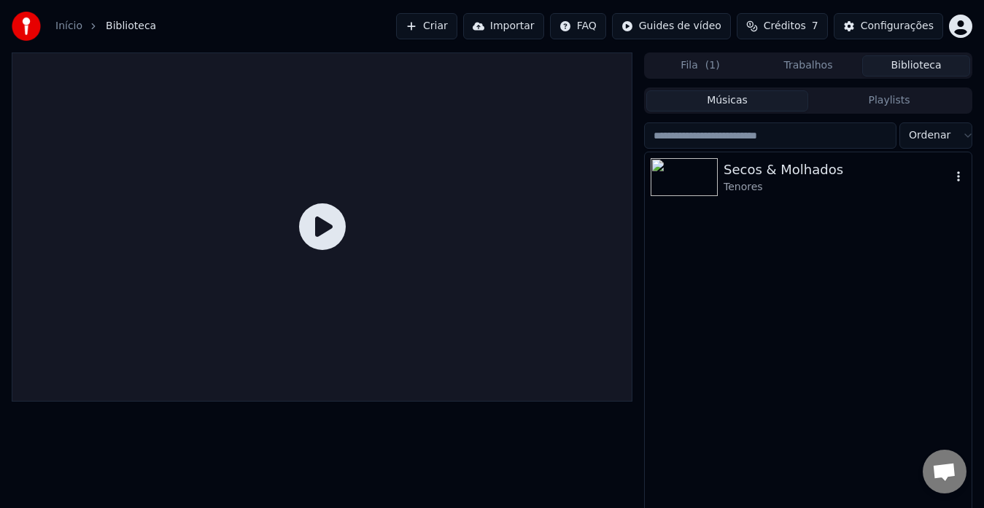
click at [773, 161] on div "Secos & Molhados" at bounding box center [836, 170] width 227 height 20
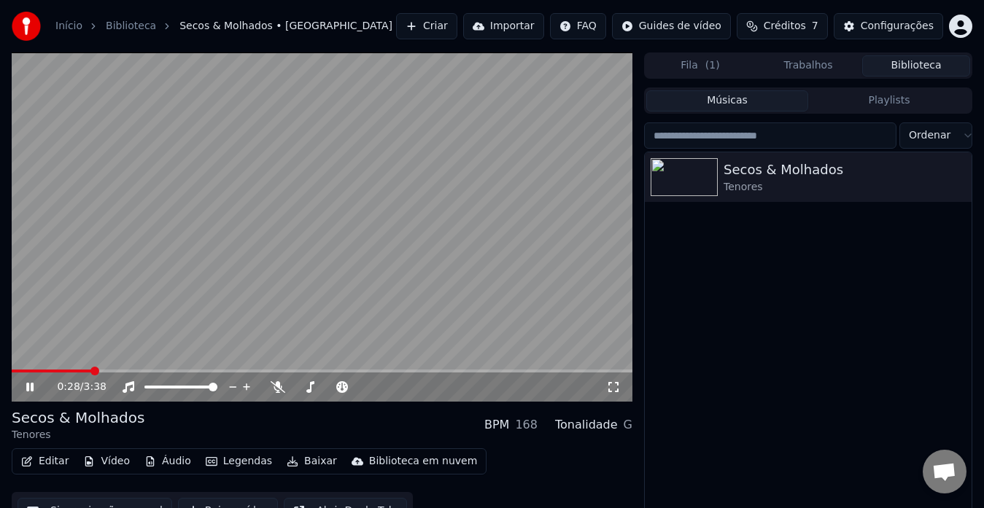
click at [50, 461] on button "Editar" at bounding box center [44, 461] width 59 height 20
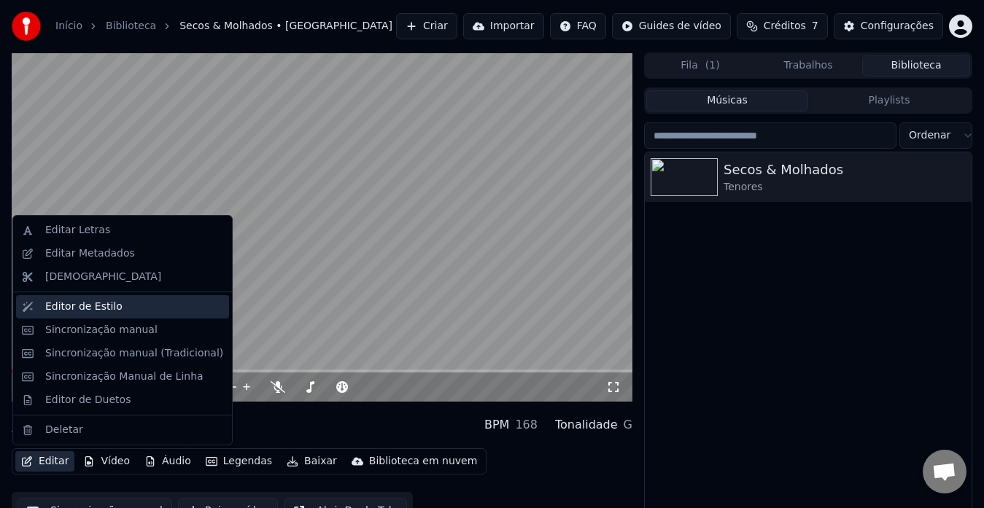
click at [110, 298] on div "Editor de Estilo" at bounding box center [122, 306] width 213 height 23
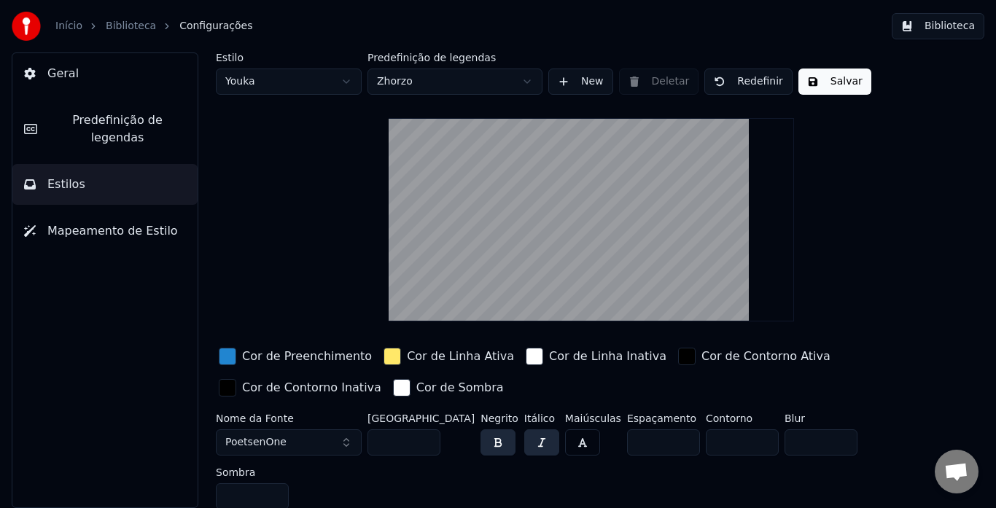
click at [64, 125] on span "Predefinição de legendas" at bounding box center [117, 129] width 137 height 35
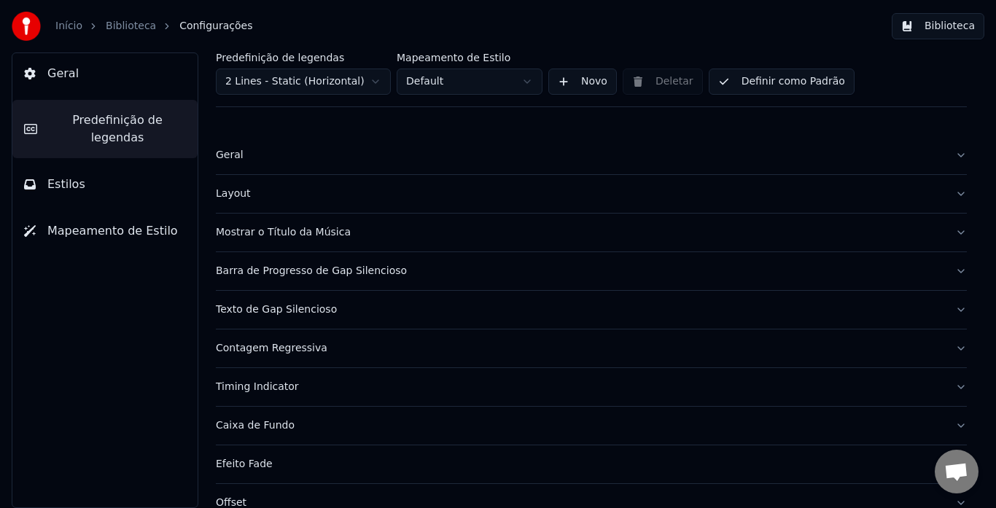
click at [278, 349] on div "Contagem Regressiva" at bounding box center [580, 348] width 728 height 15
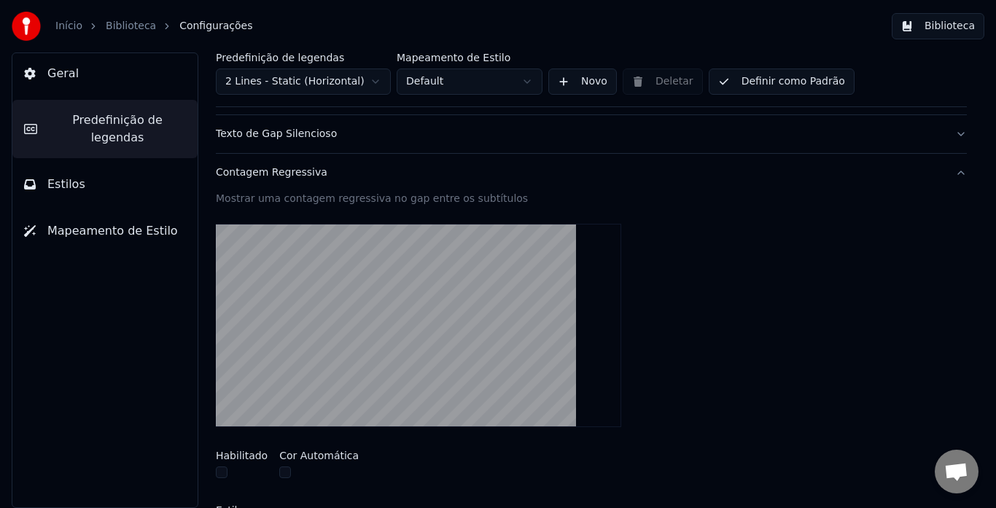
scroll to position [146, 0]
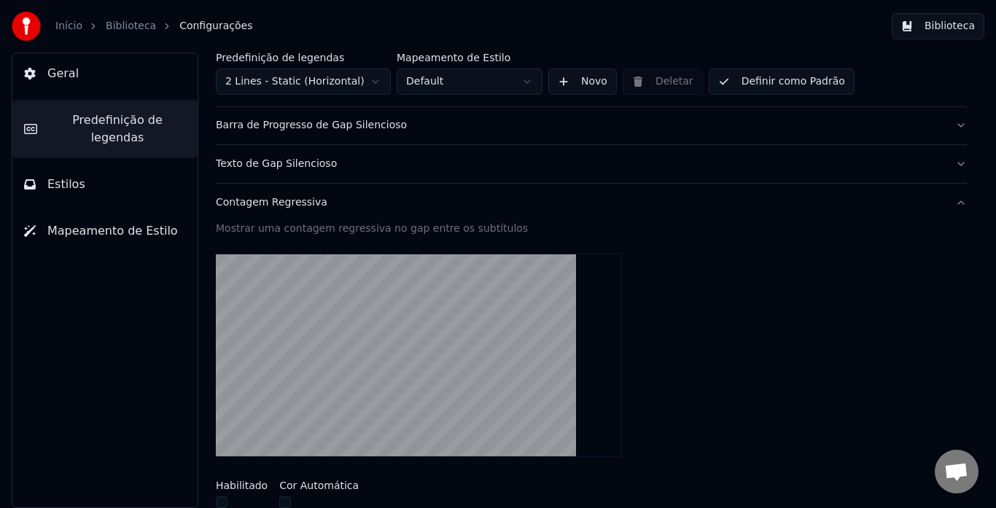
click at [300, 163] on div "Texto de Gap Silencioso" at bounding box center [580, 164] width 728 height 15
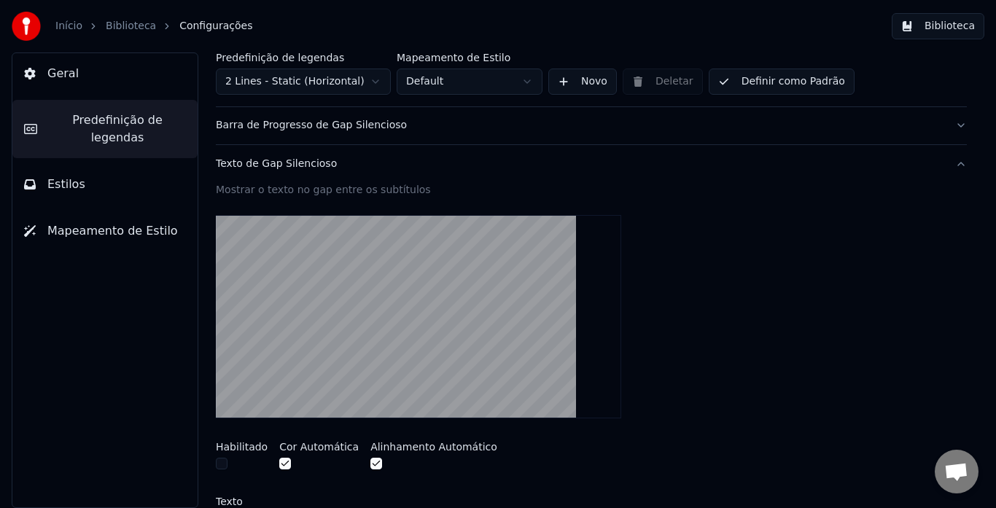
scroll to position [0, 0]
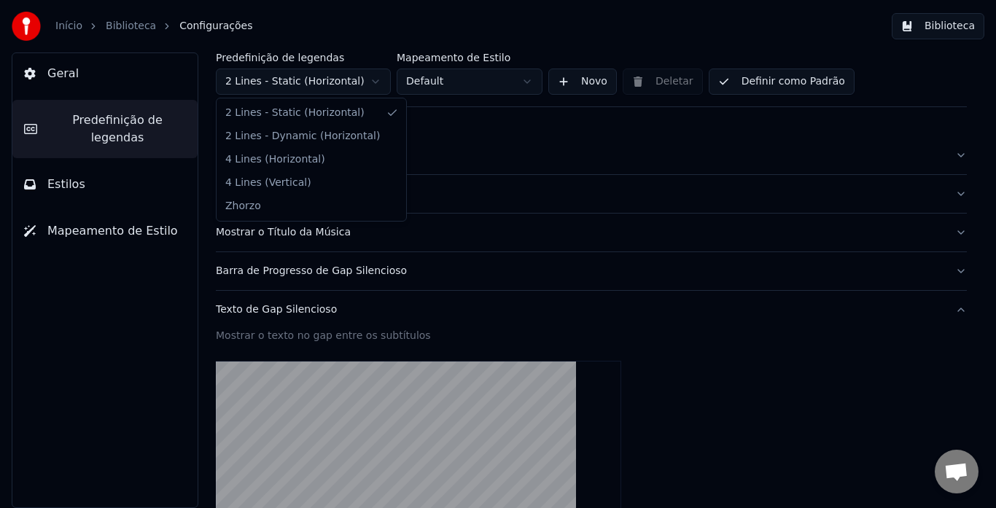
click at [373, 86] on html "**********" at bounding box center [498, 254] width 996 height 508
type input "**********"
type input "*"
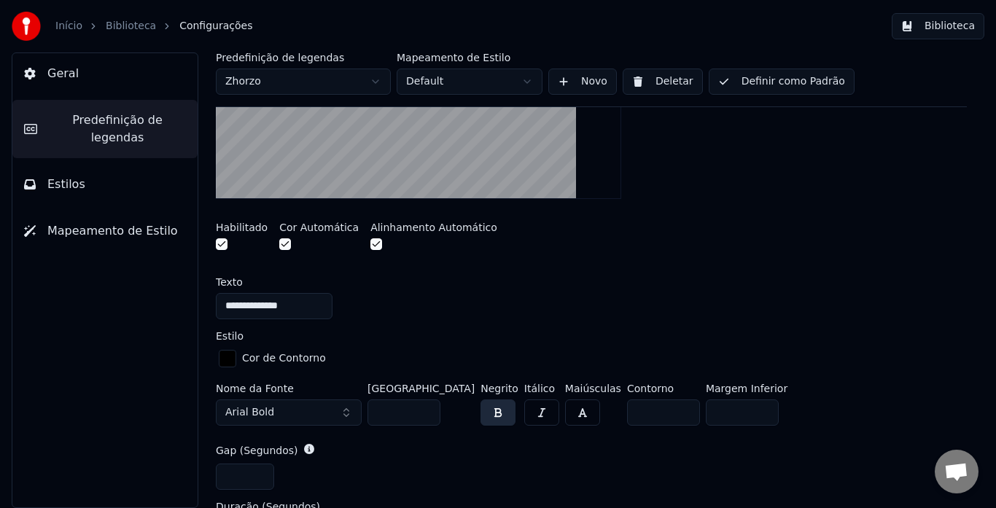
scroll to position [365, 0]
click at [225, 308] on input "**********" at bounding box center [274, 307] width 117 height 26
click at [256, 307] on input "**********" at bounding box center [274, 307] width 117 height 26
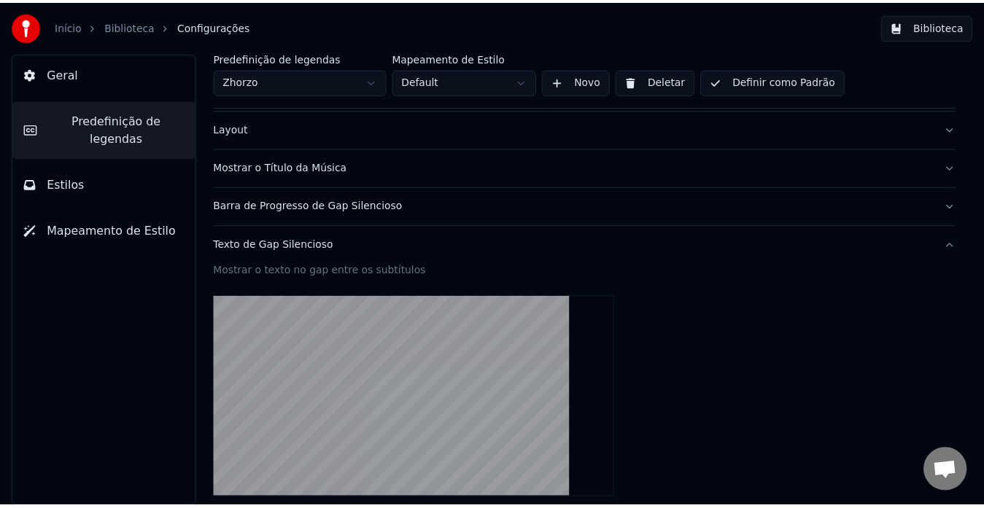
scroll to position [0, 0]
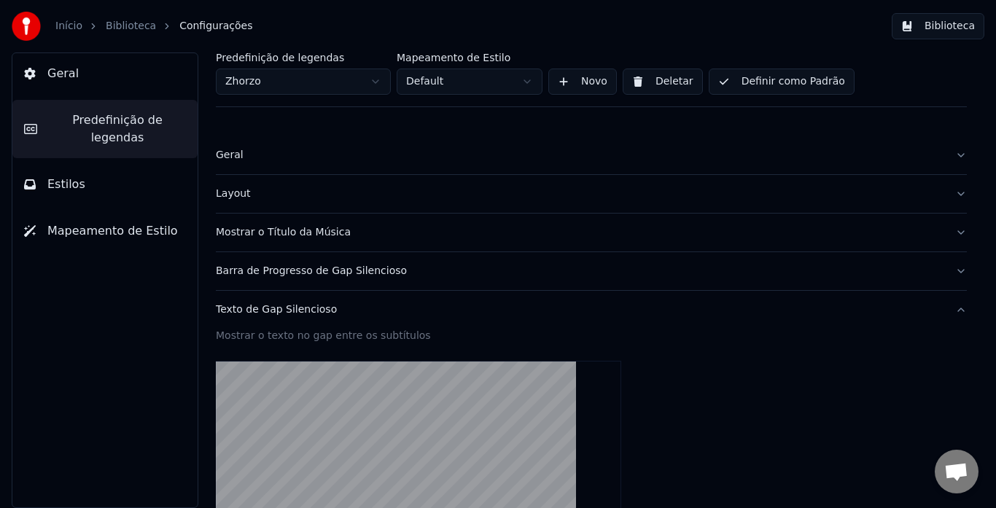
type input "**********"
click at [787, 82] on button "Definir como Padrão" at bounding box center [782, 82] width 146 height 26
click at [941, 30] on button "Biblioteca" at bounding box center [938, 26] width 93 height 26
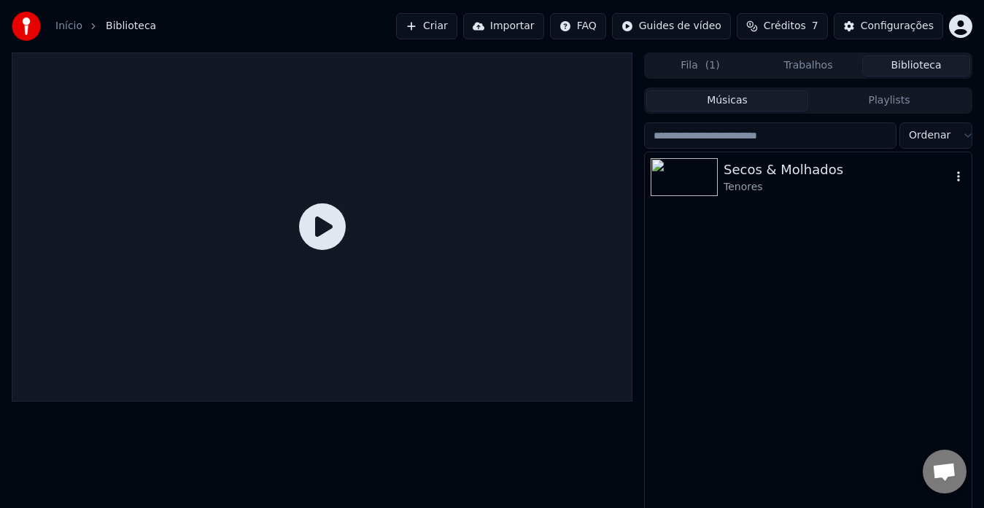
click at [773, 171] on div "Secos & Molhados" at bounding box center [836, 170] width 227 height 20
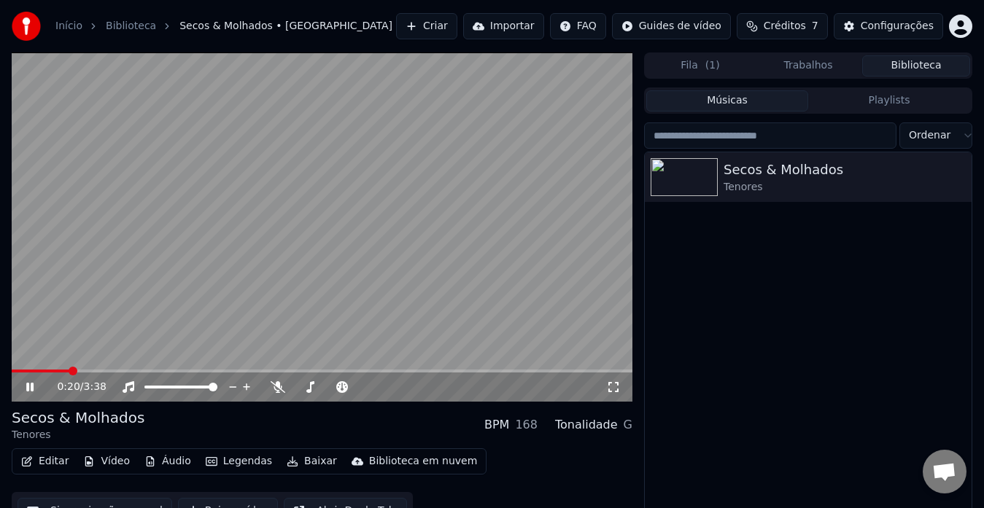
click at [27, 387] on icon at bounding box center [29, 387] width 7 height 9
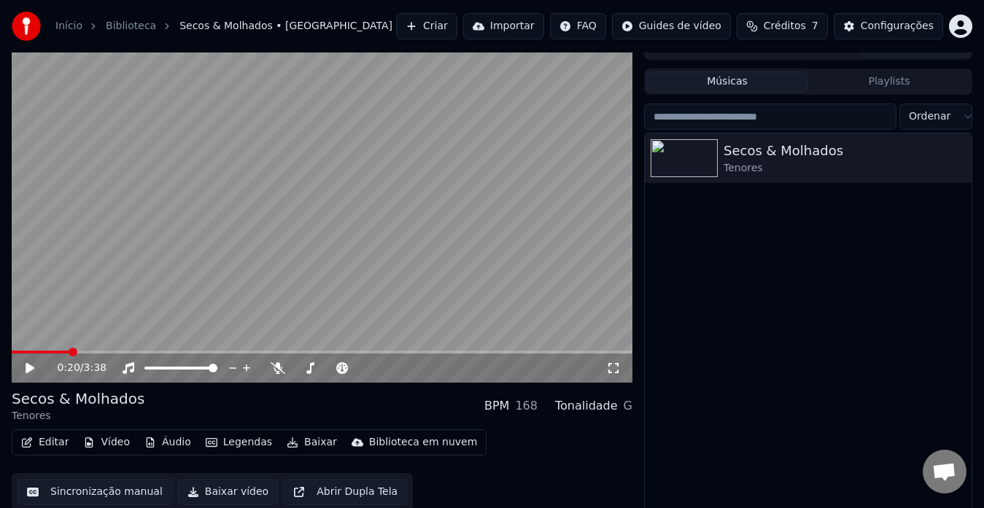
scroll to position [25, 0]
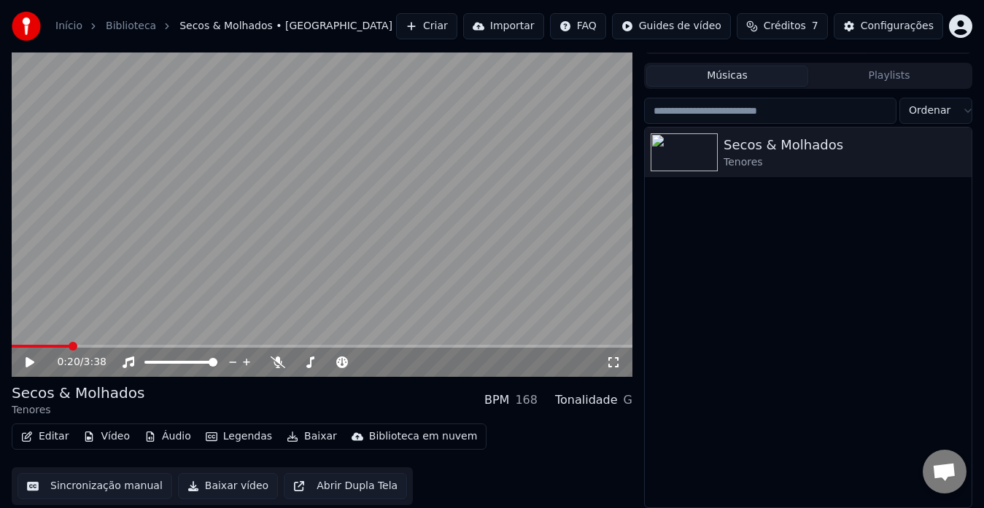
click at [237, 486] on button "Baixar vídeo" at bounding box center [228, 486] width 100 height 26
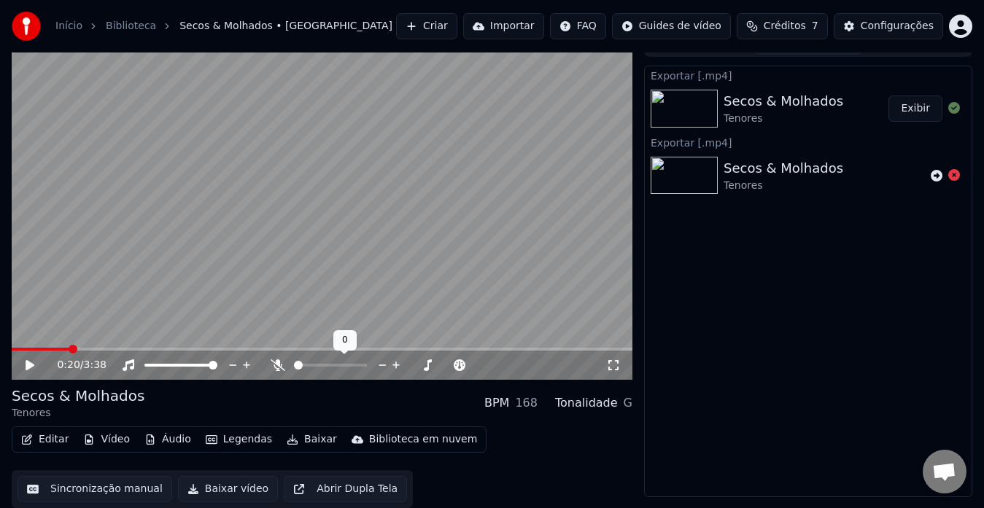
click at [278, 366] on icon at bounding box center [278, 365] width 15 height 12
click at [12, 345] on span at bounding box center [16, 349] width 9 height 9
click at [27, 362] on icon at bounding box center [30, 365] width 9 height 10
click at [28, 361] on icon at bounding box center [29, 365] width 7 height 9
click at [238, 490] on button "Baixar vídeo" at bounding box center [228, 489] width 100 height 26
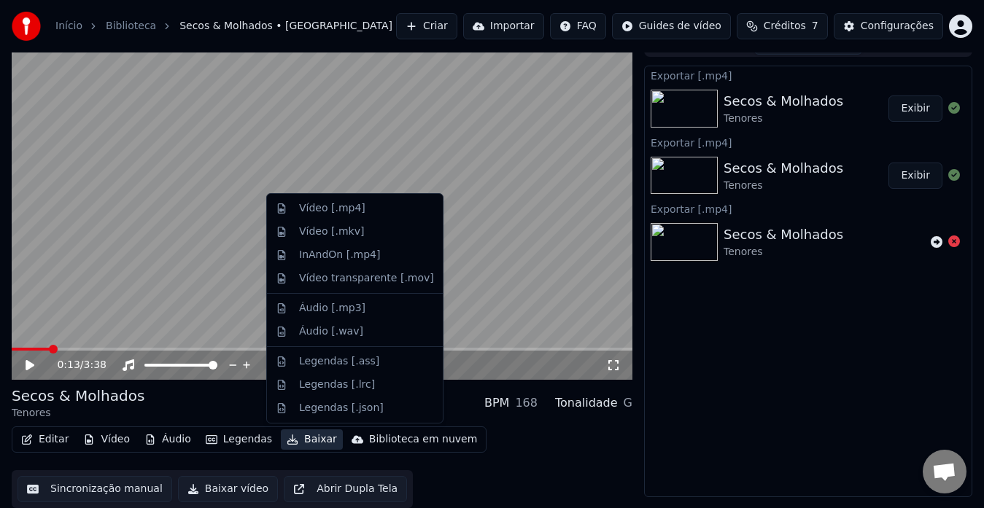
click at [300, 440] on button "Baixar" at bounding box center [312, 439] width 62 height 20
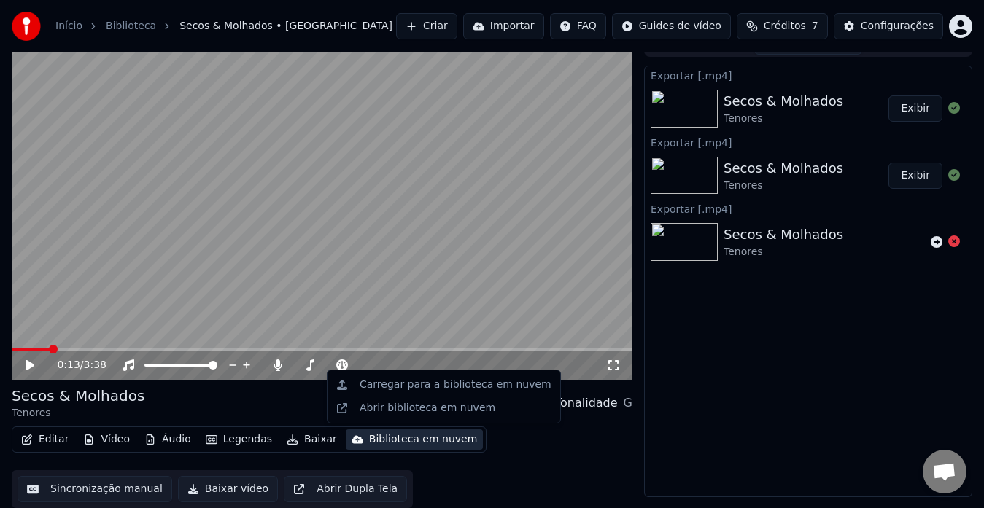
click at [490, 435] on div "Editar Vídeo Áudio Legendas Baixar Biblioteca em nuvem Sincronização manual Bai…" at bounding box center [322, 468] width 620 height 82
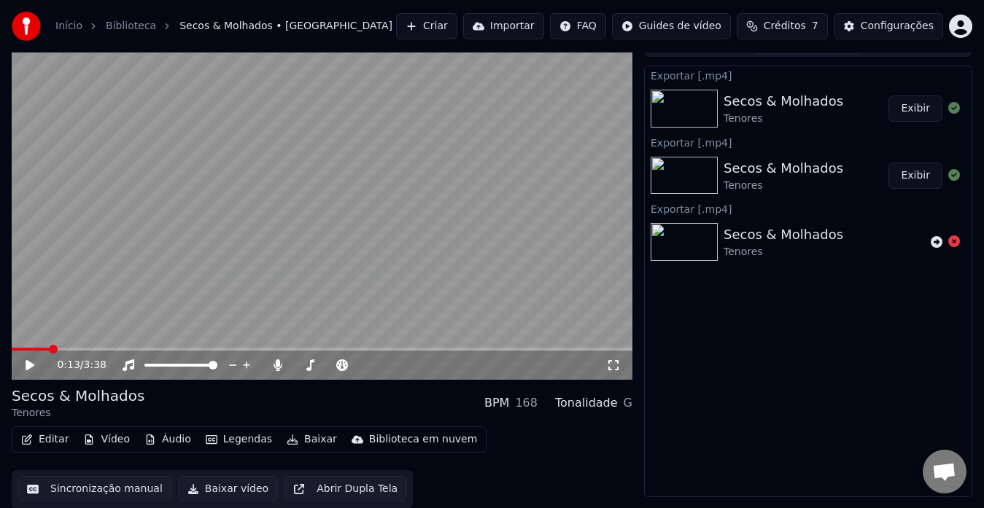
click at [382, 441] on div "Biblioteca em nuvem" at bounding box center [423, 439] width 109 height 15
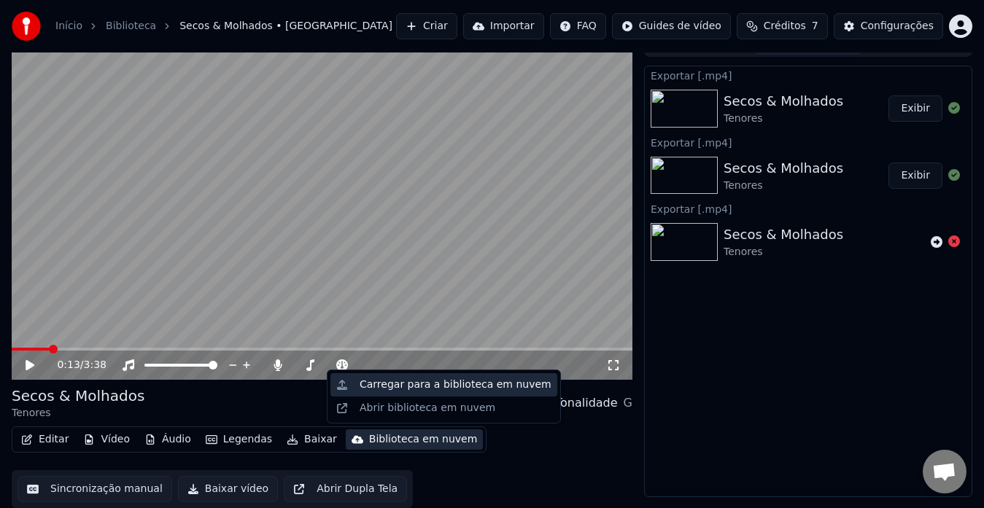
click at [392, 392] on div "Carregar para a biblioteca em nuvem" at bounding box center [455, 385] width 192 height 15
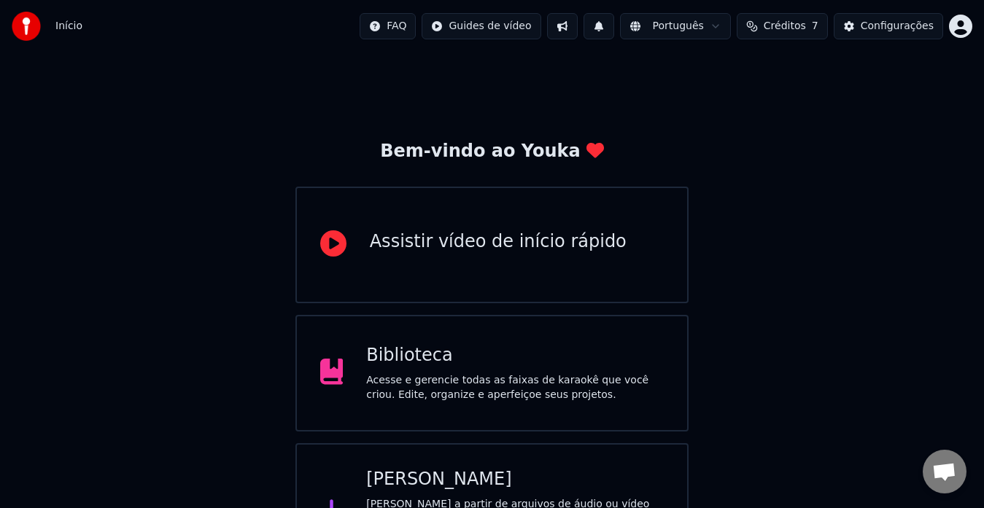
click at [446, 357] on div "Biblioteca" at bounding box center [514, 355] width 297 height 23
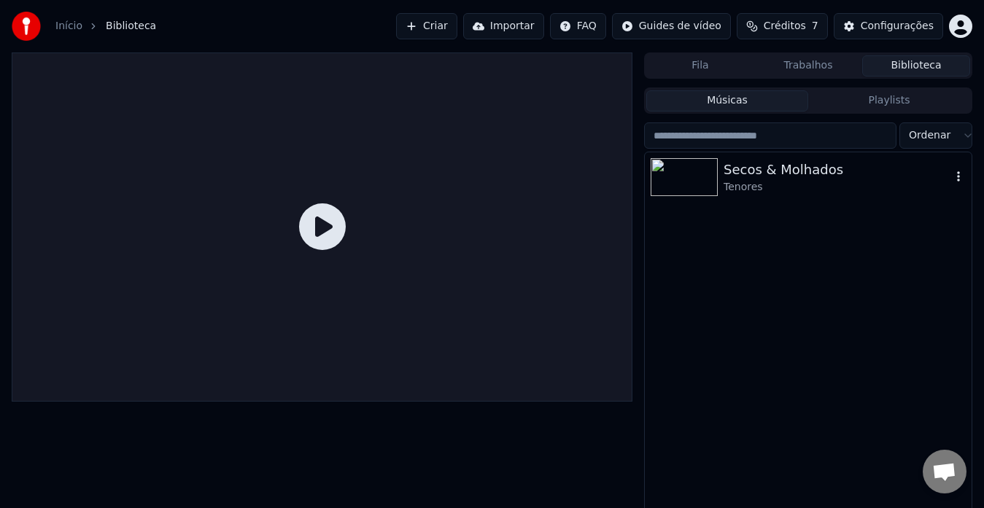
click at [767, 167] on div "Secos & Molhados" at bounding box center [836, 170] width 227 height 20
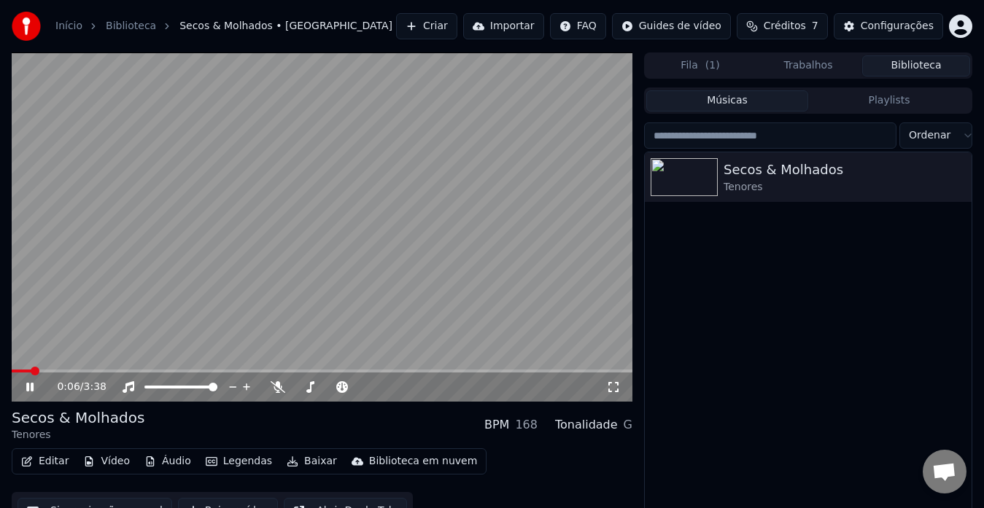
click at [26, 386] on icon at bounding box center [40, 387] width 34 height 12
click at [93, 457] on button "Vídeo" at bounding box center [106, 461] width 58 height 20
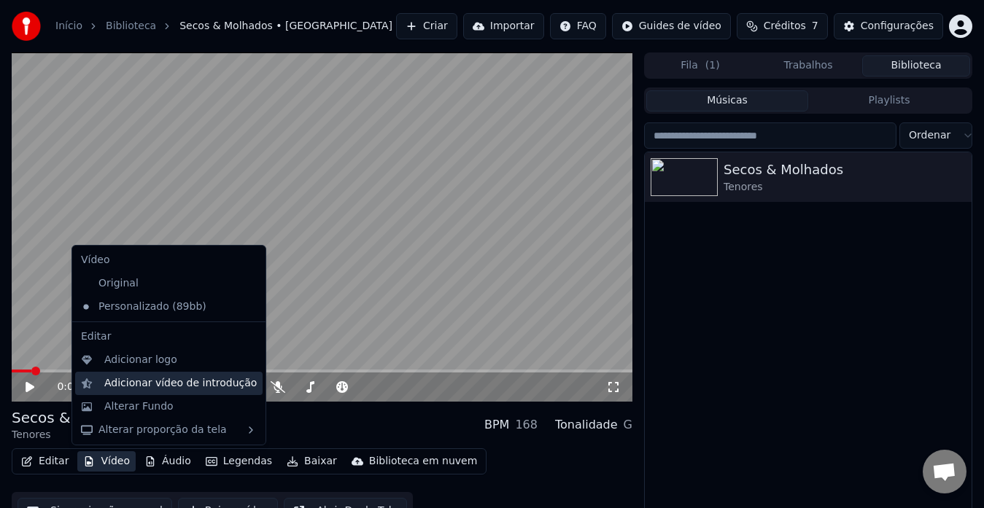
click at [152, 381] on div "Adicionar vídeo de introdução" at bounding box center [180, 383] width 152 height 15
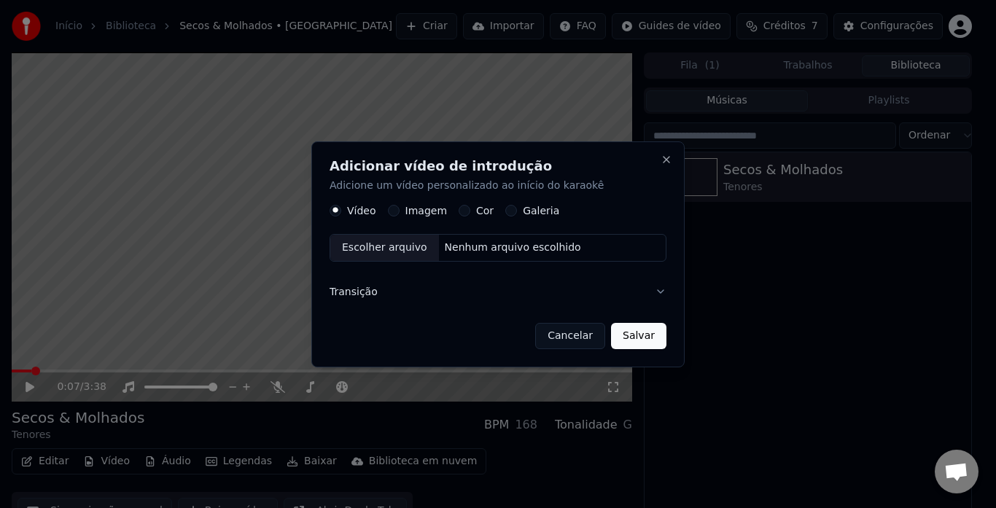
click at [364, 249] on div "Escolher arquivo" at bounding box center [384, 248] width 109 height 26
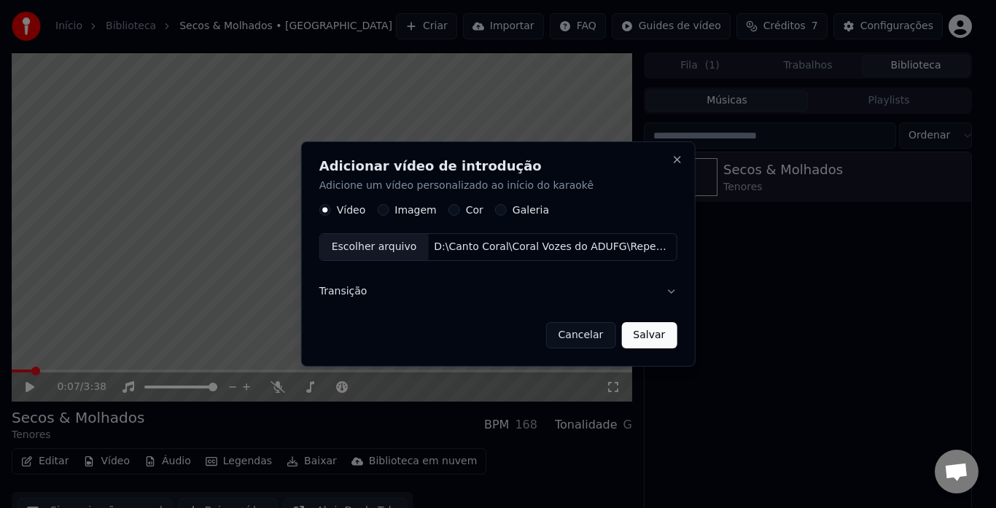
click at [636, 329] on button "Salvar" at bounding box center [648, 335] width 55 height 26
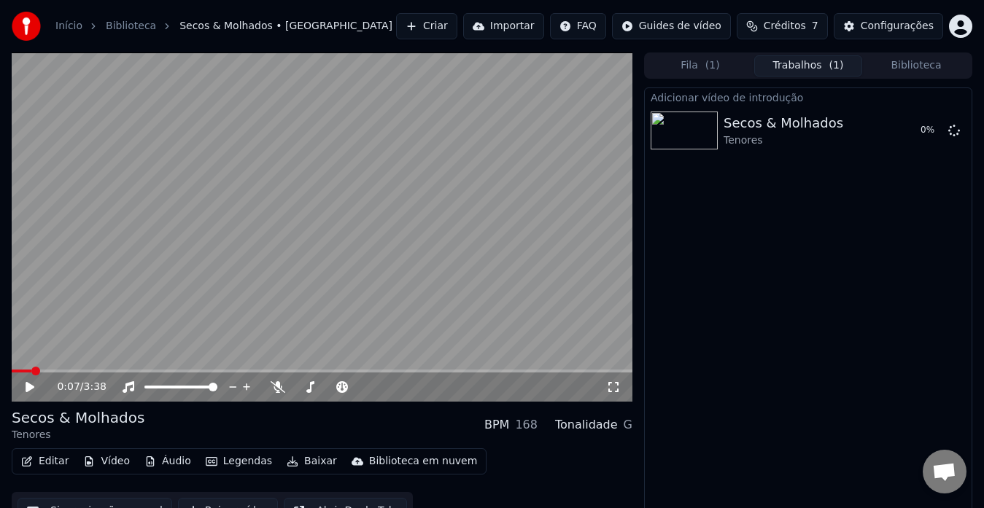
click at [112, 461] on button "Vídeo" at bounding box center [106, 461] width 58 height 20
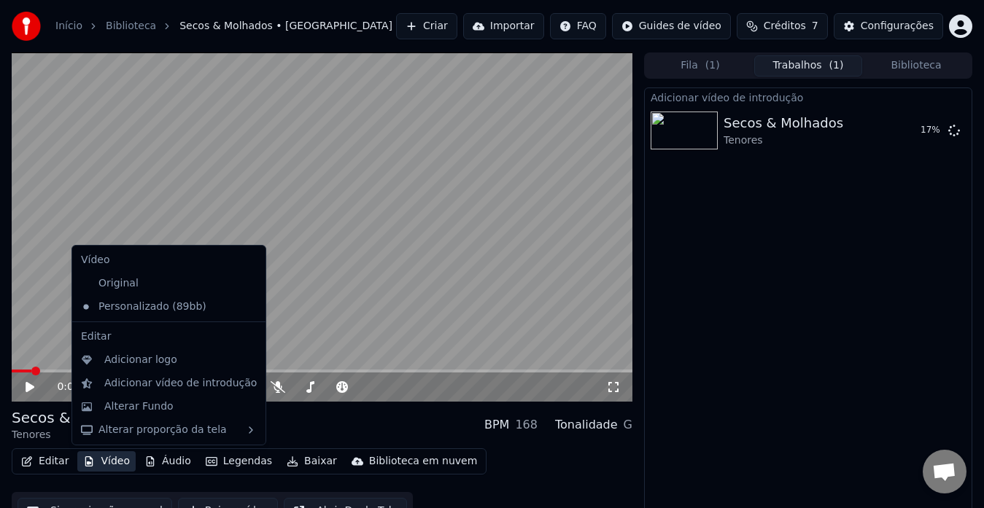
click at [742, 362] on div "Adicionar vídeo de introdução Secos & Molhados Tenores 17 %" at bounding box center [808, 303] width 328 height 432
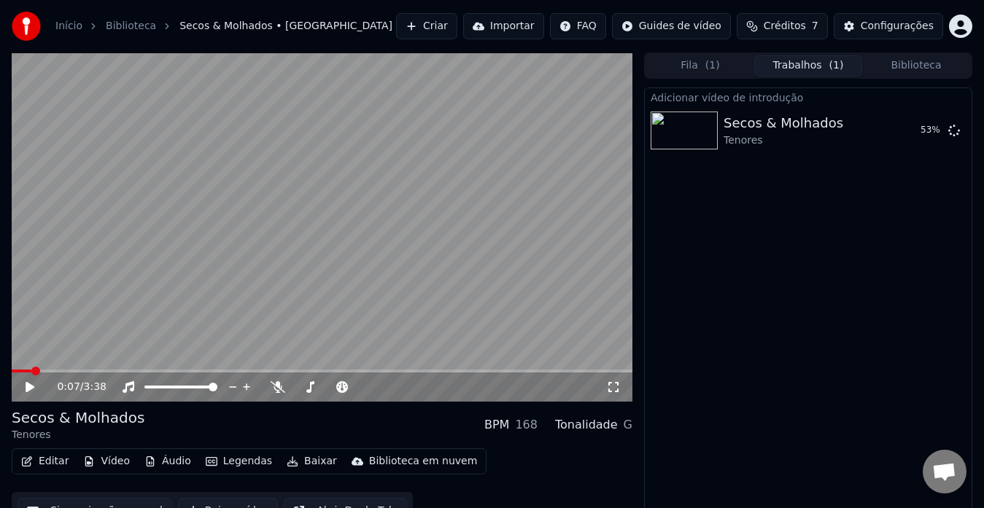
click at [174, 460] on button "Áudio" at bounding box center [168, 461] width 58 height 20
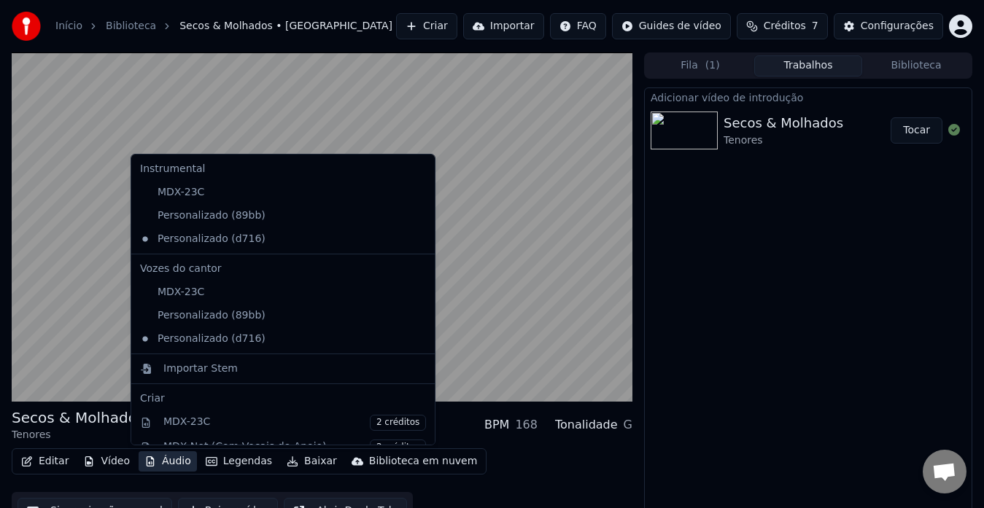
click at [744, 311] on div "Adicionar vídeo de introdução Secos & Molhados Tenores Tocar" at bounding box center [808, 303] width 328 height 432
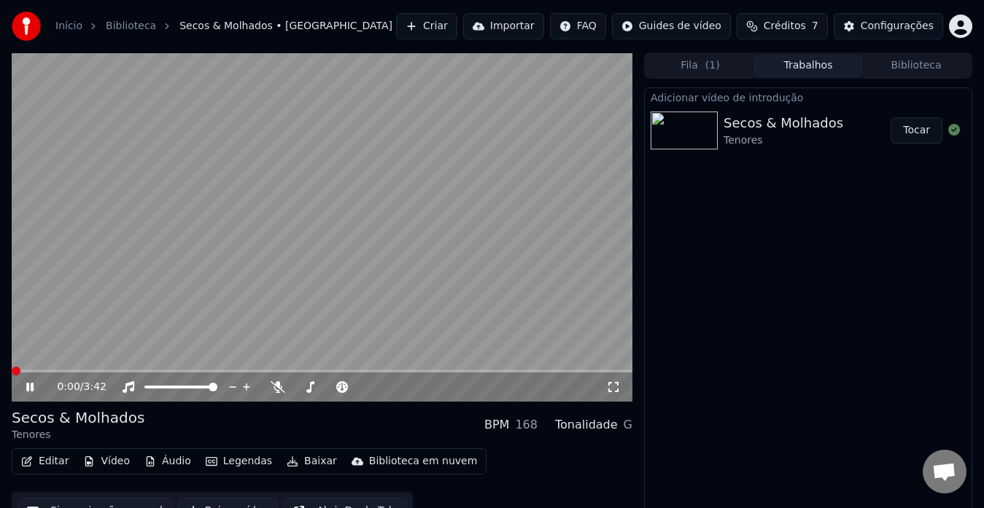
click at [12, 370] on span at bounding box center [16, 371] width 9 height 9
click at [694, 290] on div "Adicionar vídeo de introdução Secos & Molhados Tenores Tocar" at bounding box center [808, 303] width 328 height 432
click at [30, 389] on icon at bounding box center [40, 387] width 34 height 12
click at [114, 456] on button "Vídeo" at bounding box center [106, 461] width 58 height 20
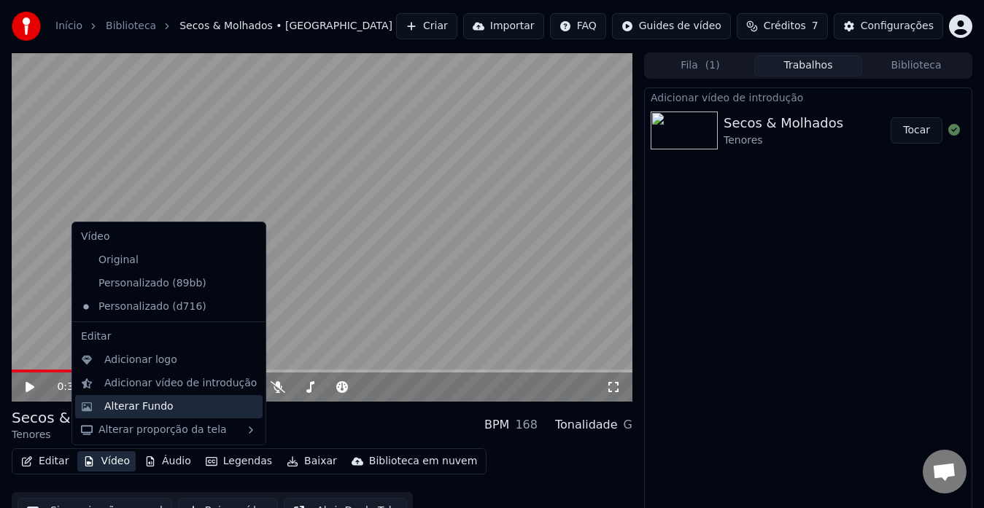
click at [172, 408] on div "Alterar Fundo" at bounding box center [180, 407] width 152 height 15
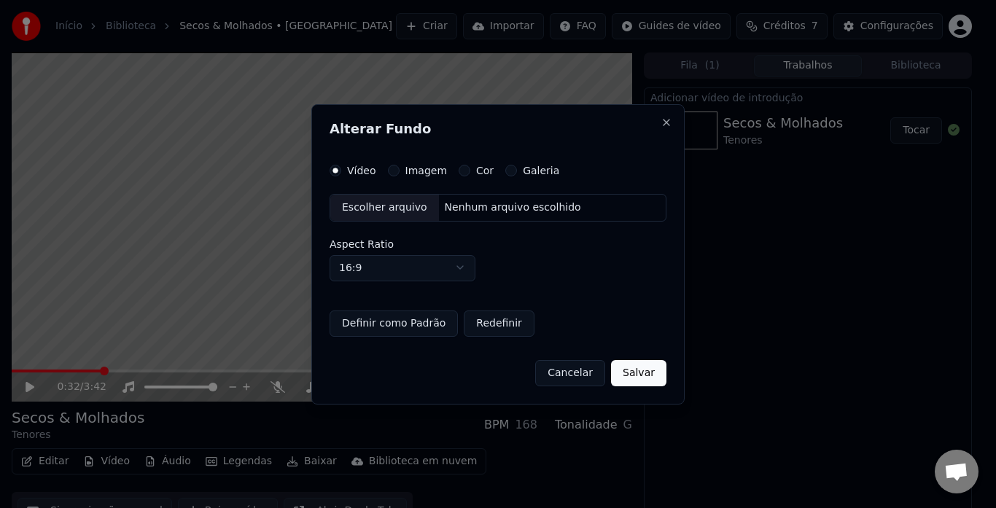
click at [573, 371] on button "Cancelar" at bounding box center [570, 372] width 70 height 26
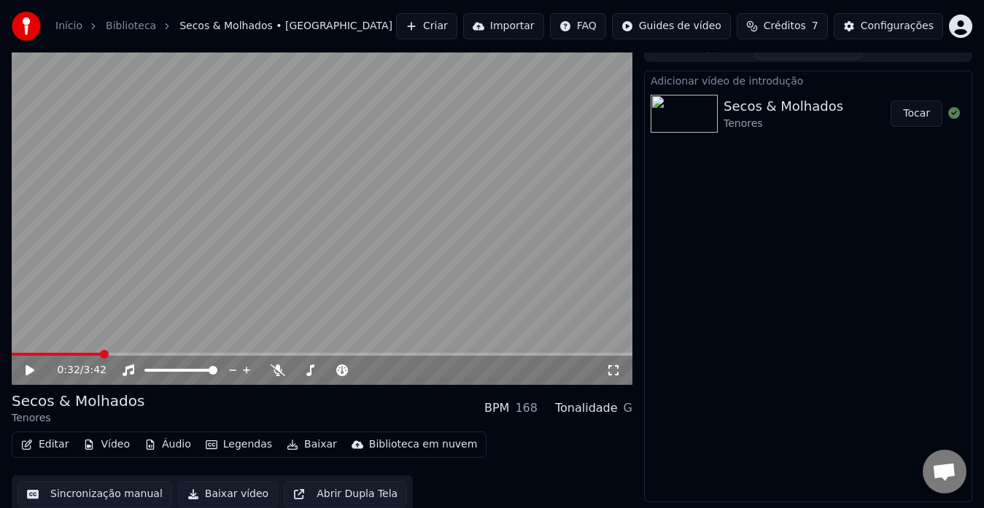
scroll to position [22, 0]
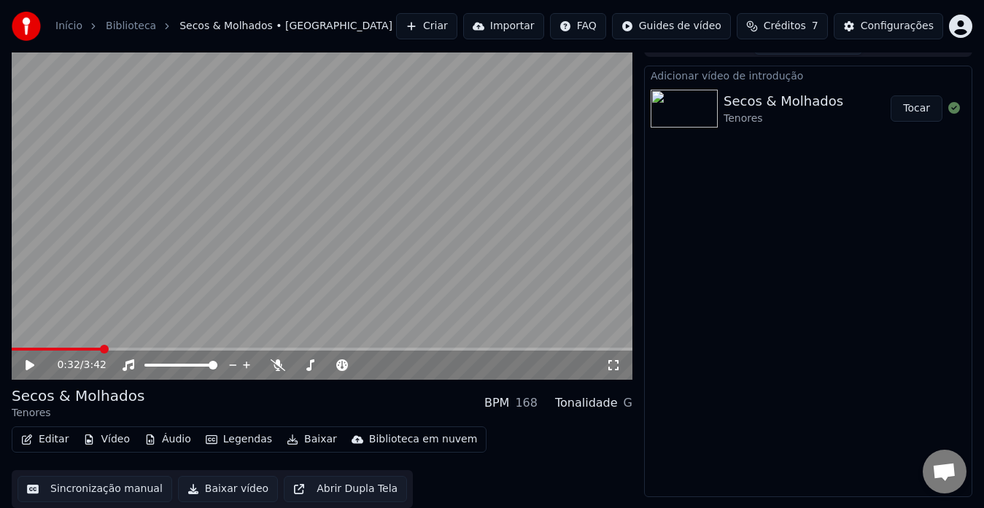
click at [773, 117] on div "Tenores" at bounding box center [783, 119] width 120 height 15
click at [141, 26] on link "Biblioteca" at bounding box center [131, 26] width 50 height 15
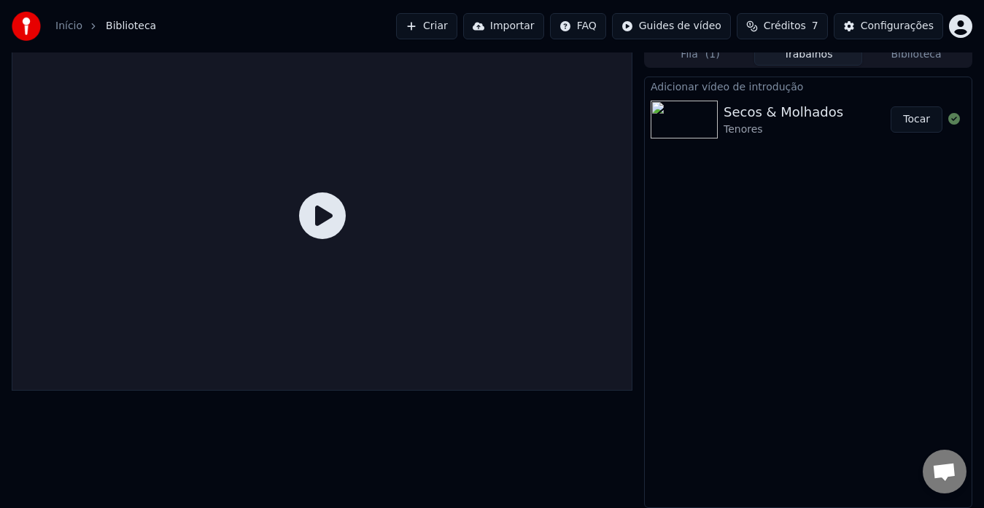
click at [749, 122] on div "Tenores" at bounding box center [783, 129] width 120 height 15
click at [778, 119] on div "Secos & Molhados" at bounding box center [783, 112] width 120 height 20
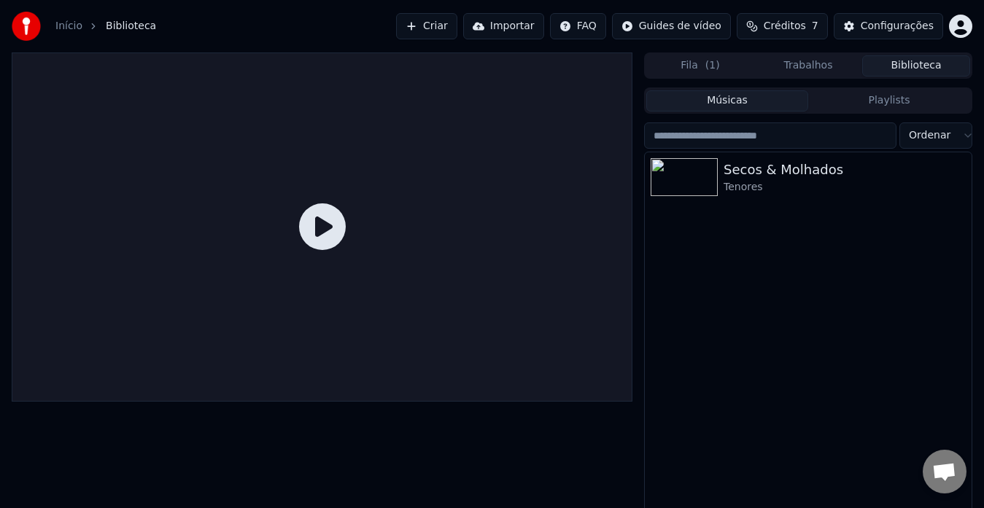
click at [911, 71] on button "Biblioteca" at bounding box center [916, 65] width 108 height 21
click at [793, 171] on div "Secos & Molhados" at bounding box center [836, 170] width 227 height 20
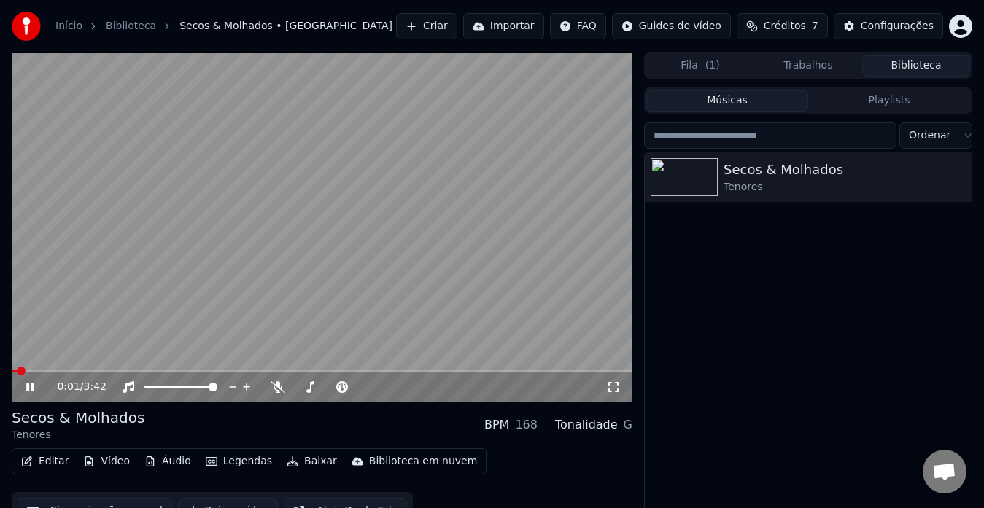
click at [31, 385] on icon at bounding box center [29, 387] width 7 height 9
click at [31, 388] on icon at bounding box center [30, 387] width 9 height 10
click at [31, 388] on icon at bounding box center [29, 387] width 7 height 9
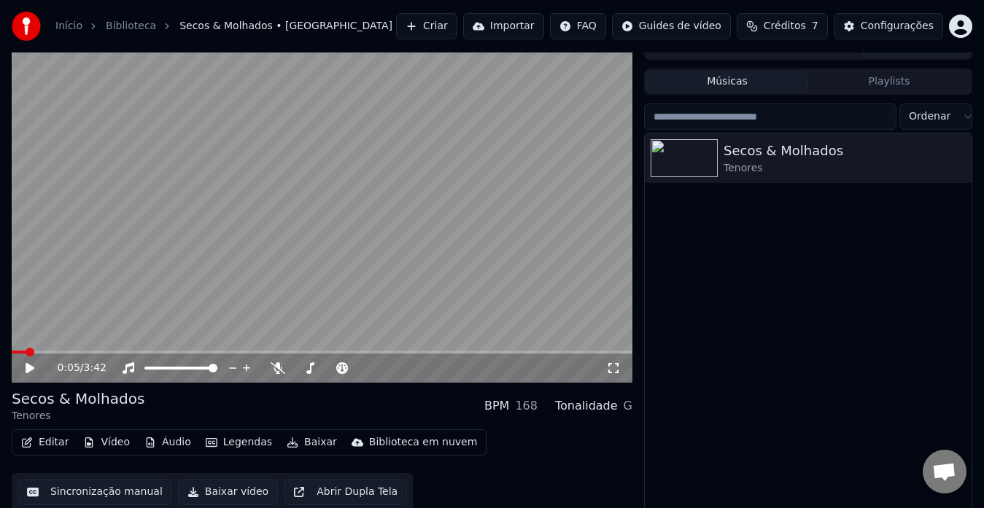
scroll to position [25, 0]
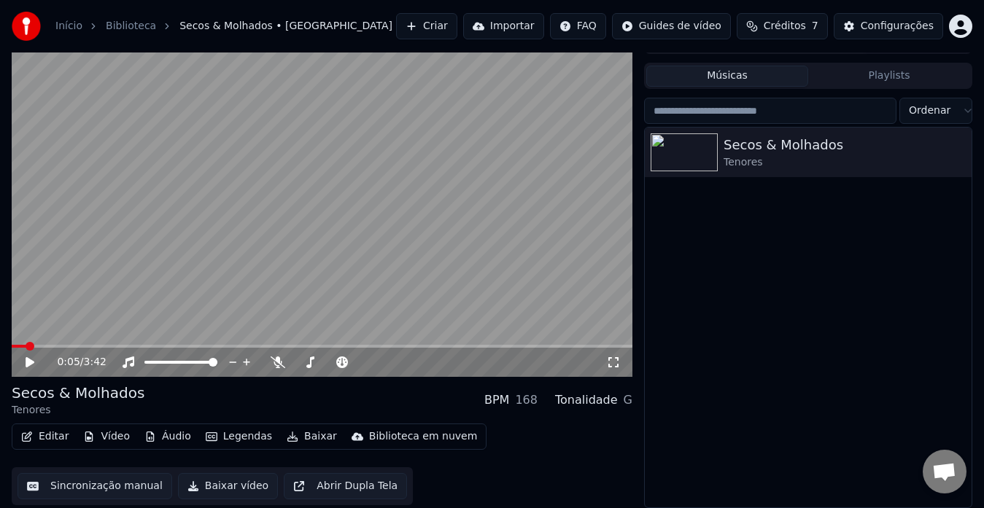
click at [949, 474] on span "Bate-papo aberto" at bounding box center [944, 473] width 24 height 20
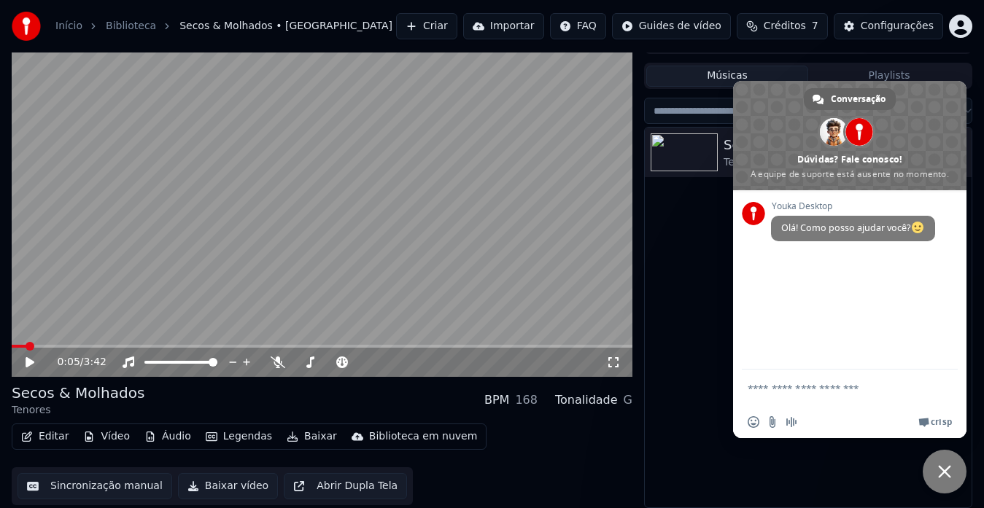
scroll to position [0, 0]
click at [711, 321] on div "Secos & Molhados Tenores" at bounding box center [808, 318] width 327 height 380
click at [940, 466] on span "Bate-papo" at bounding box center [944, 471] width 13 height 13
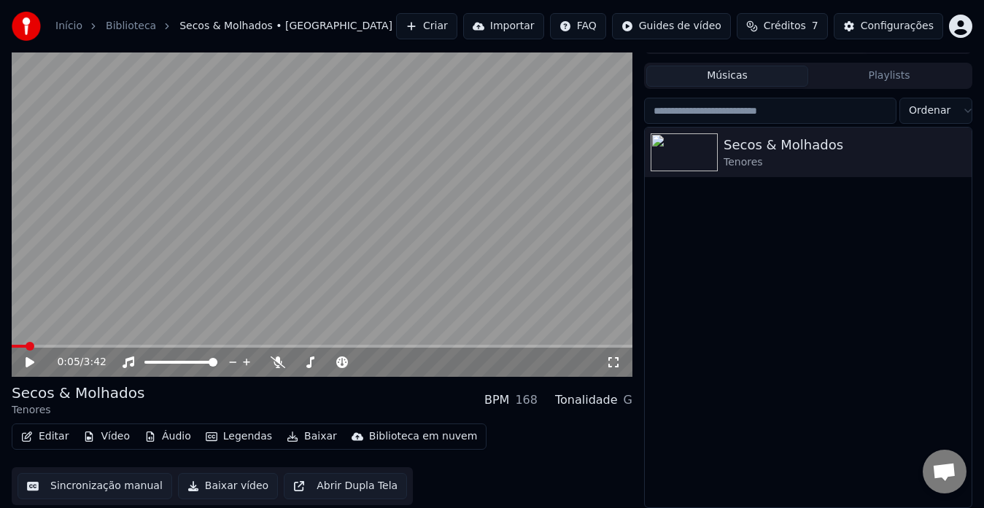
click at [63, 432] on button "Editar" at bounding box center [44, 437] width 59 height 20
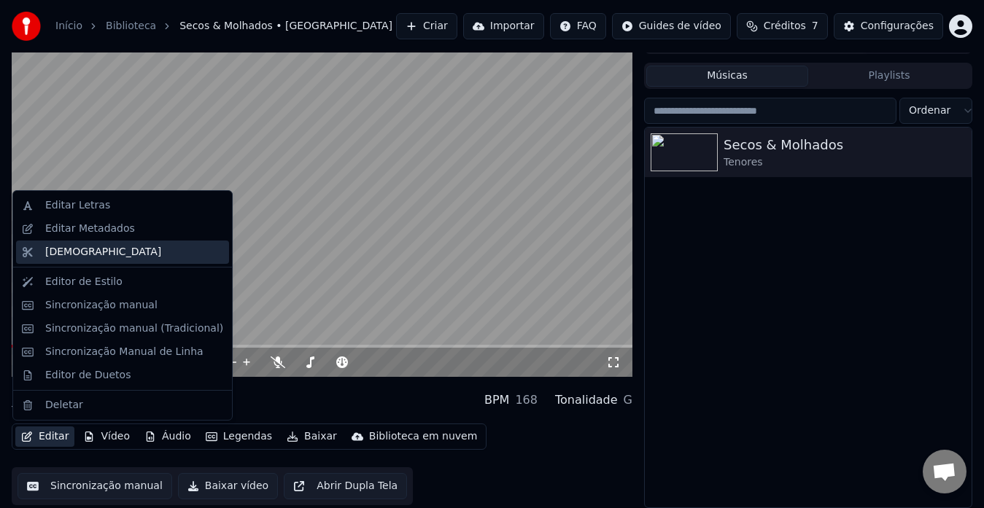
click at [61, 250] on div "Cortar" at bounding box center [103, 252] width 116 height 15
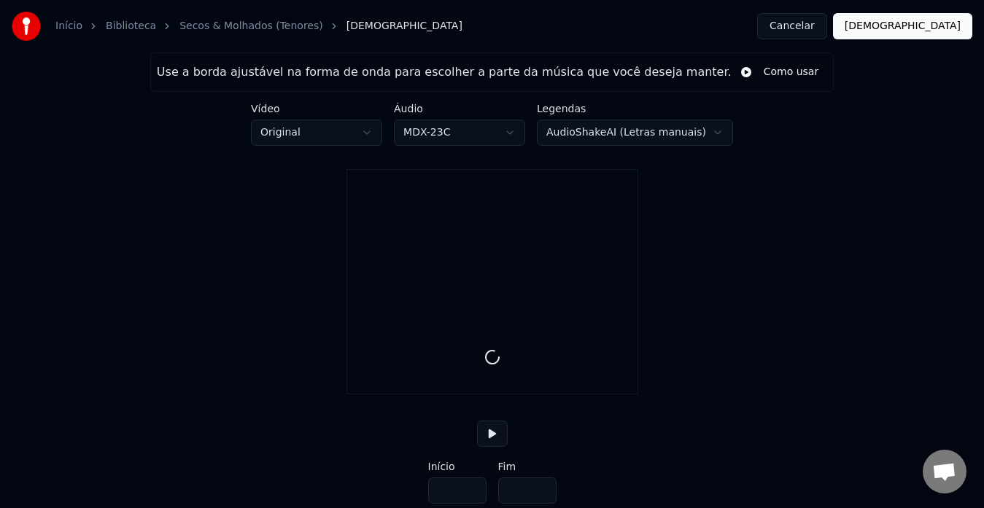
type input "*****"
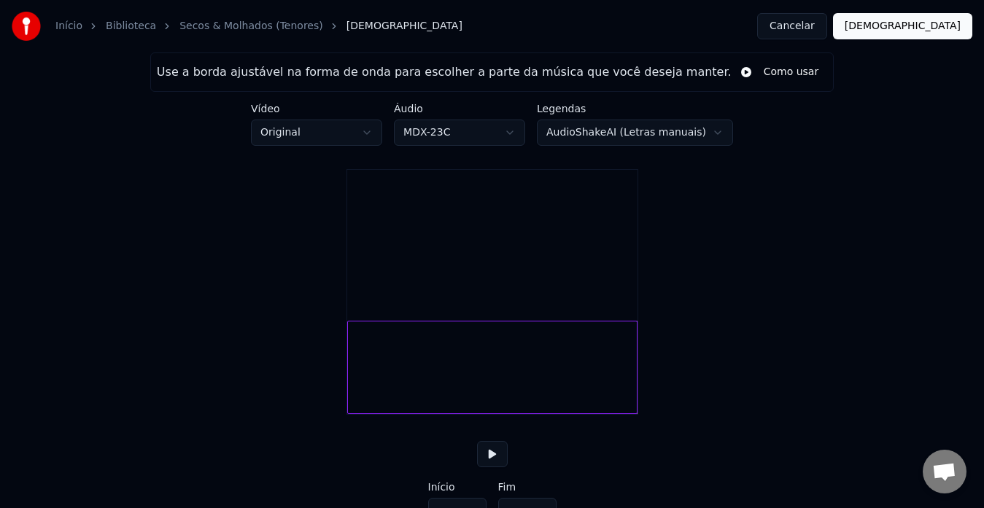
click at [366, 133] on html "Início Biblioteca Secos & Molhados (Tenores) Cortar Cancelar Cortar Use a borda…" at bounding box center [492, 276] width 984 height 553
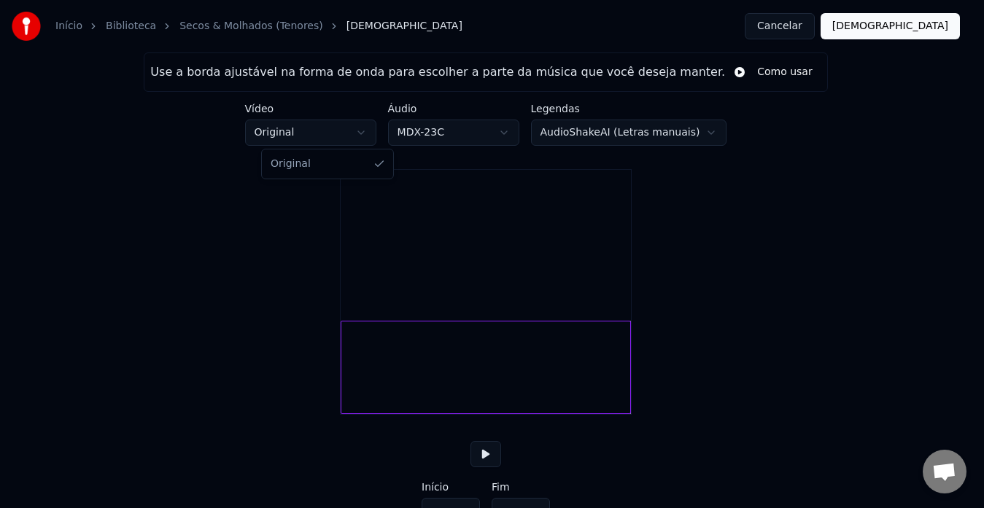
click at [370, 111] on html "Início Biblioteca Secos & Molhados (Tenores) Cortar Cancelar Cortar Use a borda…" at bounding box center [492, 276] width 984 height 553
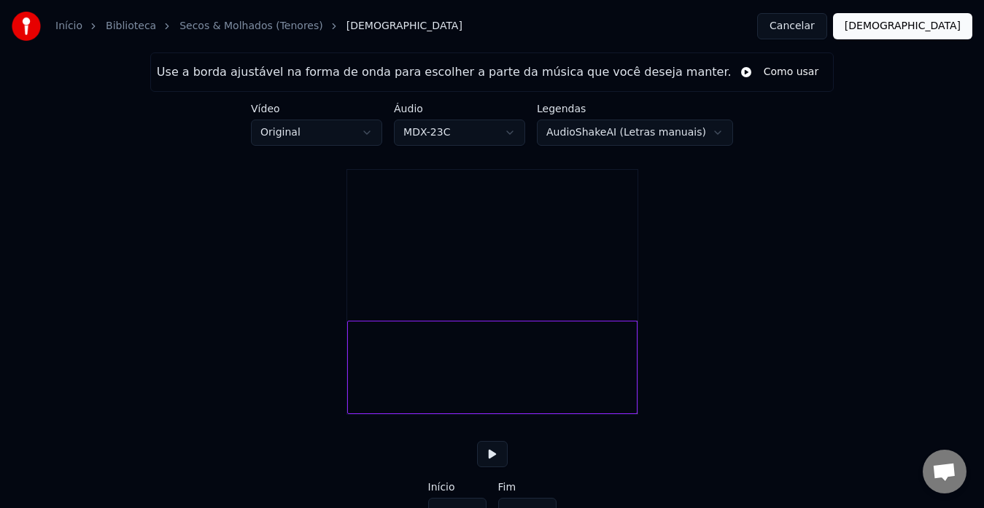
click at [282, 112] on label "Vídeo" at bounding box center [316, 109] width 131 height 10
click at [340, 364] on div "Use a borda ajustável na forma de onda para escolher a parte da música que você…" at bounding box center [492, 302] width 984 height 501
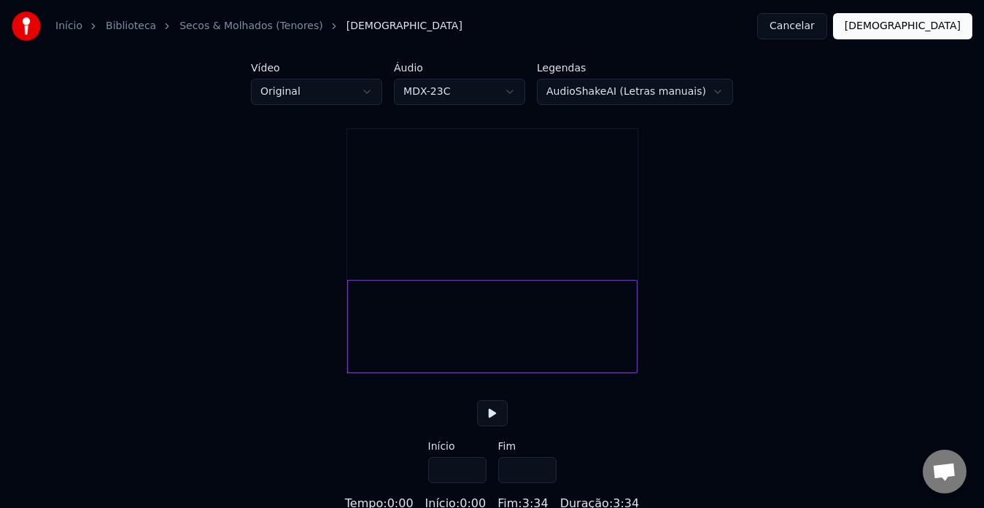
scroll to position [63, 0]
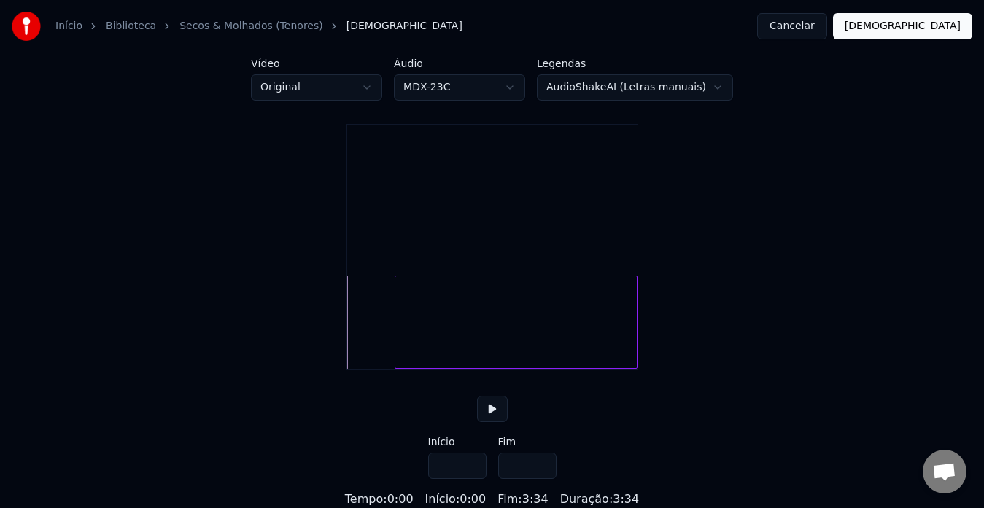
click at [398, 343] on div at bounding box center [397, 322] width 4 height 92
click at [413, 343] on div at bounding box center [413, 322] width 4 height 92
click at [429, 345] on div at bounding box center [429, 322] width 4 height 92
click at [449, 350] on div at bounding box center [447, 322] width 4 height 92
click at [532, 354] on div at bounding box center [567, 322] width 140 height 93
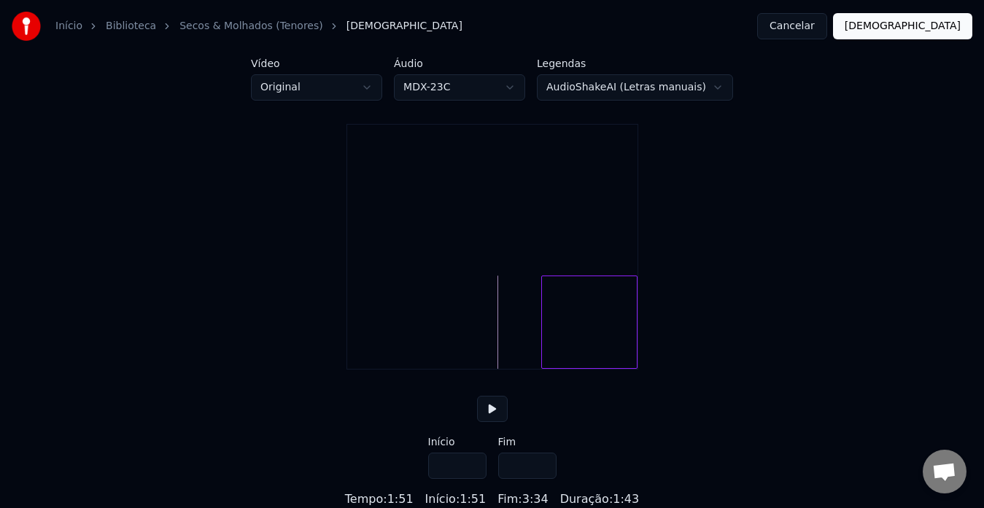
click at [542, 349] on div at bounding box center [544, 322] width 4 height 92
click at [311, 346] on div "Use a borda ajustável na forma de onda para escolher a parte da música que você…" at bounding box center [492, 257] width 984 height 501
click at [358, 338] on div at bounding box center [356, 322] width 4 height 92
click at [363, 340] on div at bounding box center [361, 322] width 4 height 92
click at [332, 338] on div "Use a borda ajustável na forma de onda para escolher a parte da música que você…" at bounding box center [492, 257] width 984 height 501
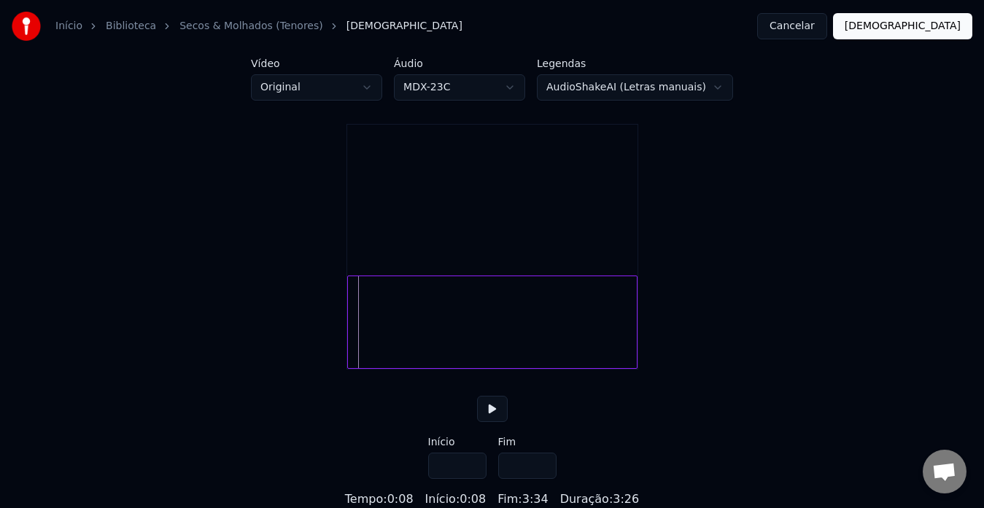
type input "***"
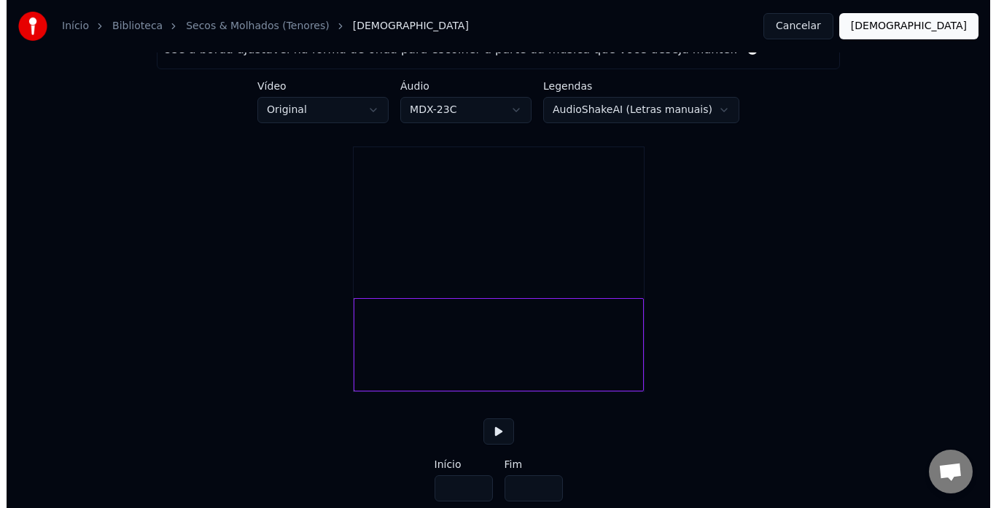
scroll to position [0, 0]
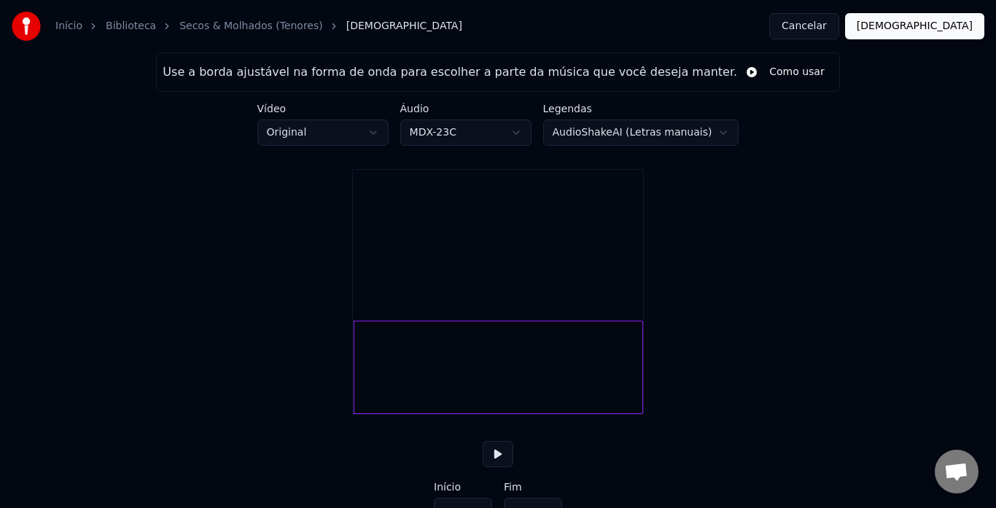
click at [610, 131] on html "Início Biblioteca Secos & Molhados (Tenores) Cortar Cancelar Cortar Use a borda…" at bounding box center [498, 276] width 996 height 553
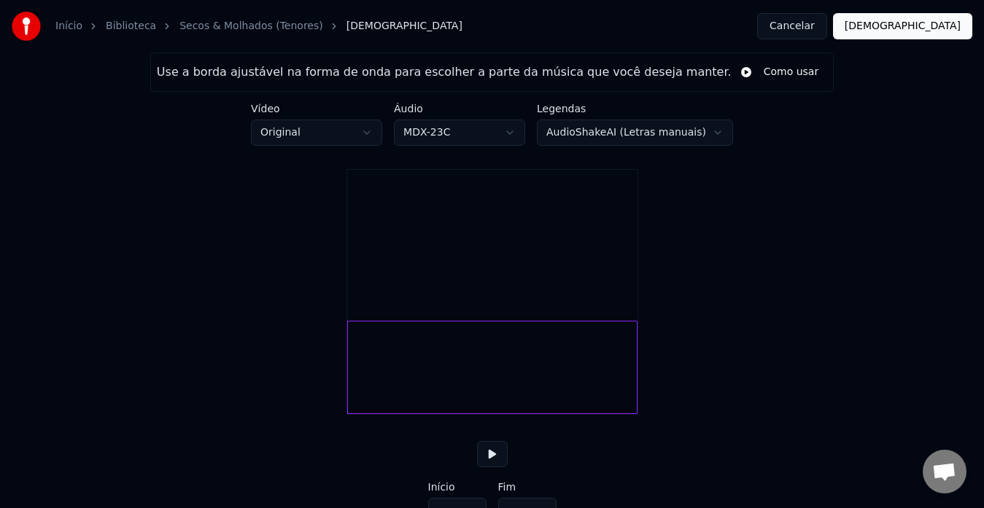
click at [607, 107] on html "Início Biblioteca Secos & Molhados (Tenores) Cortar Cancelar Cortar Use a borda…" at bounding box center [492, 276] width 984 height 553
click at [219, 28] on link "Secos & Molhados (Tenores)" at bounding box center [251, 26] width 144 height 15
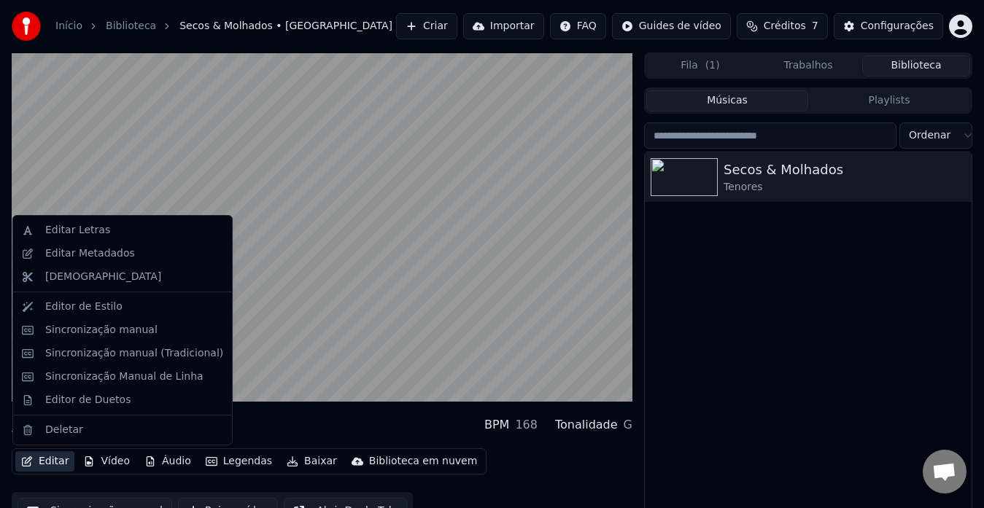
click at [47, 467] on button "Editar" at bounding box center [44, 461] width 59 height 20
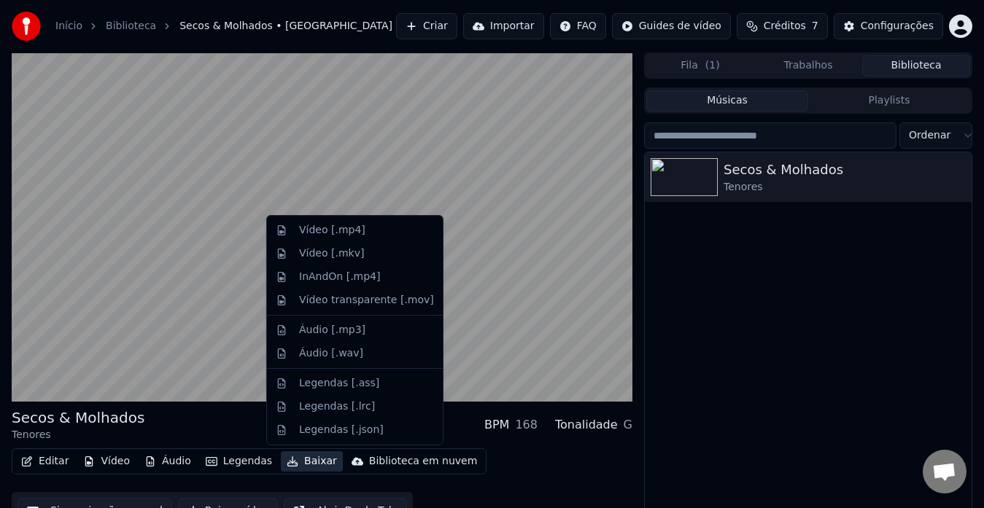
click at [742, 330] on div "Secos & Molhados Tenores" at bounding box center [808, 342] width 327 height 380
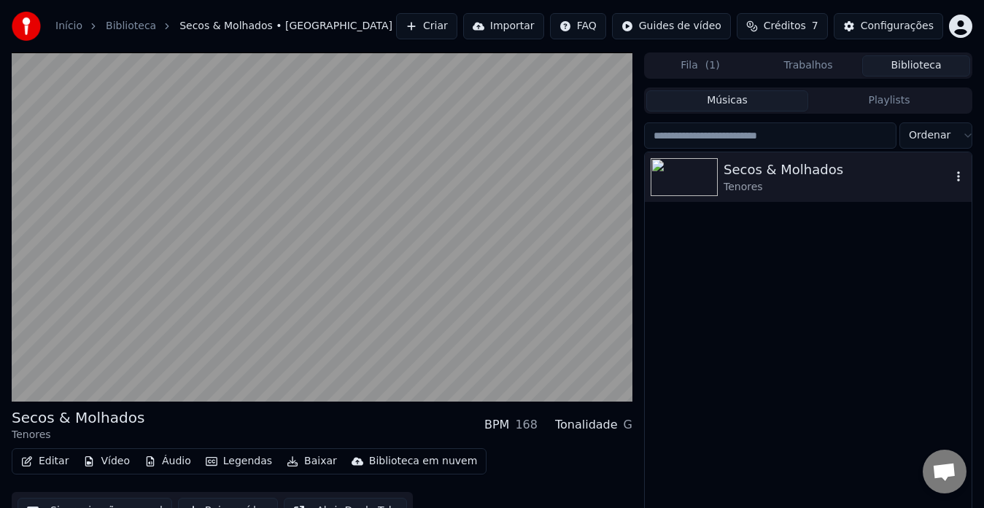
click at [958, 179] on icon "button" at bounding box center [958, 177] width 15 height 12
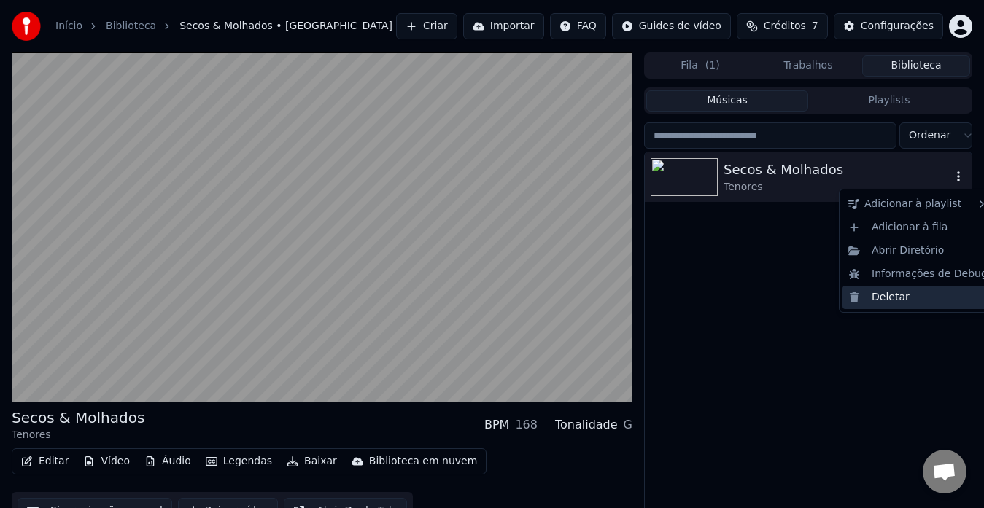
click at [884, 295] on div "Deletar" at bounding box center [917, 297] width 151 height 23
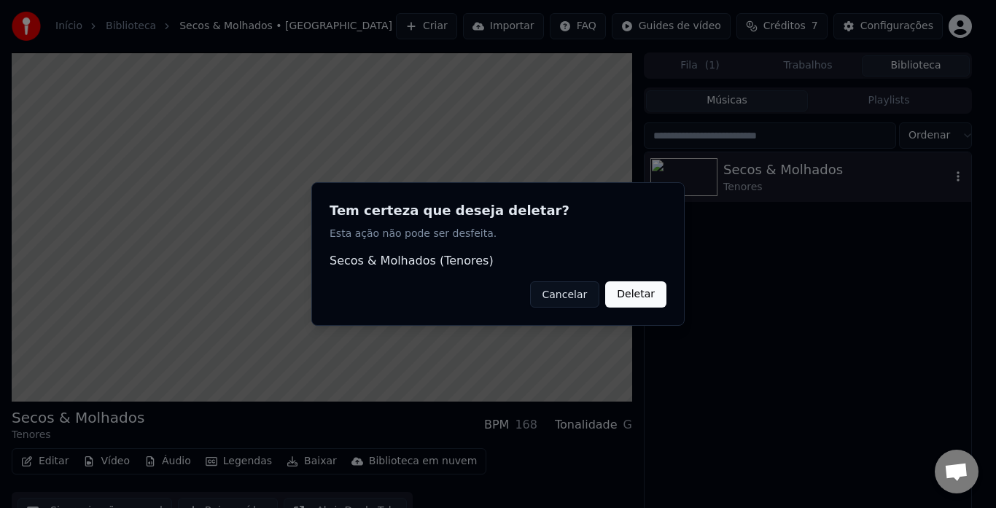
click at [628, 297] on button "Deletar" at bounding box center [635, 294] width 61 height 26
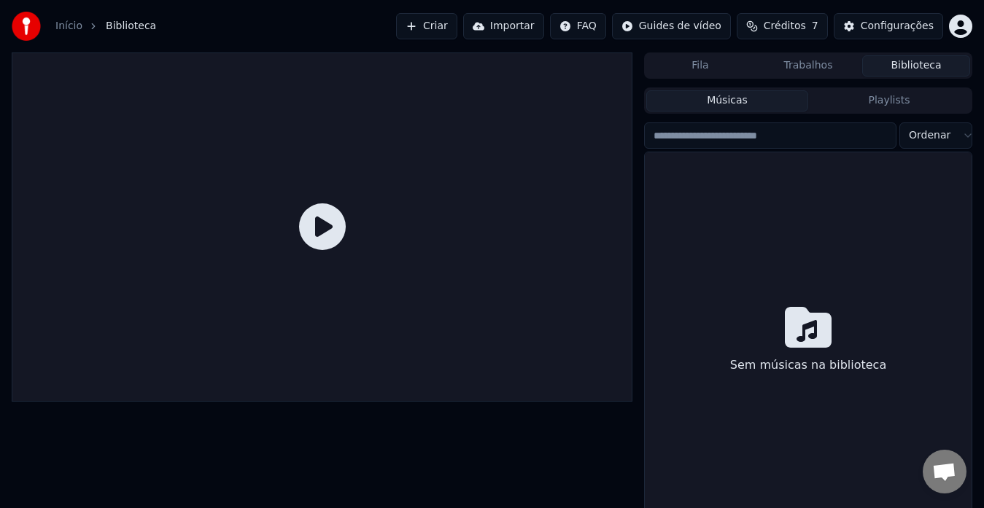
click at [782, 213] on div "Sem músicas na biblioteca" at bounding box center [808, 342] width 327 height 380
click at [453, 27] on button "Criar" at bounding box center [426, 26] width 61 height 26
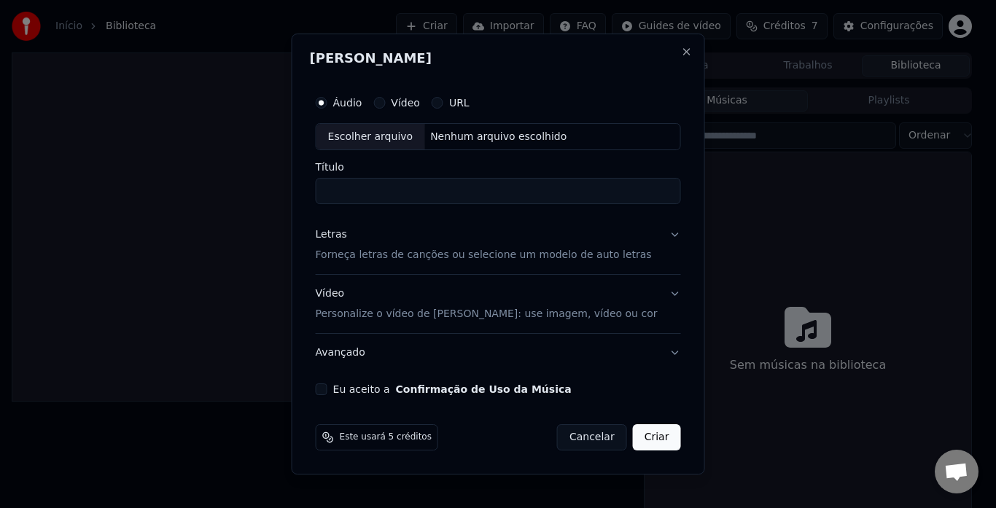
click at [402, 139] on div "Escolher arquivo" at bounding box center [370, 137] width 109 height 26
drag, startPoint x: 367, startPoint y: 195, endPoint x: 297, endPoint y: 192, distance: 69.3
click at [297, 192] on body "**********" at bounding box center [492, 254] width 984 height 508
click at [423, 193] on input "**********" at bounding box center [498, 192] width 365 height 26
type input "**********"
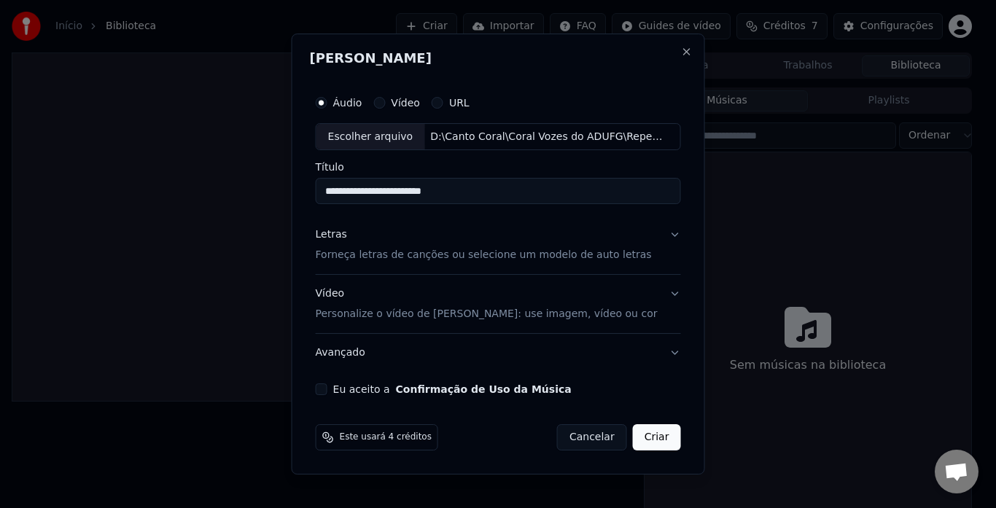
click at [667, 237] on button "Letras Forneça letras de canções ou selecione um modelo de auto letras" at bounding box center [498, 246] width 365 height 58
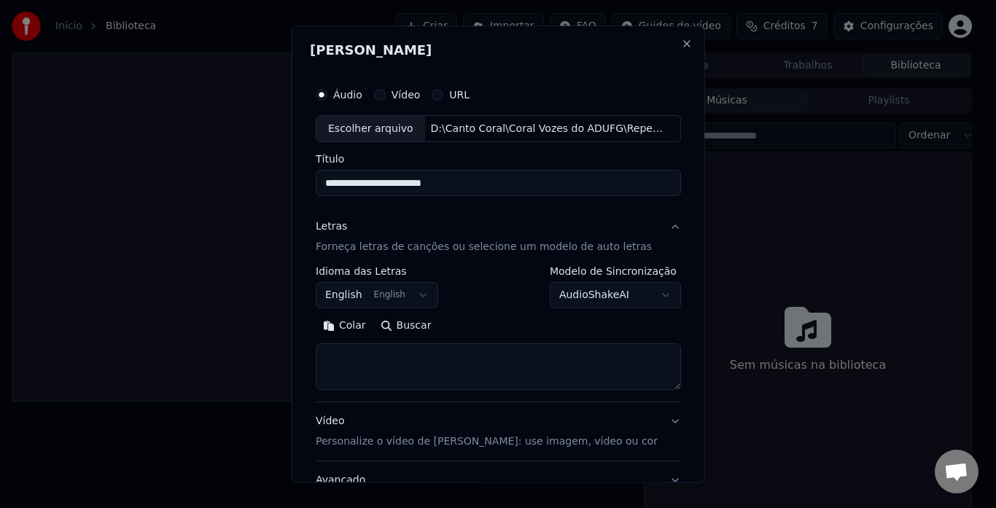
click at [418, 294] on button "English English" at bounding box center [377, 296] width 122 height 26
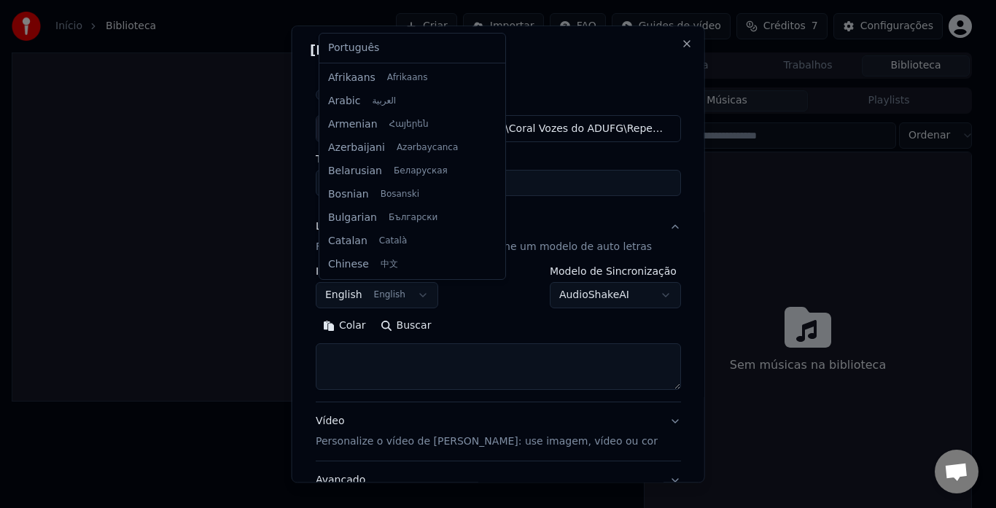
scroll to position [117, 0]
select select "**"
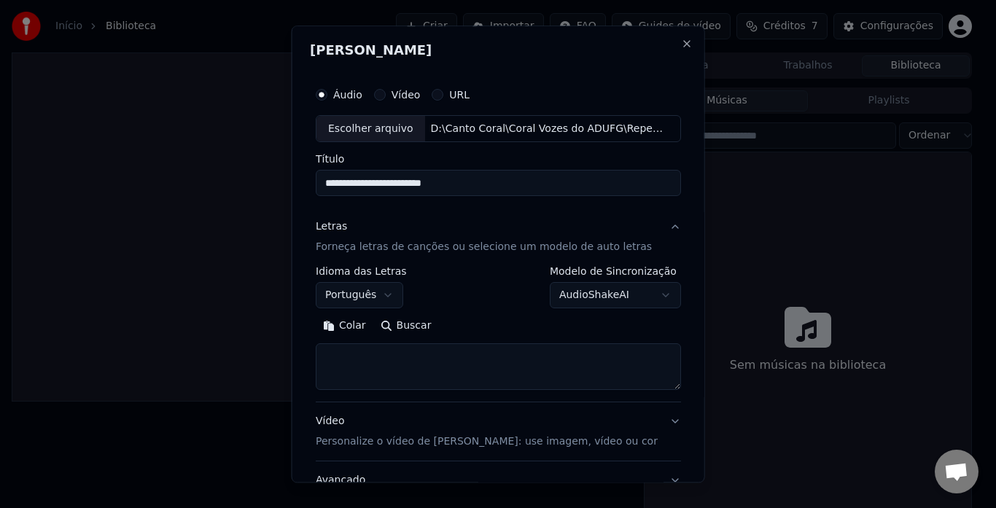
click at [374, 359] on textarea at bounding box center [498, 367] width 365 height 47
paste textarea "**********"
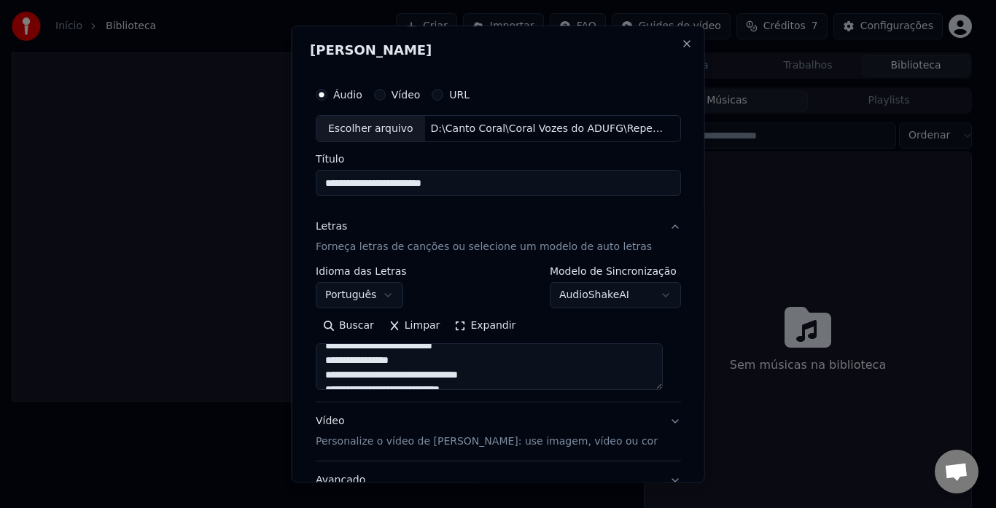
scroll to position [0, 0]
type textarea "**********"
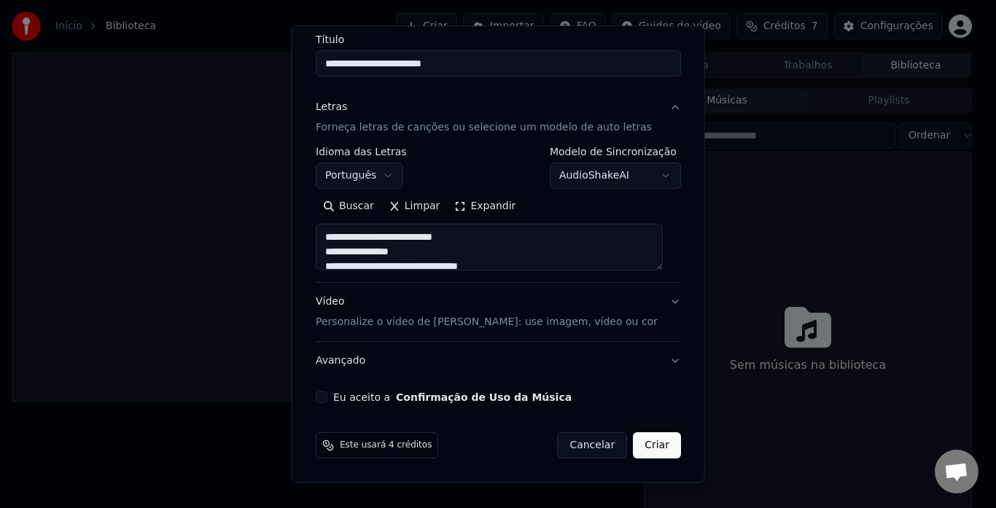
click at [659, 300] on button "Vídeo Personalize o vídeo de karaokê: use imagem, vídeo ou cor" at bounding box center [498, 313] width 365 height 58
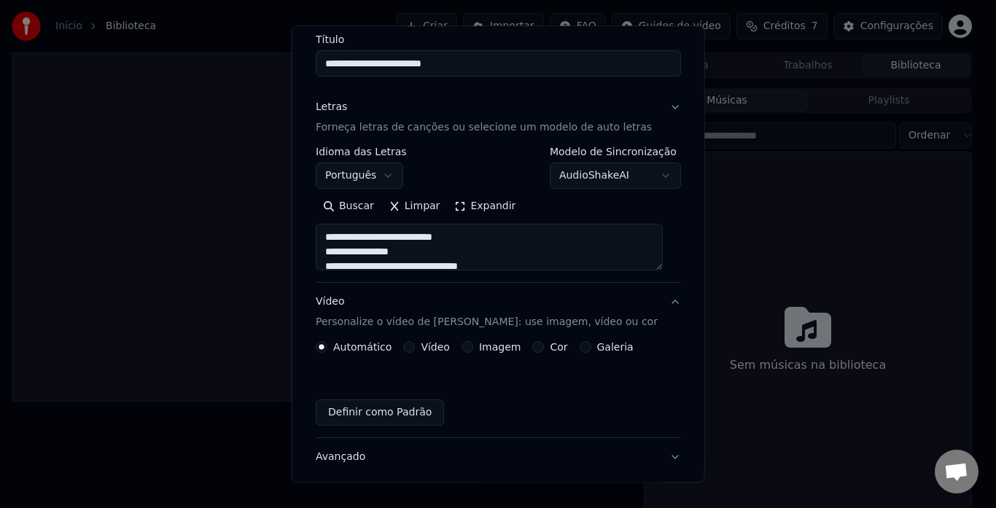
scroll to position [81, 0]
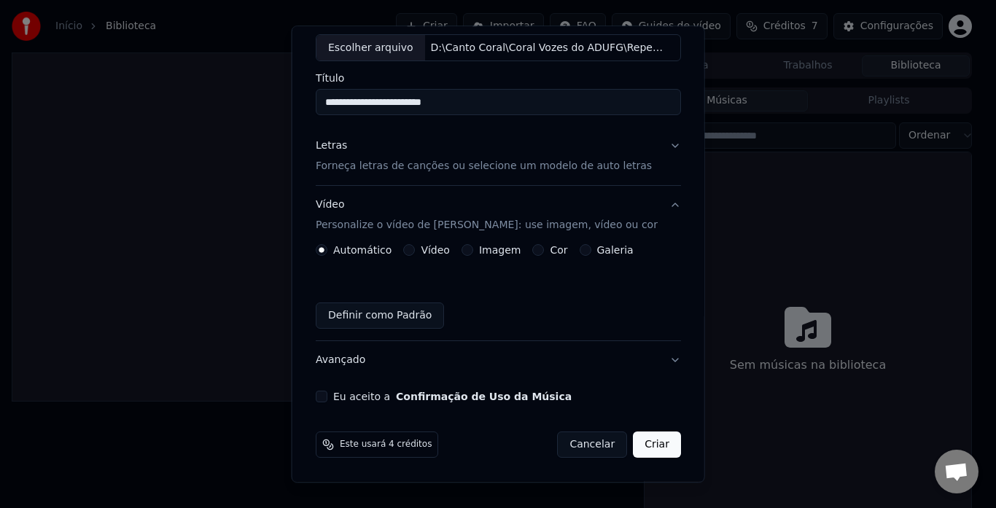
click at [409, 247] on button "Vídeo" at bounding box center [409, 251] width 12 height 12
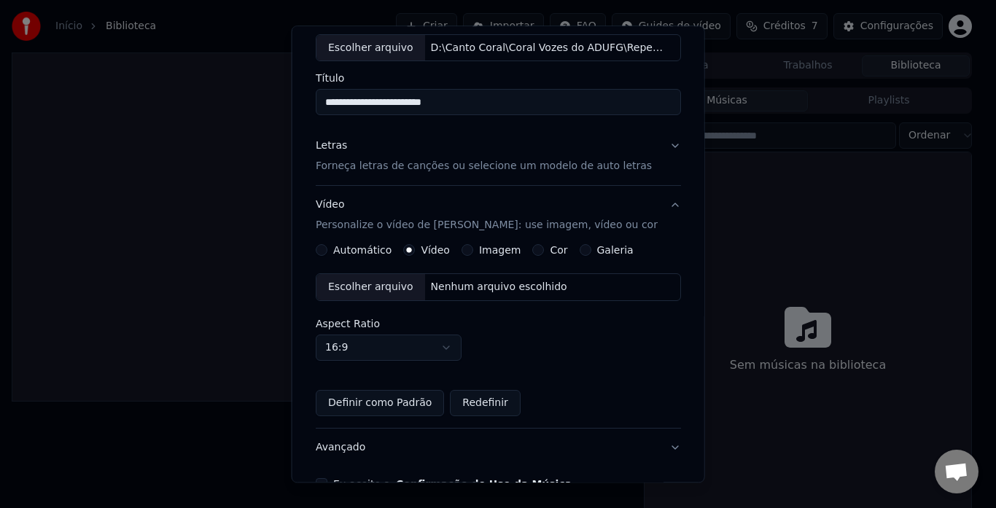
click at [394, 285] on div "Escolher arquivo" at bounding box center [370, 288] width 109 height 26
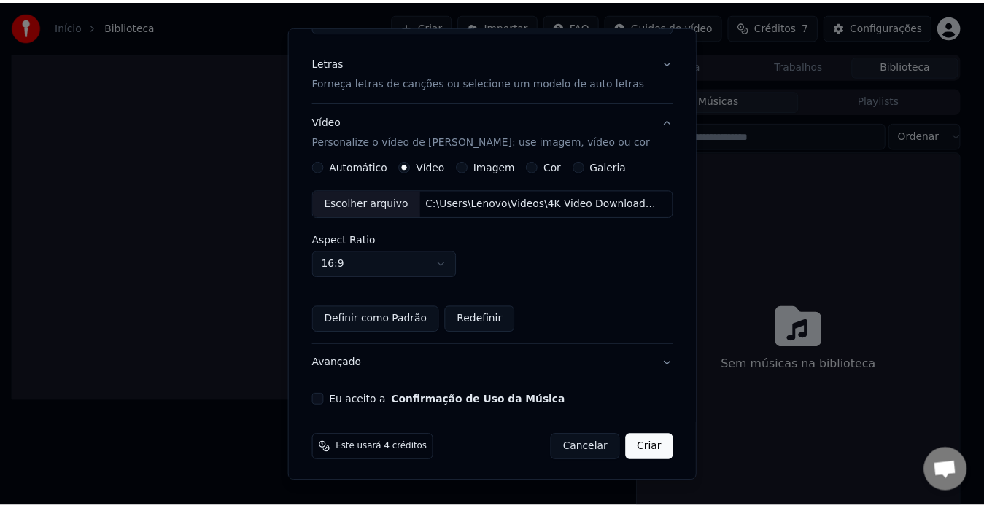
scroll to position [168, 0]
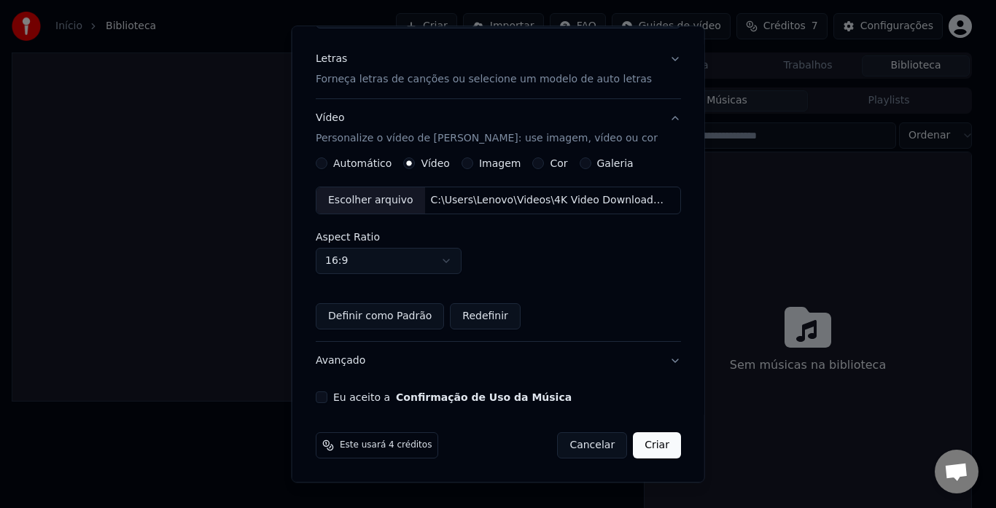
click at [325, 389] on div "**********" at bounding box center [498, 158] width 377 height 503
click at [327, 399] on button "Eu aceito a Confirmação de Uso da Música" at bounding box center [322, 398] width 12 height 12
click at [634, 445] on button "Criar" at bounding box center [657, 446] width 48 height 26
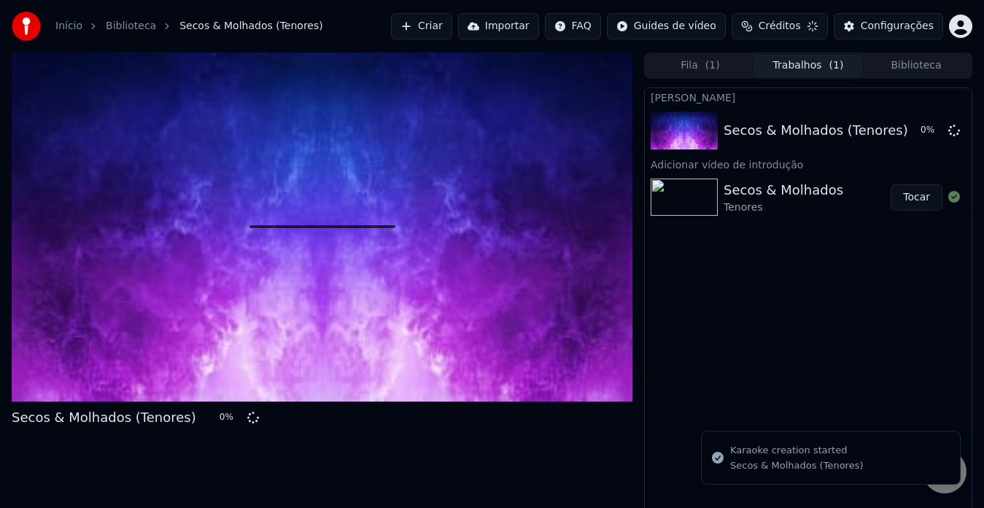
scroll to position [0, 0]
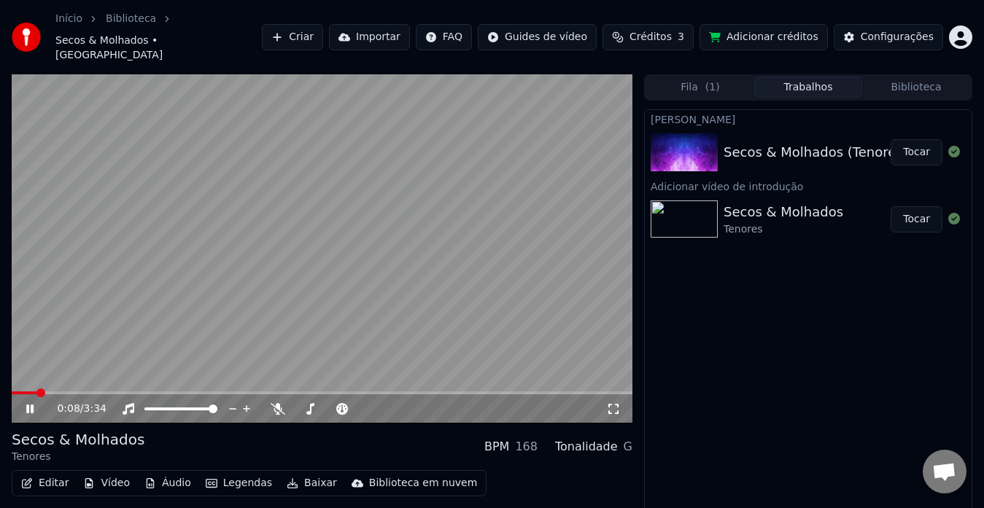
click at [29, 403] on icon at bounding box center [40, 409] width 34 height 12
click at [12, 389] on span at bounding box center [16, 393] width 9 height 9
click at [28, 404] on icon at bounding box center [30, 409] width 9 height 10
click at [29, 405] on icon at bounding box center [29, 409] width 7 height 9
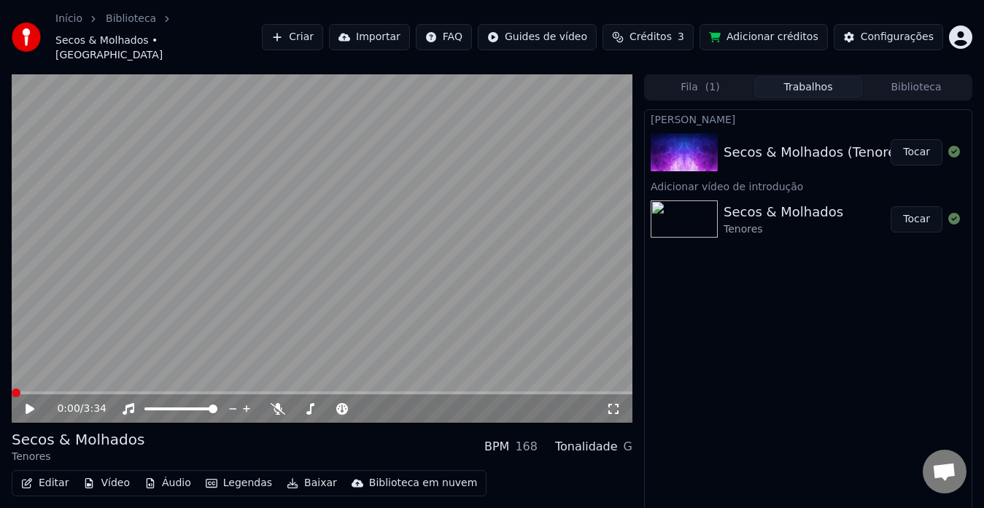
click at [12, 389] on span at bounding box center [16, 393] width 9 height 9
click at [31, 404] on icon at bounding box center [30, 409] width 9 height 10
click at [31, 405] on icon at bounding box center [29, 409] width 7 height 9
click at [12, 389] on span at bounding box center [16, 393] width 9 height 9
click at [99, 473] on button "Vídeo" at bounding box center [106, 483] width 58 height 20
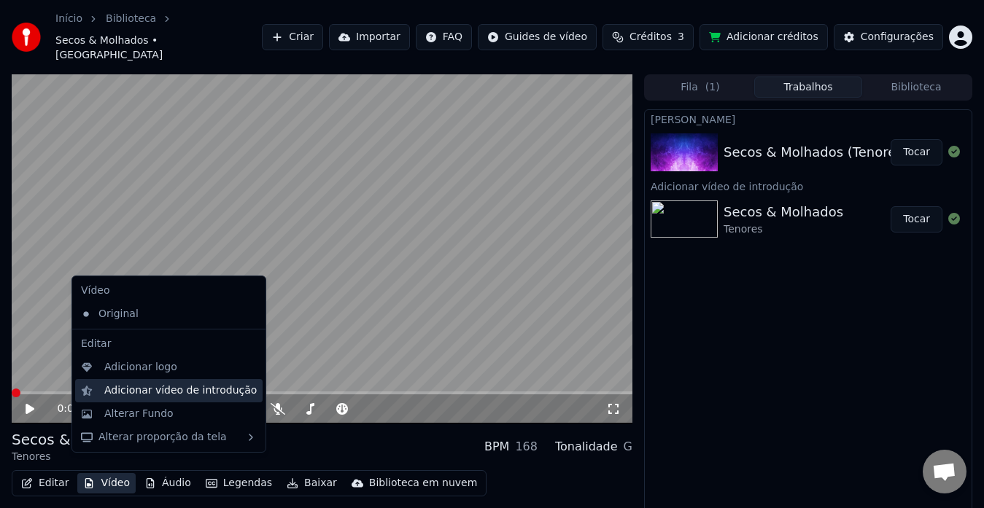
click at [164, 396] on div "Adicionar vídeo de introdução" at bounding box center [180, 391] width 152 height 15
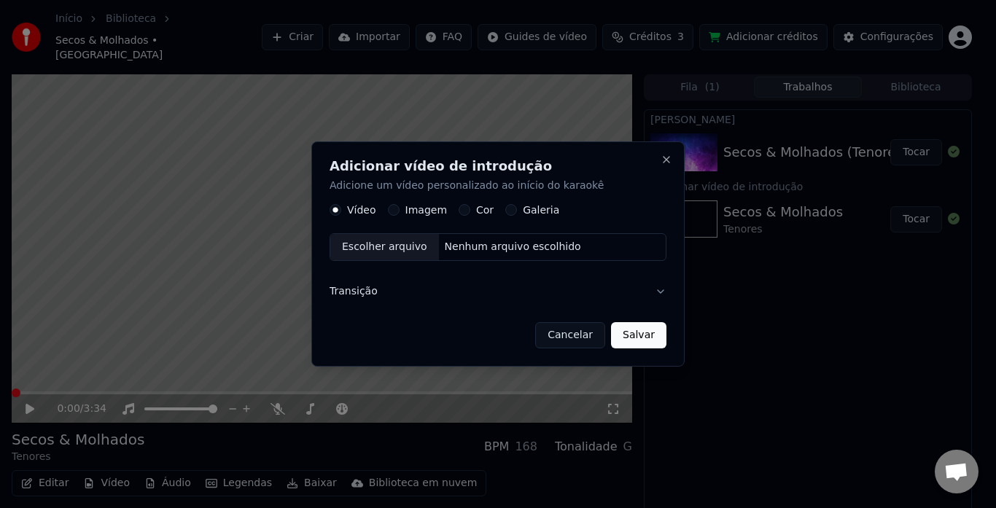
click at [415, 244] on div "Escolher arquivo" at bounding box center [384, 248] width 109 height 26
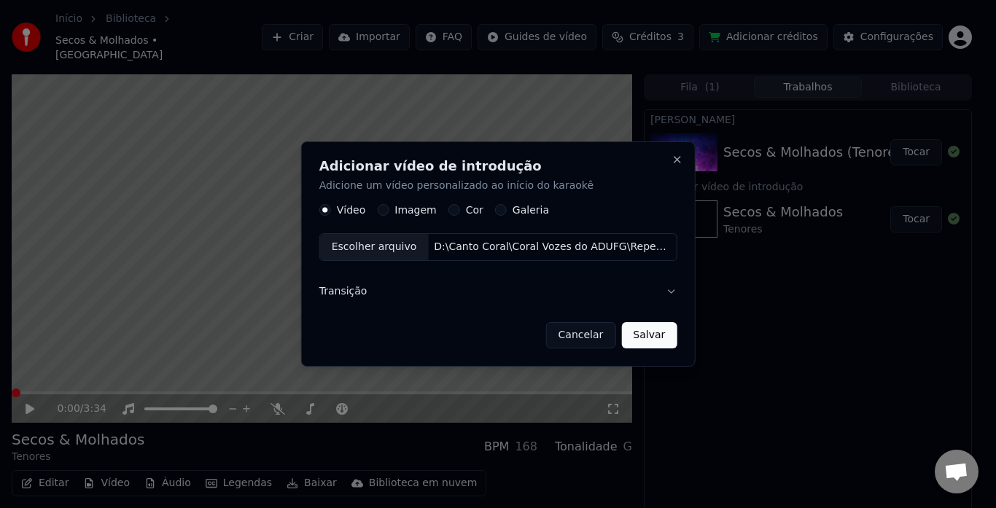
click at [644, 340] on button "Salvar" at bounding box center [648, 335] width 55 height 26
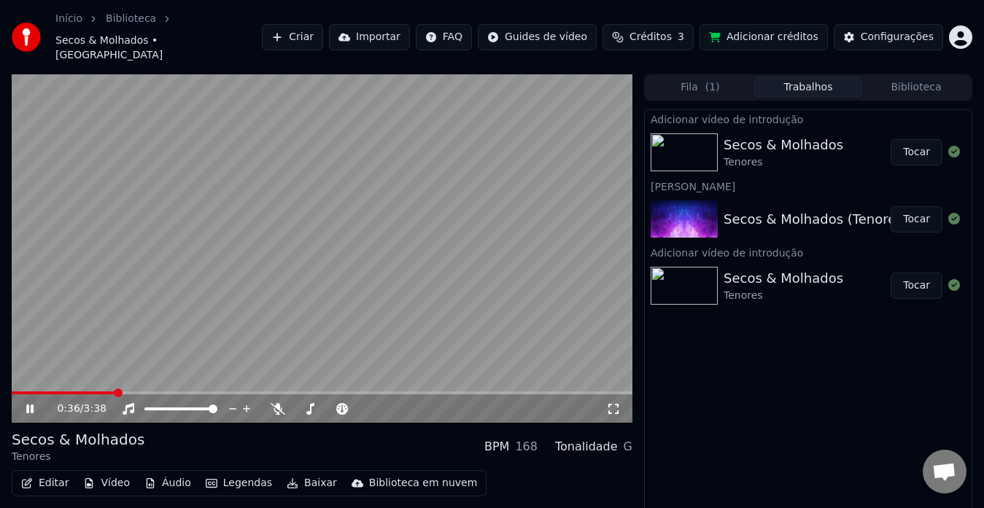
click at [780, 397] on div "Adicionar vídeo de introdução Secos & Molhados Tenores Tocar Criar Karaokê Seco…" at bounding box center [808, 325] width 328 height 432
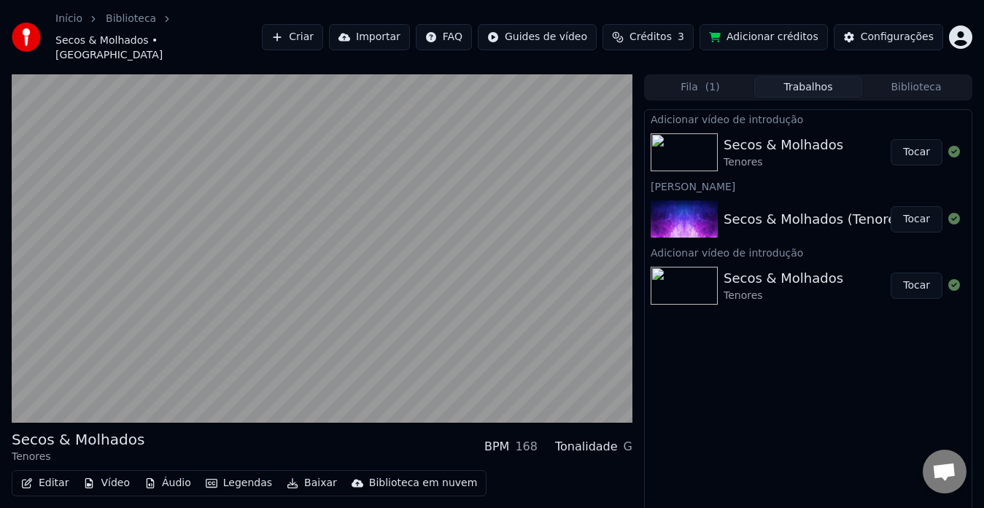
scroll to position [29, 0]
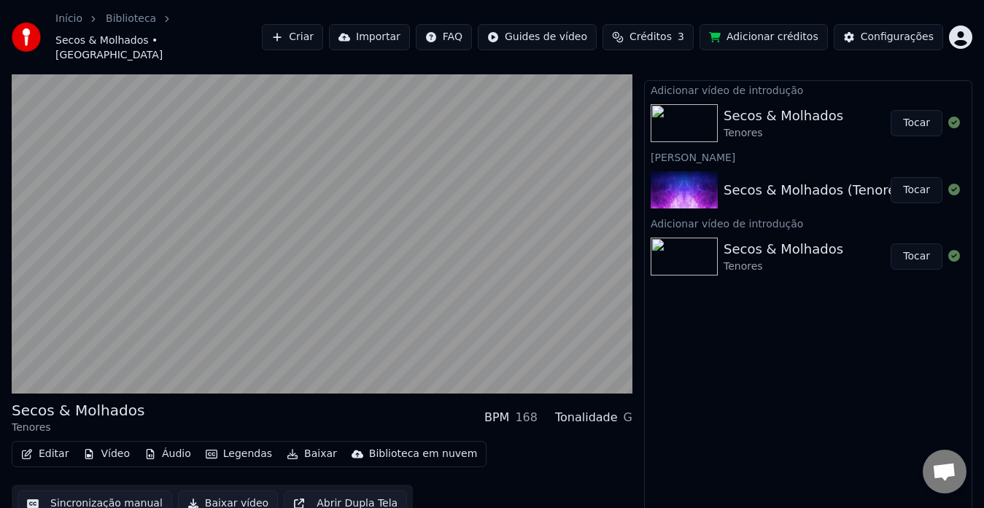
click at [211, 491] on button "Baixar vídeo" at bounding box center [228, 504] width 100 height 26
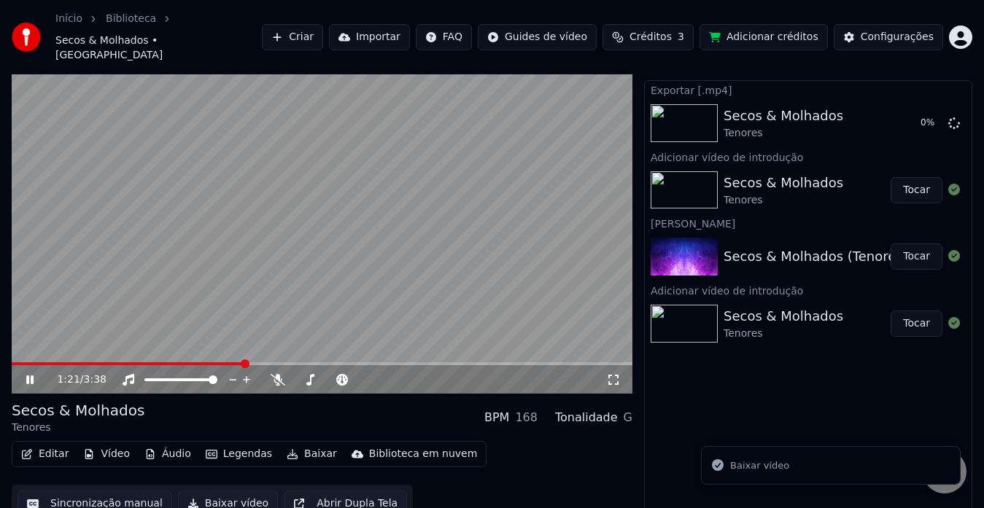
click at [31, 374] on icon at bounding box center [40, 380] width 34 height 12
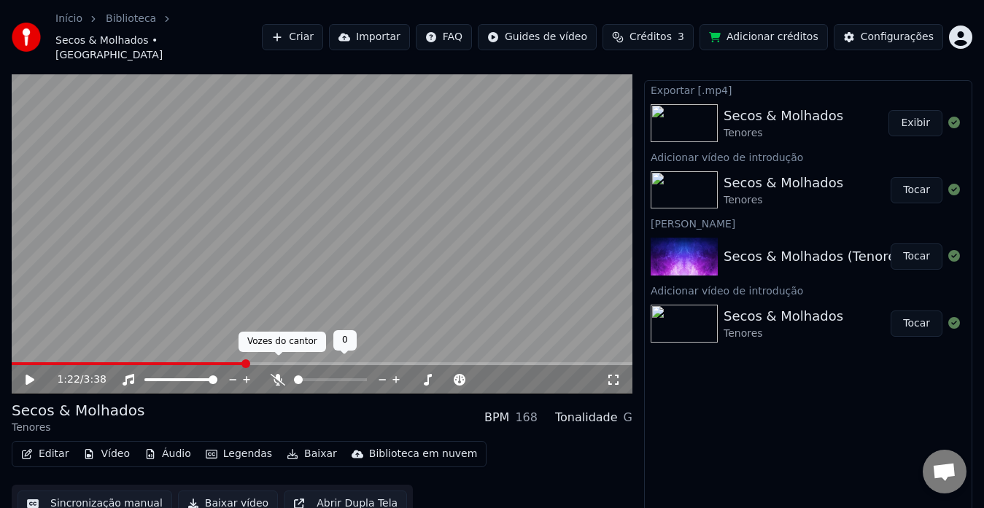
click at [276, 374] on icon at bounding box center [278, 380] width 15 height 12
click at [27, 375] on icon at bounding box center [30, 380] width 9 height 10
click at [29, 375] on icon at bounding box center [29, 379] width 7 height 9
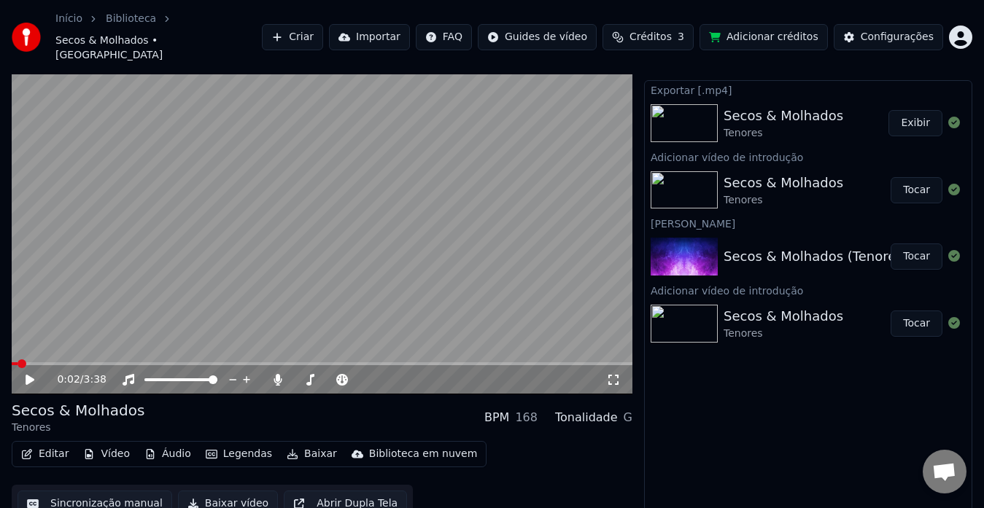
click at [17, 362] on span at bounding box center [15, 363] width 6 height 3
click at [12, 359] on span at bounding box center [16, 363] width 9 height 9
click at [152, 406] on div "Secos & Molhados Tenores BPM 168 Tonalidade G" at bounding box center [322, 417] width 620 height 35
click at [33, 375] on icon at bounding box center [30, 380] width 9 height 10
click at [31, 374] on icon at bounding box center [40, 380] width 34 height 12
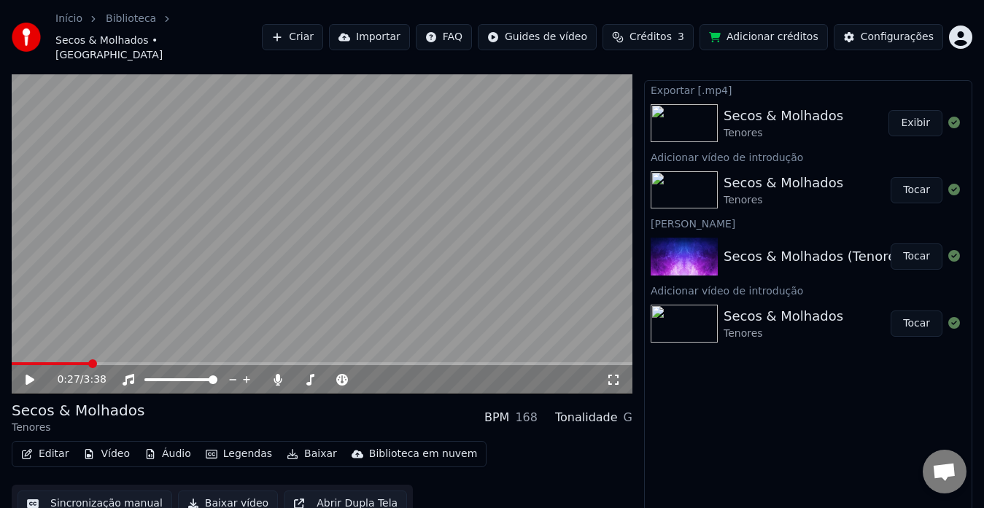
click at [221, 491] on button "Baixar vídeo" at bounding box center [228, 504] width 100 height 26
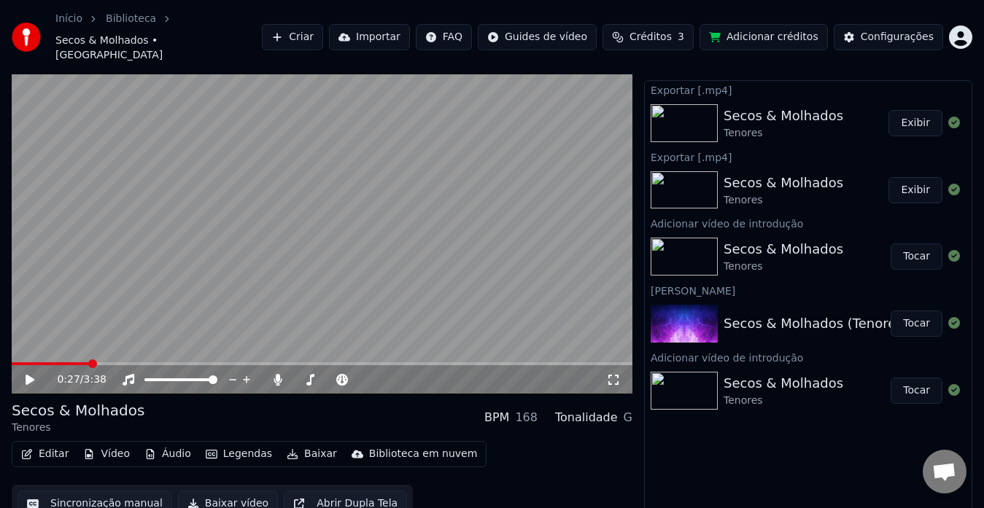
click at [703, 459] on div "Exportar [.mp4] Secos & Molhados Tenores Exibir Exportar [.mp4] Secos & Molhado…" at bounding box center [808, 296] width 328 height 432
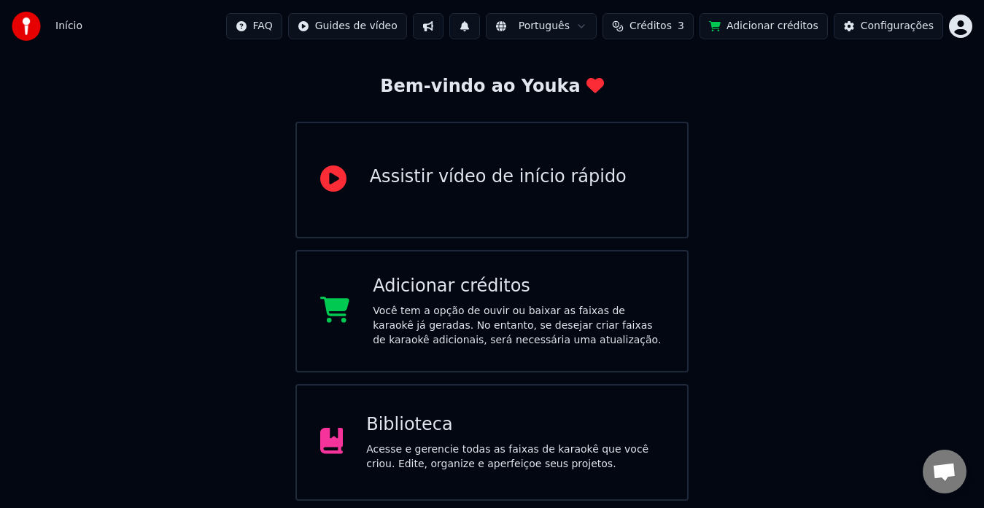
scroll to position [146, 0]
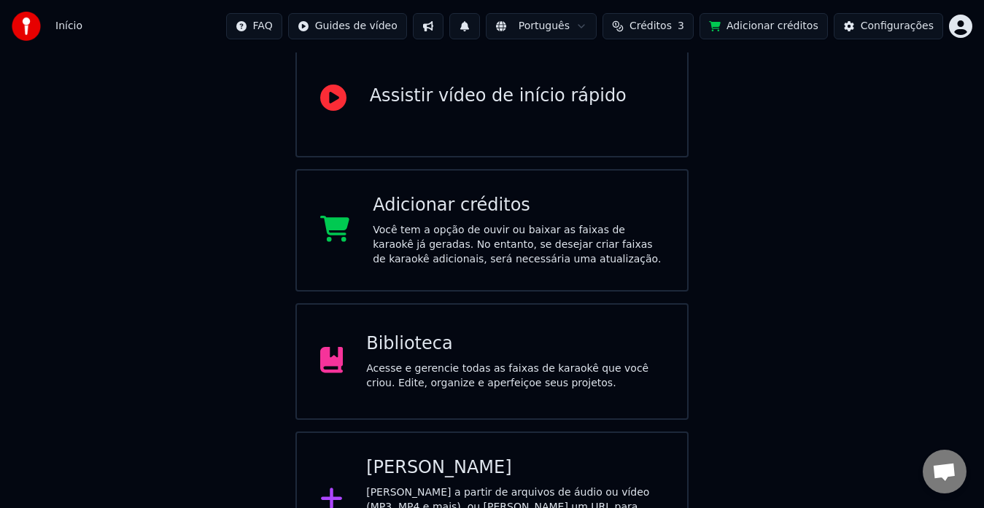
click at [434, 246] on div "Você tem a opção de ouvir ou baixar as faixas de karaokê já geradas. No entanto…" at bounding box center [518, 245] width 291 height 44
click at [429, 363] on div "Acesse e gerencie todas as faixas de karaokê que você criou. Edite, organize e …" at bounding box center [514, 376] width 297 height 29
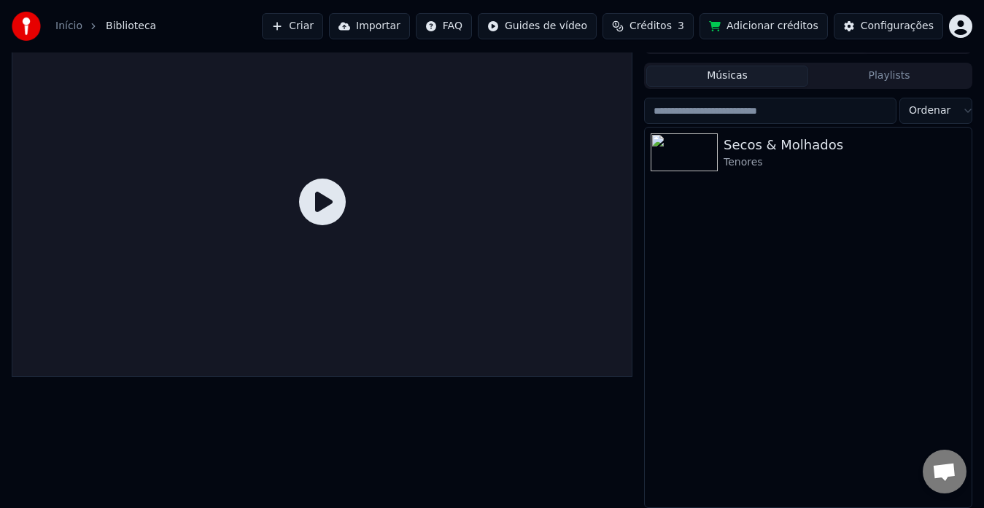
click at [317, 30] on button "Criar" at bounding box center [292, 26] width 61 height 26
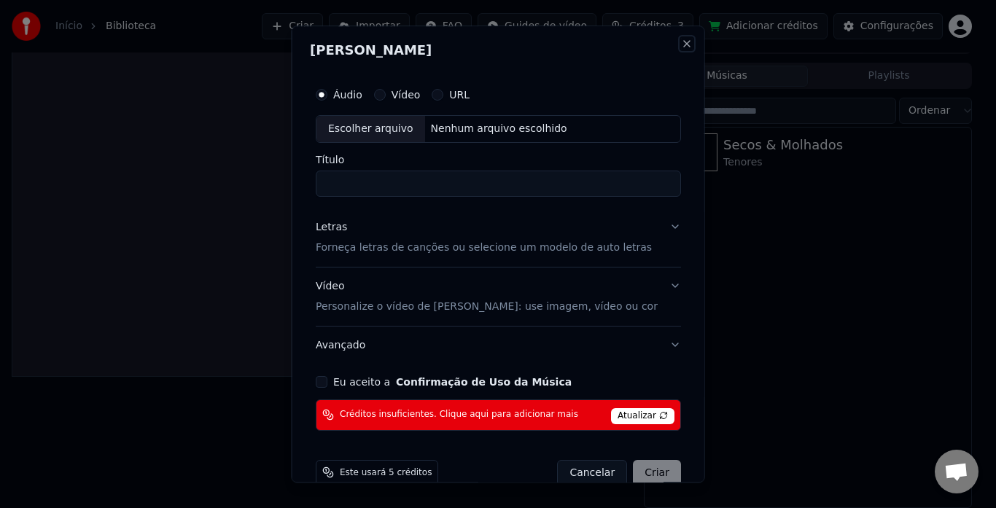
click at [680, 43] on button "Close" at bounding box center [686, 44] width 12 height 12
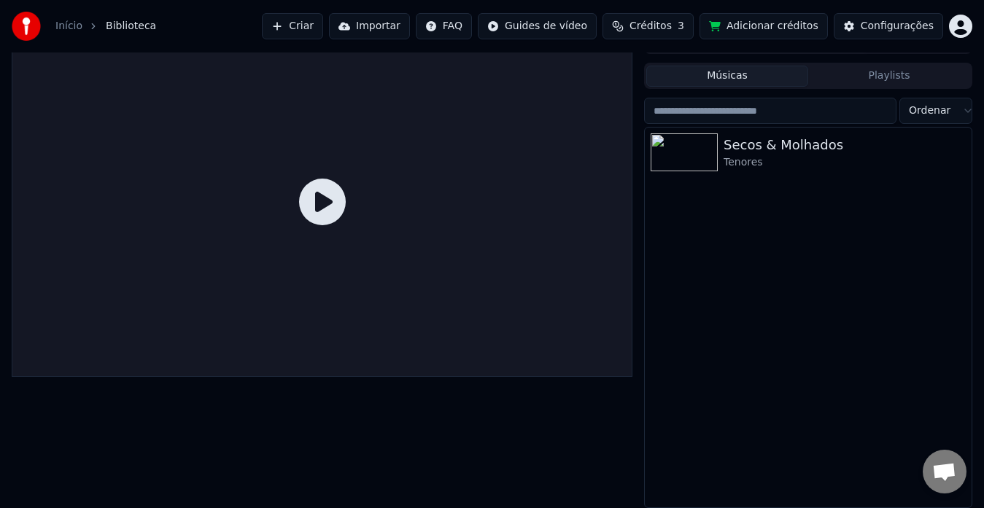
click at [779, 268] on div "Secos & Molhados Tenores" at bounding box center [808, 318] width 327 height 380
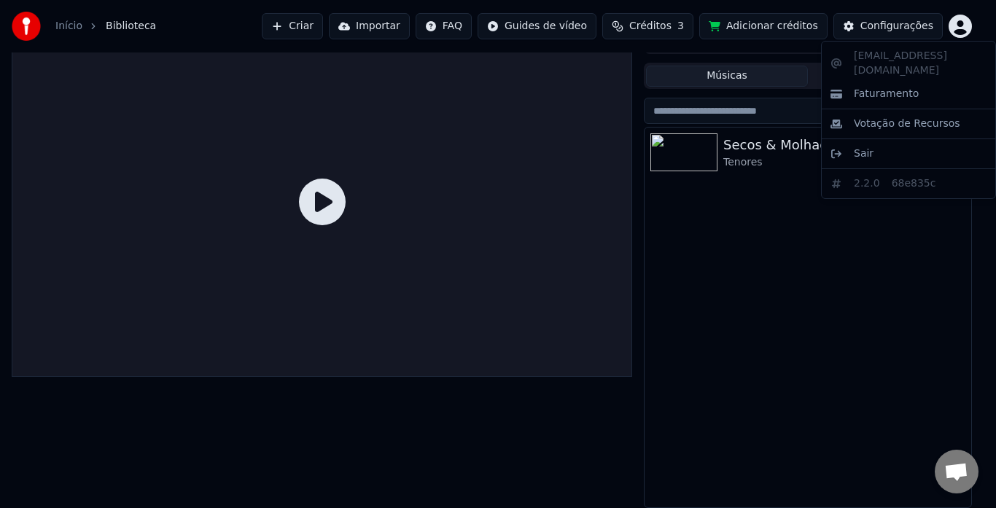
click at [960, 32] on html "Início Biblioteca Criar Importar FAQ Guides de vídeo Créditos 3 Adicionar crédi…" at bounding box center [498, 229] width 996 height 508
click at [864, 147] on span "Sair" at bounding box center [864, 154] width 20 height 15
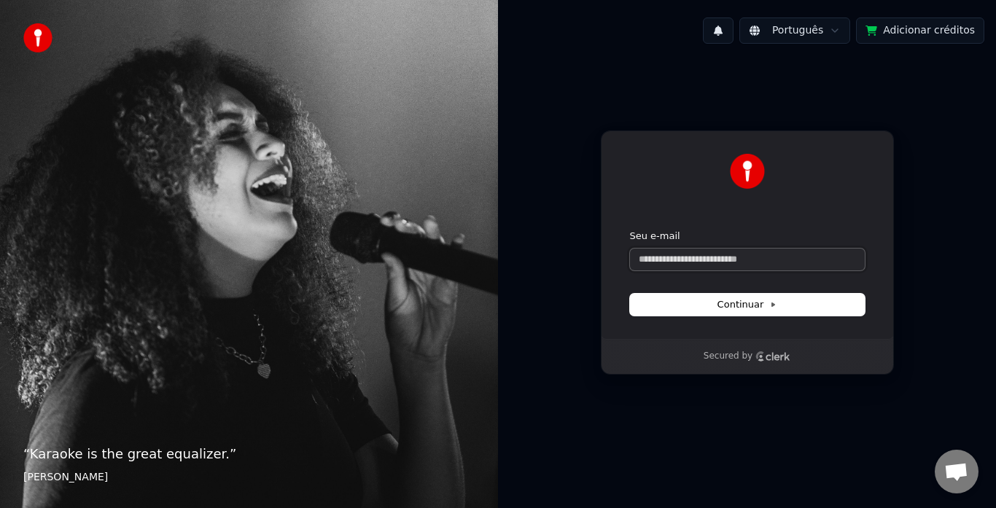
click at [670, 264] on input "Seu e-mail" at bounding box center [747, 260] width 235 height 22
paste input "**********"
click at [712, 306] on button "Continuar" at bounding box center [747, 305] width 235 height 22
click at [769, 304] on icon at bounding box center [772, 304] width 7 height 7
click at [758, 262] on input "**********" at bounding box center [747, 260] width 235 height 22
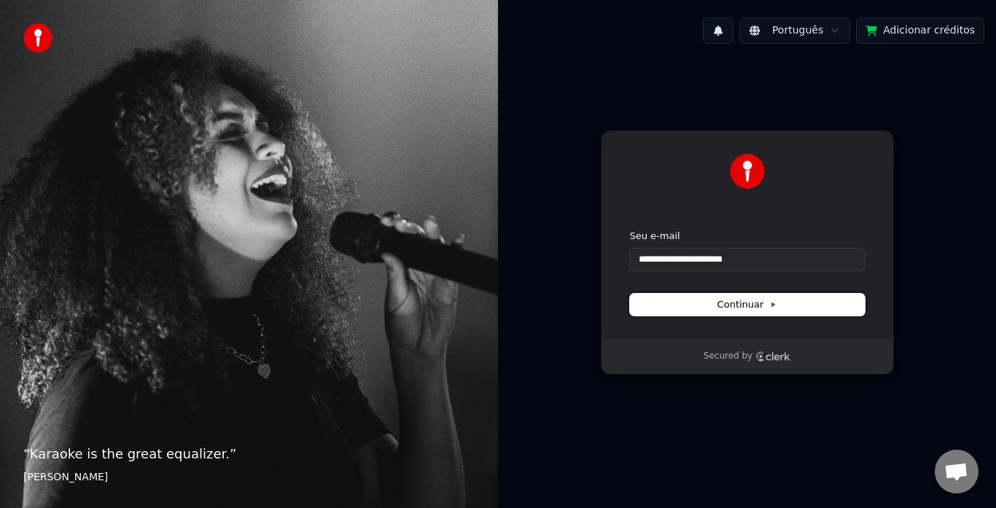
click at [775, 303] on button "Continuar" at bounding box center [747, 305] width 235 height 22
type input "**********"
drag, startPoint x: 755, startPoint y: 259, endPoint x: 447, endPoint y: 258, distance: 308.4
click at [451, 256] on div "**********" at bounding box center [498, 254] width 996 height 508
paste input "**********"
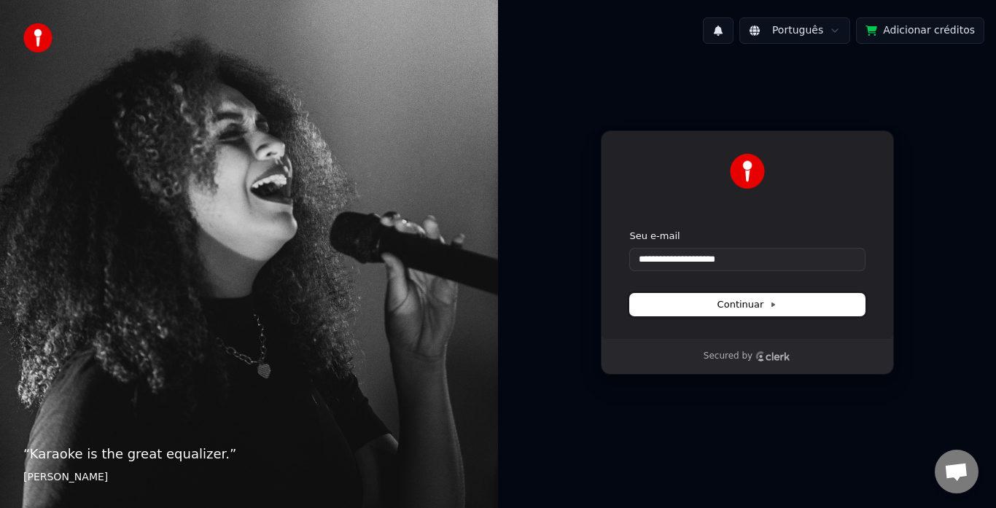
click at [758, 306] on span "Continuar" at bounding box center [747, 304] width 60 height 13
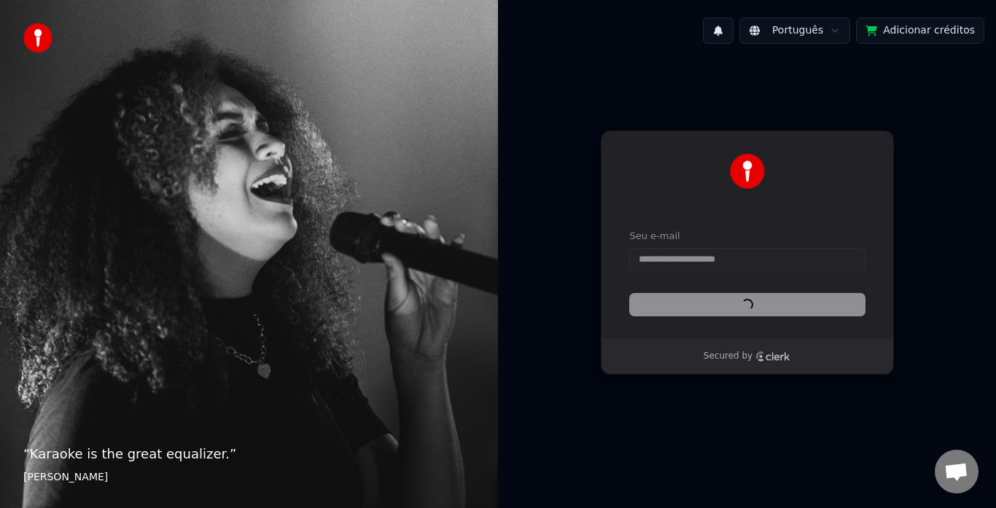
type input "**********"
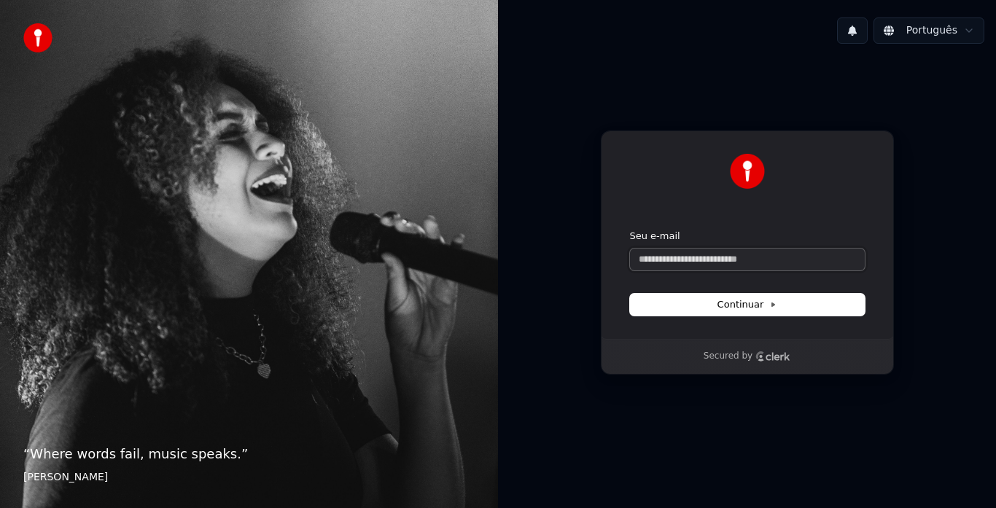
click at [729, 261] on input "Seu e-mail" at bounding box center [747, 260] width 235 height 22
click at [723, 256] on input "Seu e-mail" at bounding box center [747, 260] width 235 height 22
click at [787, 358] on icon "Clerk logo" at bounding box center [772, 356] width 35 height 10
click at [779, 263] on input "Seu e-mail" at bounding box center [747, 260] width 235 height 22
paste input "**********"
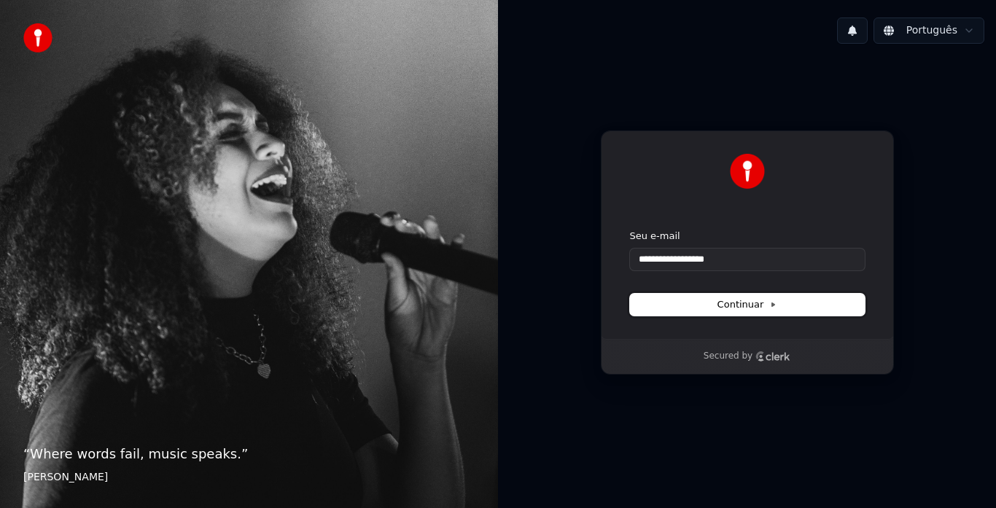
click at [757, 303] on span "Continuar" at bounding box center [747, 304] width 60 height 13
drag, startPoint x: 736, startPoint y: 265, endPoint x: 542, endPoint y: 253, distance: 194.3
click at [542, 253] on div "**********" at bounding box center [747, 252] width 498 height 394
click at [630, 230] on button "submit" at bounding box center [630, 230] width 0 height 0
type input "**********"
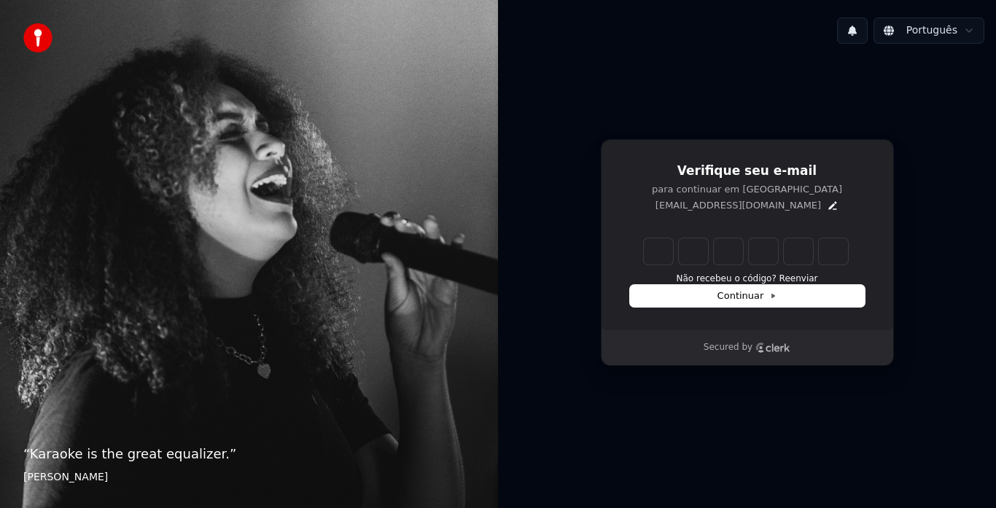
type input "******"
type input "*"
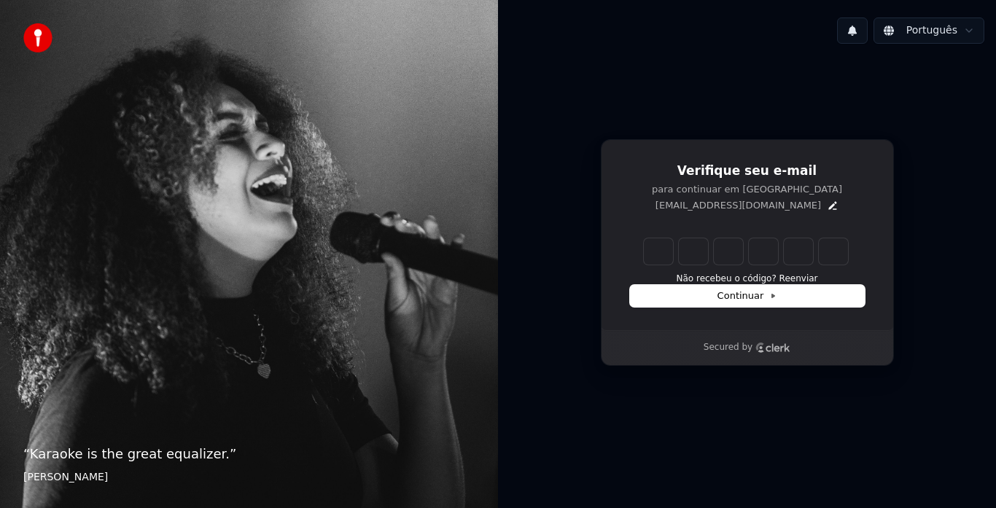
type input "*"
